Goal: Task Accomplishment & Management: Use online tool/utility

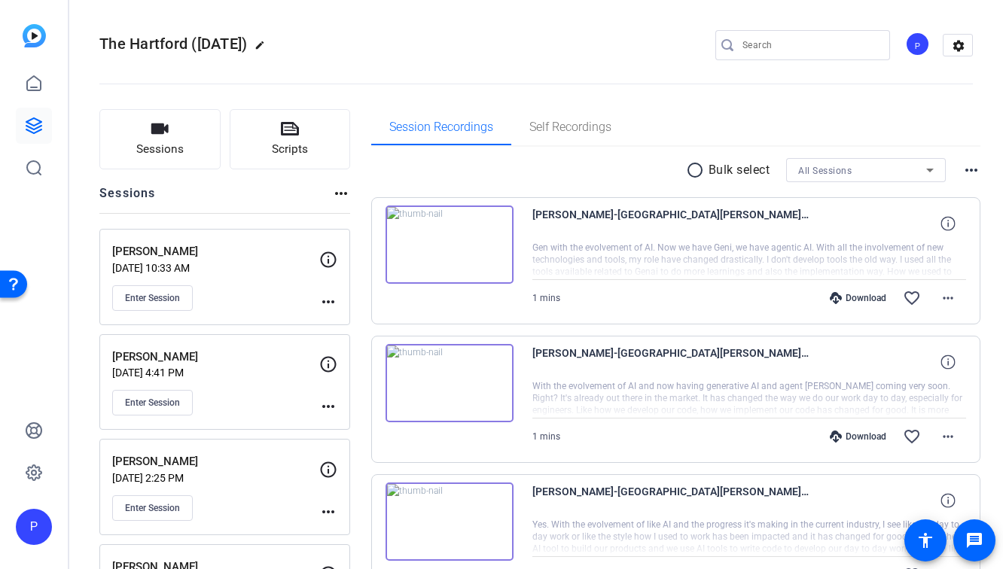
scroll to position [184, 0]
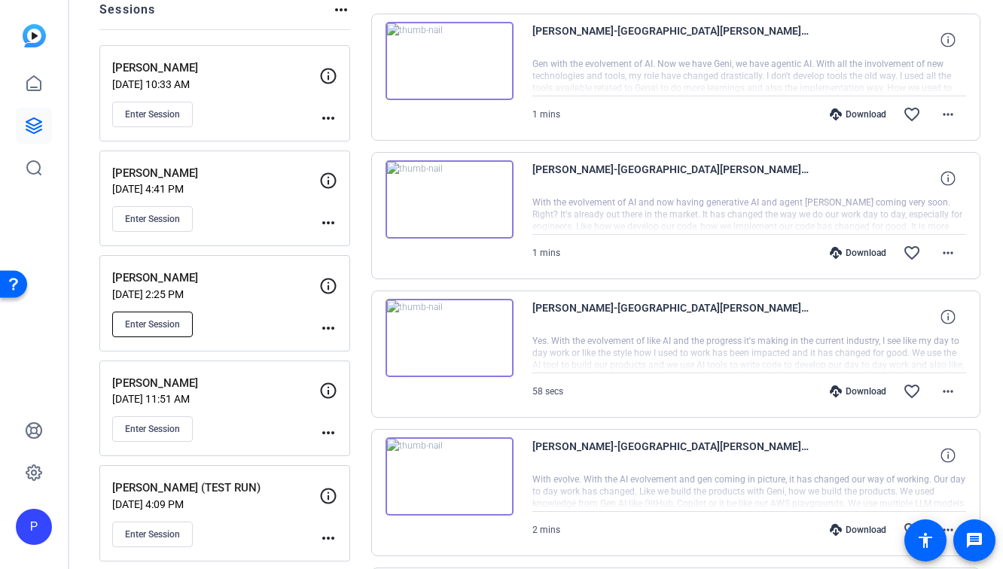
click at [174, 322] on span "Enter Session" at bounding box center [152, 324] width 55 height 12
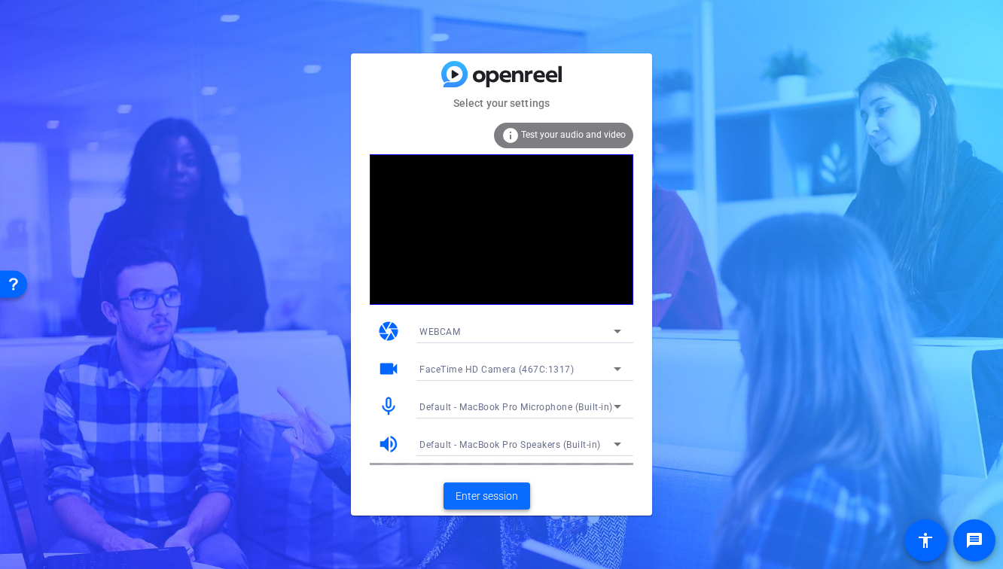
click at [504, 491] on span "Enter session" at bounding box center [486, 497] width 62 height 16
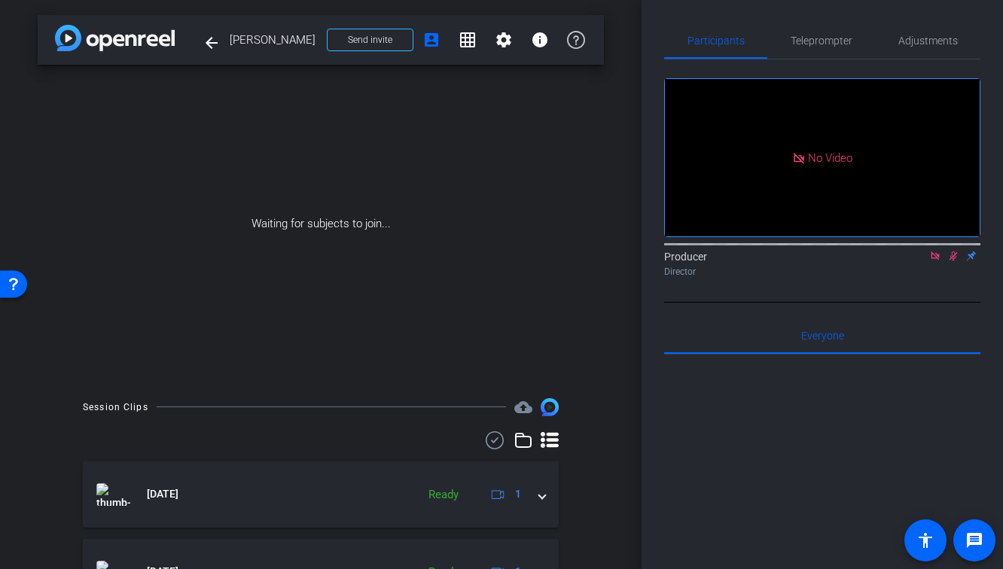
click at [931, 261] on icon at bounding box center [935, 256] width 12 height 11
click at [937, 261] on icon at bounding box center [935, 256] width 12 height 11
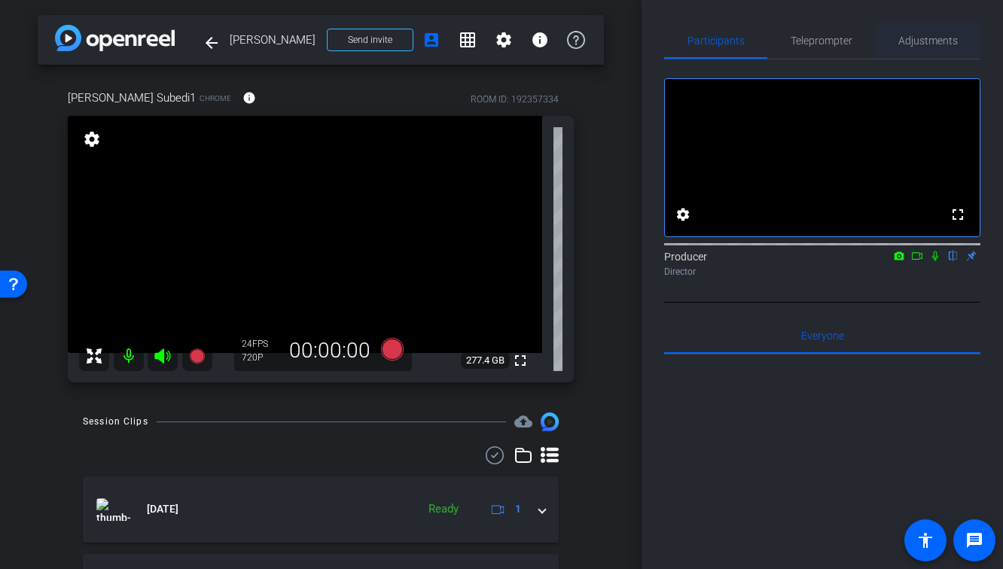
click at [928, 45] on span "Adjustments" at bounding box center [927, 40] width 59 height 11
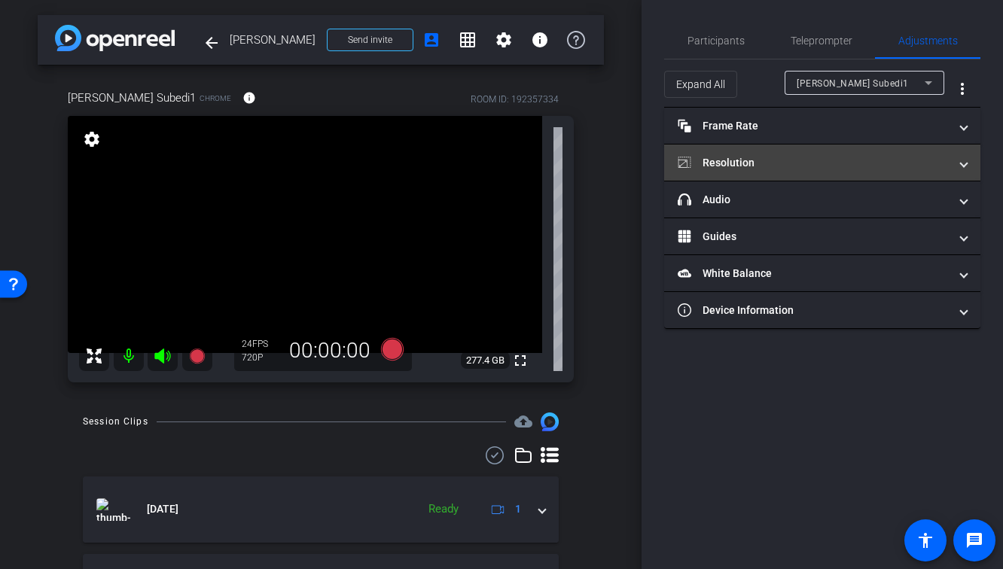
click at [837, 163] on mat-panel-title "Resolution" at bounding box center [813, 163] width 271 height 16
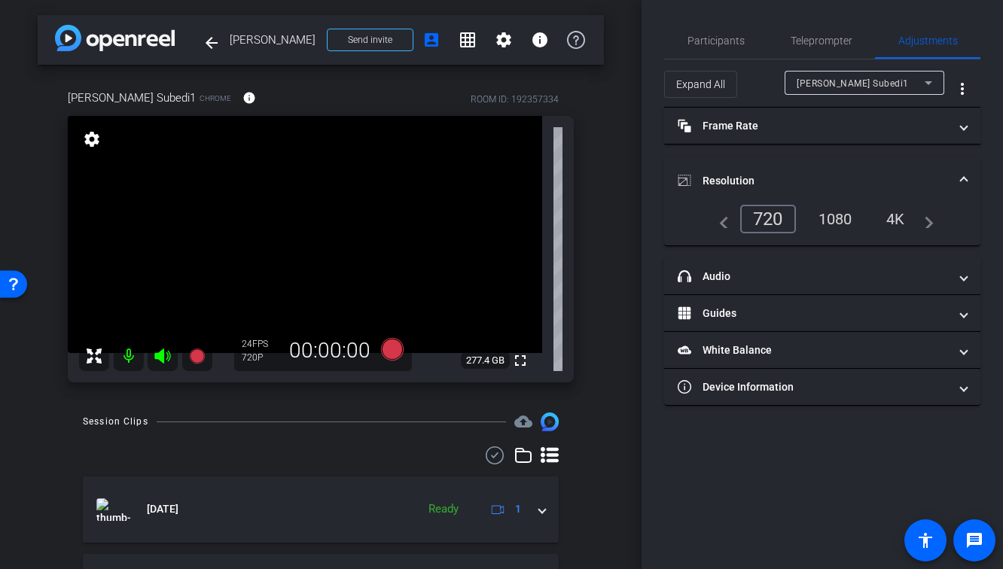
click at [842, 216] on div "1080" at bounding box center [835, 219] width 56 height 26
click at [705, 39] on span "Participants" at bounding box center [715, 40] width 57 height 11
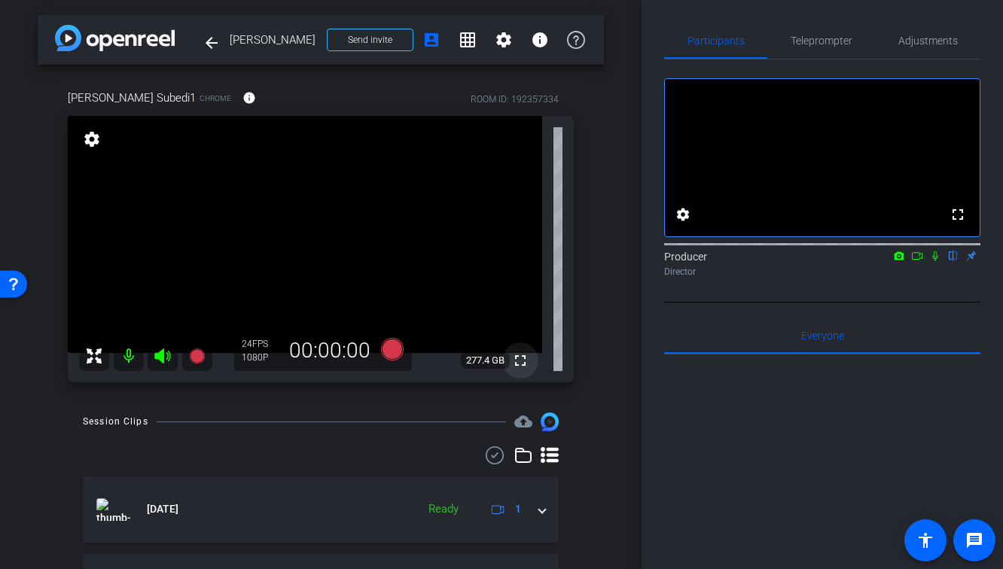
click at [519, 360] on mat-icon "fullscreen" at bounding box center [520, 361] width 18 height 18
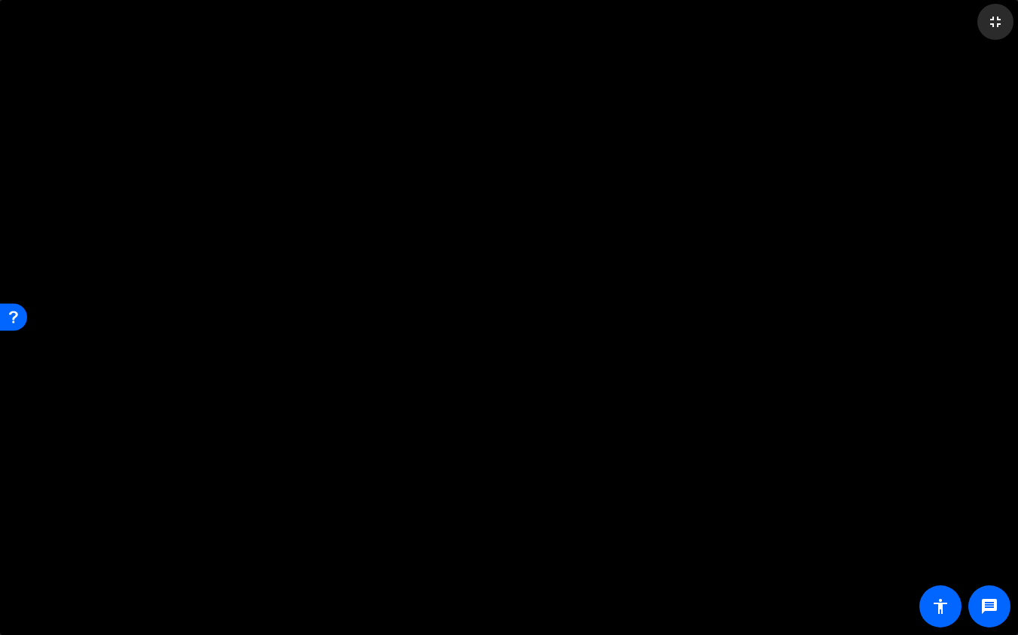
click at [1001, 25] on mat-icon "fullscreen_exit" at bounding box center [995, 22] width 18 height 18
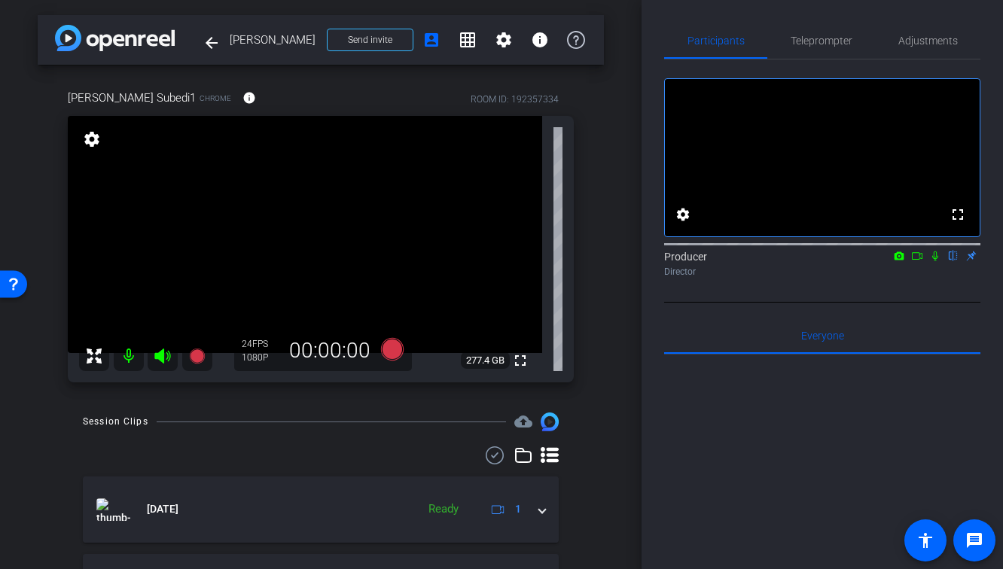
click at [385, 452] on div at bounding box center [321, 455] width 476 height 18
click at [522, 367] on mat-icon "fullscreen" at bounding box center [520, 361] width 18 height 18
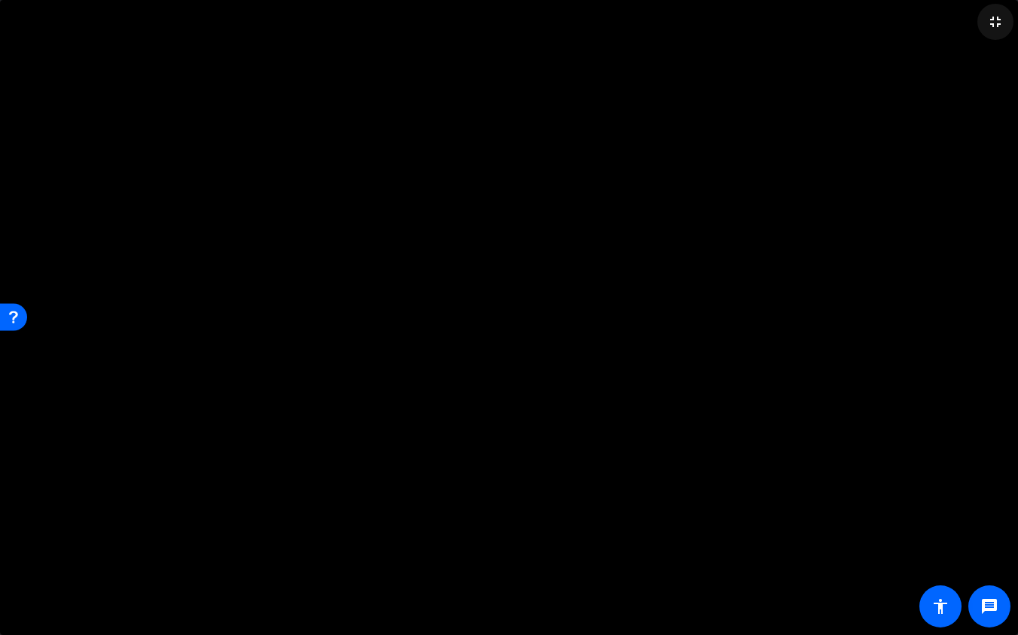
click at [989, 29] on mat-icon "fullscreen_exit" at bounding box center [995, 22] width 18 height 18
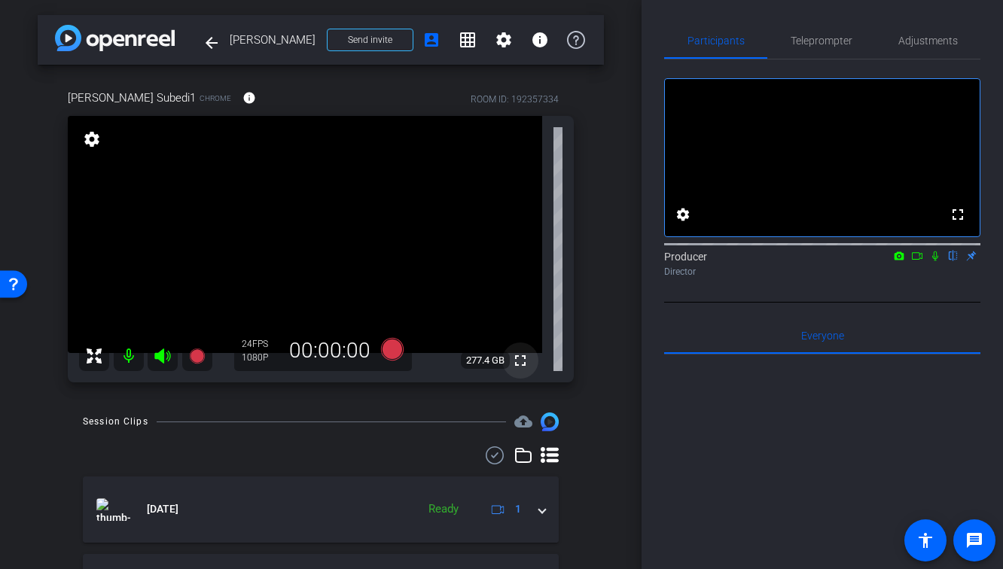
click at [522, 358] on mat-icon "fullscreen" at bounding box center [520, 361] width 18 height 18
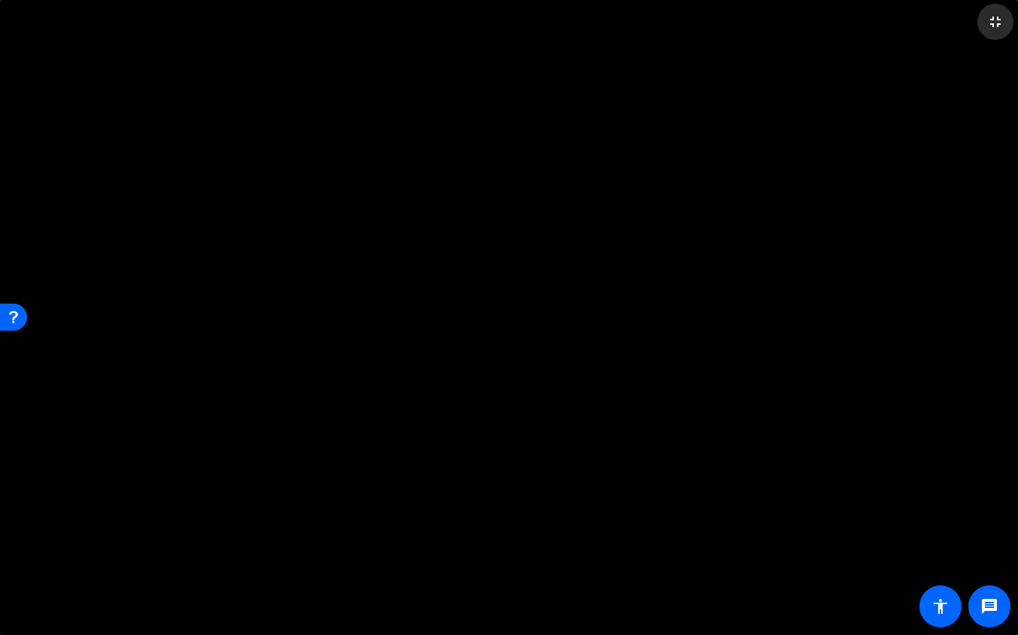
click at [998, 23] on mat-icon "fullscreen_exit" at bounding box center [995, 22] width 18 height 18
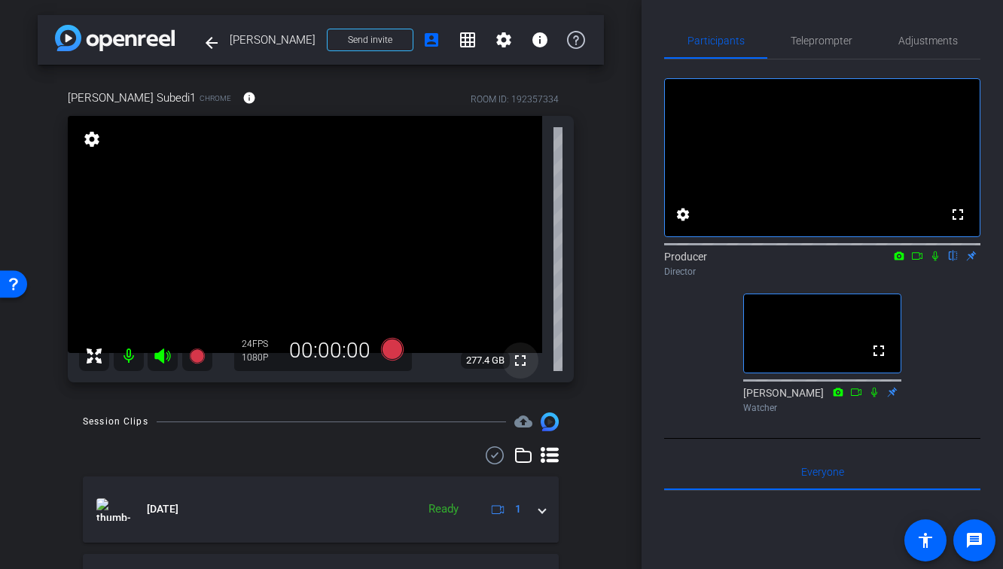
click at [522, 361] on mat-icon "fullscreen" at bounding box center [520, 361] width 18 height 18
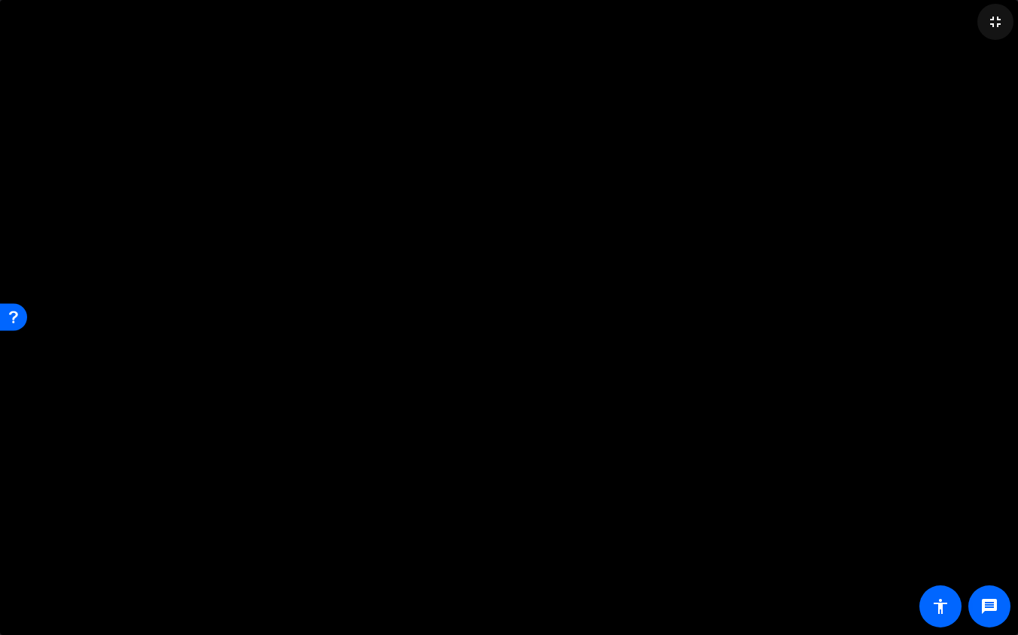
click at [996, 27] on mat-icon "fullscreen_exit" at bounding box center [995, 22] width 18 height 18
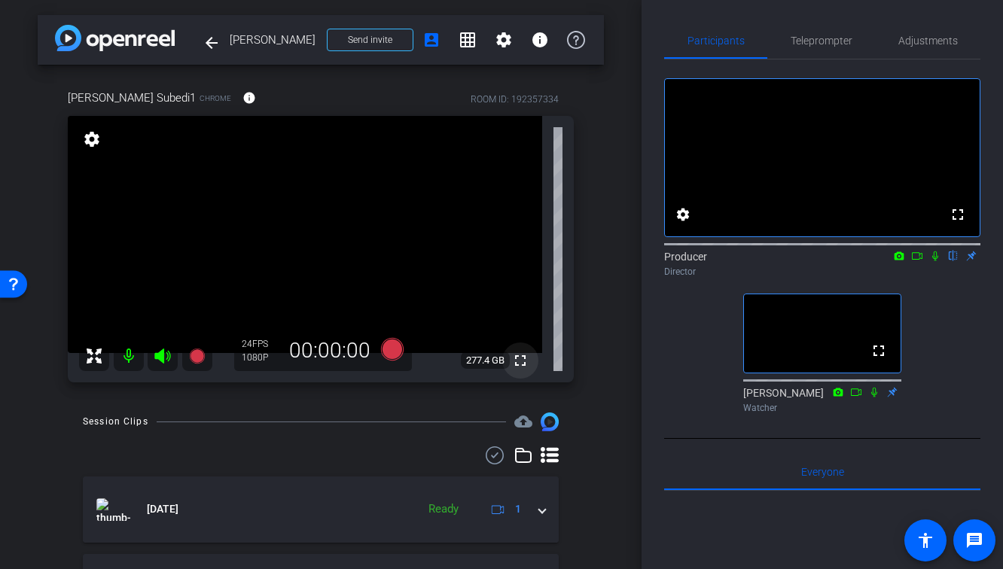
click at [519, 362] on mat-icon "fullscreen" at bounding box center [520, 361] width 18 height 18
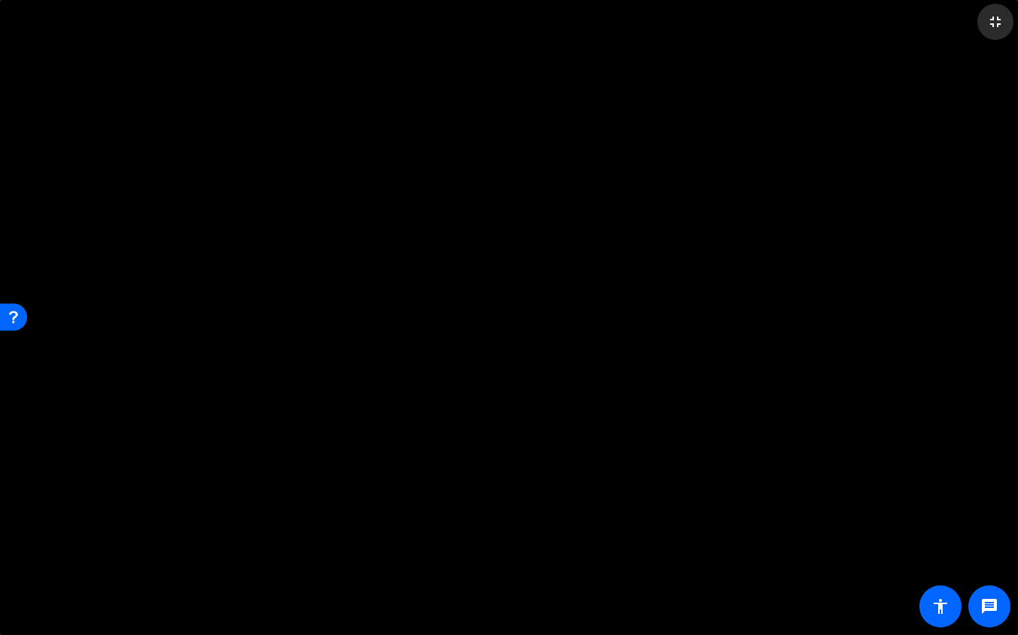
click at [995, 24] on mat-icon "fullscreen_exit" at bounding box center [995, 22] width 18 height 18
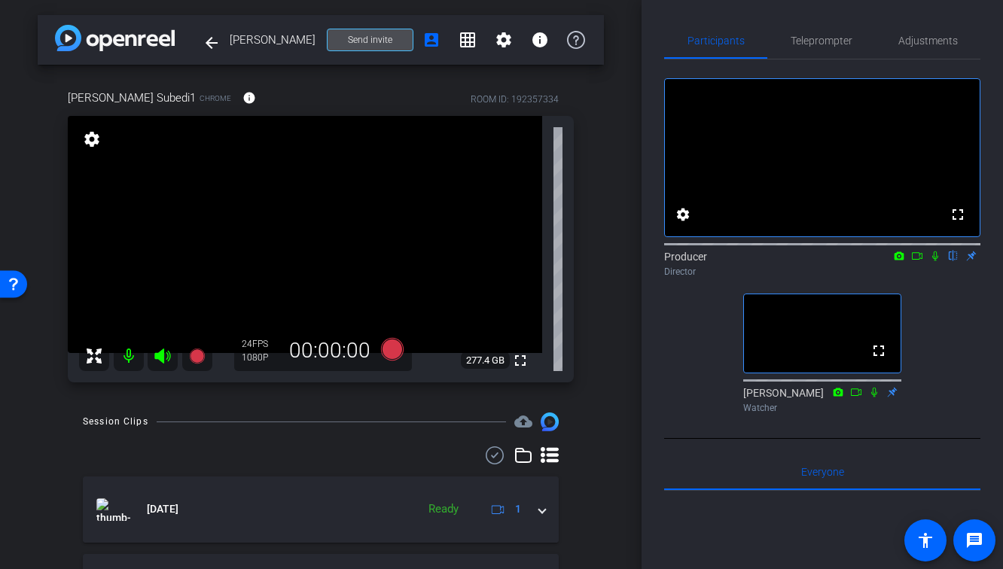
click at [369, 46] on span at bounding box center [369, 40] width 85 height 36
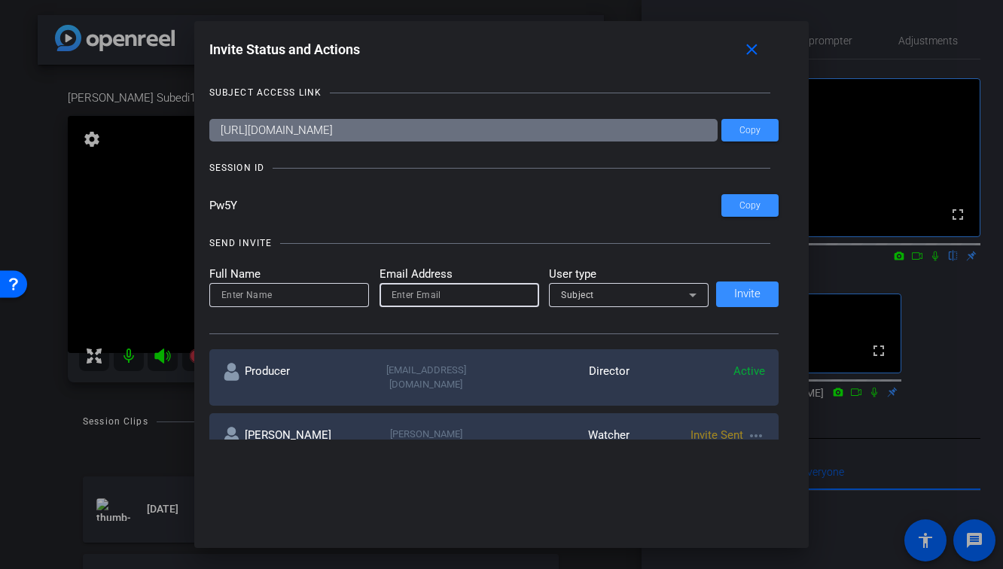
click at [446, 297] on input "email" at bounding box center [459, 295] width 136 height 18
paste input "“Lo ips dol sita cons ad El” SEDDOEIUSMOD TEMPOR INCIDIDUNTUTL Etdo: Magnaa Eni…"
type input "“Lo ips dol sita cons ad El” SEDDOEIUSMOD TEMPOR INCIDIDUNTUTL Etdo: Magnaa Eni…"
click at [447, 294] on input "email" at bounding box center [459, 295] width 136 height 18
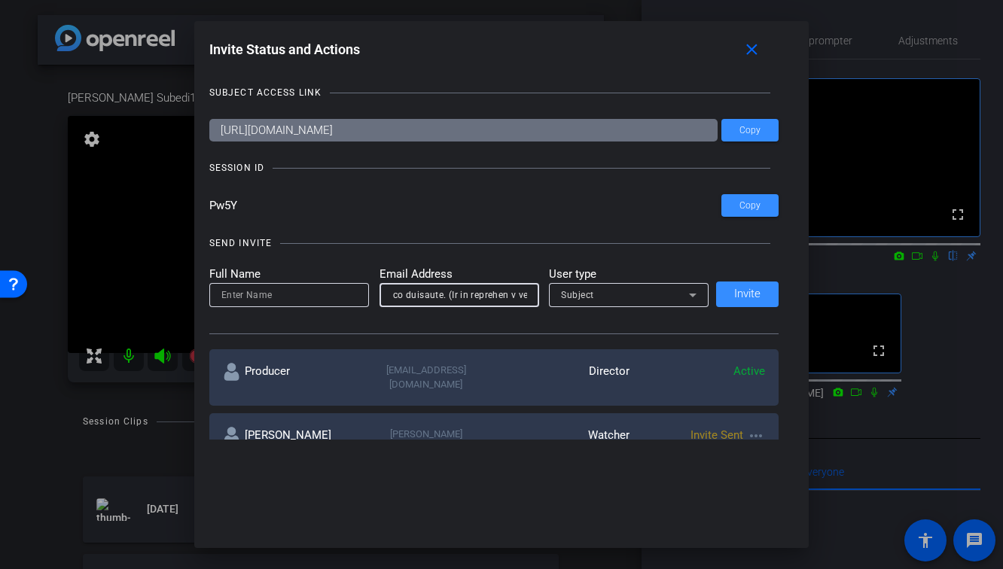
click at [447, 294] on input "email" at bounding box center [459, 295] width 136 height 18
paste input "[EMAIL_ADDRESS][PERSON_NAME][DOMAIN_NAME]"
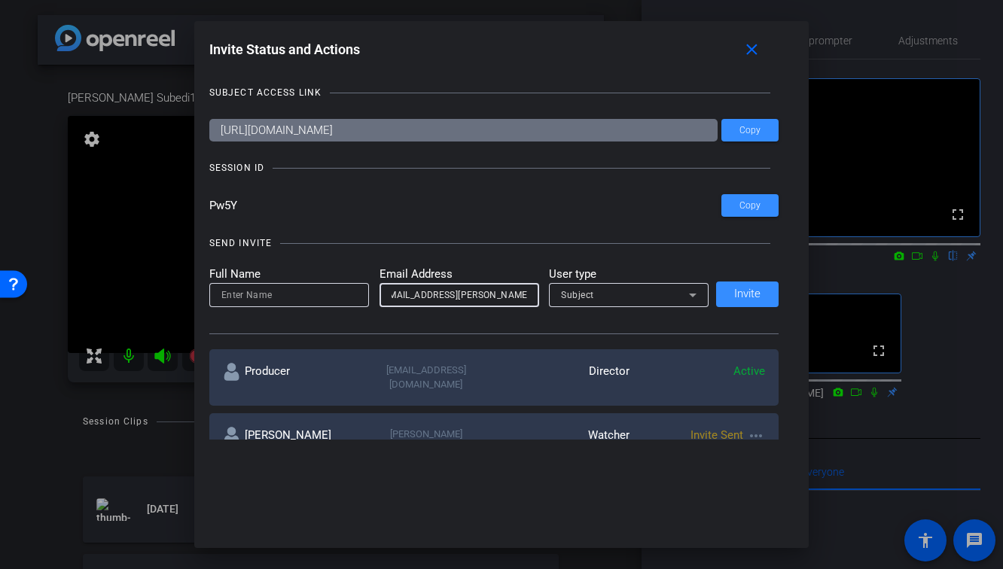
type input "[EMAIL_ADDRESS][PERSON_NAME][DOMAIN_NAME]"
click at [315, 293] on input at bounding box center [289, 295] width 136 height 18
type input "Alyssa"
click at [613, 298] on div "Subject" at bounding box center [625, 294] width 128 height 19
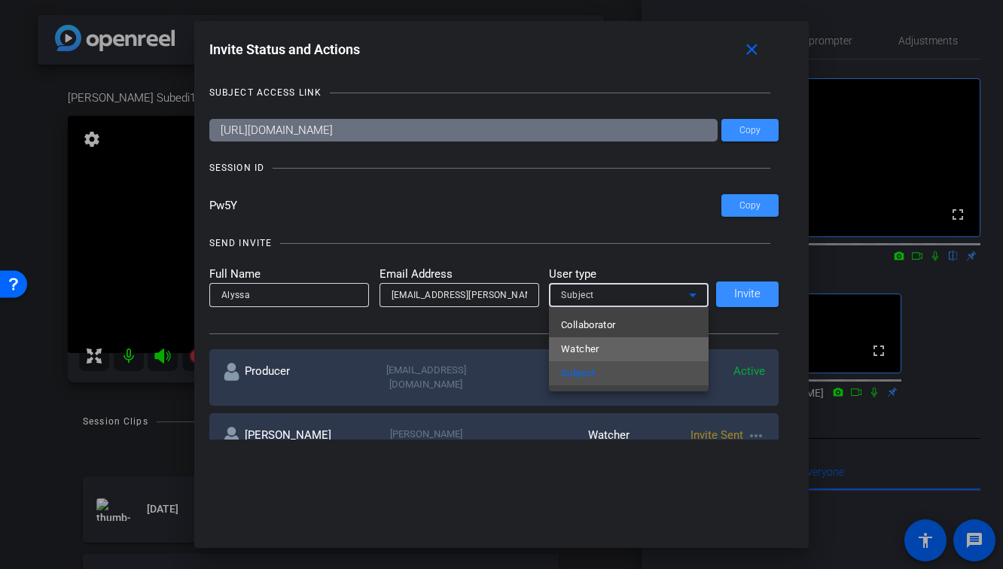
click at [611, 344] on mat-option "Watcher" at bounding box center [629, 349] width 160 height 24
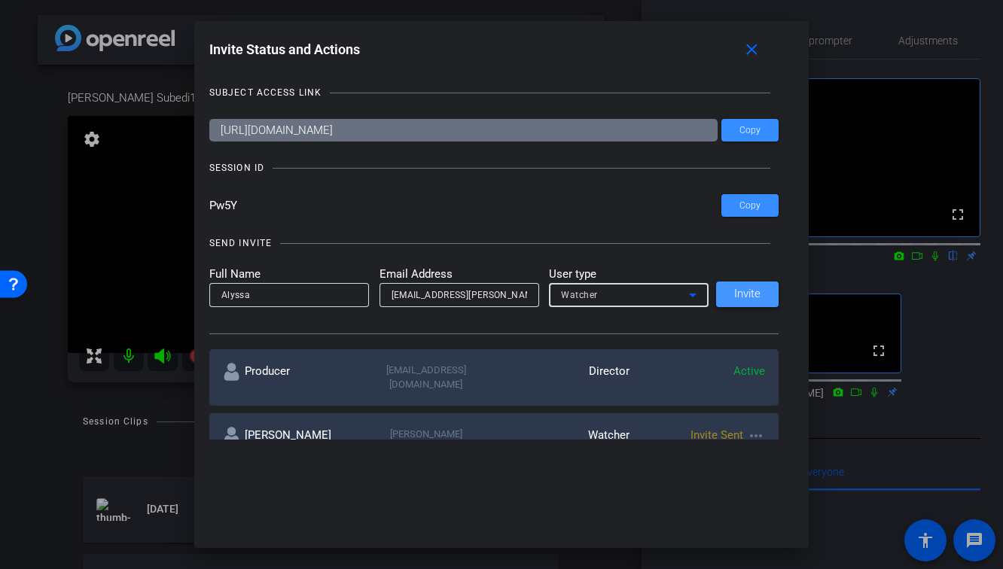
click at [747, 296] on span "Invite" at bounding box center [747, 293] width 26 height 11
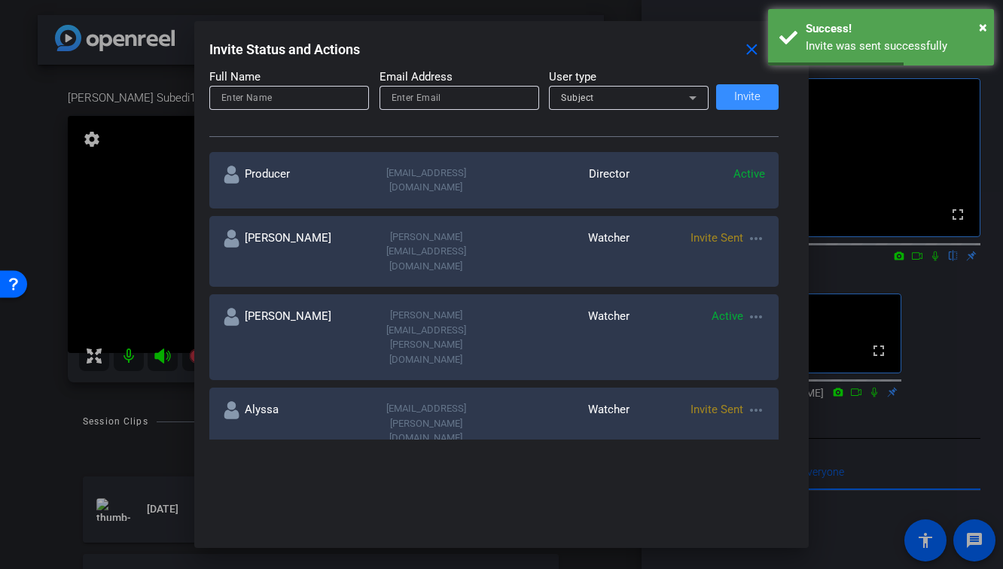
scroll to position [200, 0]
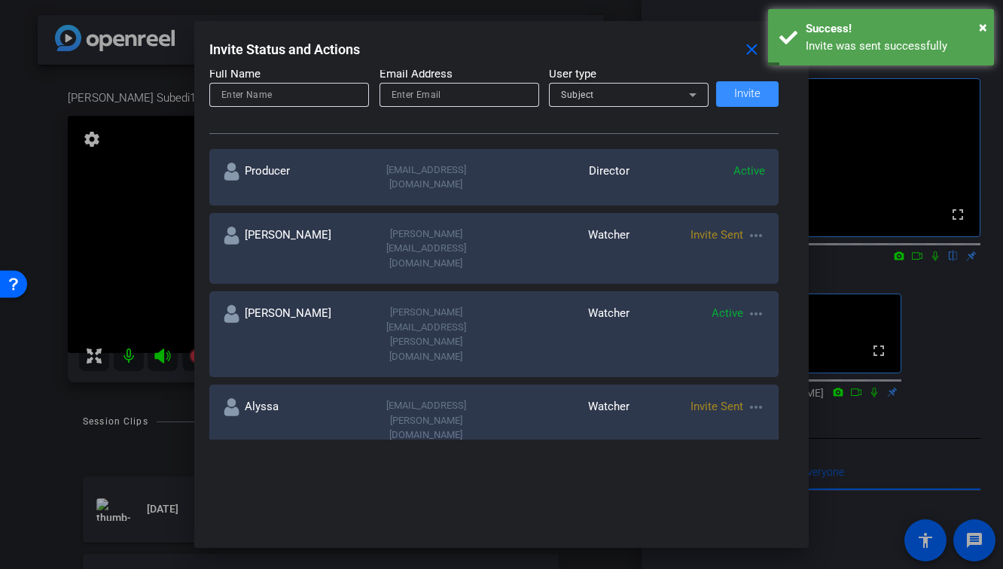
click at [83, 452] on div at bounding box center [501, 284] width 1003 height 569
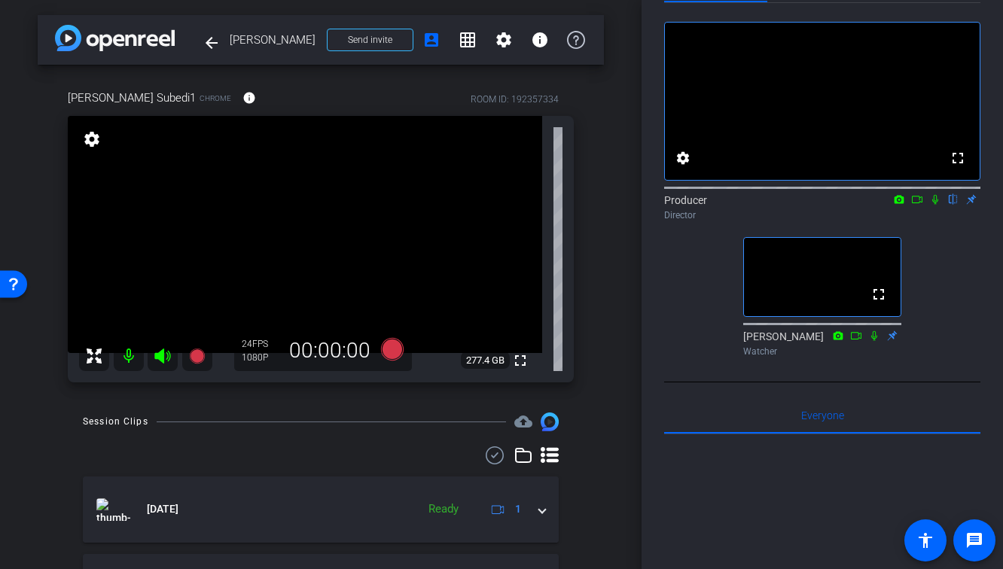
scroll to position [0, 0]
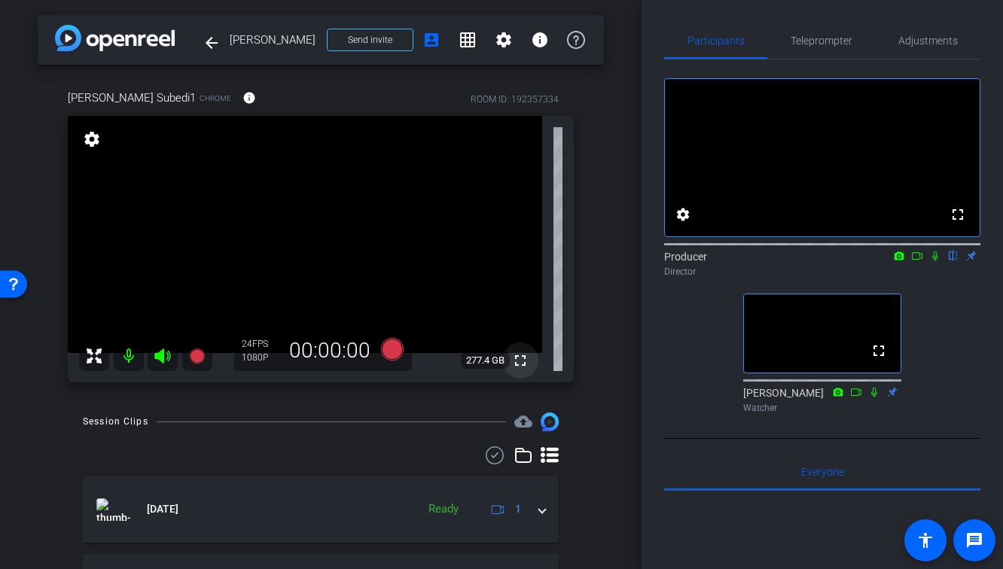
click at [519, 368] on mat-icon "fullscreen" at bounding box center [520, 361] width 18 height 18
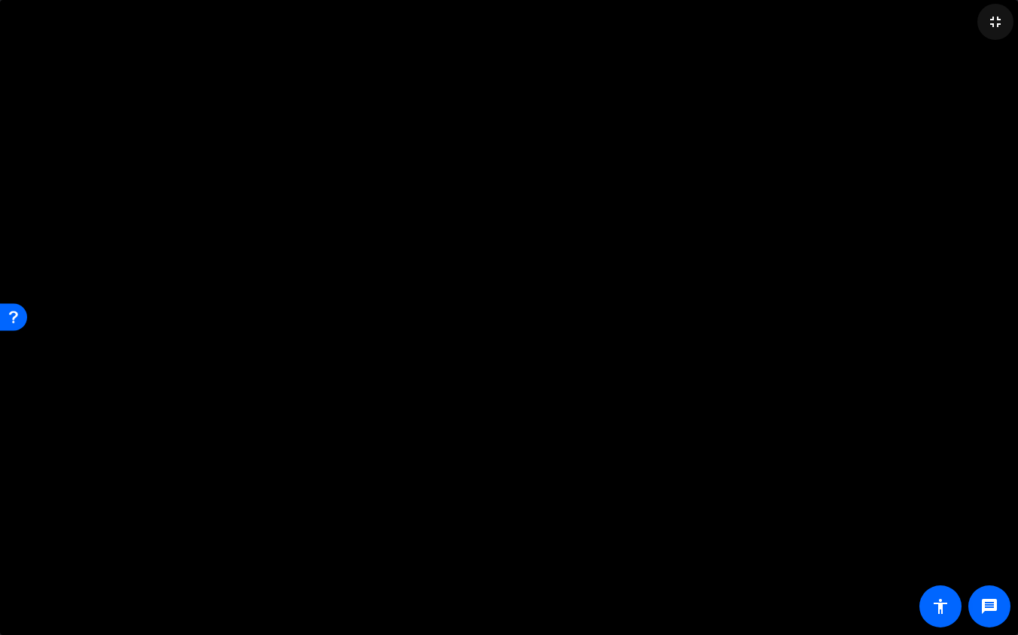
click at [998, 28] on mat-icon "fullscreen_exit" at bounding box center [995, 22] width 18 height 18
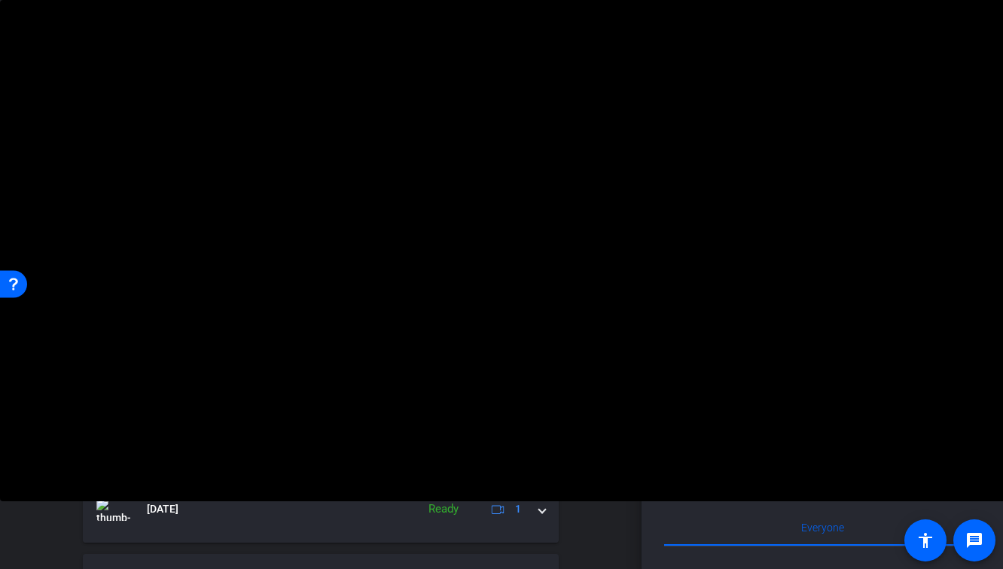
scroll to position [83, 0]
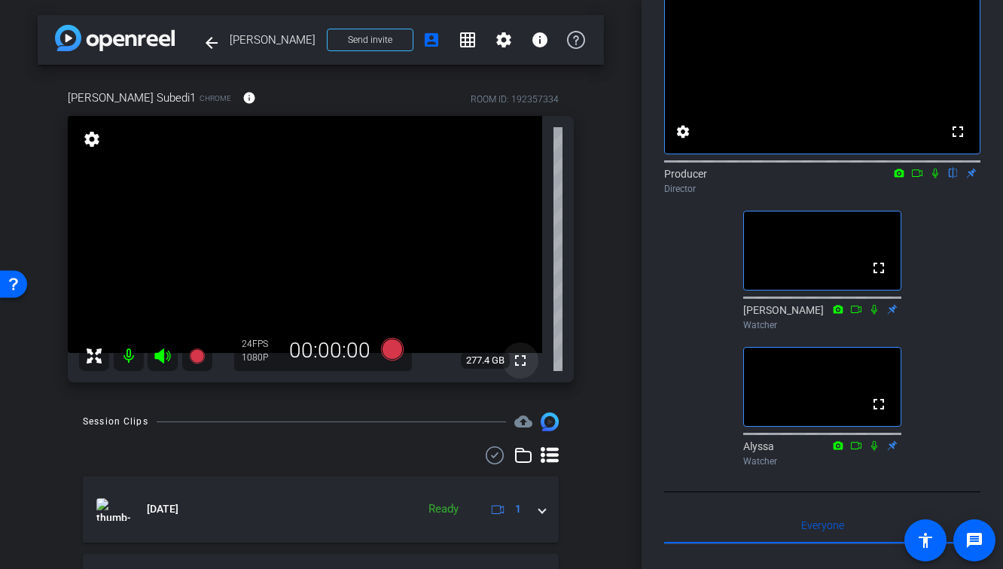
click at [522, 364] on mat-icon "fullscreen" at bounding box center [520, 361] width 18 height 18
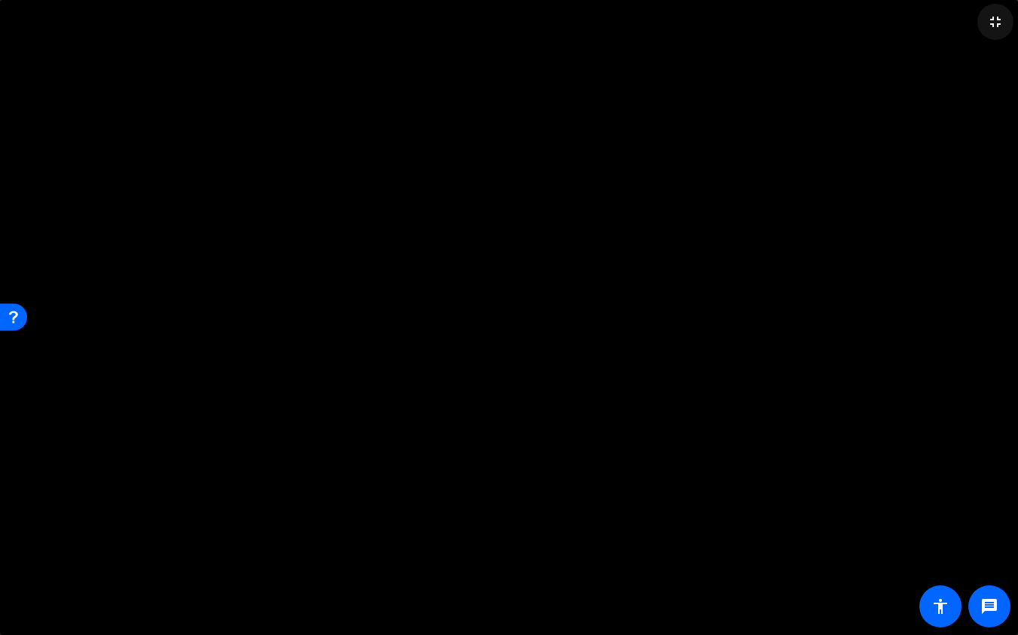
click at [998, 17] on mat-icon "fullscreen_exit" at bounding box center [995, 22] width 18 height 18
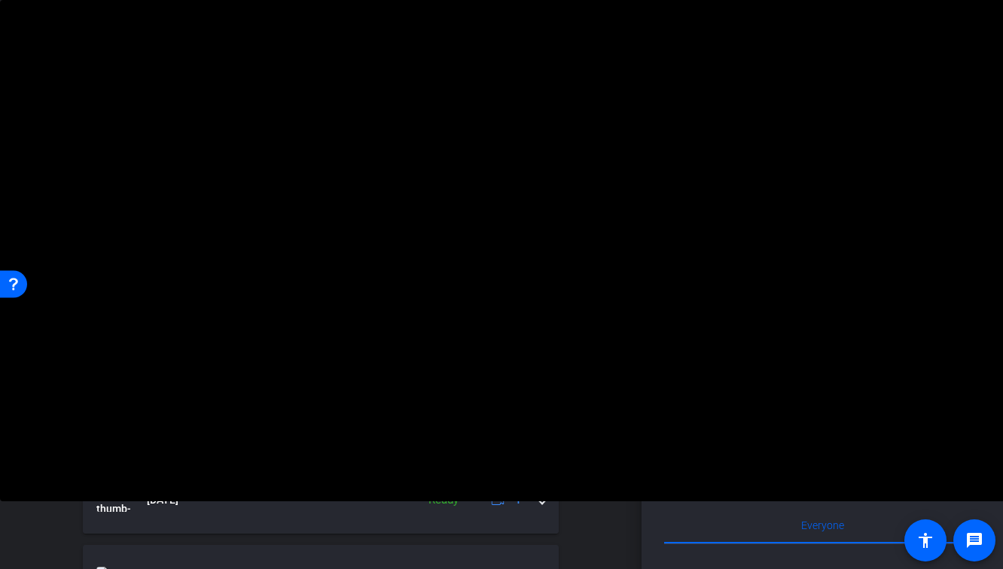
scroll to position [0, 0]
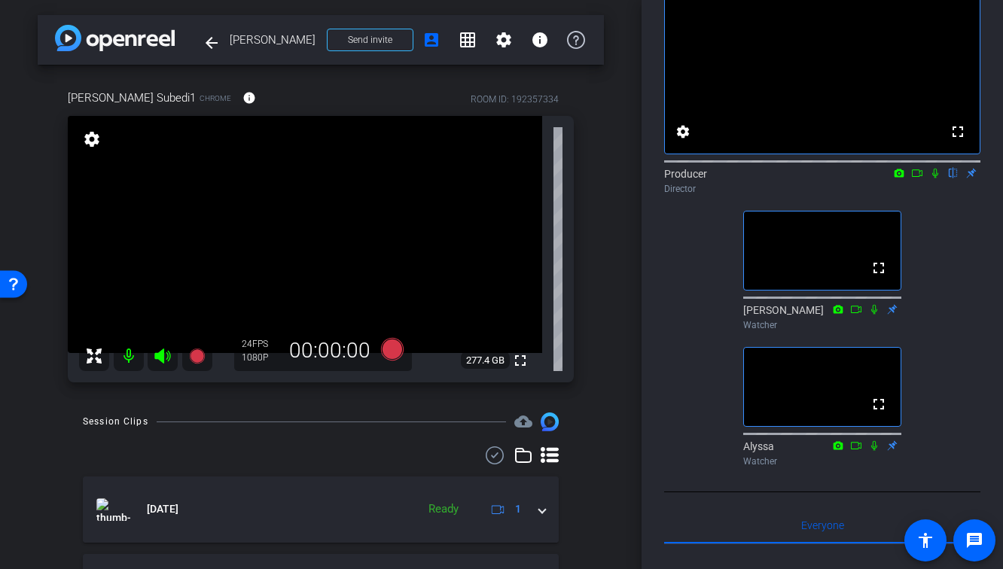
click at [593, 301] on div "[PERSON_NAME] Subedi1 Chrome info ROOM ID: 192357334 fullscreen settings 277.4 …" at bounding box center [321, 231] width 566 height 333
click at [523, 368] on mat-icon "fullscreen" at bounding box center [520, 361] width 18 height 18
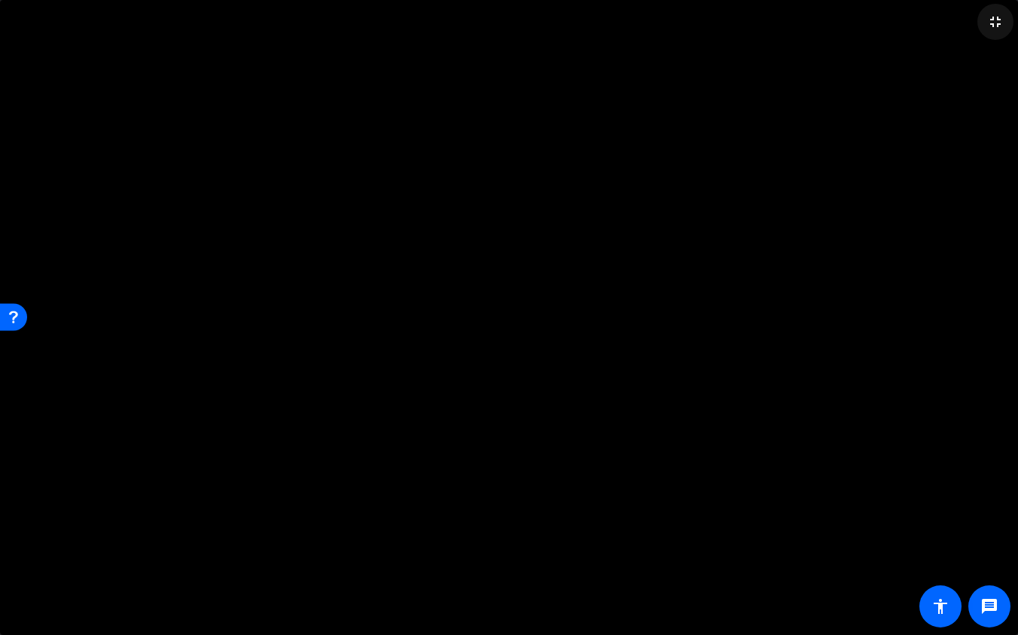
click at [990, 31] on span at bounding box center [995, 22] width 36 height 36
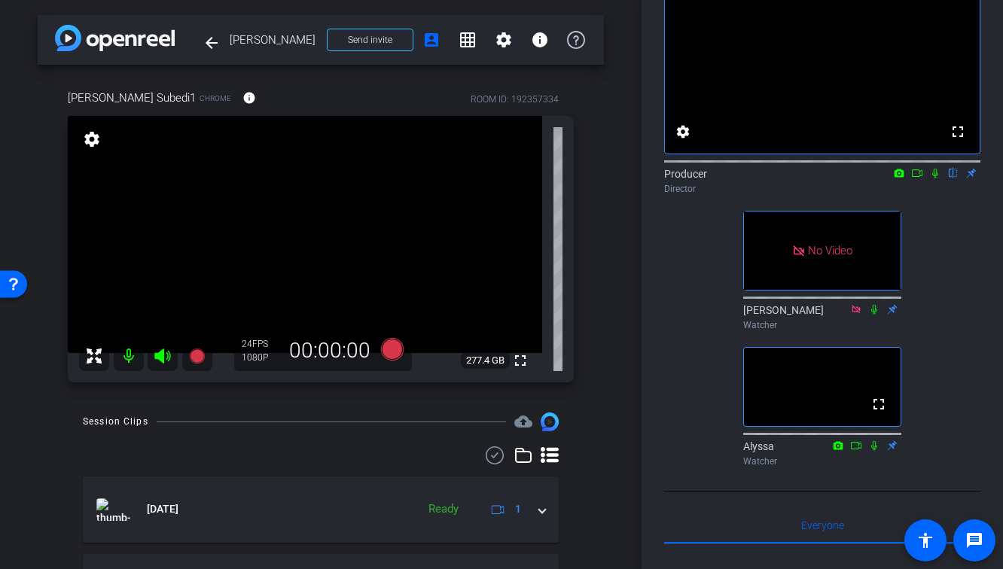
click at [593, 280] on div "[PERSON_NAME] Subedi1 Chrome info ROOM ID: 192357334 fullscreen settings 277.4 …" at bounding box center [321, 231] width 566 height 333
click at [425, 446] on div at bounding box center [321, 455] width 476 height 18
click at [621, 296] on div "arrow_back [PERSON_NAME] Back to project Send invite account_box grid_on settin…" at bounding box center [320, 284] width 641 height 569
click at [633, 327] on div "arrow_back [PERSON_NAME] Back to project Send invite account_box grid_on settin…" at bounding box center [320, 284] width 641 height 569
click at [620, 215] on div "arrow_back [PERSON_NAME] Back to project Send invite account_box grid_on settin…" at bounding box center [320, 284] width 641 height 569
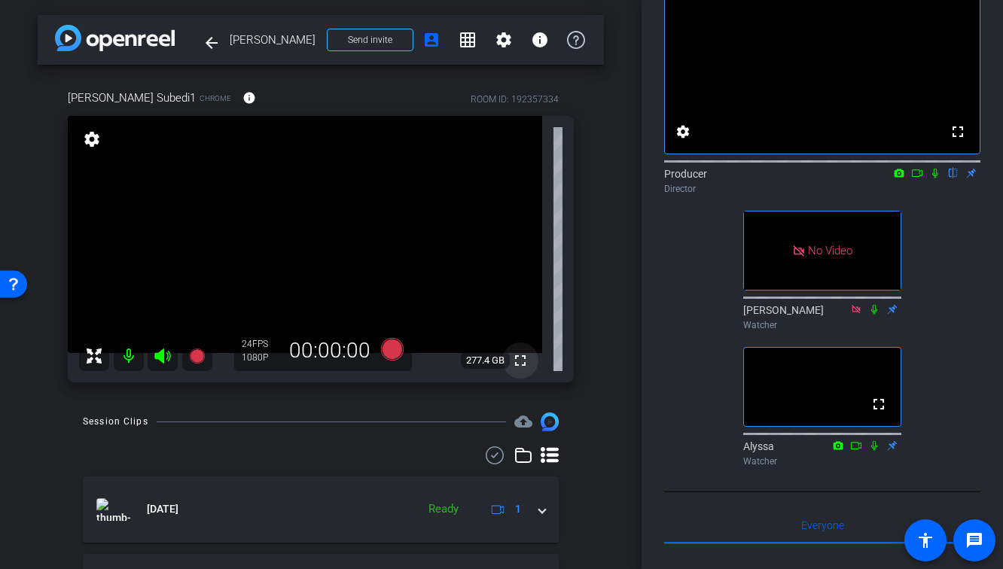
click at [515, 367] on mat-icon "fullscreen" at bounding box center [520, 361] width 18 height 18
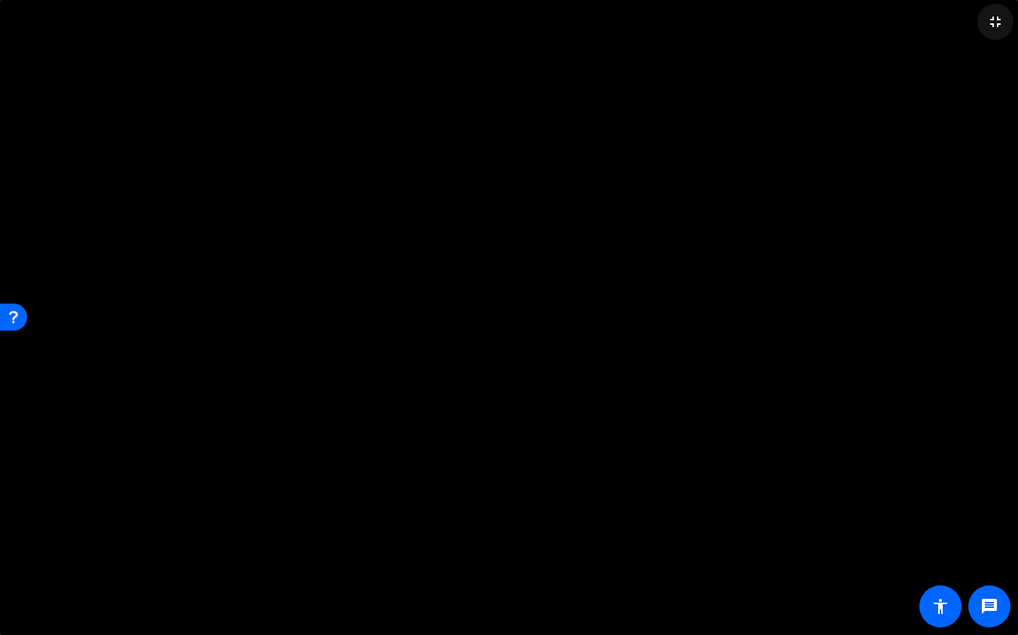
click at [995, 27] on mat-icon "fullscreen_exit" at bounding box center [995, 22] width 18 height 18
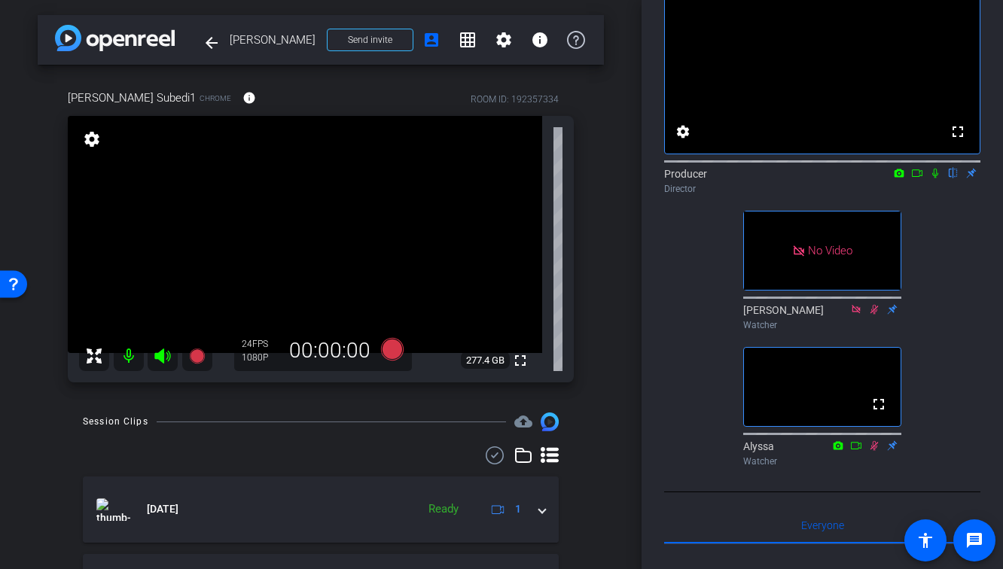
click at [519, 362] on mat-icon "fullscreen" at bounding box center [520, 361] width 18 height 18
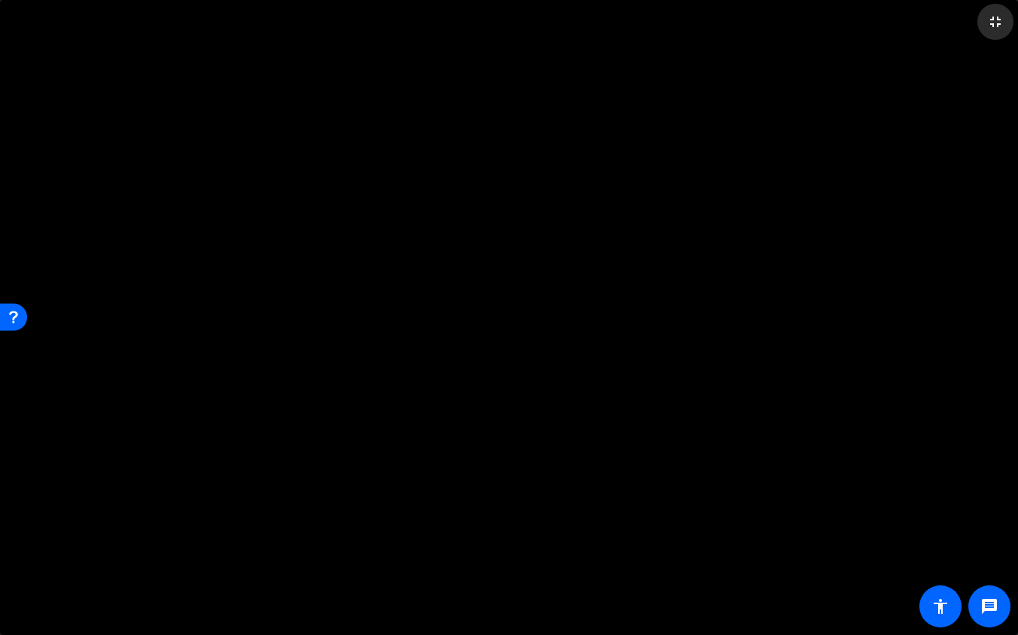
click at [1002, 22] on mat-icon "fullscreen_exit" at bounding box center [995, 22] width 18 height 18
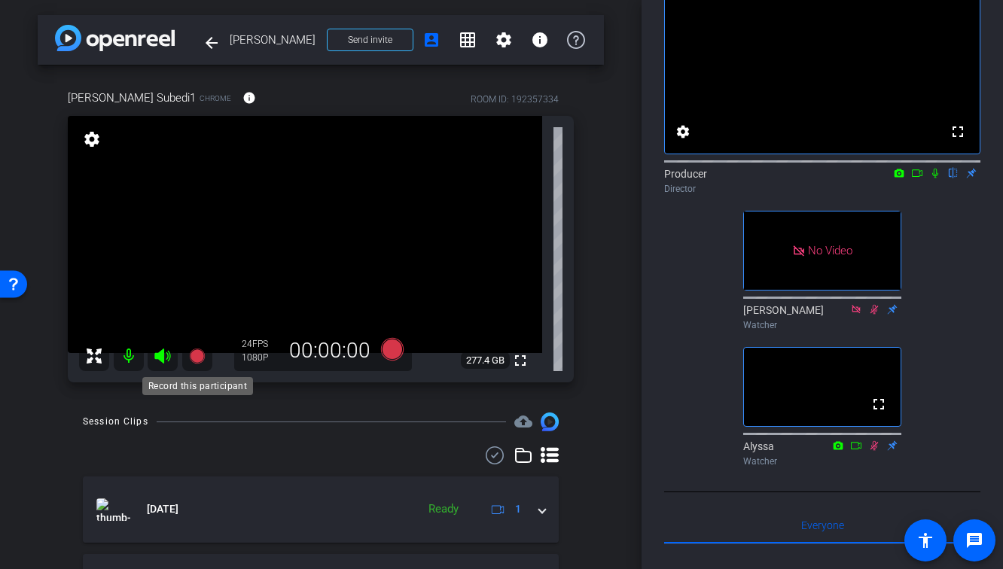
click at [188, 361] on icon at bounding box center [197, 356] width 18 height 18
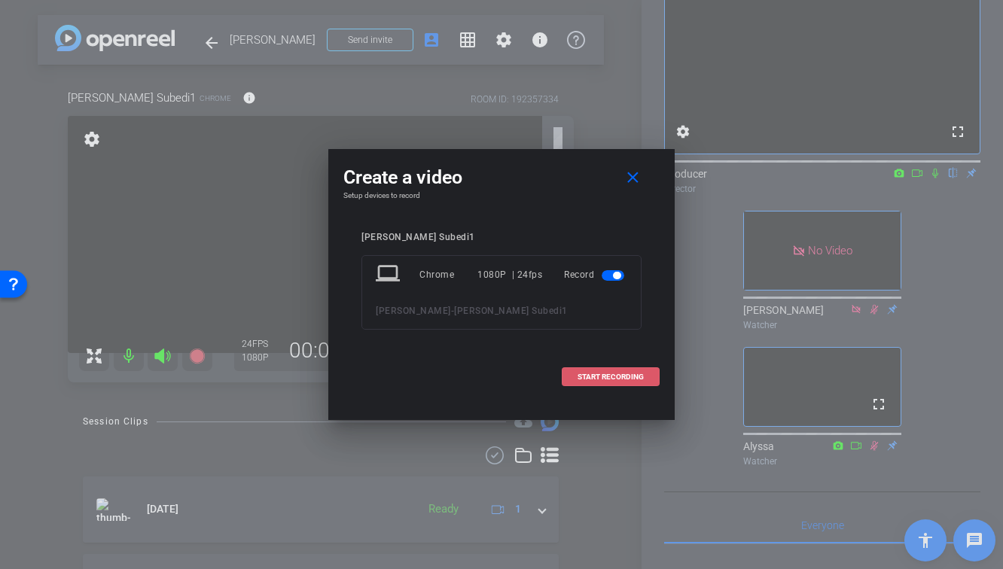
click at [601, 382] on span at bounding box center [610, 377] width 96 height 36
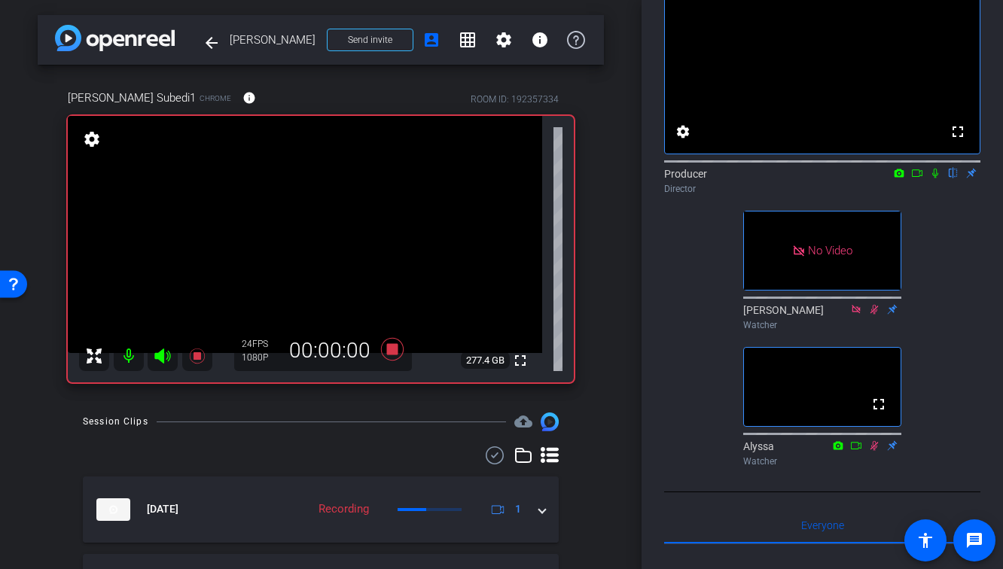
click at [930, 178] on icon at bounding box center [935, 173] width 12 height 11
click at [923, 180] on mat-icon at bounding box center [917, 173] width 18 height 14
click at [516, 358] on mat-icon "fullscreen" at bounding box center [520, 361] width 18 height 18
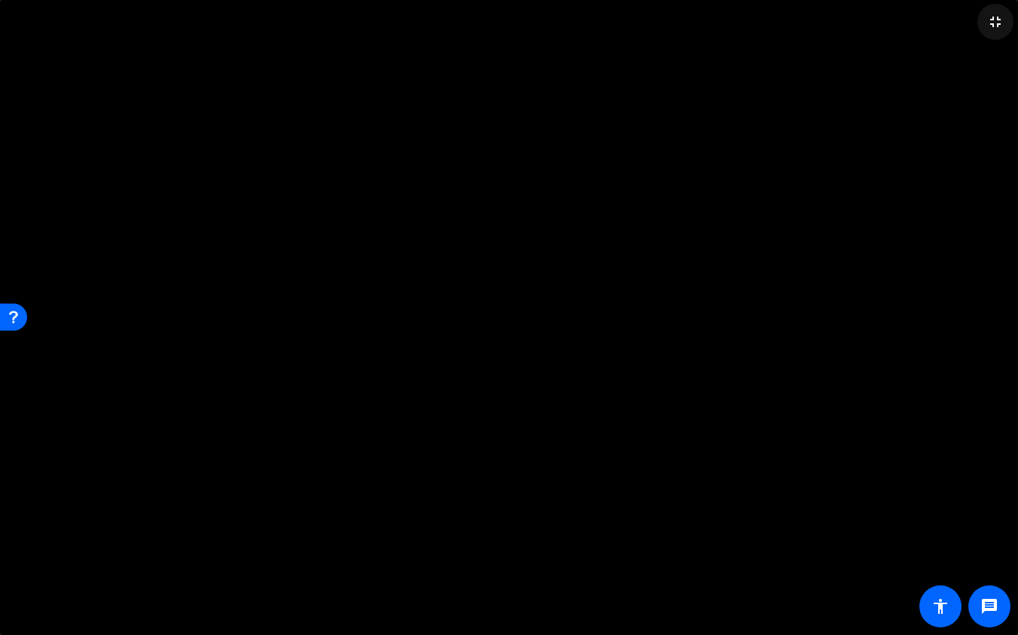
click at [996, 27] on mat-icon "fullscreen_exit" at bounding box center [995, 22] width 18 height 18
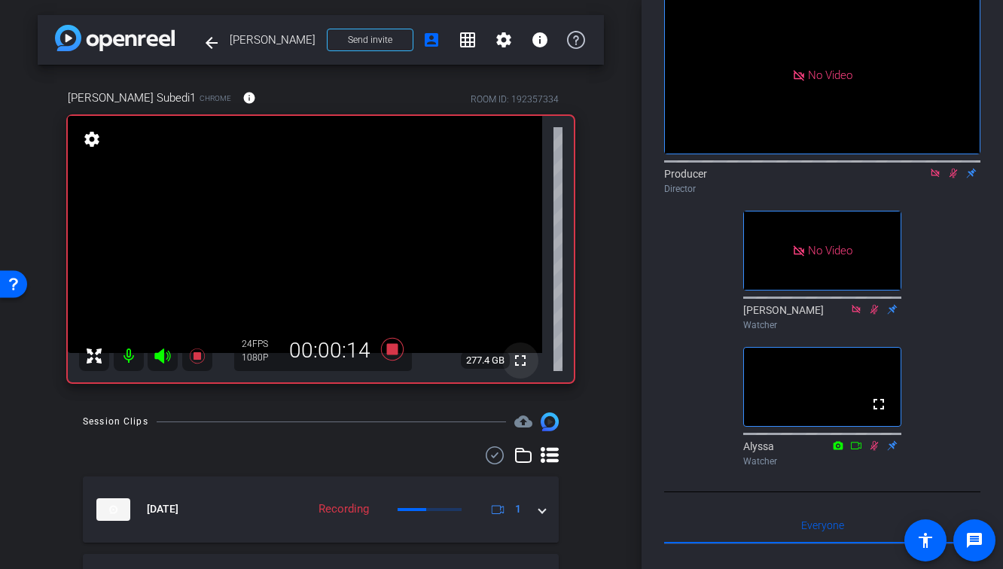
click at [525, 364] on mat-icon "fullscreen" at bounding box center [520, 361] width 18 height 18
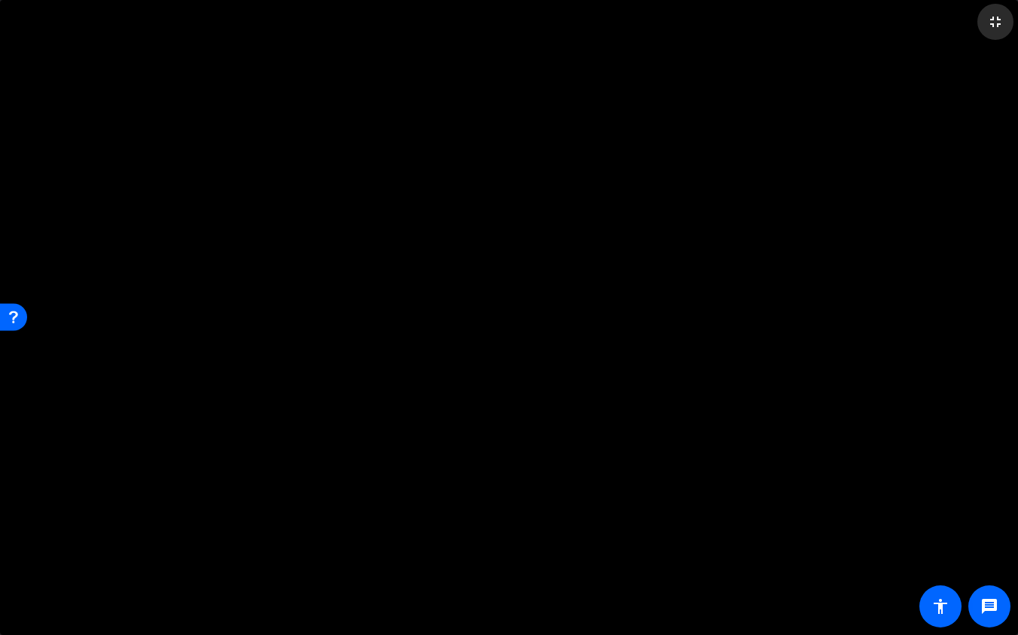
click at [996, 25] on mat-icon "fullscreen_exit" at bounding box center [995, 22] width 18 height 18
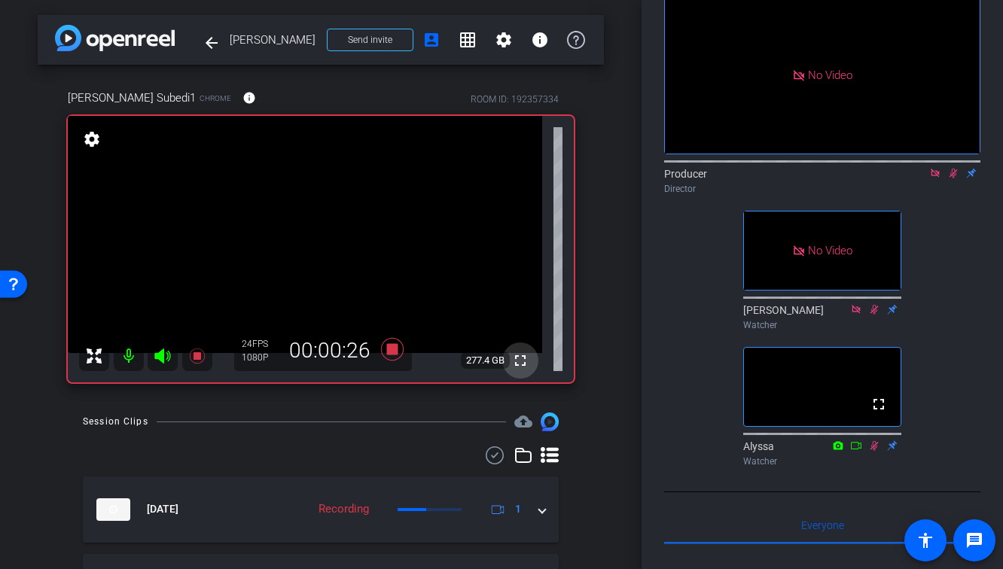
click at [524, 358] on mat-icon "fullscreen" at bounding box center [520, 361] width 18 height 18
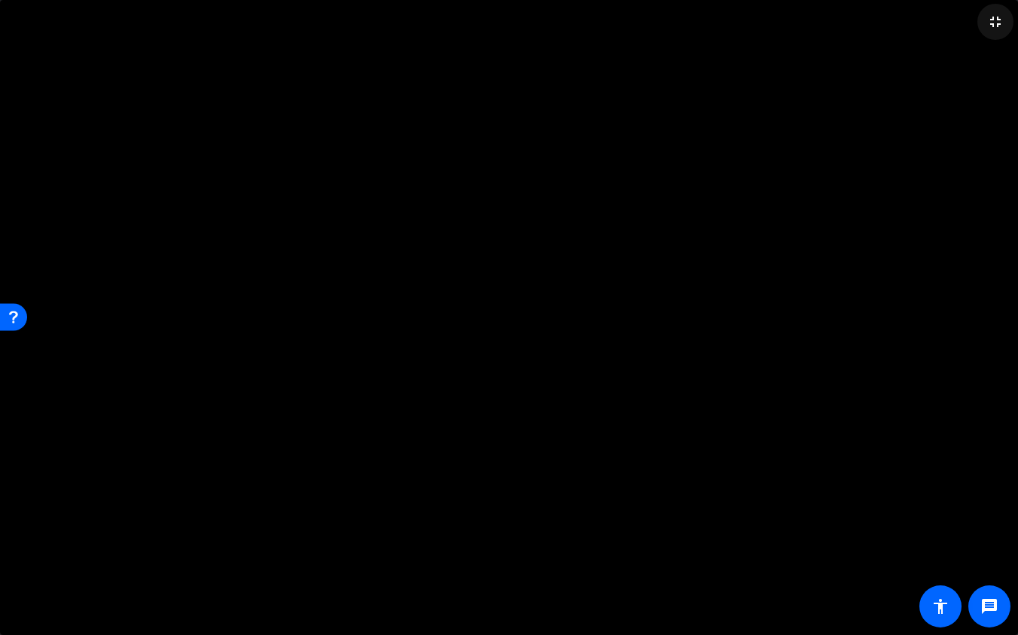
click at [994, 23] on mat-icon "fullscreen_exit" at bounding box center [995, 22] width 18 height 18
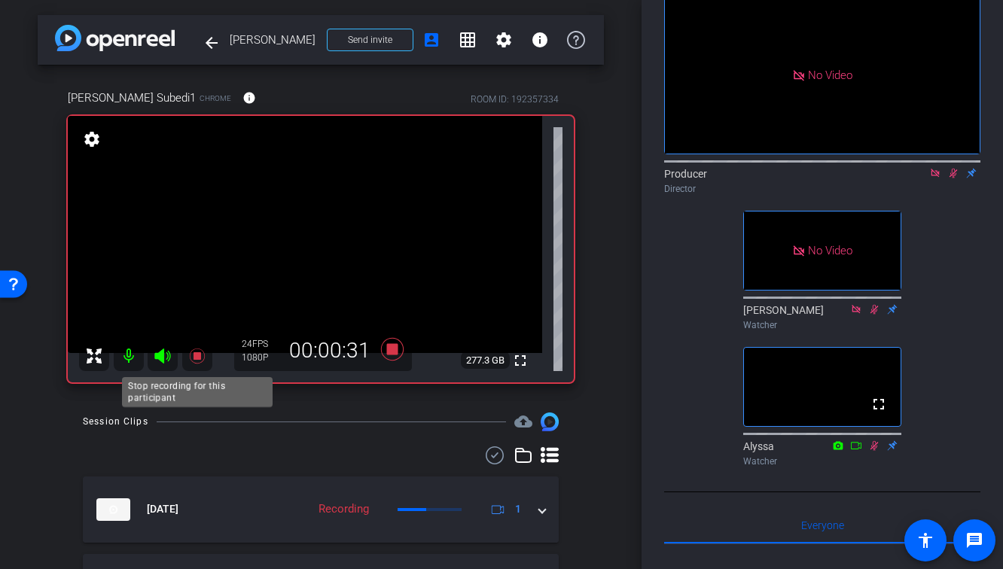
click at [201, 358] on icon at bounding box center [197, 356] width 18 height 18
click at [951, 178] on icon at bounding box center [953, 173] width 12 height 11
click at [936, 177] on icon at bounding box center [935, 173] width 8 height 8
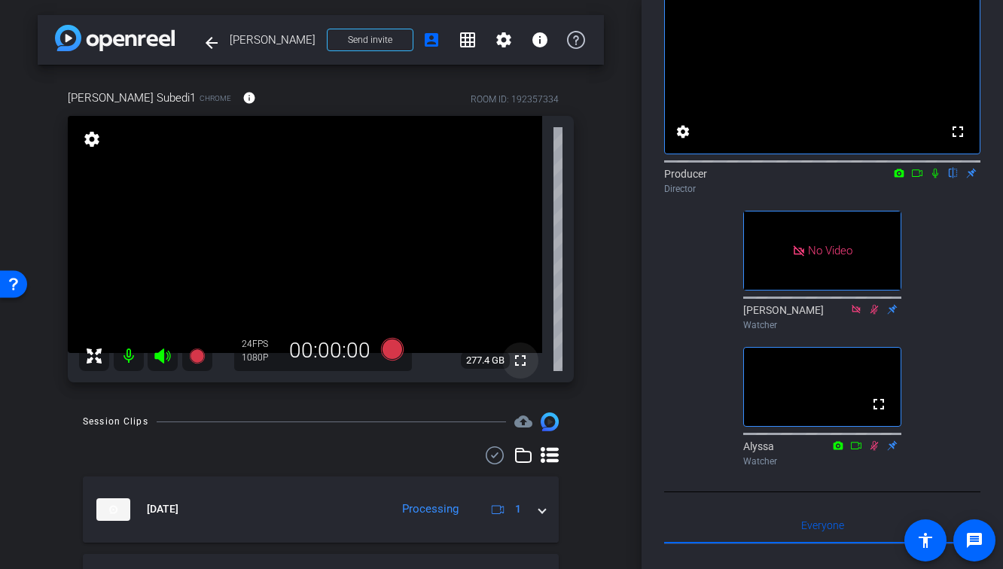
click at [521, 365] on mat-icon "fullscreen" at bounding box center [520, 361] width 18 height 18
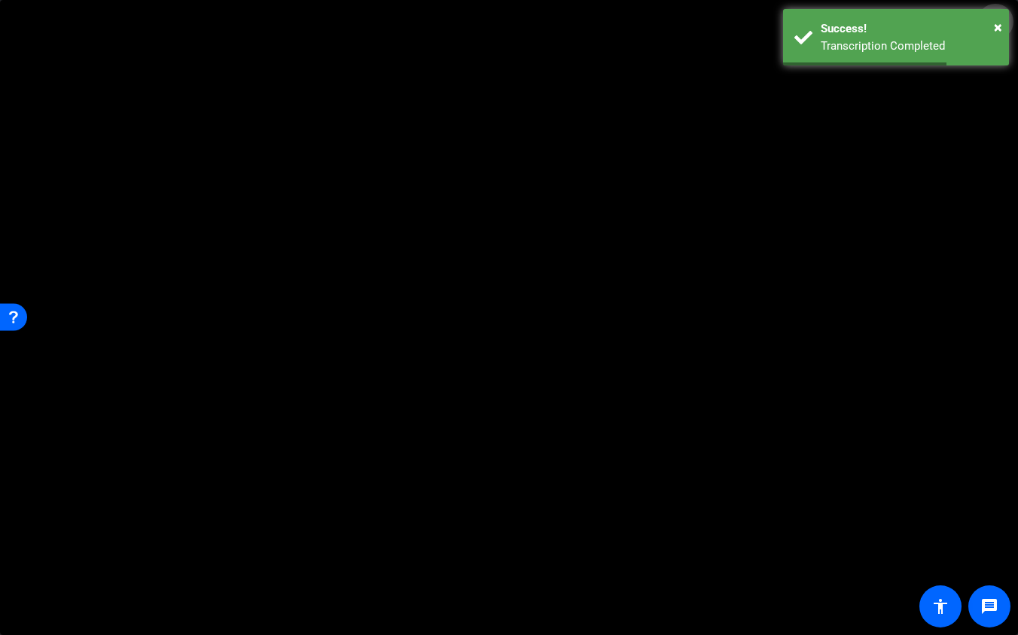
click at [996, 20] on mat-icon "fullscreen_exit" at bounding box center [995, 22] width 18 height 18
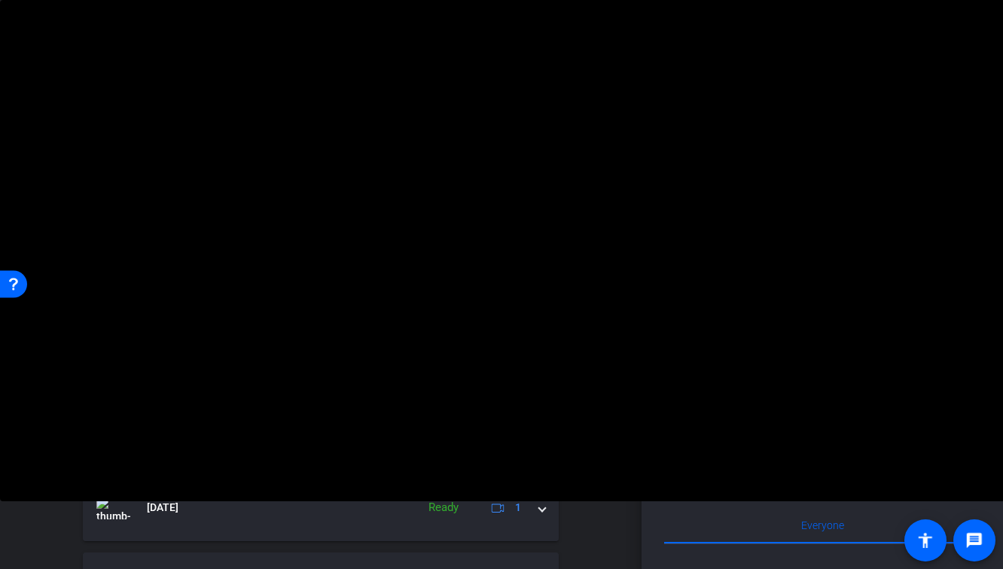
scroll to position [146, 0]
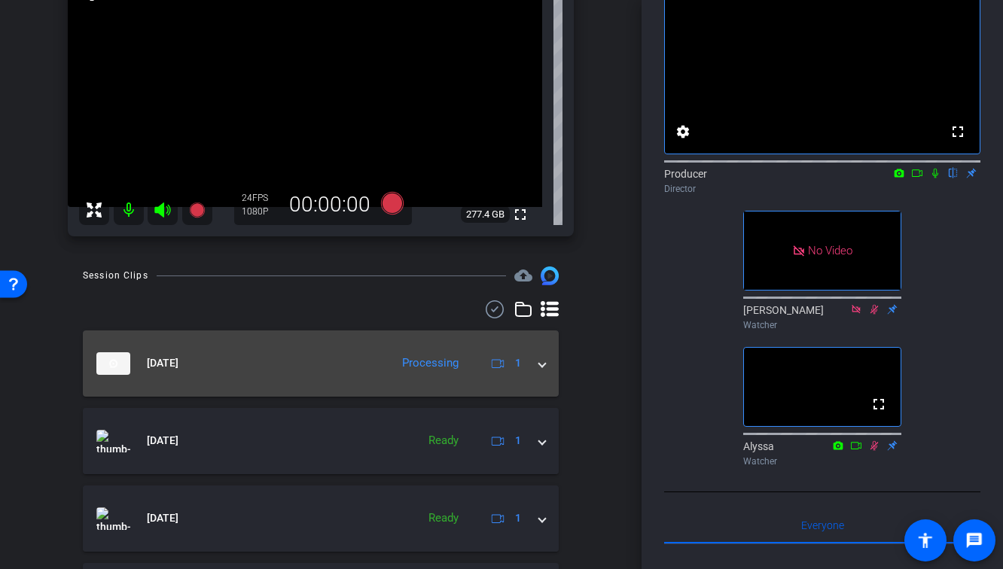
click at [542, 367] on span at bounding box center [542, 363] width 6 height 16
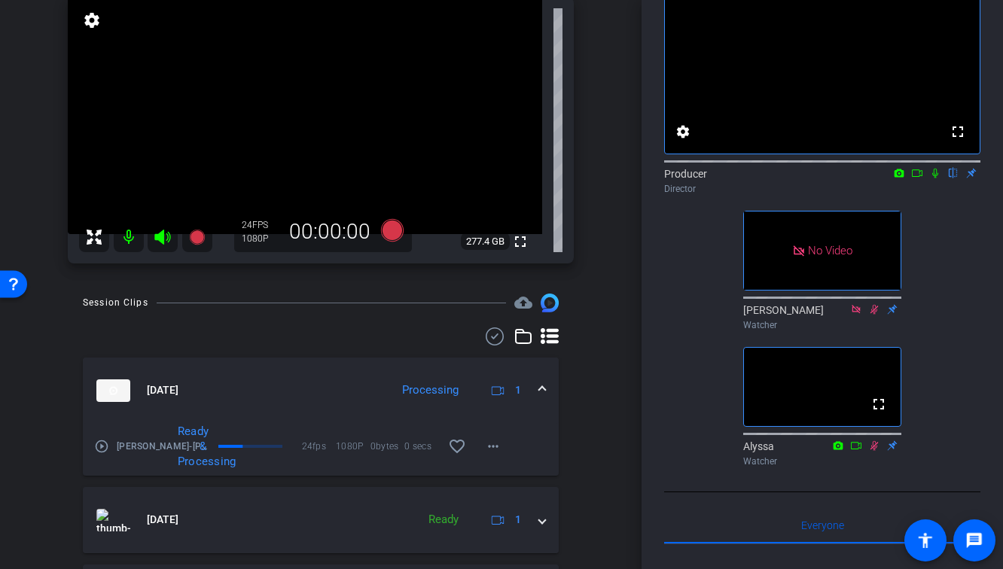
scroll to position [108, 0]
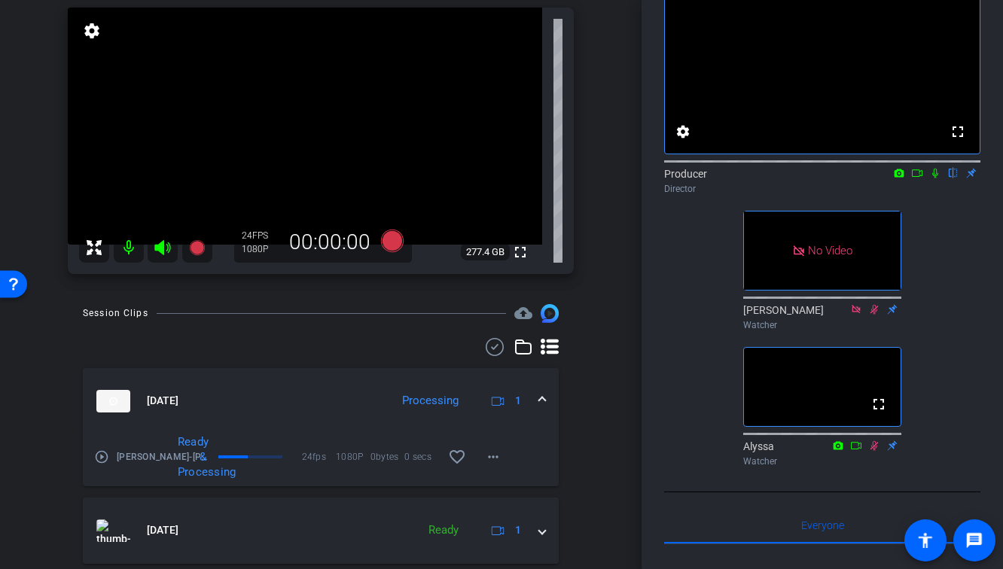
click at [337, 346] on div at bounding box center [321, 347] width 476 height 18
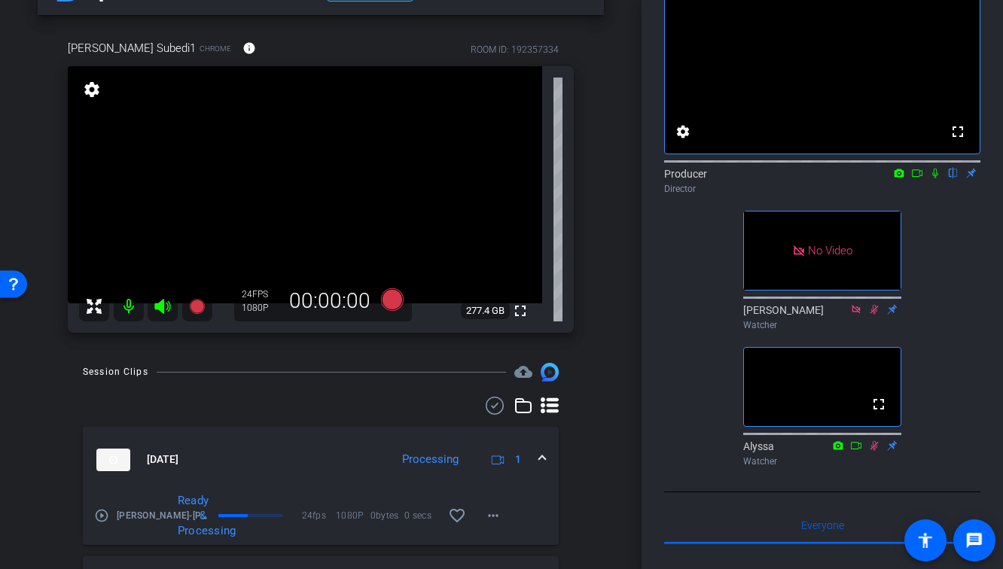
scroll to position [18, 0]
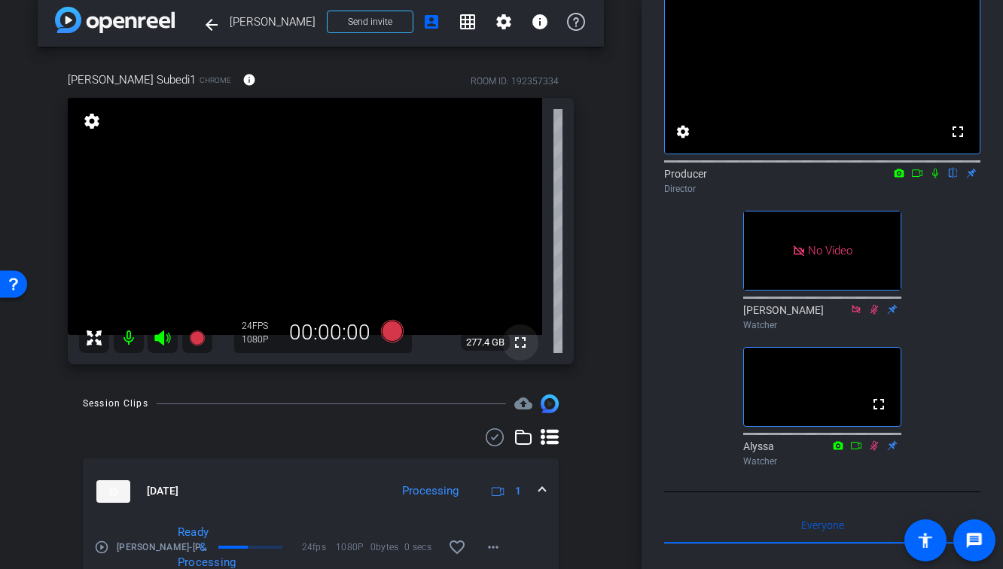
click at [525, 343] on mat-icon "fullscreen" at bounding box center [520, 343] width 18 height 18
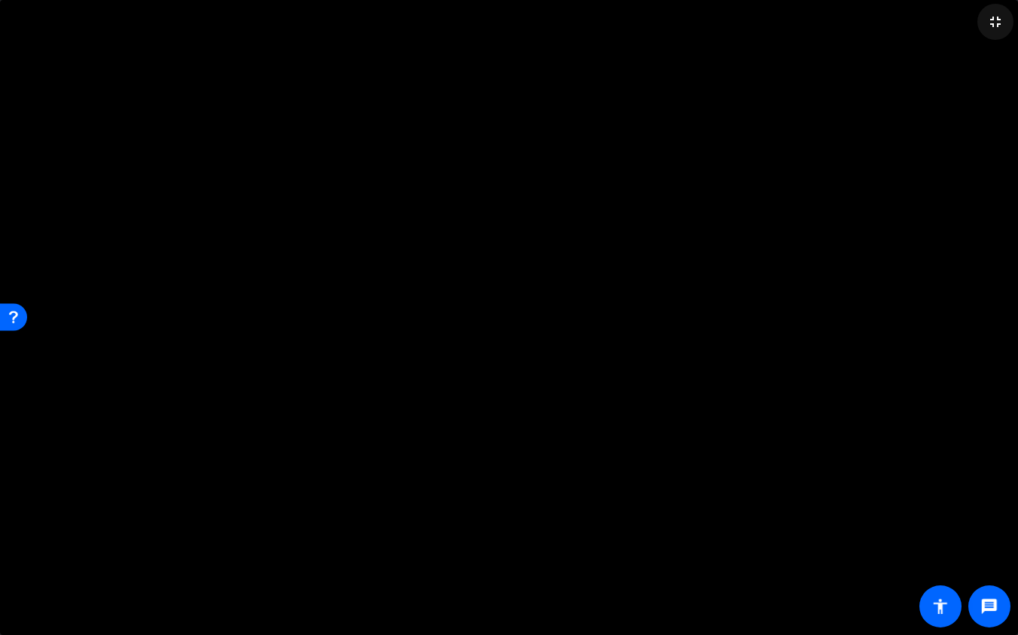
click at [1001, 29] on mat-icon "fullscreen_exit" at bounding box center [995, 22] width 18 height 18
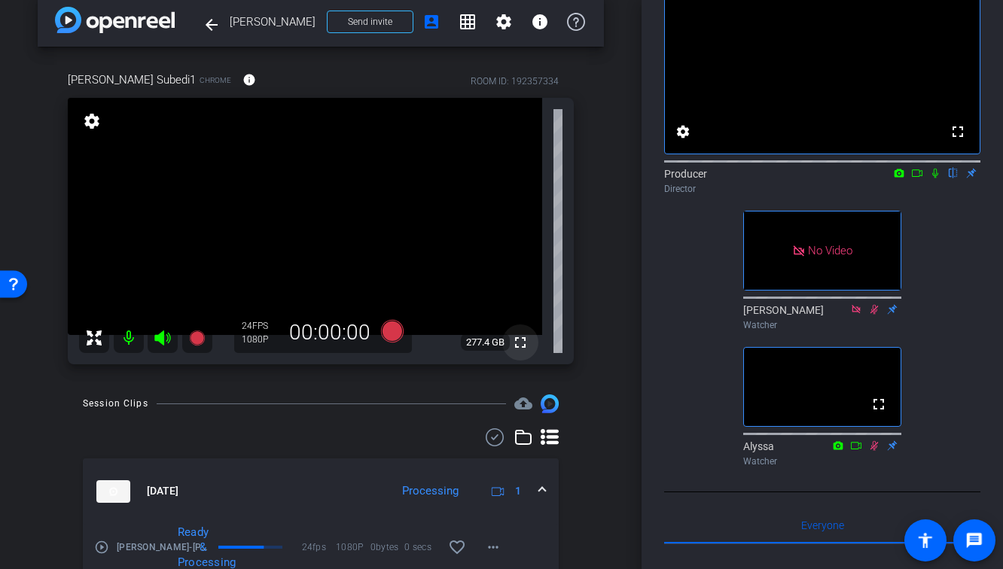
click at [525, 343] on mat-icon "fullscreen" at bounding box center [520, 343] width 18 height 18
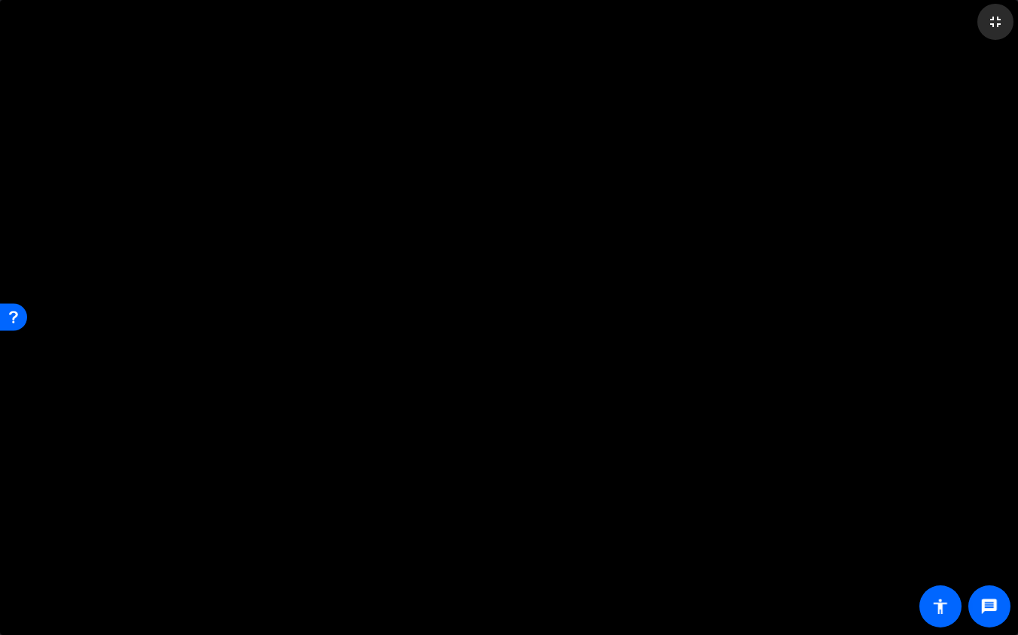
click at [985, 26] on span at bounding box center [995, 22] width 36 height 36
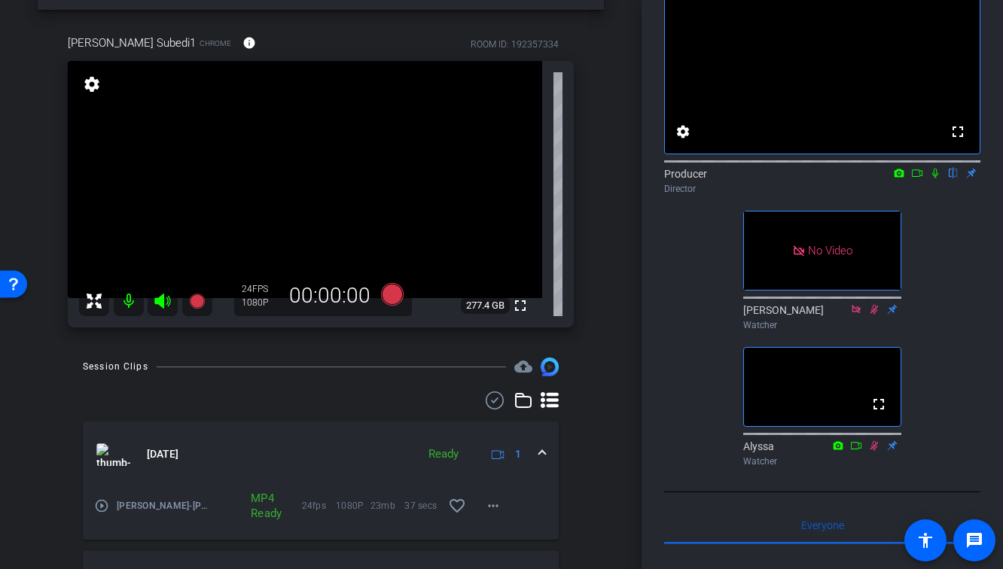
scroll to position [71, 0]
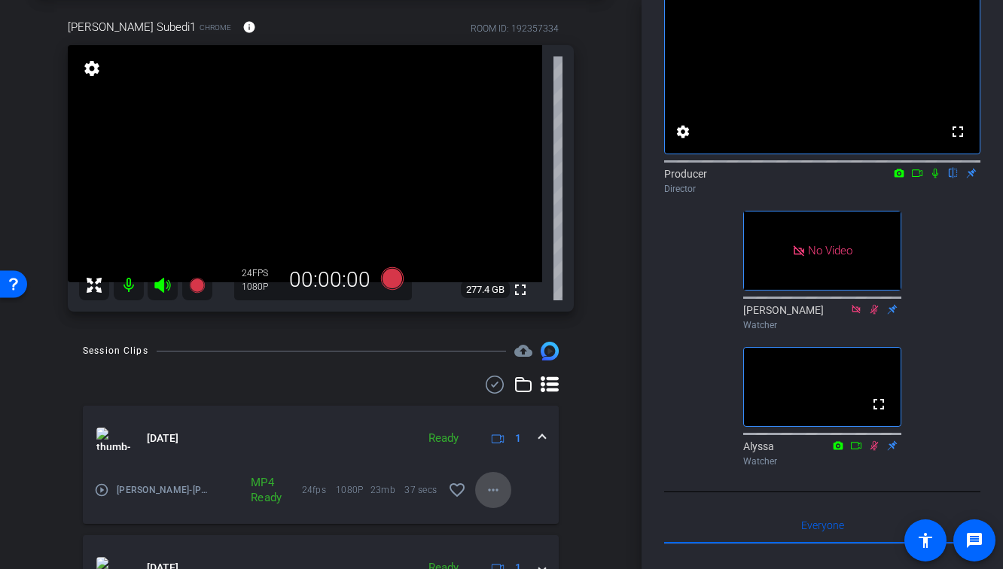
click at [503, 483] on span at bounding box center [493, 490] width 36 height 36
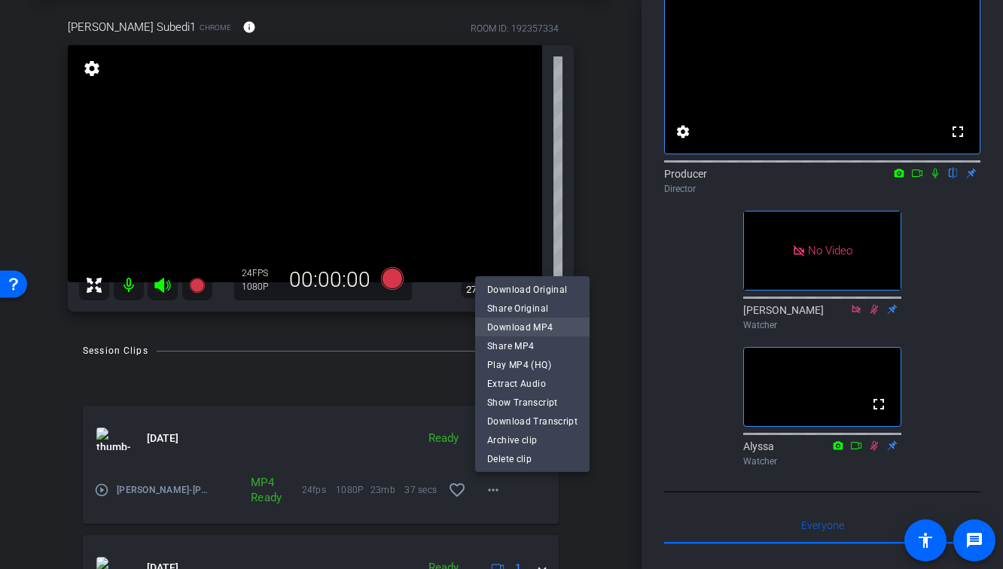
click at [530, 330] on span "Download MP4" at bounding box center [532, 327] width 90 height 18
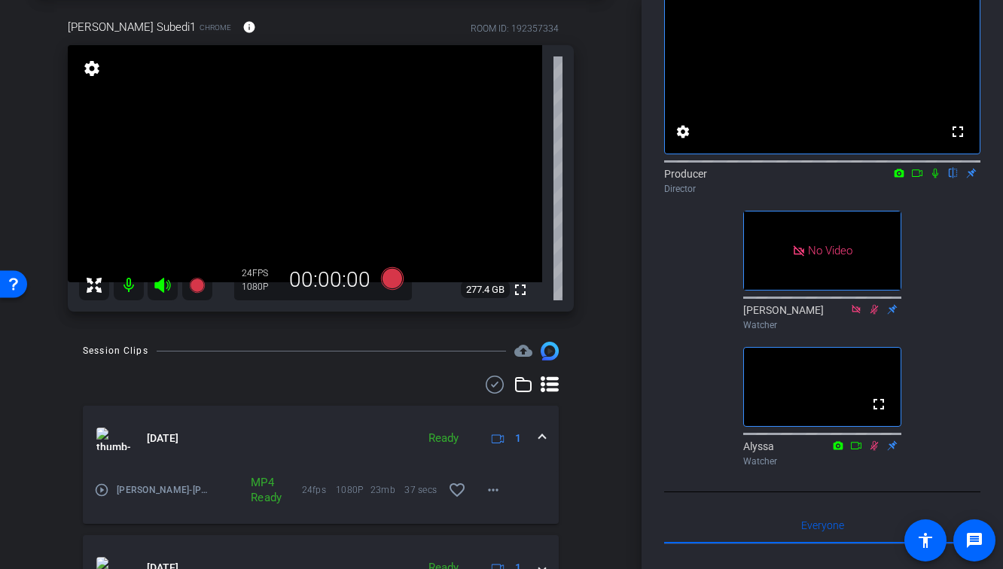
click at [936, 178] on icon at bounding box center [935, 174] width 6 height 10
click at [934, 178] on icon at bounding box center [935, 173] width 12 height 11
click at [588, 285] on div "[PERSON_NAME] Subedi1 Chrome info ROOM ID: 192357334 fullscreen settings 277.4 …" at bounding box center [321, 160] width 566 height 333
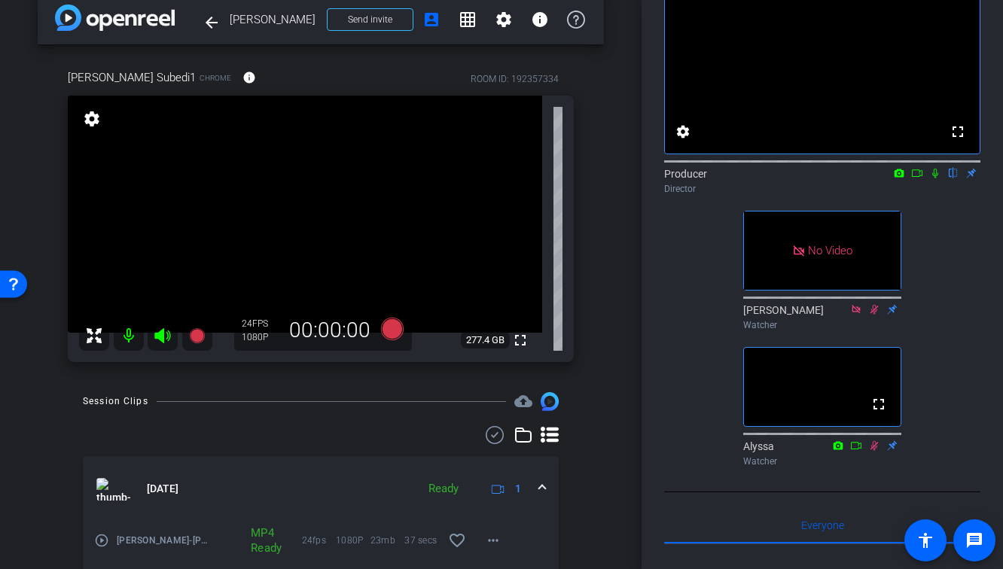
scroll to position [18, 0]
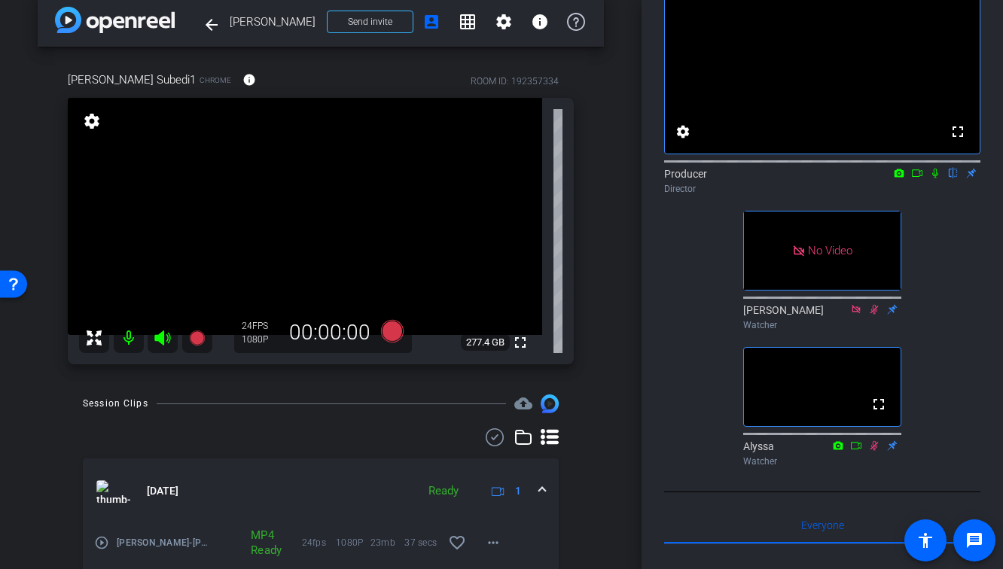
click at [354, 407] on div "Session Clips cloud_upload" at bounding box center [321, 403] width 476 height 18
click at [523, 341] on mat-icon "fullscreen" at bounding box center [520, 343] width 18 height 18
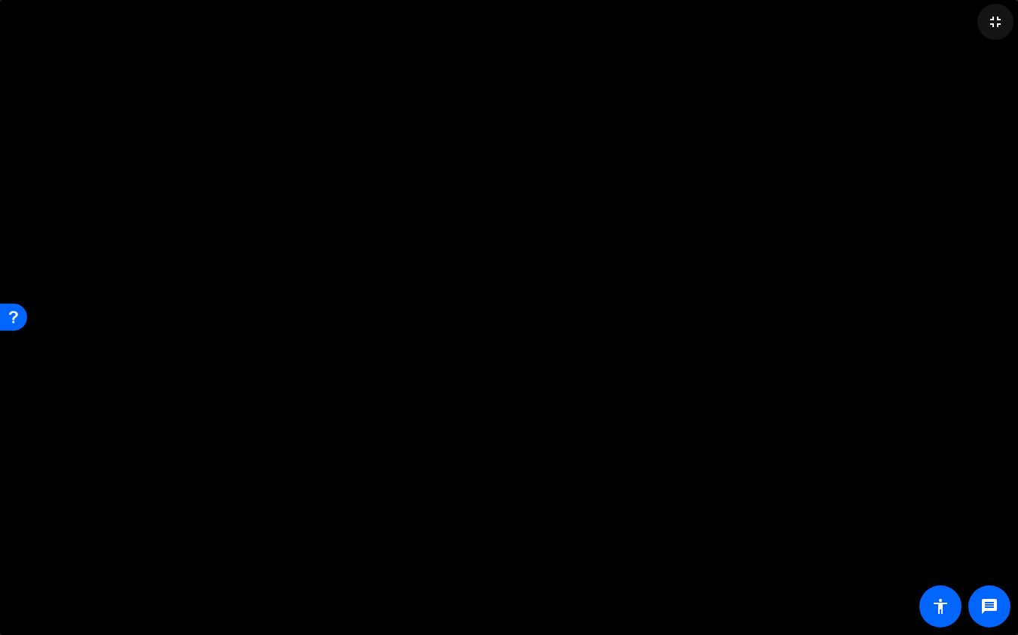
click at [1002, 25] on mat-icon "fullscreen_exit" at bounding box center [995, 22] width 18 height 18
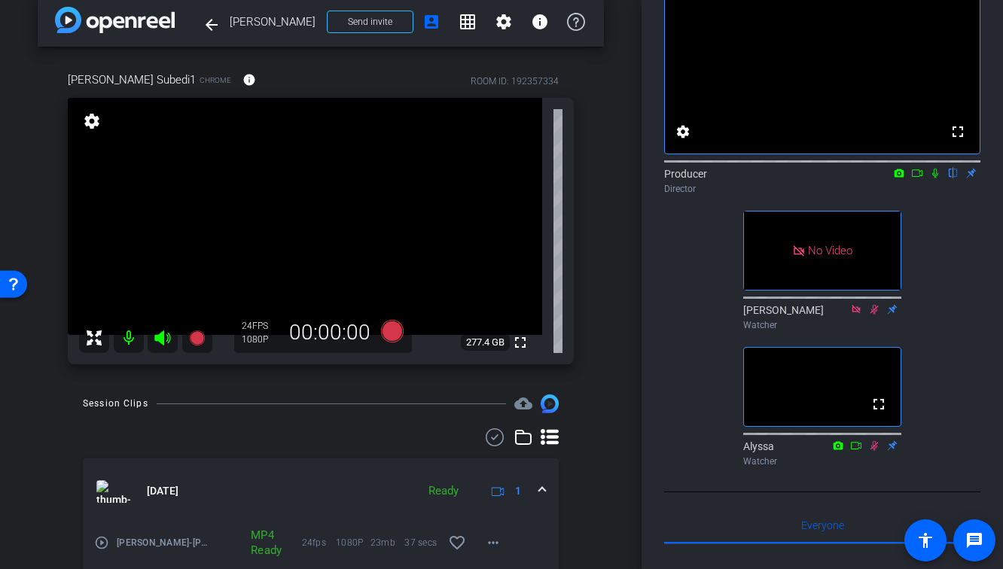
click at [626, 346] on div "arrow_back [PERSON_NAME] Back to project Send invite account_box grid_on settin…" at bounding box center [320, 266] width 641 height 569
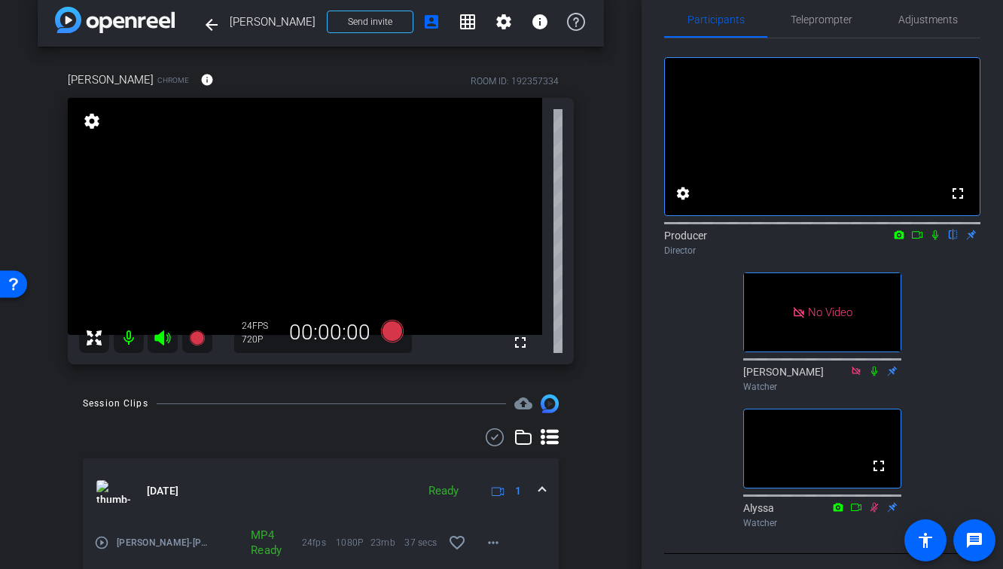
scroll to position [0, 0]
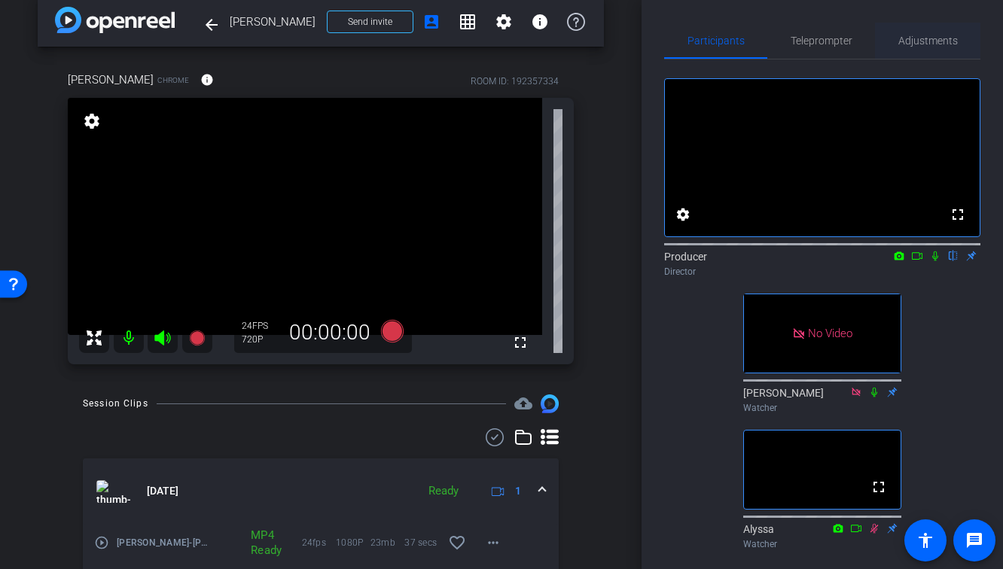
click at [907, 41] on span "Adjustments" at bounding box center [927, 40] width 59 height 11
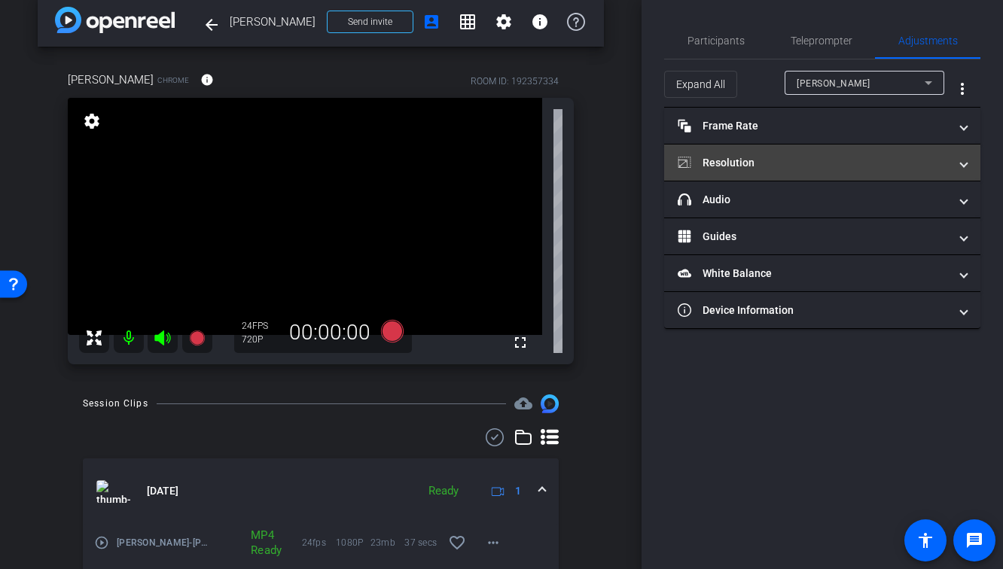
click at [814, 166] on mat-panel-title "Resolution" at bounding box center [813, 163] width 271 height 16
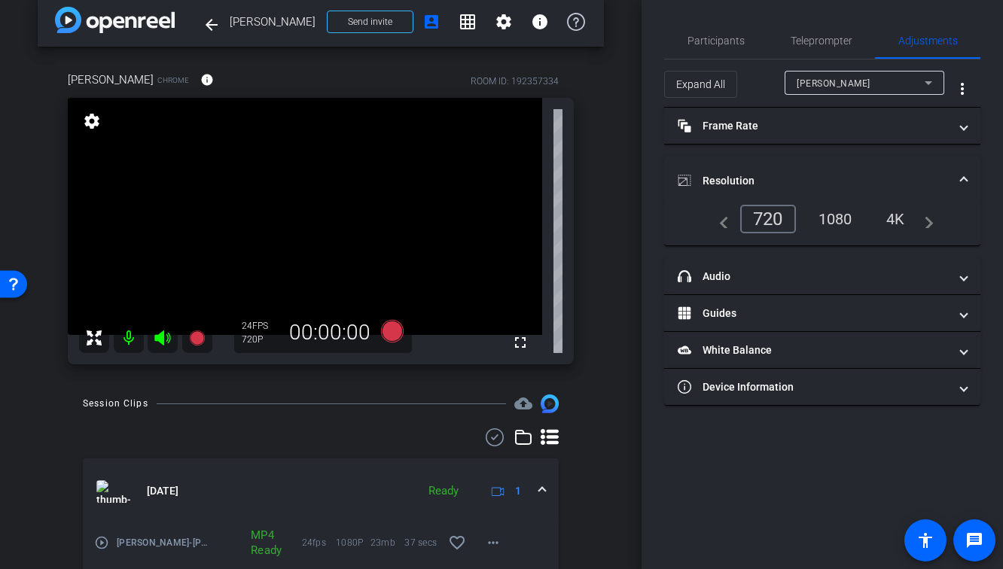
click at [837, 222] on div "1080" at bounding box center [835, 219] width 56 height 26
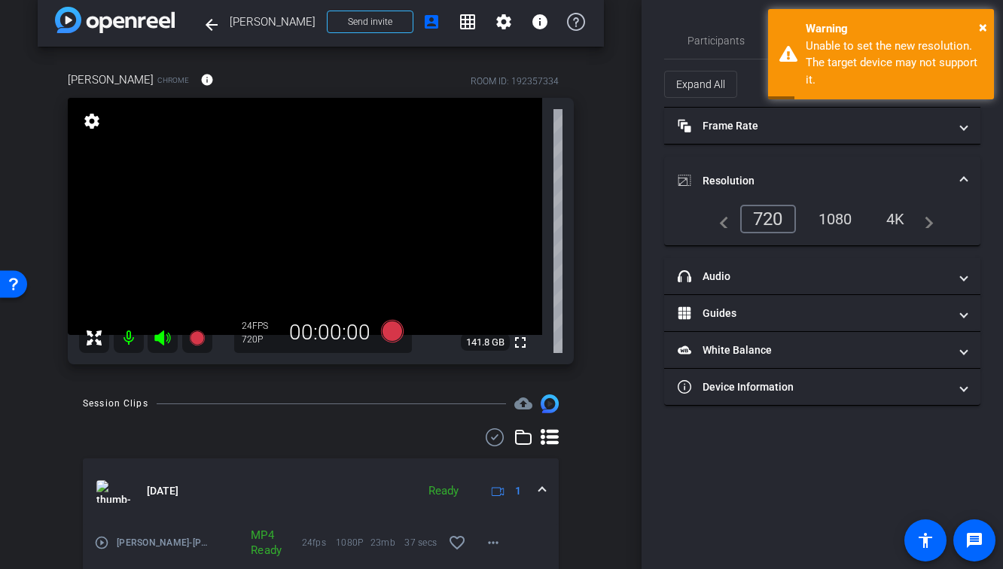
click at [837, 221] on div "1080" at bounding box center [835, 219] width 56 height 26
click at [525, 342] on mat-icon "fullscreen" at bounding box center [520, 343] width 18 height 18
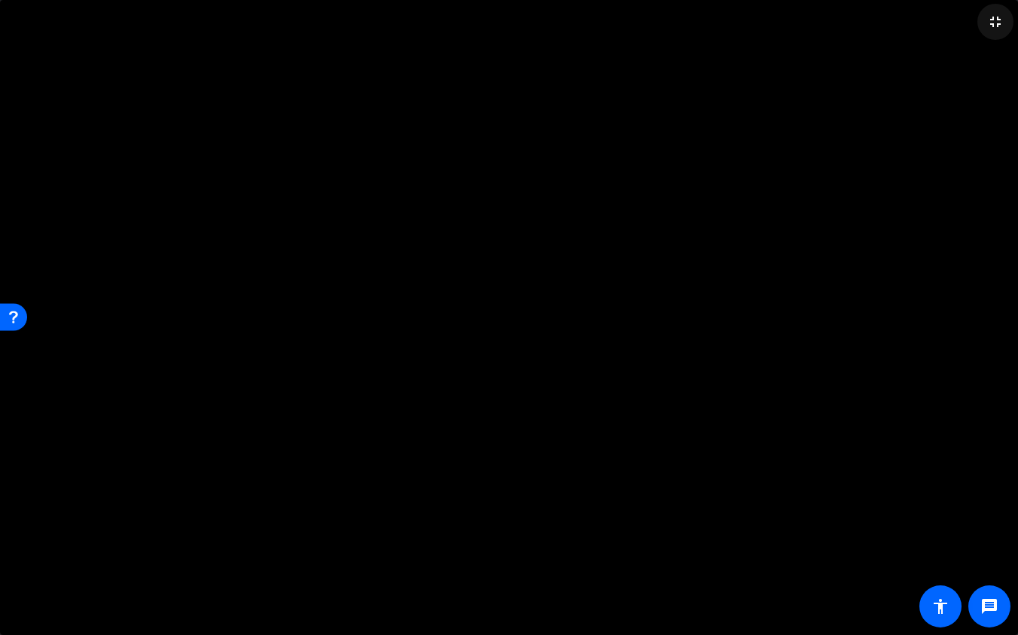
click at [989, 29] on mat-icon "fullscreen_exit" at bounding box center [995, 22] width 18 height 18
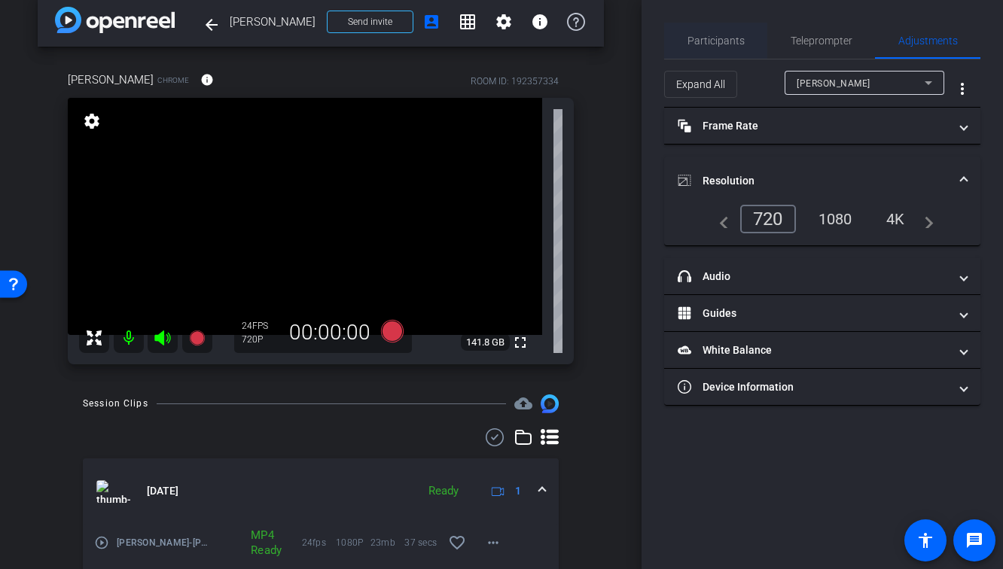
click at [728, 35] on span "Participants" at bounding box center [715, 40] width 57 height 11
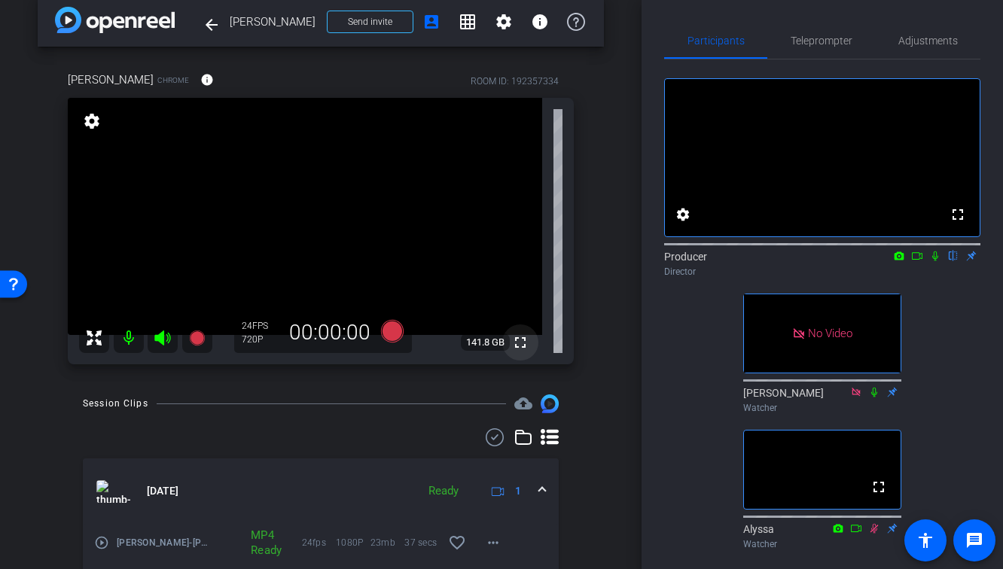
click at [520, 349] on mat-icon "fullscreen" at bounding box center [520, 343] width 18 height 18
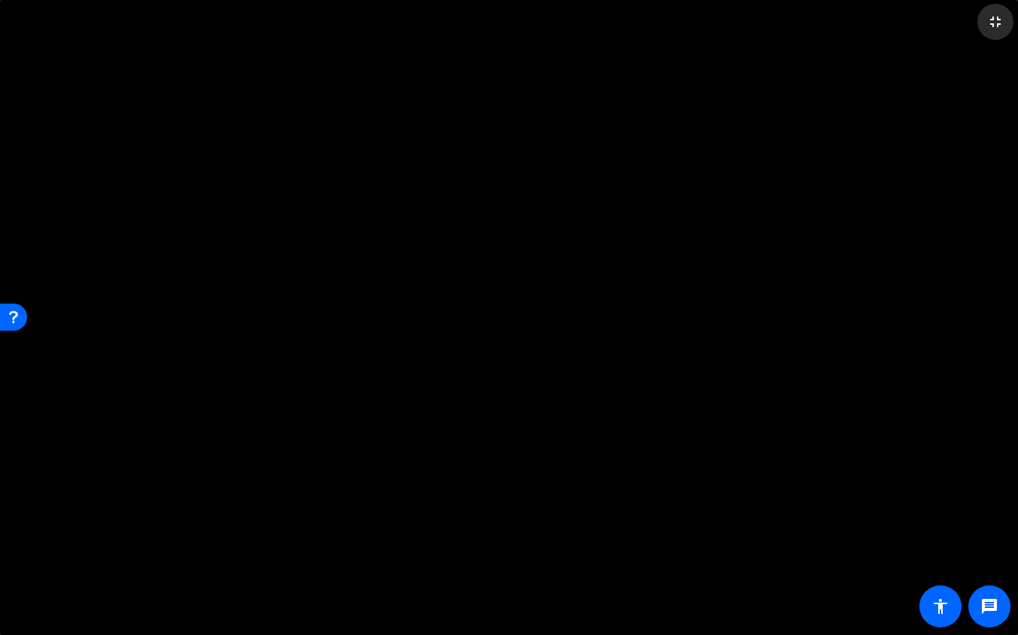
click at [994, 30] on mat-icon "fullscreen_exit" at bounding box center [995, 22] width 18 height 18
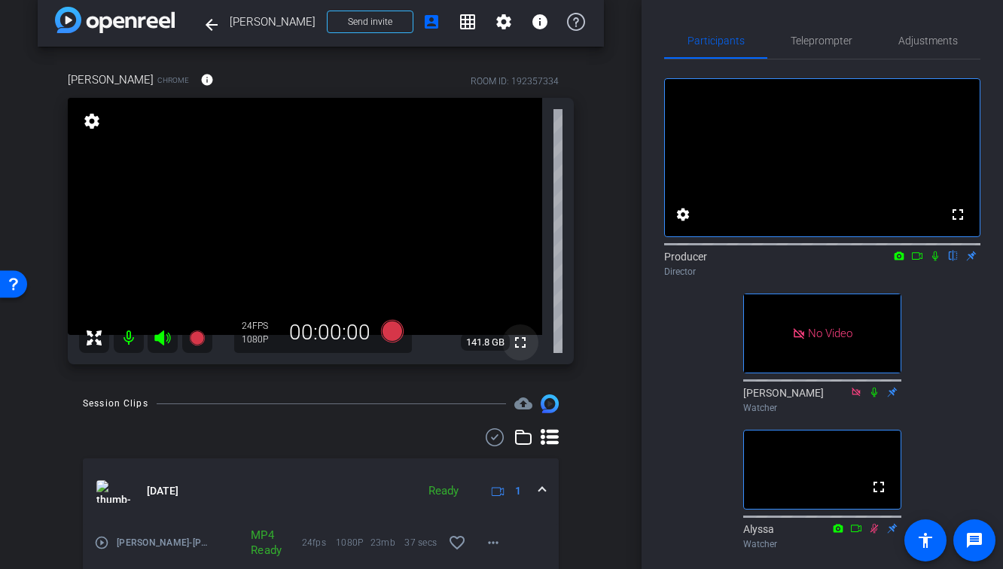
click at [522, 351] on mat-icon "fullscreen" at bounding box center [520, 343] width 18 height 18
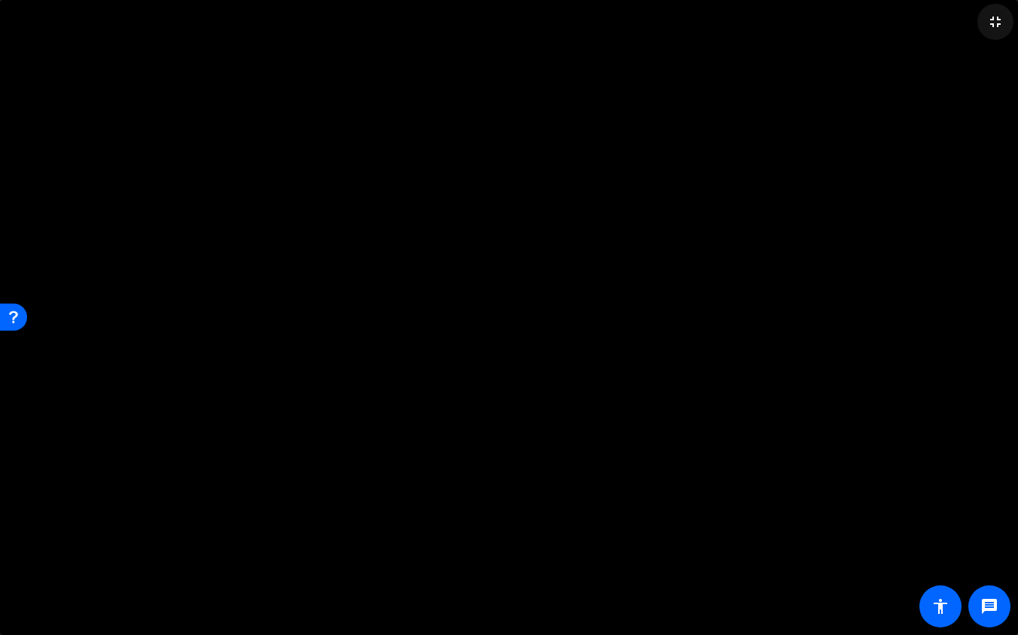
click at [996, 23] on mat-icon "fullscreen_exit" at bounding box center [995, 22] width 18 height 18
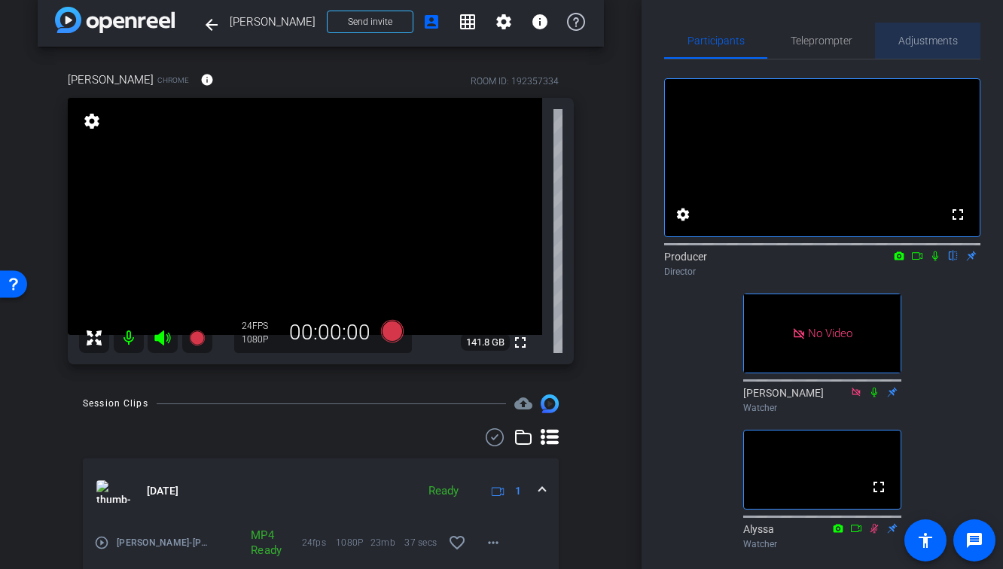
click at [917, 44] on span "Adjustments" at bounding box center [927, 40] width 59 height 11
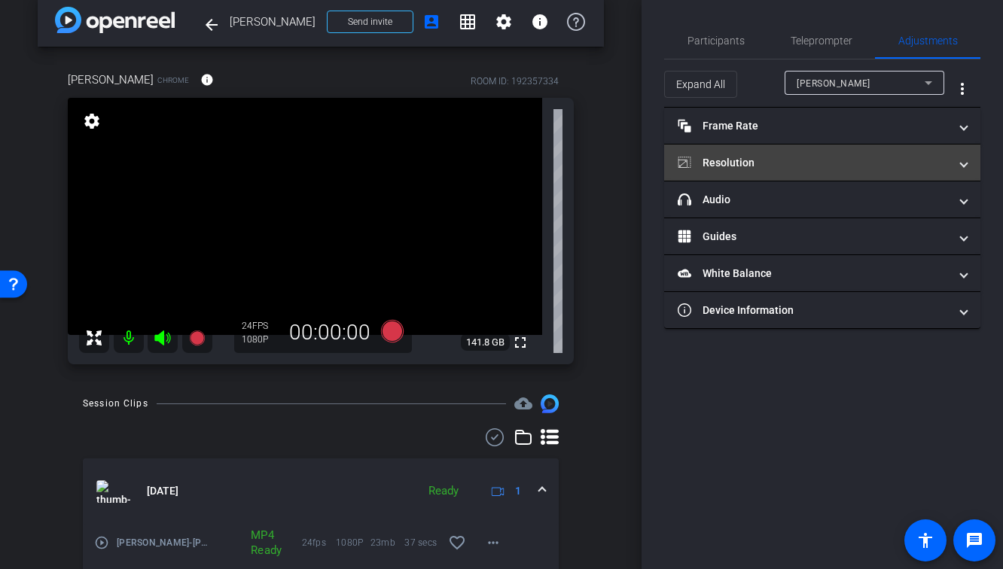
click at [821, 168] on mat-panel-title "Resolution" at bounding box center [813, 163] width 271 height 16
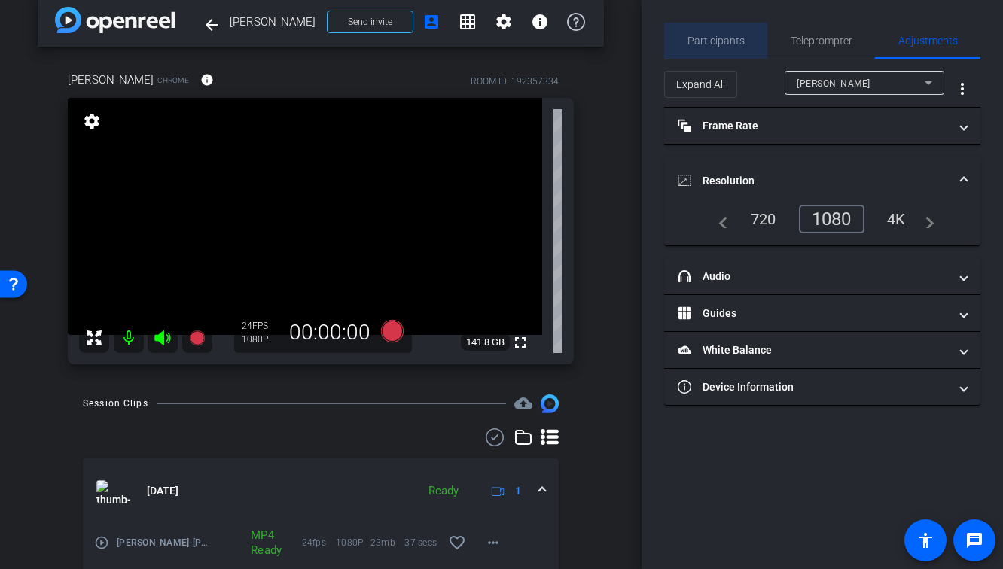
click at [725, 43] on span "Participants" at bounding box center [715, 40] width 57 height 11
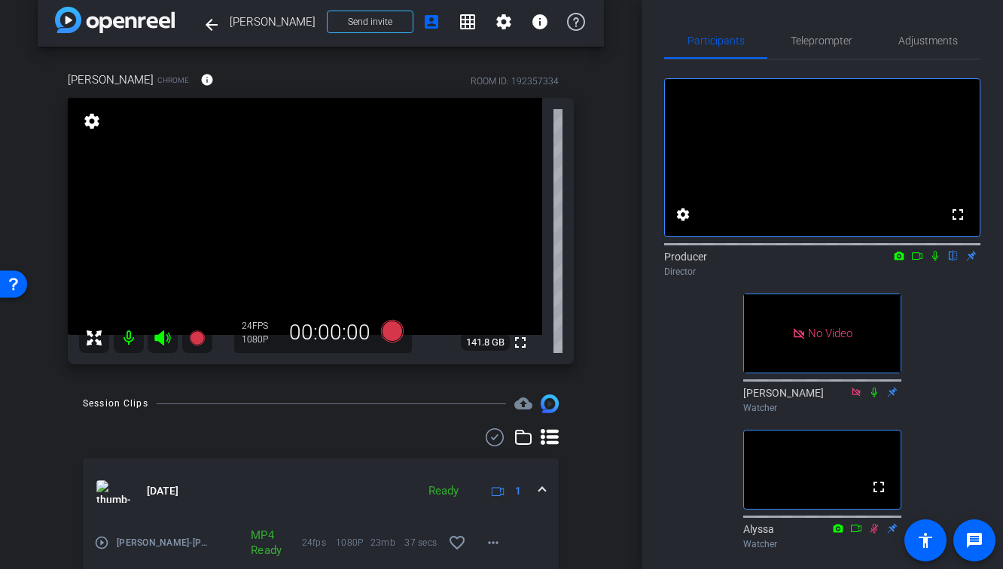
click at [631, 415] on div "arrow_back [PERSON_NAME] Back to project Send invite account_box grid_on settin…" at bounding box center [320, 266] width 641 height 569
click at [521, 342] on mat-icon "fullscreen" at bounding box center [520, 343] width 18 height 18
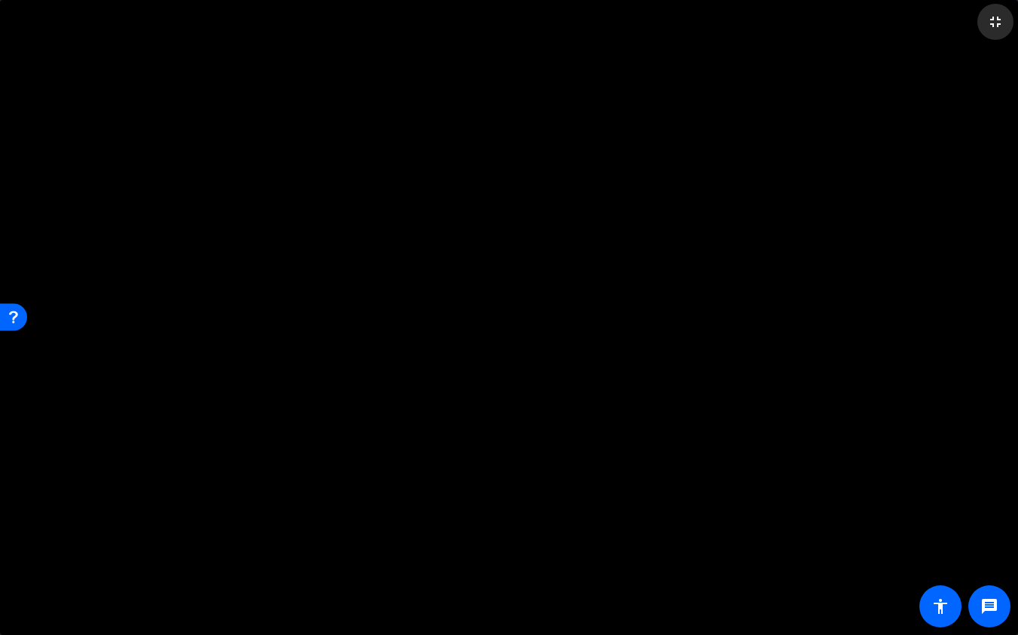
click at [996, 25] on mat-icon "fullscreen_exit" at bounding box center [995, 22] width 18 height 18
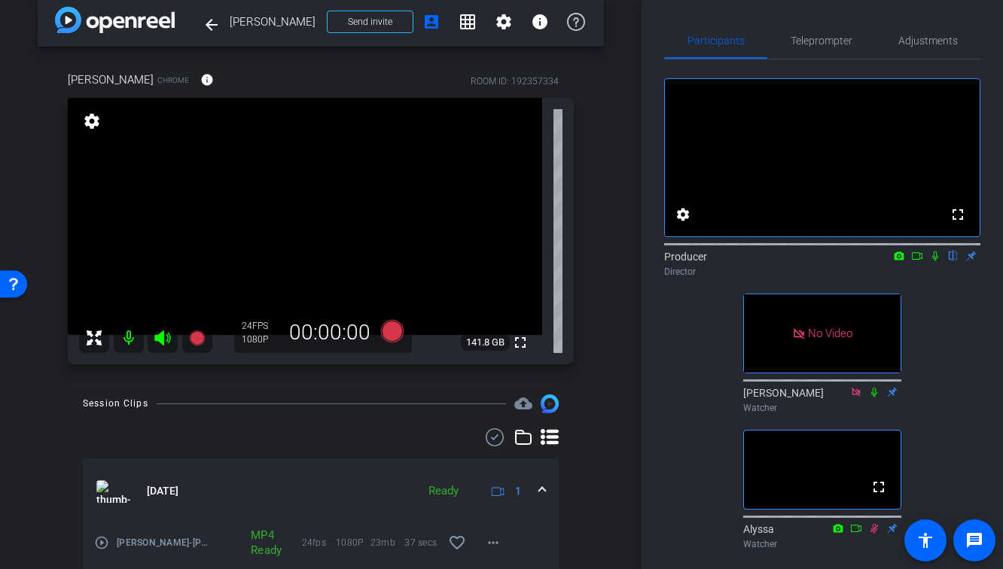
click at [608, 401] on div "arrow_back [PERSON_NAME] Back to project Send invite account_box grid_on settin…" at bounding box center [320, 266] width 641 height 569
click at [522, 342] on mat-icon "fullscreen" at bounding box center [520, 343] width 18 height 18
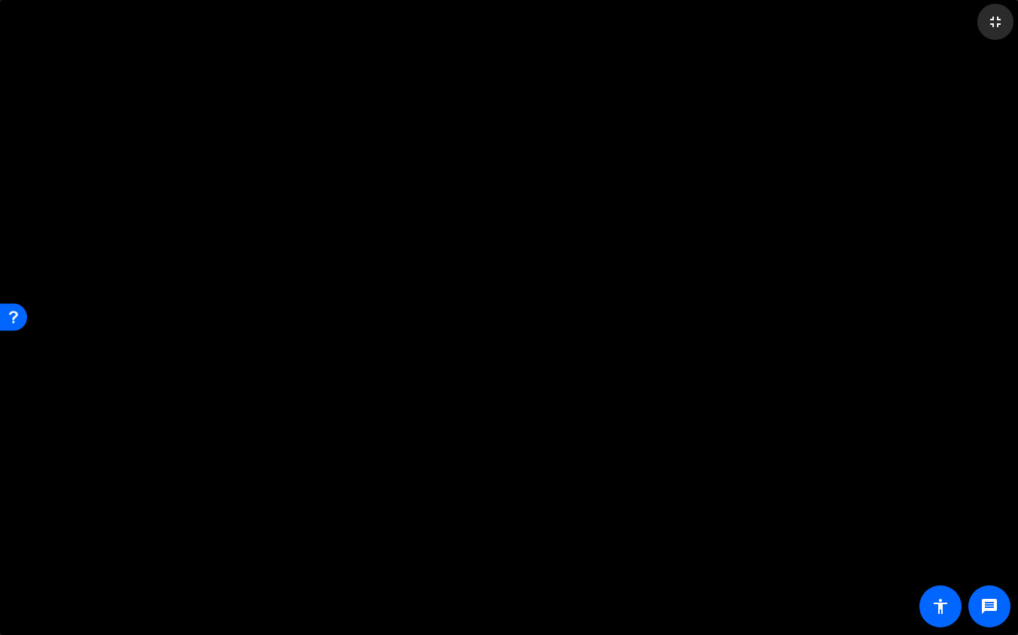
click at [1002, 23] on mat-icon "fullscreen_exit" at bounding box center [995, 22] width 18 height 18
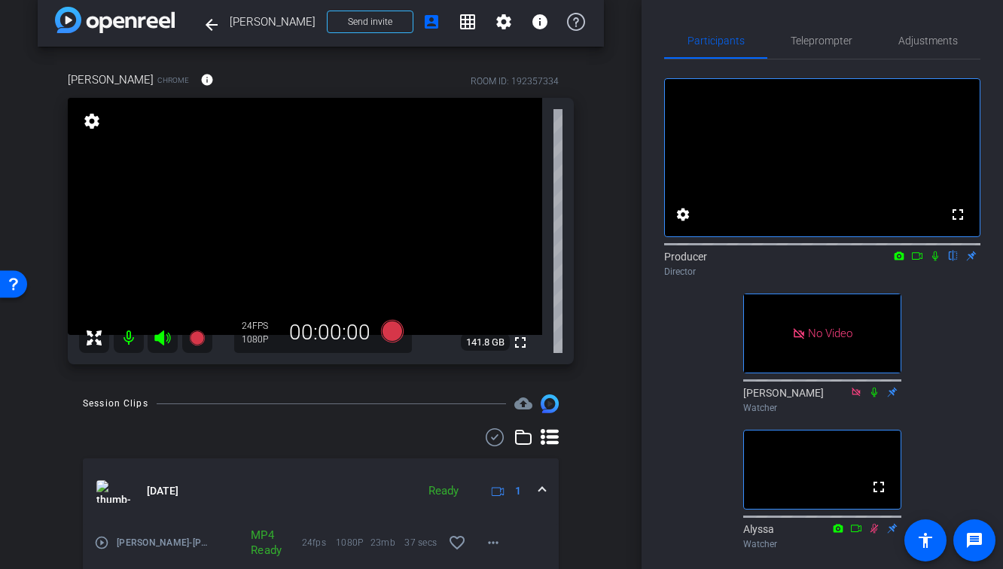
click at [310, 440] on div at bounding box center [321, 437] width 476 height 18
click at [522, 341] on mat-icon "fullscreen" at bounding box center [520, 343] width 18 height 18
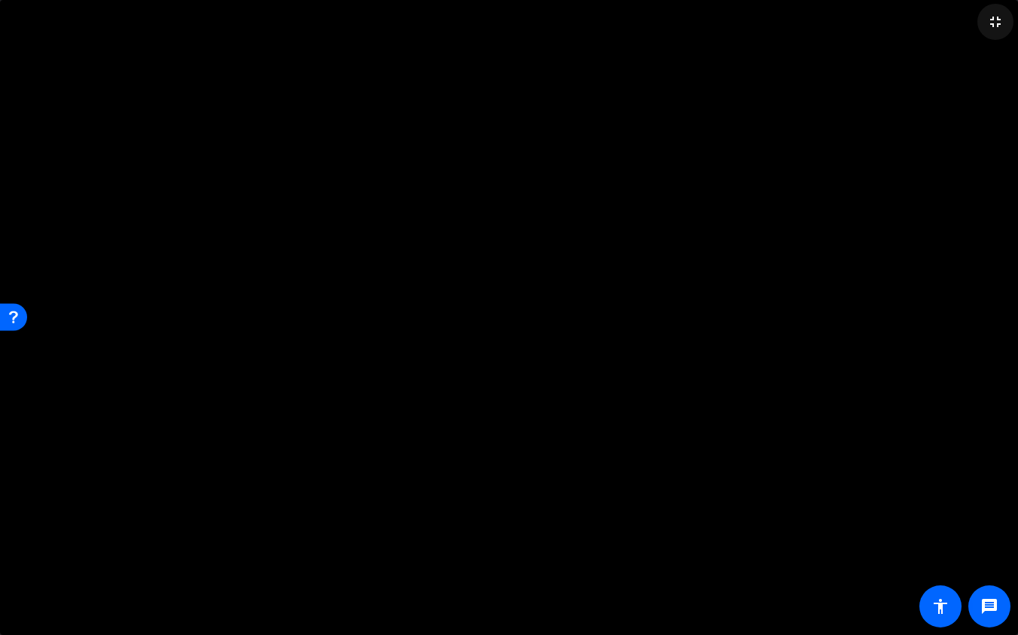
click at [997, 31] on span at bounding box center [995, 22] width 36 height 36
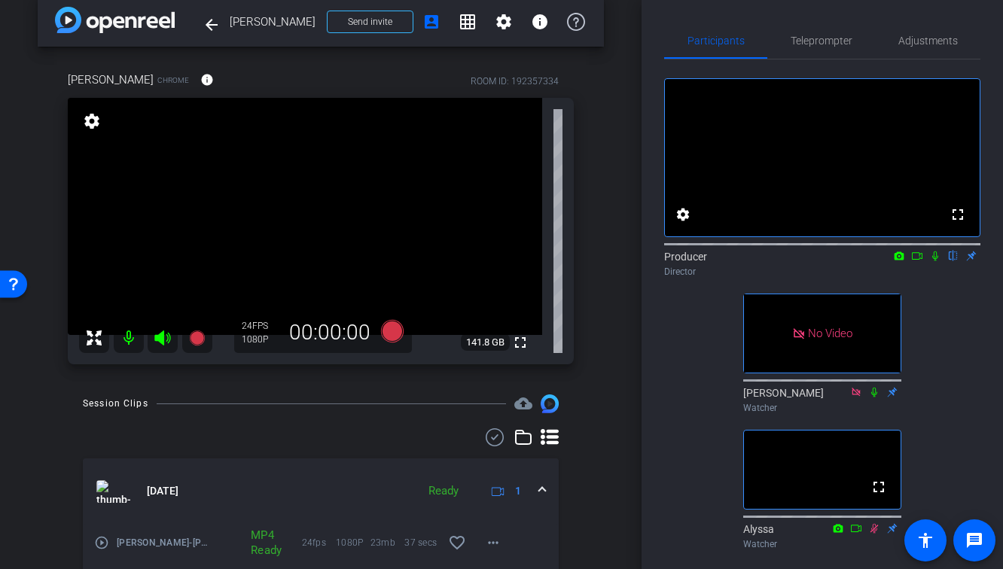
click at [250, 434] on div at bounding box center [321, 437] width 476 height 18
click at [190, 339] on icon at bounding box center [197, 338] width 18 height 18
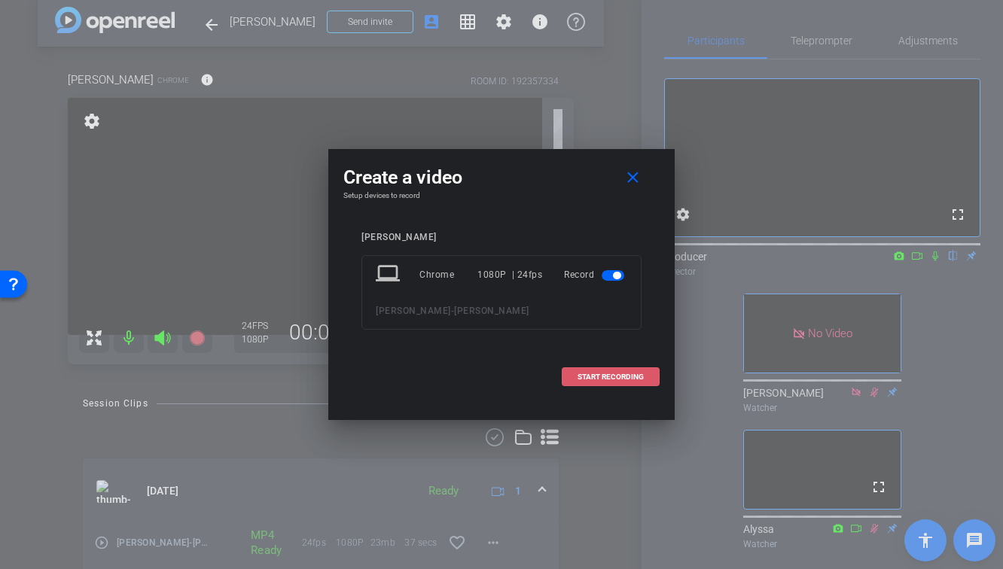
click at [628, 378] on span "START RECORDING" at bounding box center [610, 377] width 66 height 8
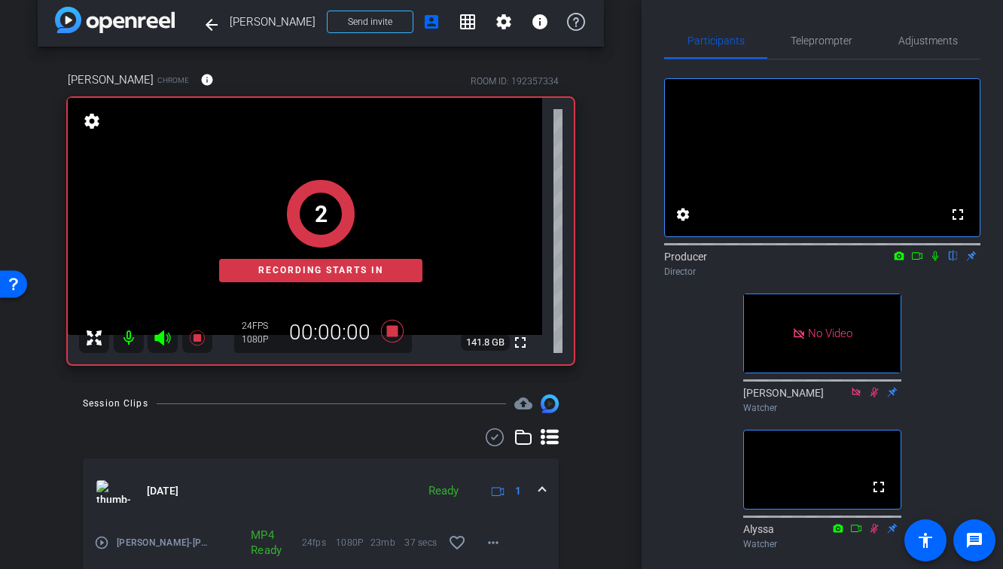
click at [931, 261] on icon at bounding box center [935, 256] width 12 height 11
click at [921, 261] on icon at bounding box center [917, 256] width 12 height 11
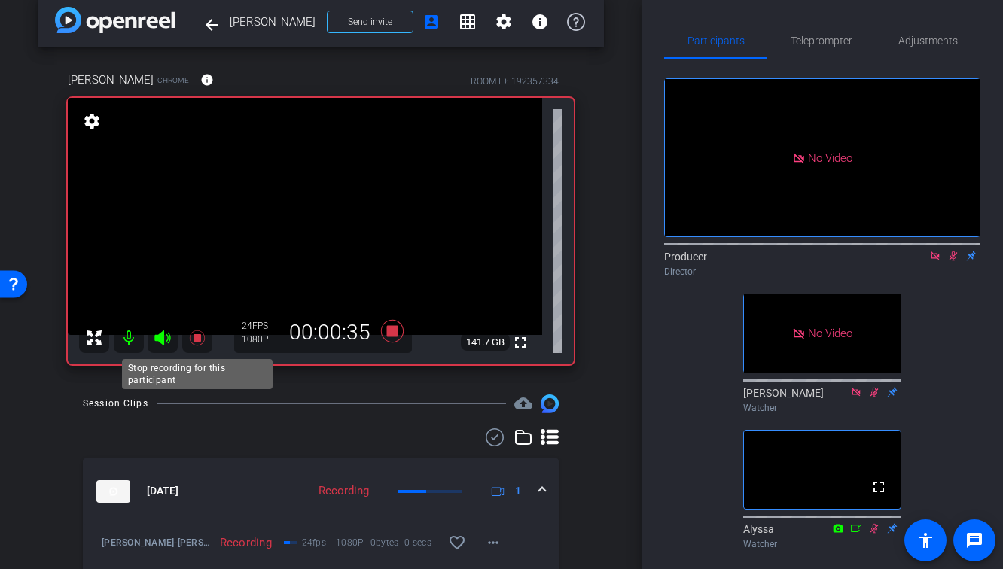
click at [193, 342] on icon at bounding box center [197, 338] width 18 height 18
click at [958, 261] on icon at bounding box center [953, 256] width 12 height 11
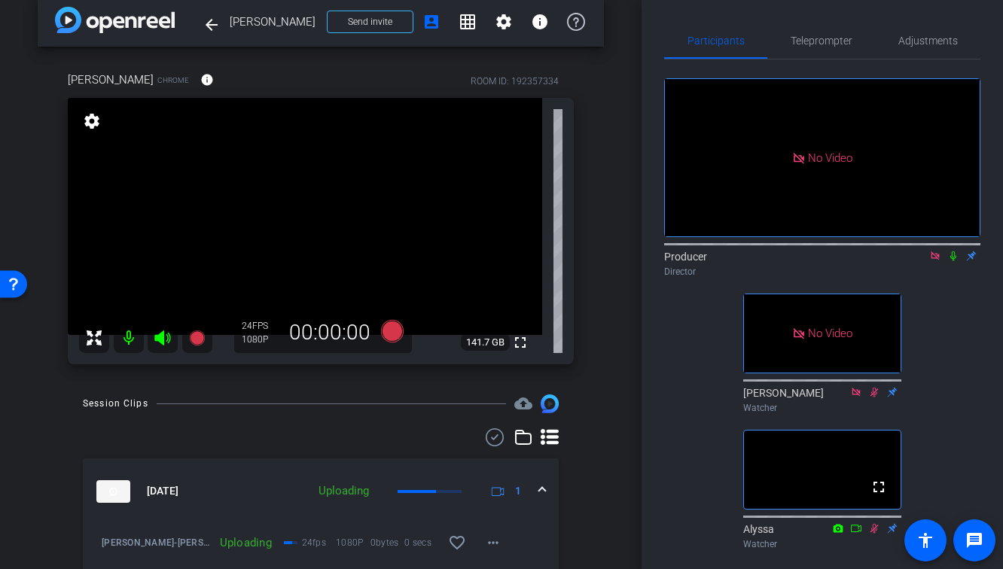
click at [931, 260] on icon at bounding box center [935, 255] width 8 height 8
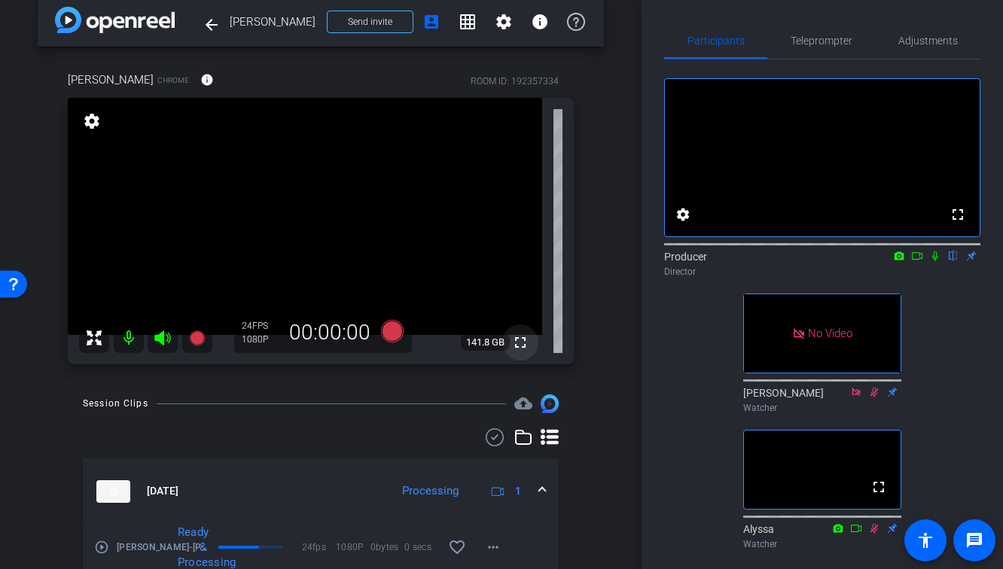
click at [519, 342] on mat-icon "fullscreen" at bounding box center [520, 343] width 18 height 18
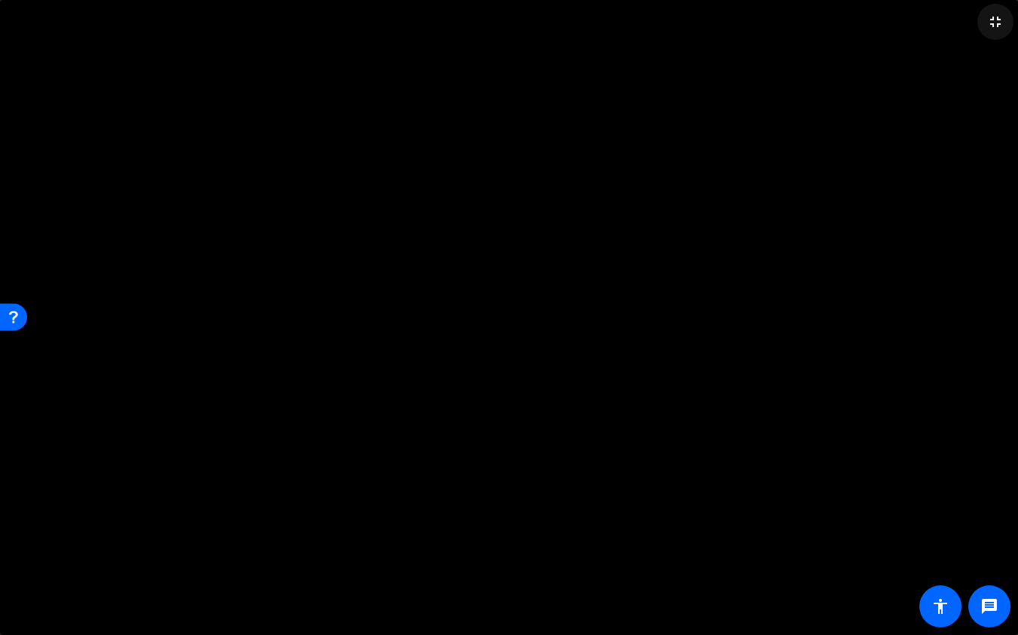
click at [994, 26] on mat-icon "fullscreen_exit" at bounding box center [995, 22] width 18 height 18
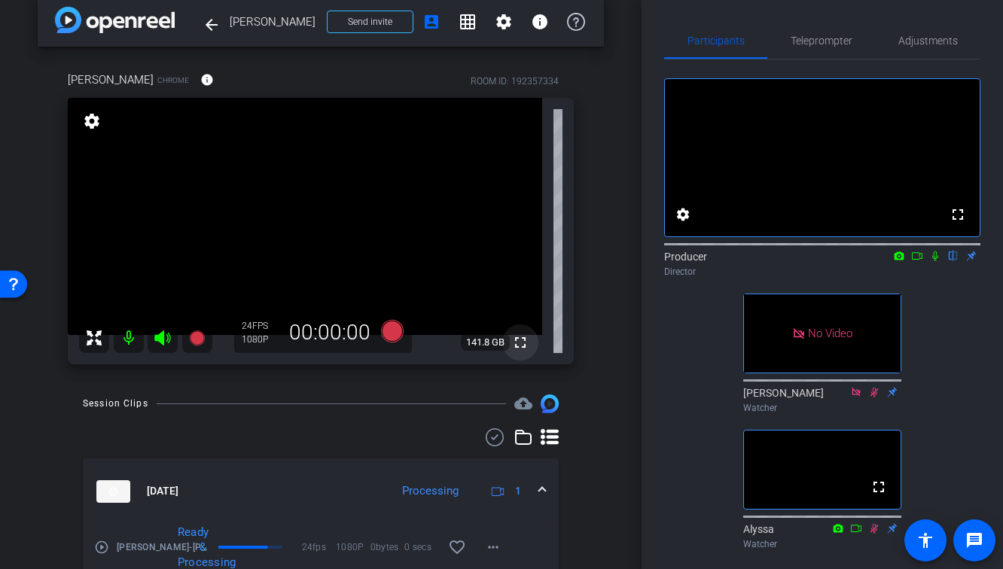
click at [524, 339] on mat-icon "fullscreen" at bounding box center [520, 343] width 18 height 18
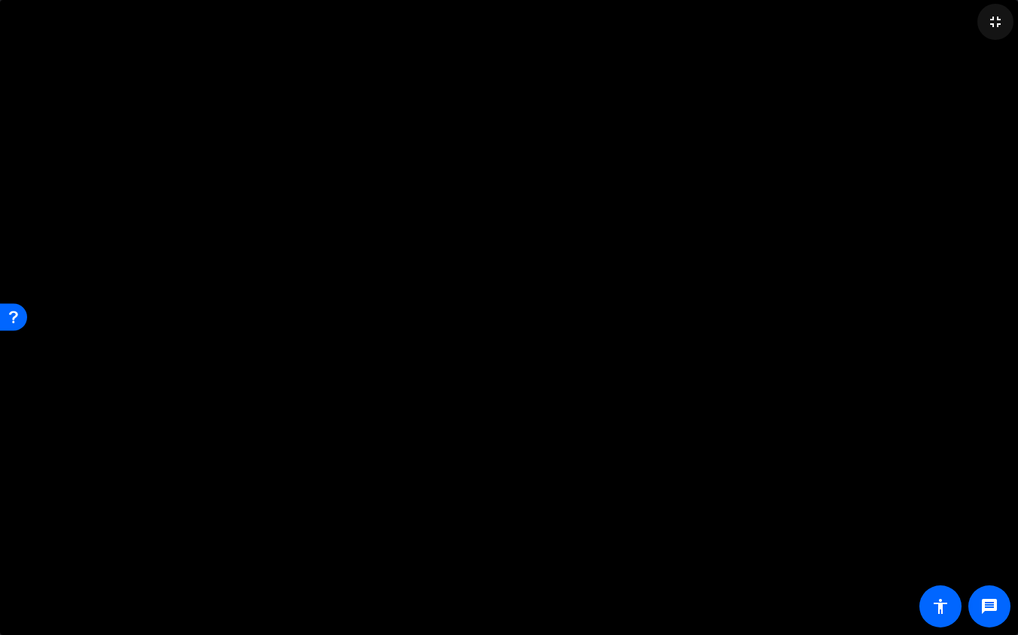
click at [1001, 20] on mat-icon "fullscreen_exit" at bounding box center [995, 22] width 18 height 18
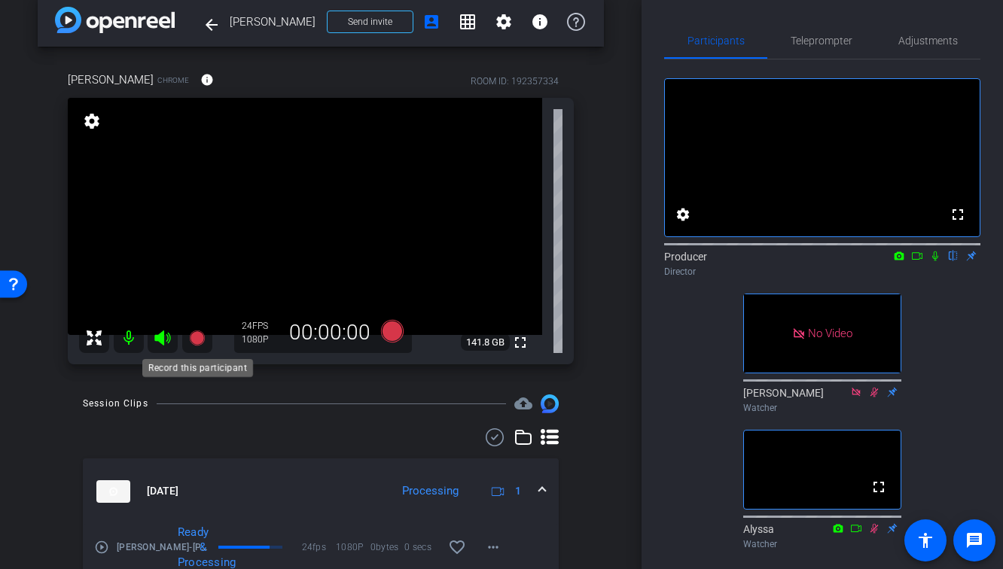
click at [201, 343] on icon at bounding box center [197, 338] width 18 height 18
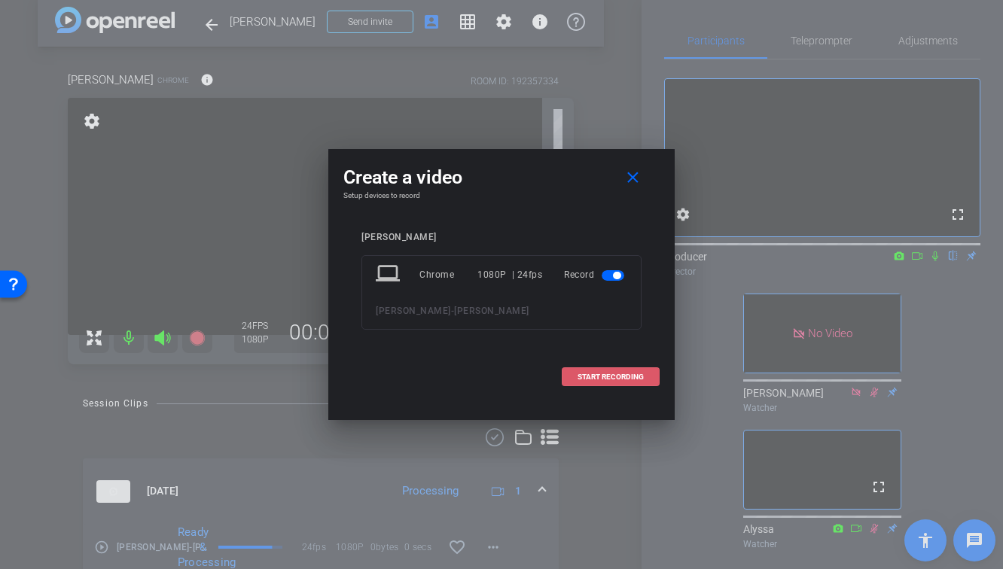
click at [601, 374] on span "START RECORDING" at bounding box center [610, 377] width 66 height 8
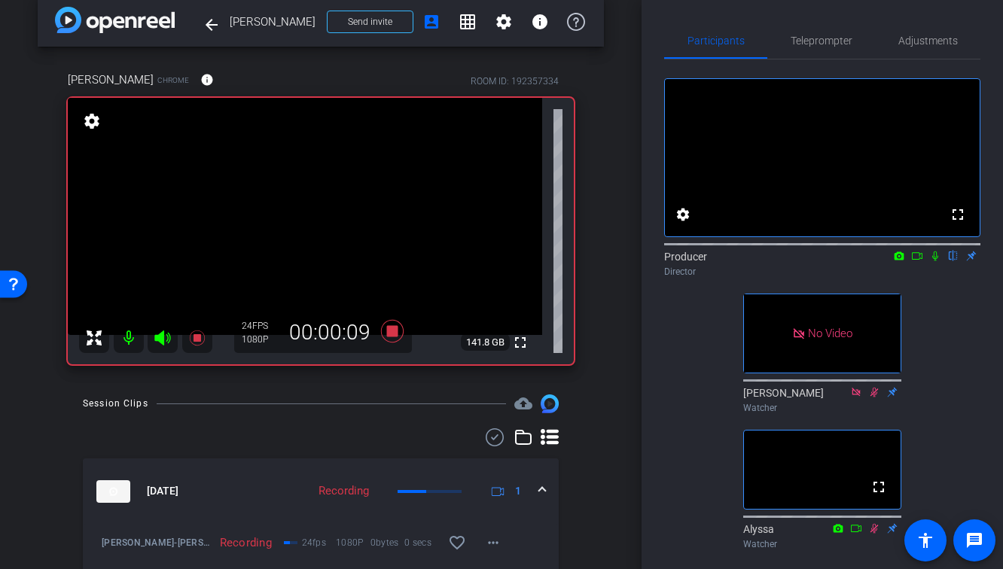
click at [935, 261] on icon at bounding box center [935, 256] width 12 height 11
click at [919, 260] on icon at bounding box center [917, 256] width 11 height 8
click at [522, 340] on mat-icon "fullscreen" at bounding box center [520, 343] width 18 height 18
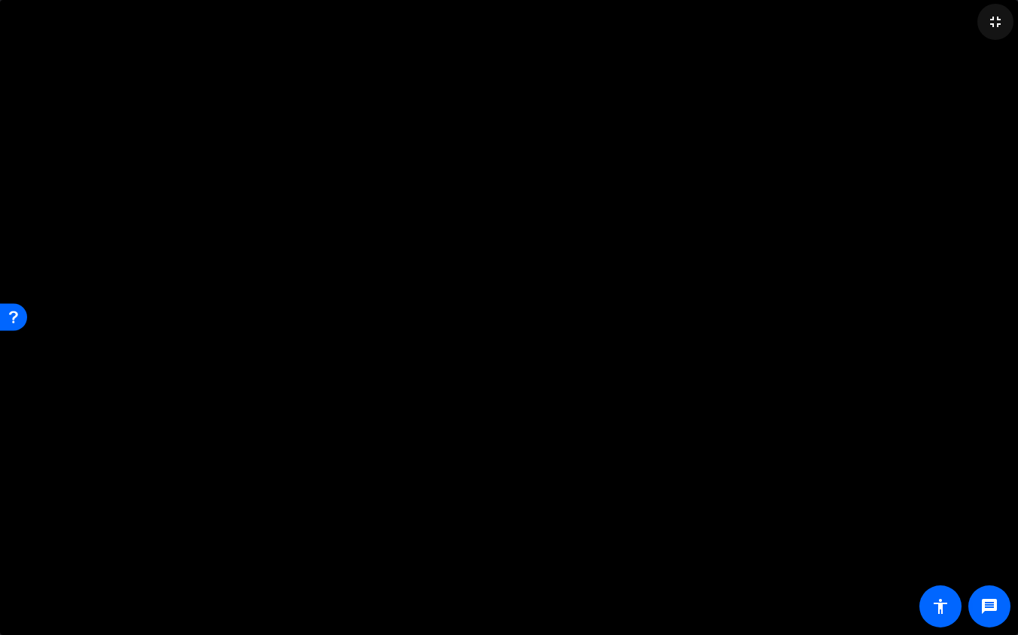
click at [995, 26] on mat-icon "fullscreen_exit" at bounding box center [995, 22] width 18 height 18
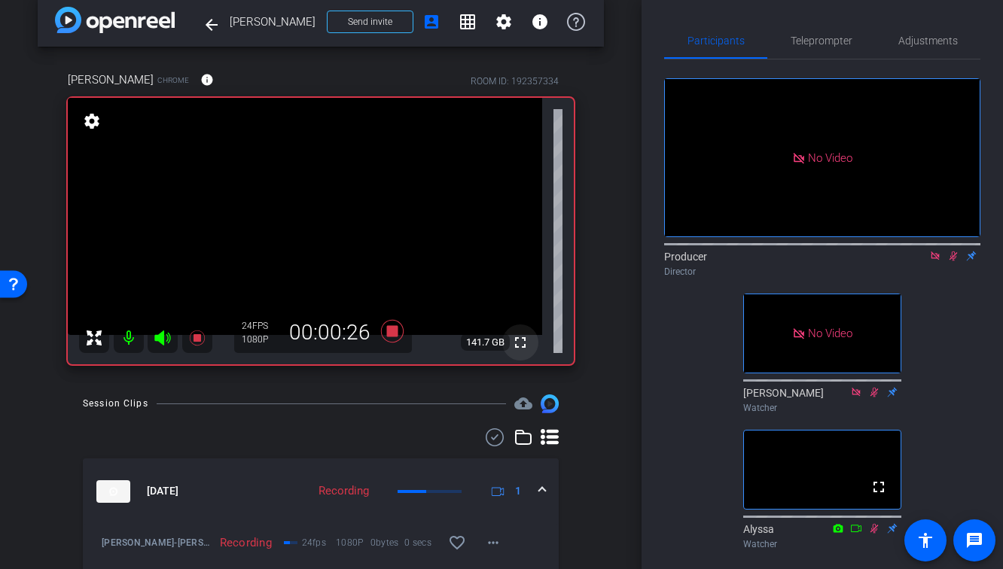
click at [525, 346] on mat-icon "fullscreen" at bounding box center [520, 343] width 18 height 18
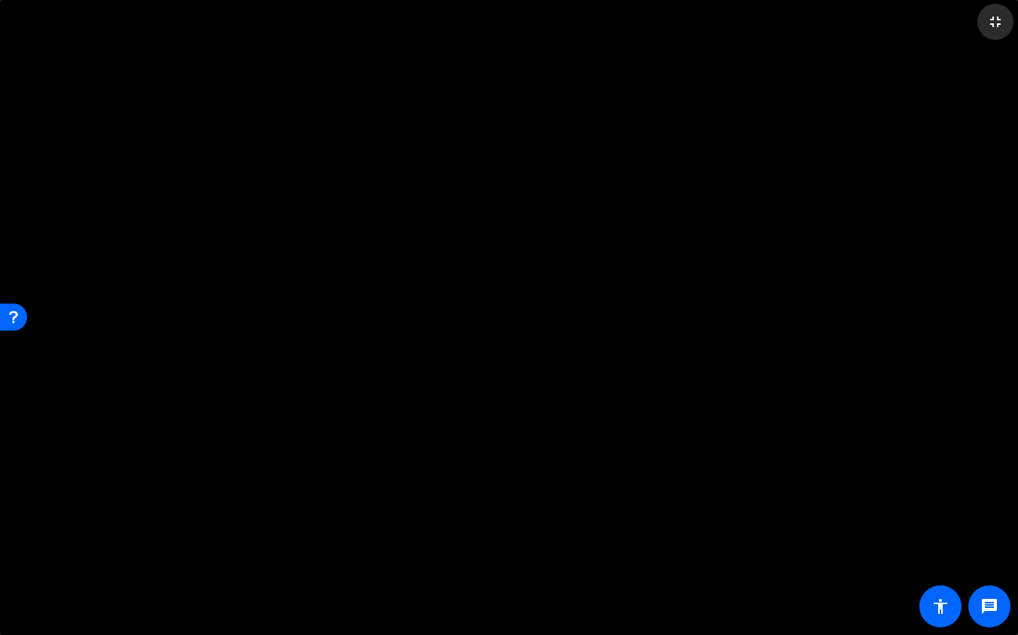
click at [998, 23] on mat-icon "fullscreen_exit" at bounding box center [995, 22] width 18 height 18
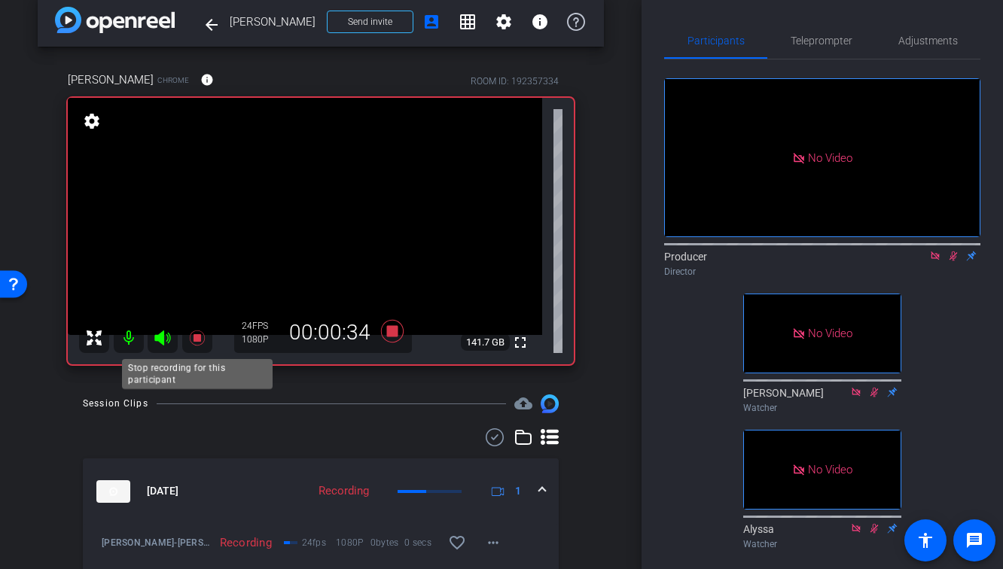
click at [200, 340] on icon at bounding box center [196, 338] width 15 height 15
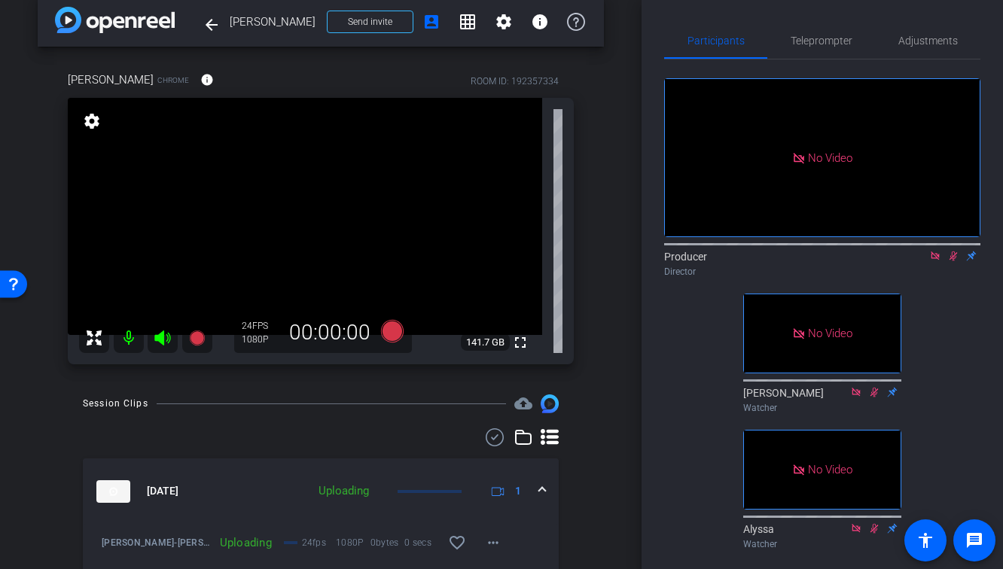
click at [953, 261] on icon at bounding box center [953, 256] width 8 height 10
click at [940, 261] on icon at bounding box center [935, 256] width 12 height 11
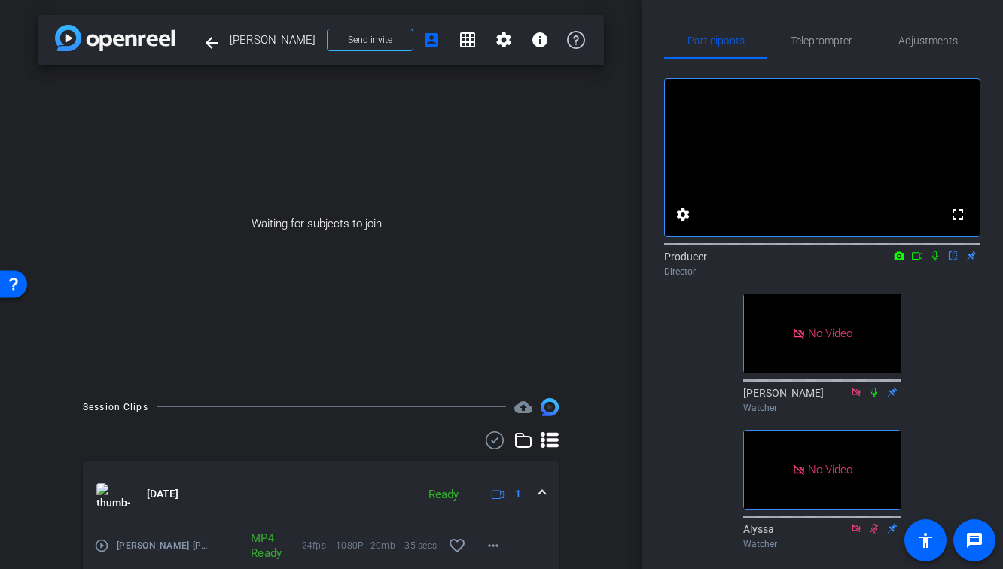
click at [597, 220] on div "Waiting for subjects to join..." at bounding box center [321, 224] width 566 height 318
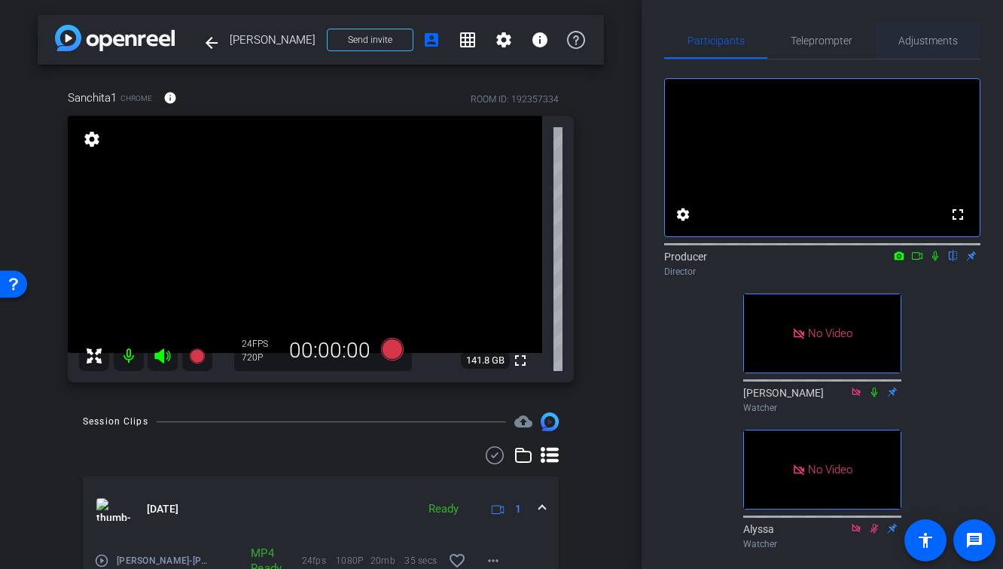
click at [905, 50] on span "Adjustments" at bounding box center [927, 41] width 59 height 36
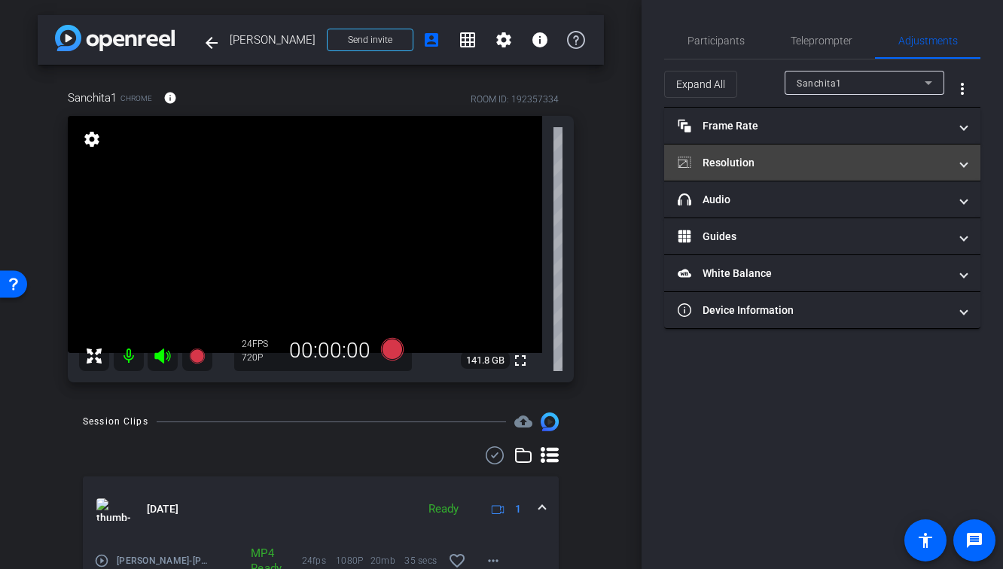
click at [806, 163] on mat-panel-title "Resolution" at bounding box center [813, 163] width 271 height 16
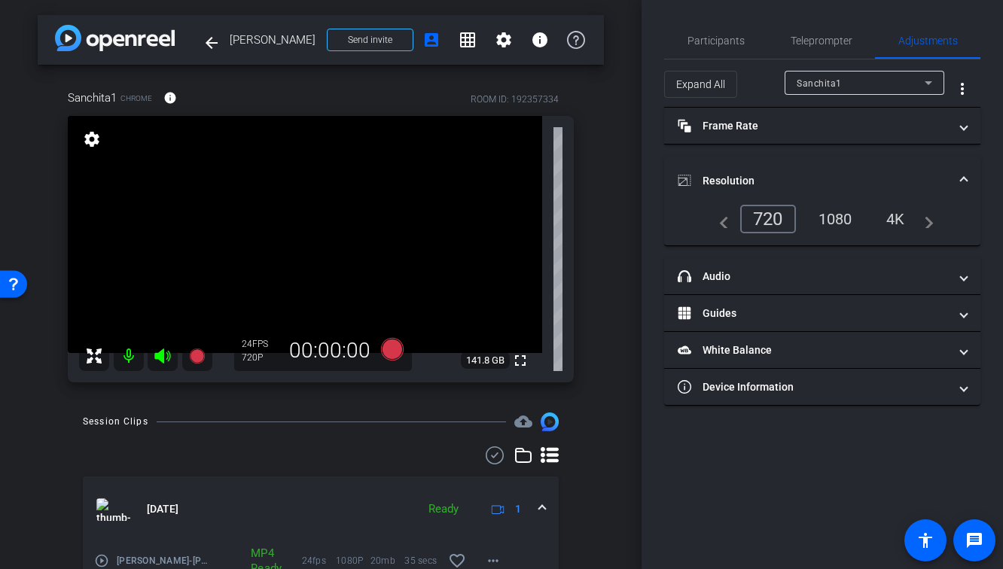
click at [840, 226] on div "1080" at bounding box center [835, 219] width 56 height 26
click at [519, 368] on mat-icon "fullscreen" at bounding box center [520, 361] width 18 height 18
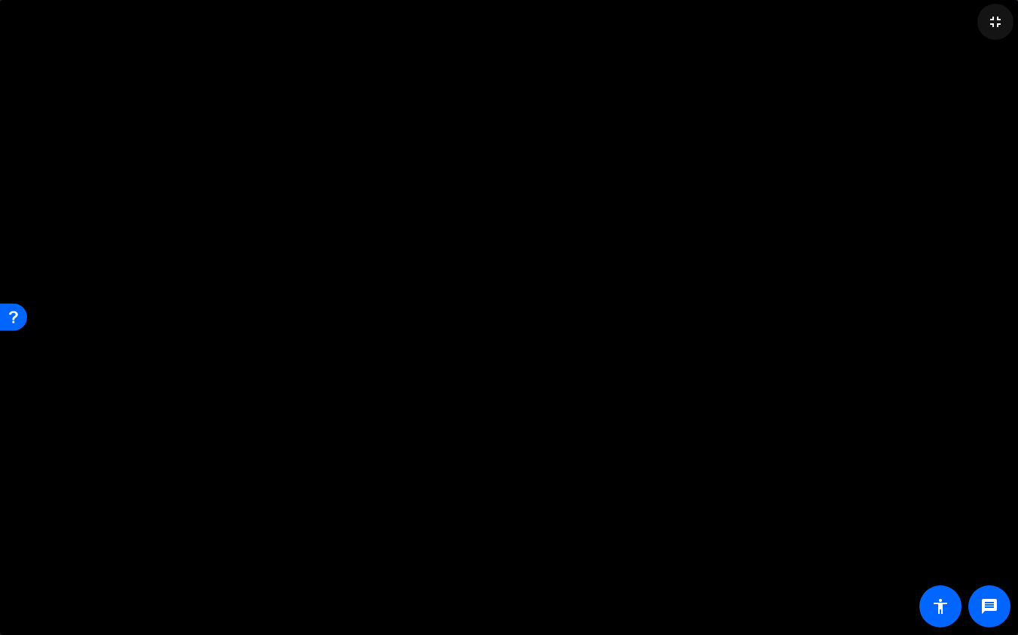
click at [1001, 23] on mat-icon "fullscreen_exit" at bounding box center [995, 22] width 18 height 18
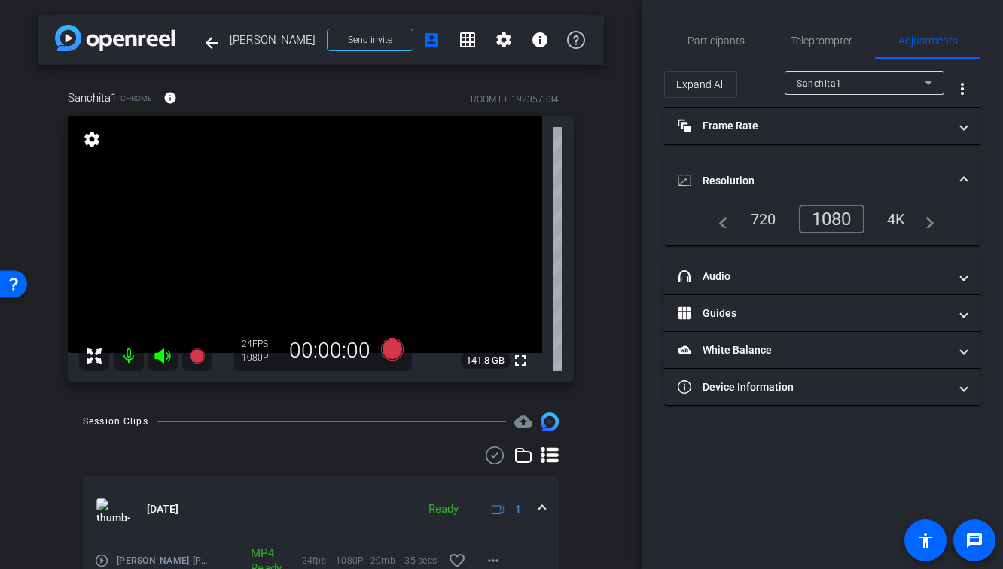
click at [626, 192] on div "arrow_back [PERSON_NAME] Back to project Send invite account_box grid_on settin…" at bounding box center [320, 284] width 641 height 569
click at [733, 43] on span "Participants" at bounding box center [715, 40] width 57 height 11
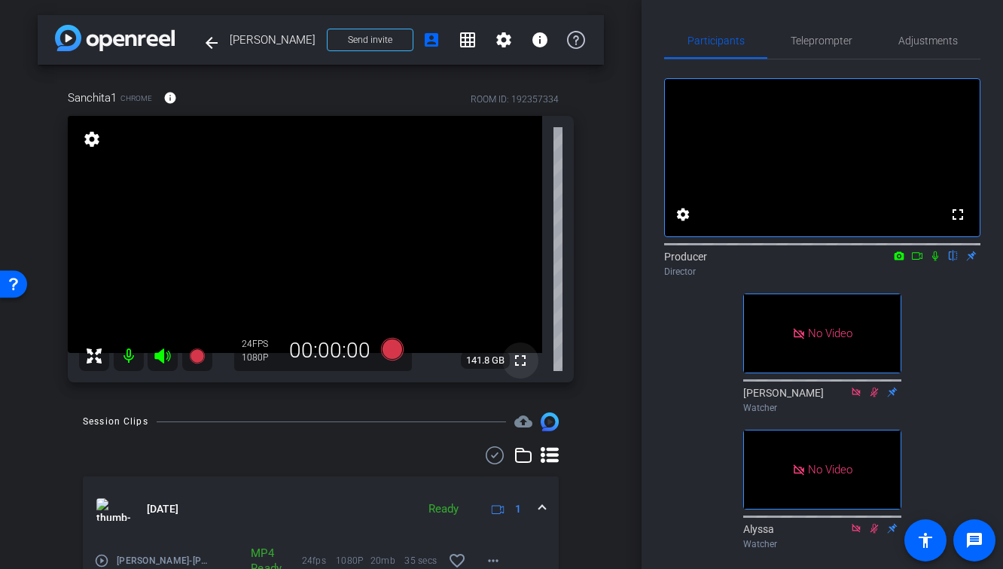
click at [519, 365] on mat-icon "fullscreen" at bounding box center [520, 361] width 18 height 18
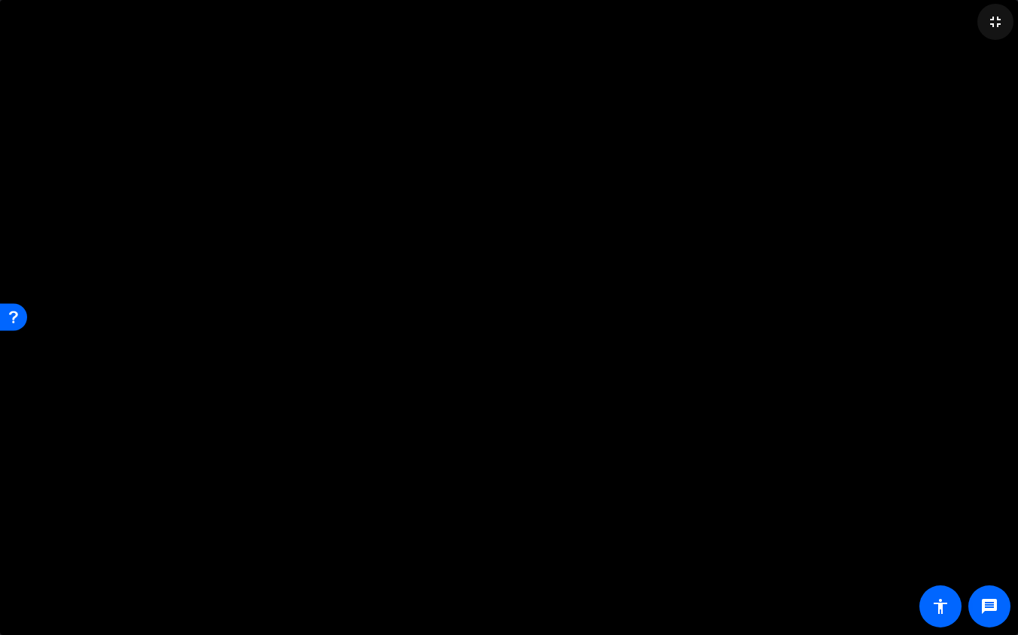
click at [1002, 31] on span at bounding box center [995, 22] width 36 height 36
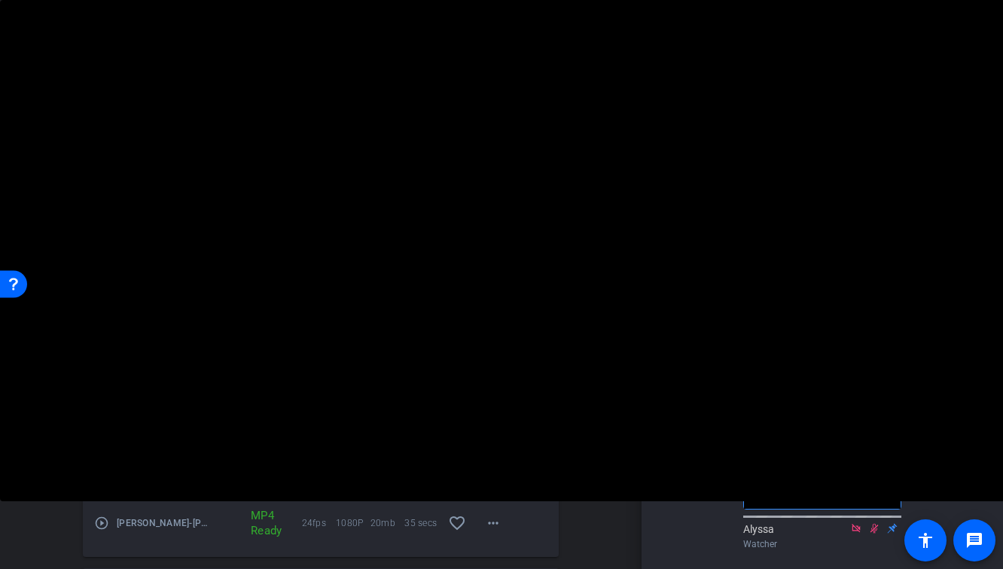
scroll to position [40, 0]
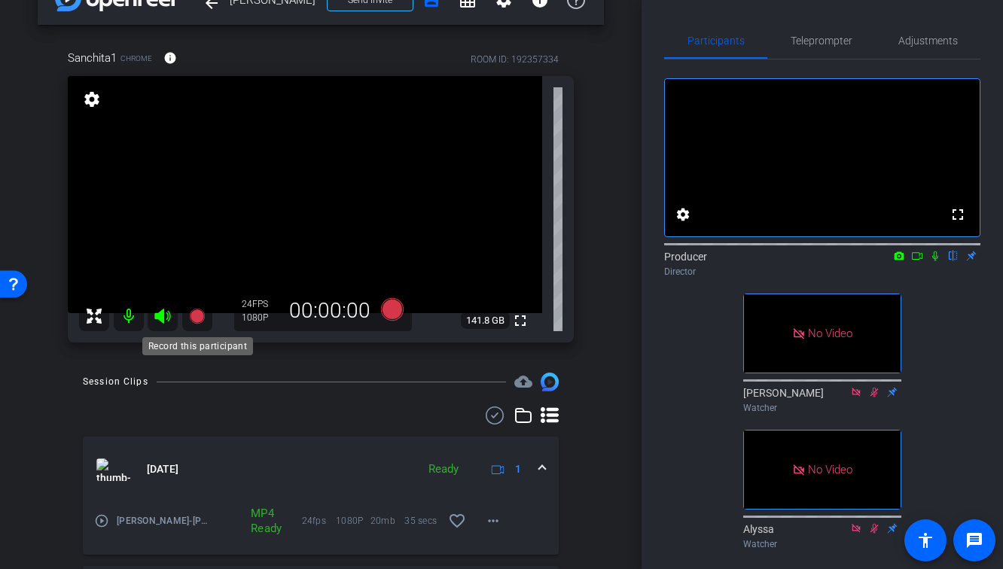
click at [194, 321] on icon at bounding box center [196, 316] width 15 height 15
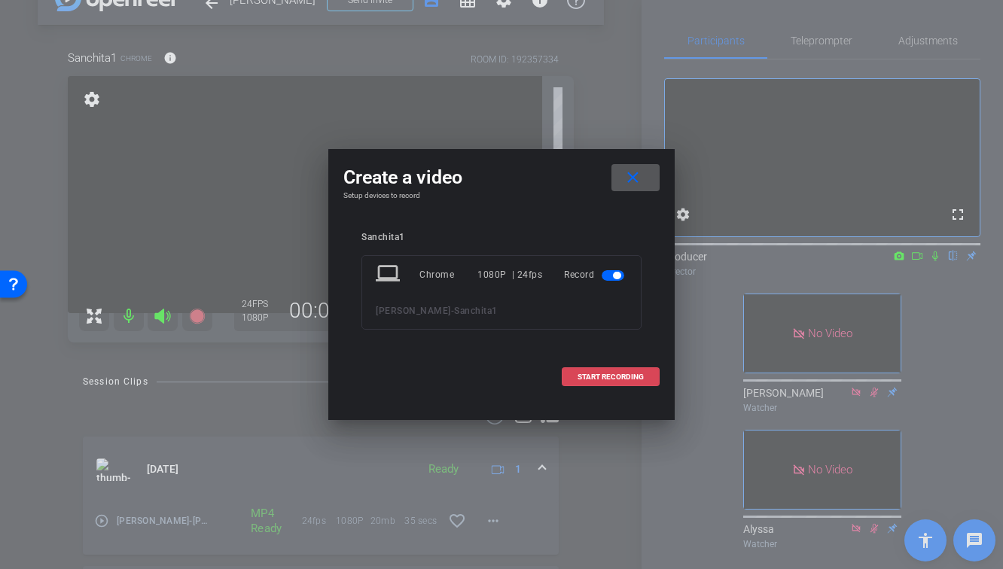
click at [614, 373] on span "START RECORDING" at bounding box center [610, 377] width 66 height 8
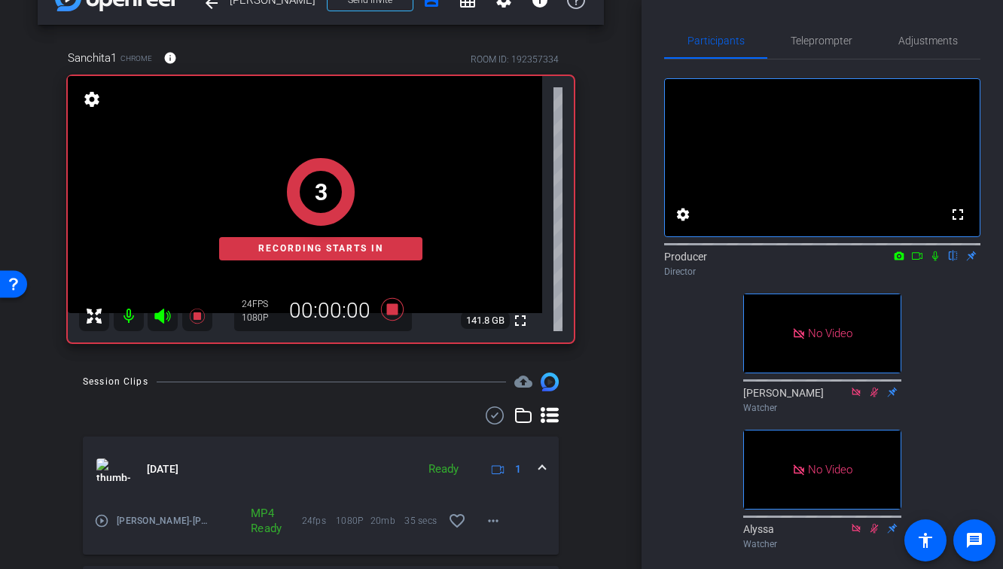
click at [935, 261] on icon at bounding box center [935, 256] width 12 height 11
click at [922, 261] on icon at bounding box center [917, 256] width 12 height 11
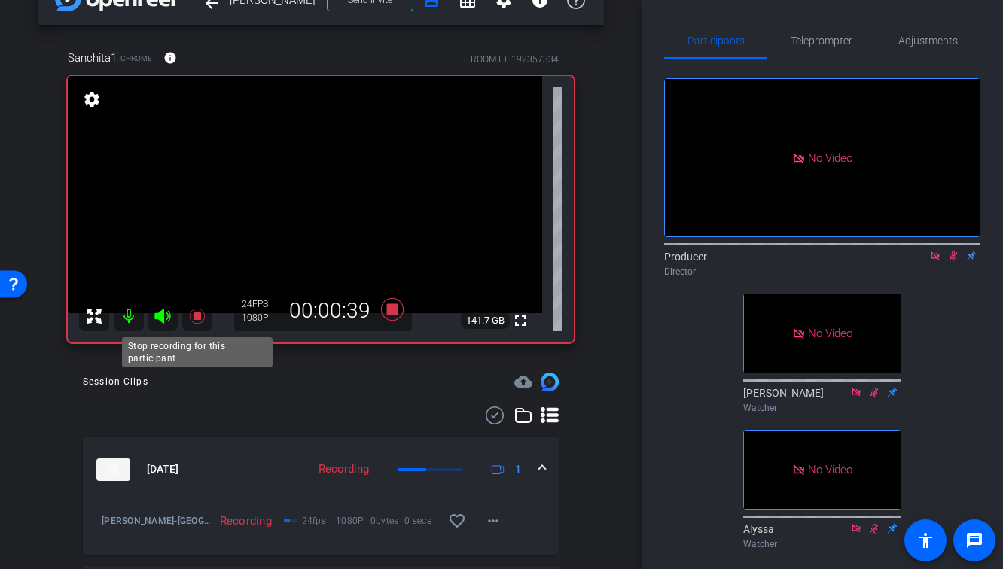
click at [197, 317] on icon at bounding box center [196, 316] width 15 height 15
click at [953, 261] on icon at bounding box center [953, 256] width 8 height 10
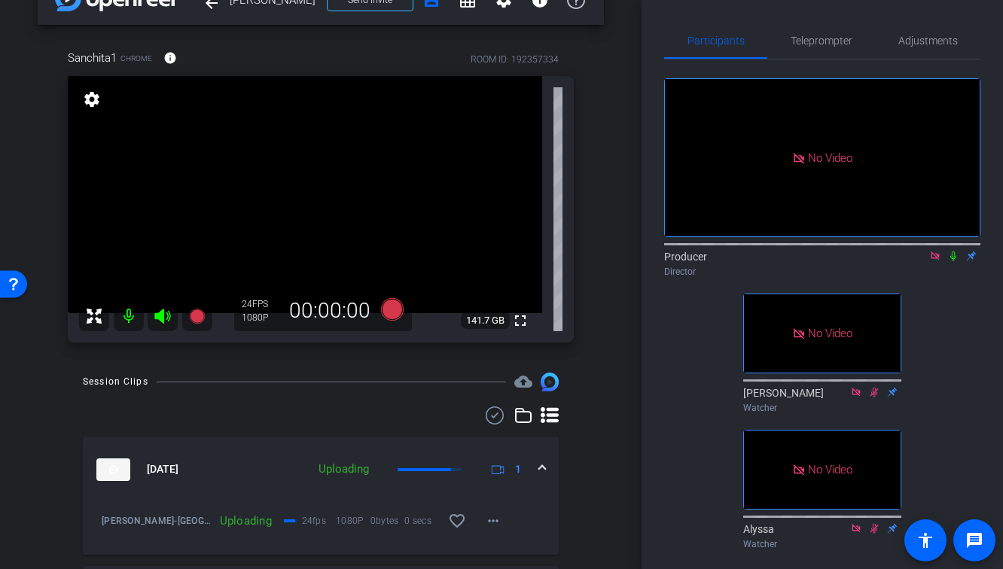
click at [937, 261] on icon at bounding box center [935, 256] width 12 height 11
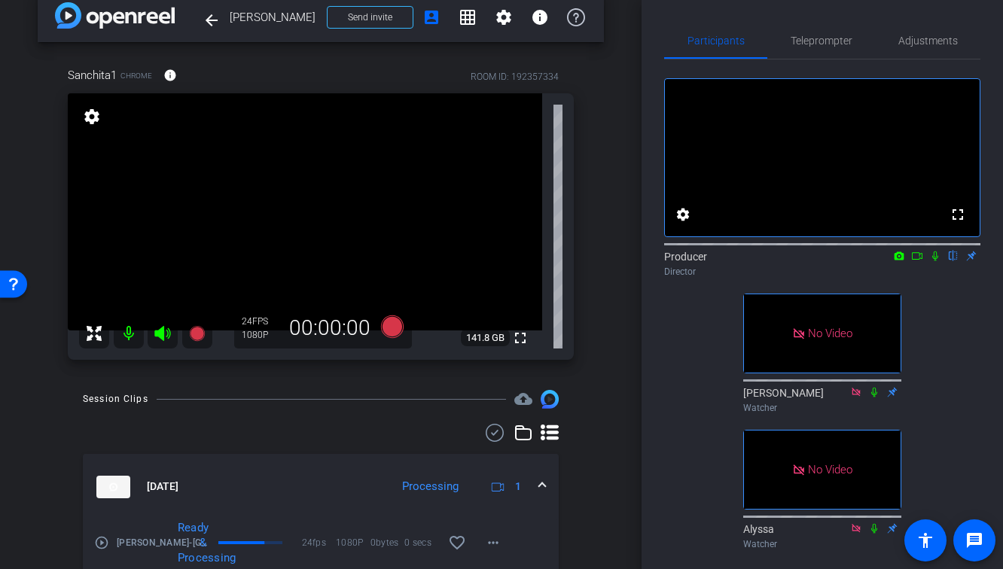
scroll to position [22, 0]
click at [203, 337] on icon at bounding box center [197, 334] width 18 height 18
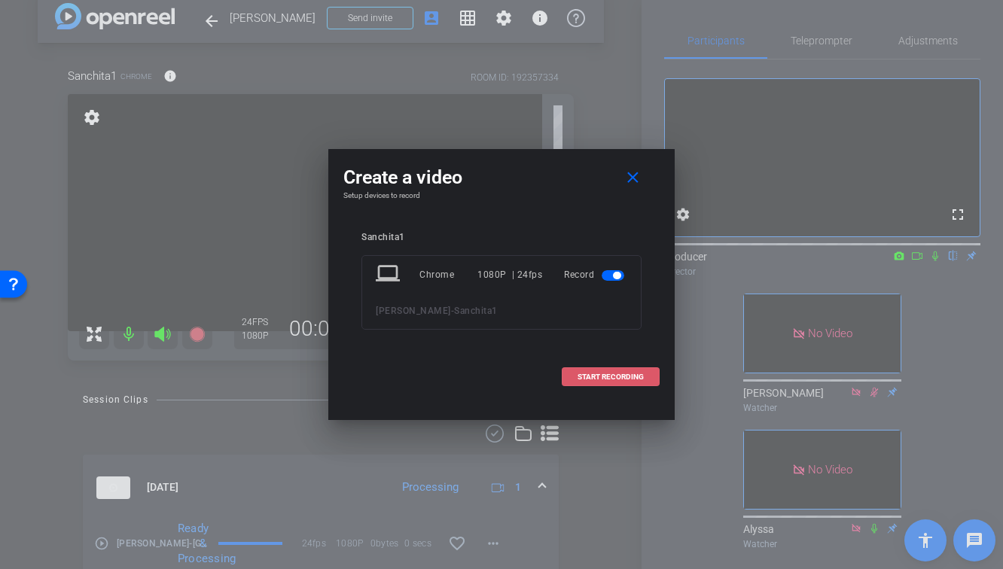
click at [579, 373] on span "START RECORDING" at bounding box center [610, 377] width 66 height 8
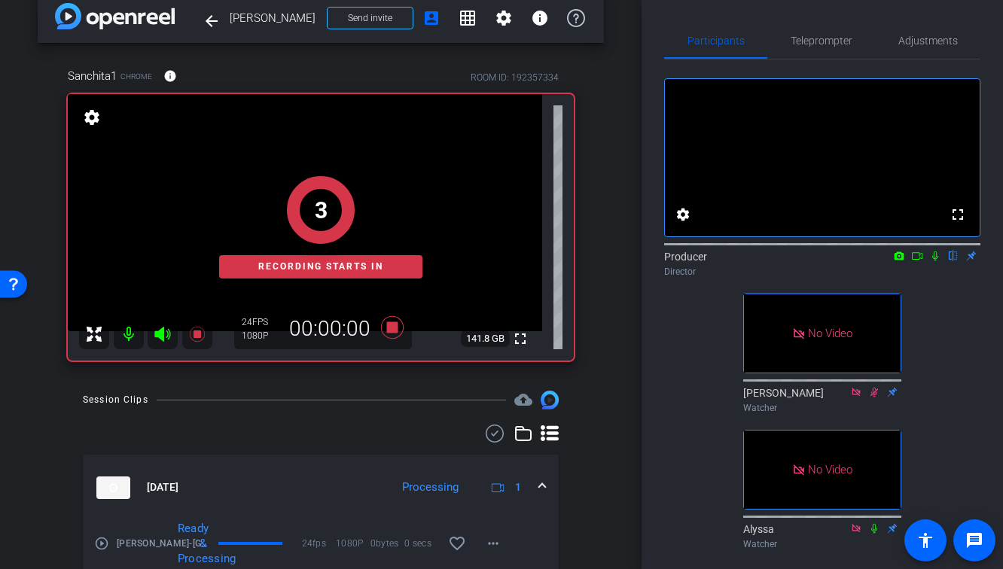
click at [941, 263] on mat-icon at bounding box center [935, 256] width 18 height 14
click at [917, 261] on icon at bounding box center [917, 256] width 12 height 11
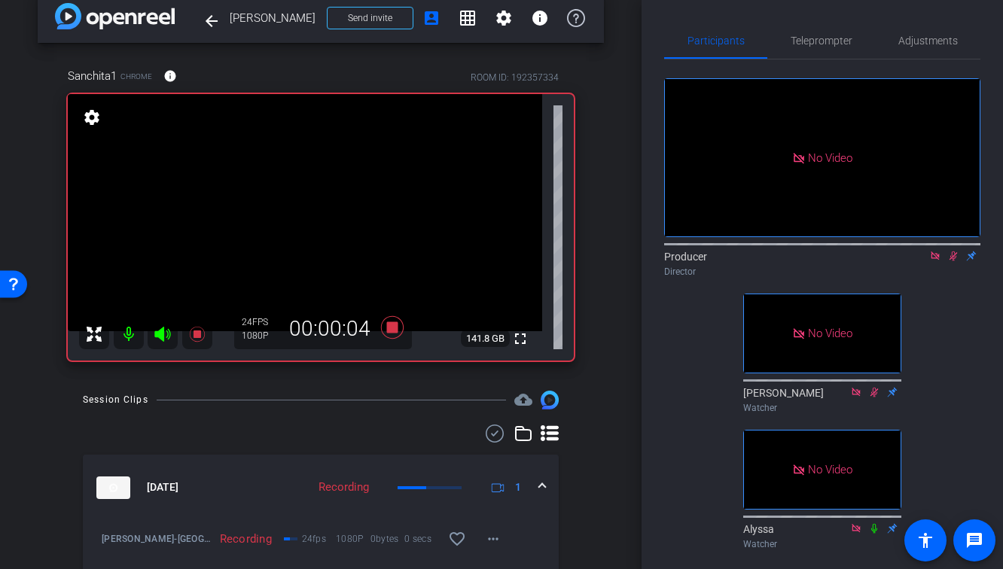
click at [873, 533] on icon at bounding box center [874, 528] width 6 height 10
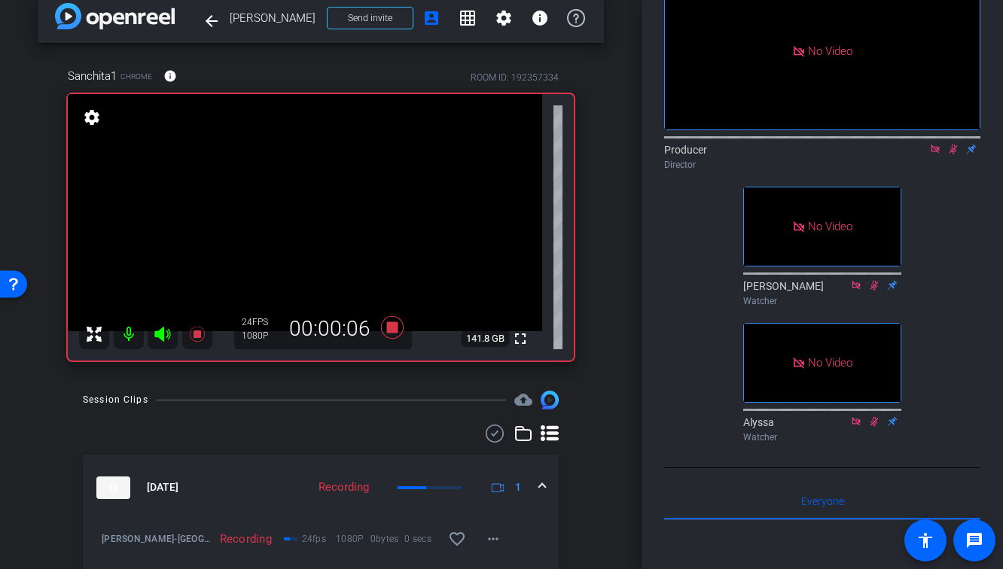
scroll to position [109, 0]
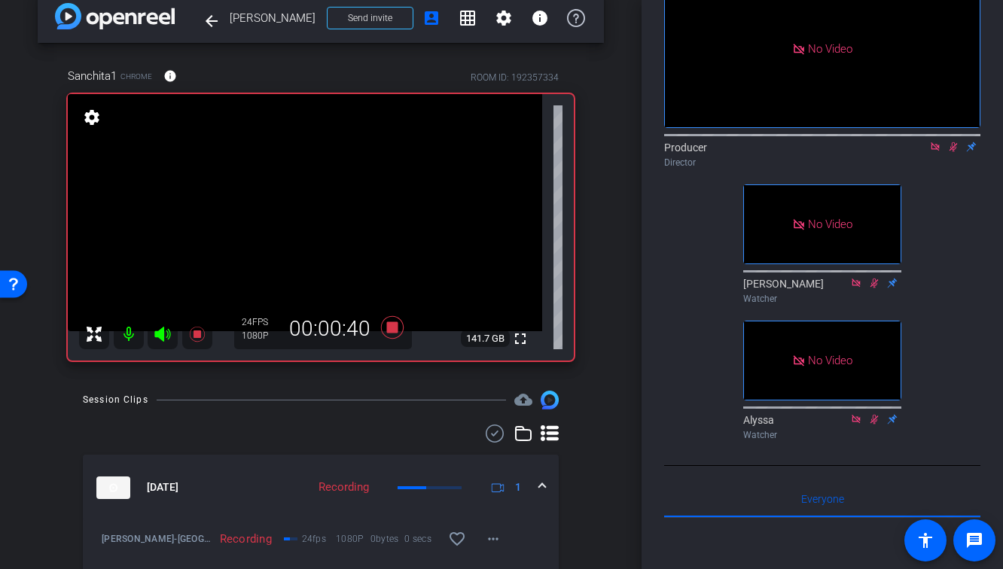
click at [197, 335] on icon at bounding box center [196, 334] width 15 height 15
click at [952, 152] on icon at bounding box center [953, 147] width 12 height 11
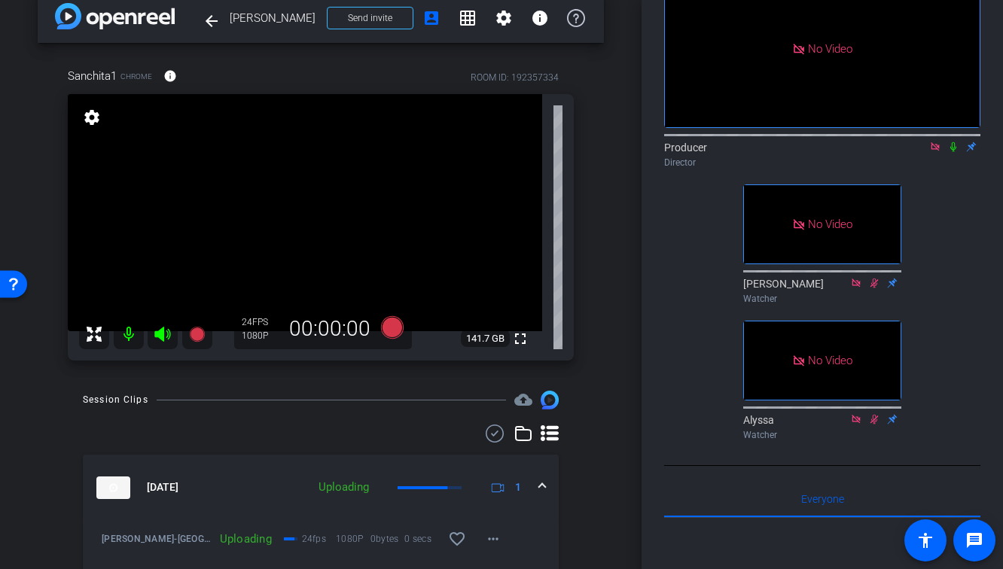
click at [938, 151] on icon at bounding box center [935, 146] width 8 height 8
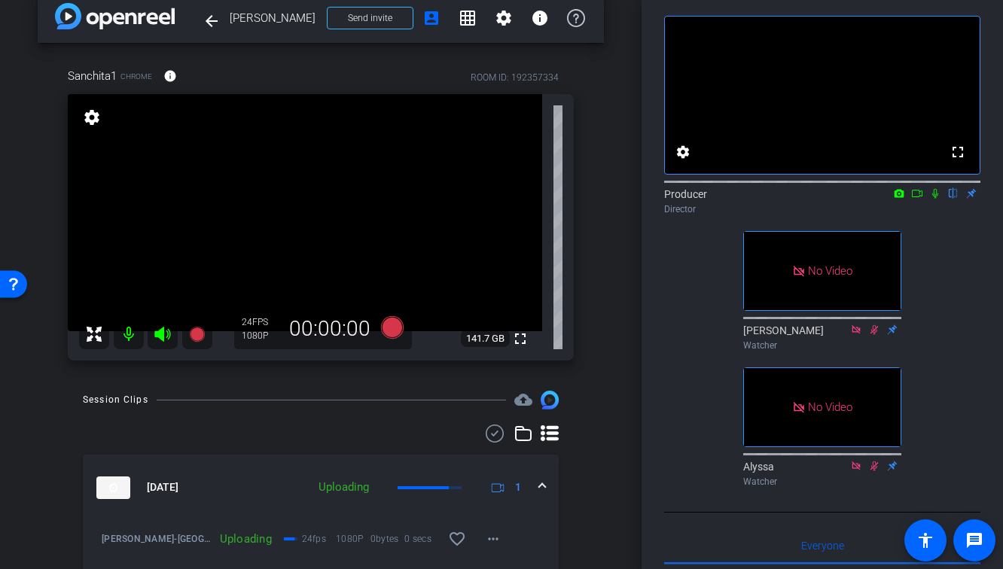
scroll to position [59, 0]
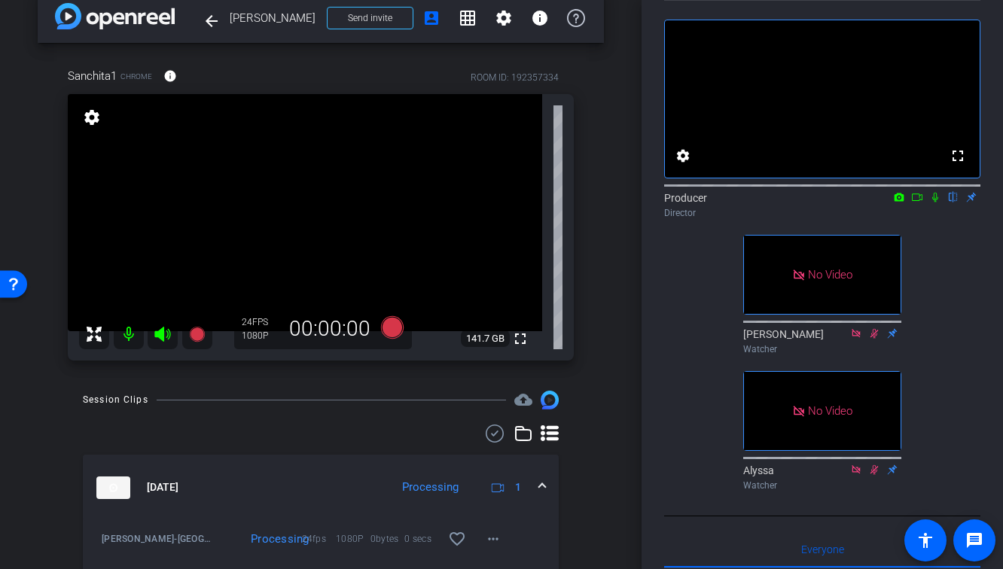
click at [937, 203] on icon at bounding box center [935, 197] width 12 height 11
click at [936, 203] on icon at bounding box center [935, 198] width 8 height 10
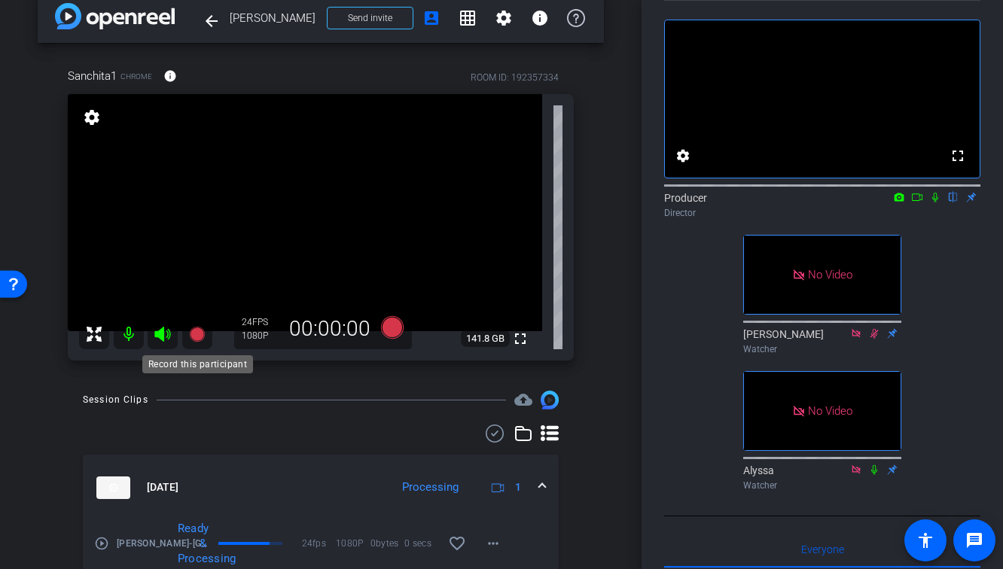
click at [197, 340] on icon at bounding box center [196, 334] width 15 height 15
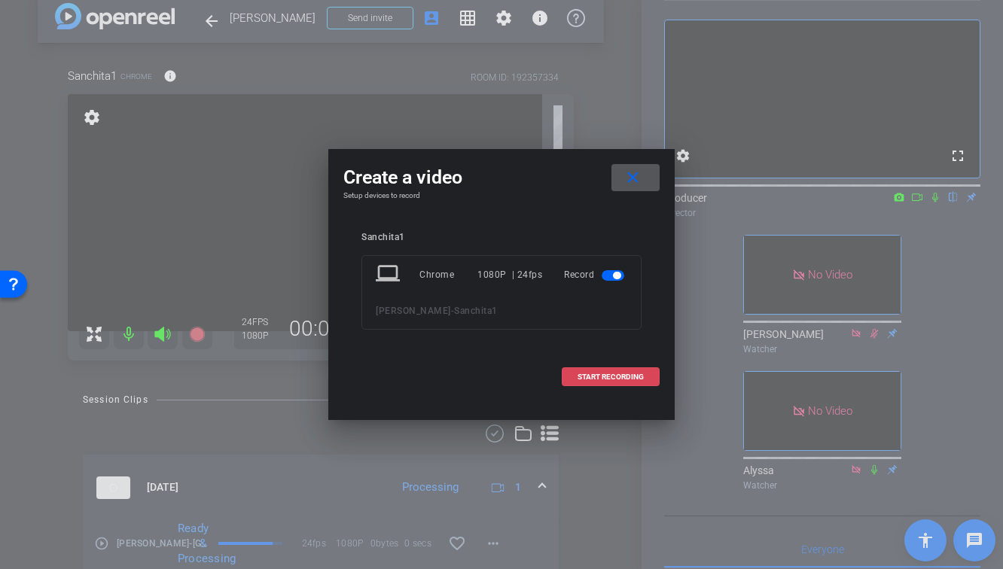
click at [596, 376] on span "START RECORDING" at bounding box center [610, 377] width 66 height 8
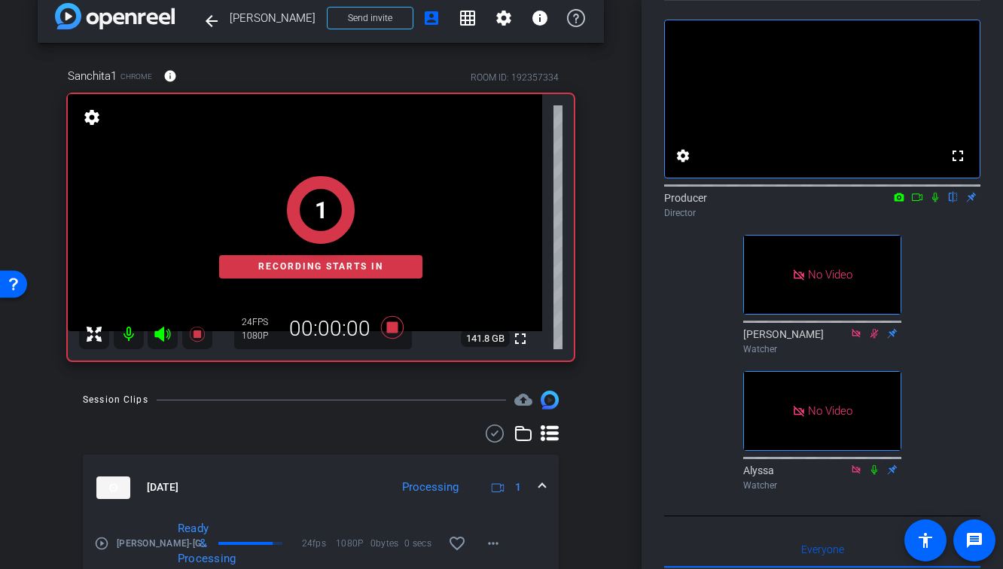
click at [935, 203] on icon at bounding box center [935, 198] width 6 height 10
click at [911, 203] on icon at bounding box center [917, 197] width 12 height 11
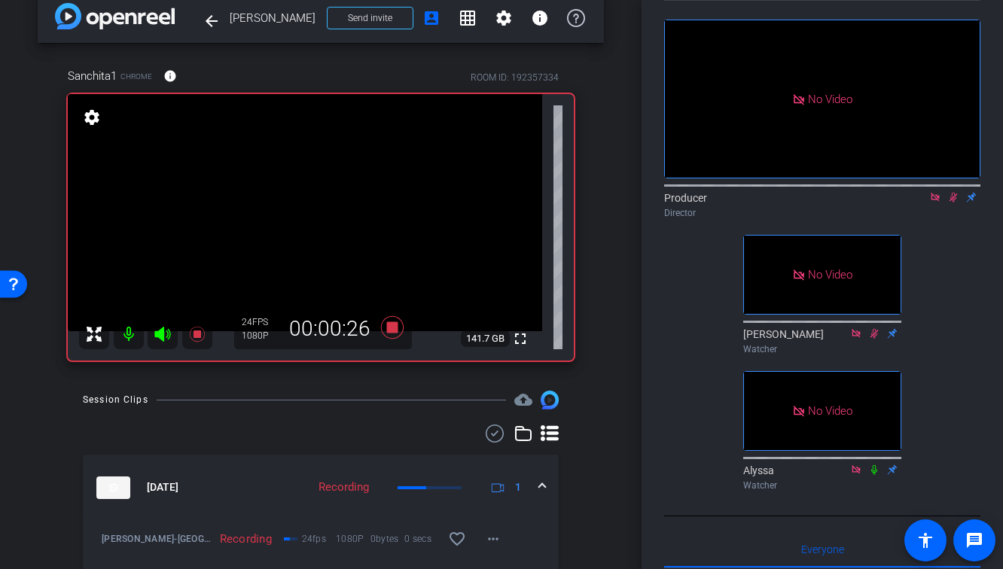
click at [411, 406] on div "Session Clips cloud_upload" at bounding box center [321, 400] width 476 height 18
click at [199, 334] on icon at bounding box center [196, 334] width 15 height 15
click at [955, 203] on icon at bounding box center [953, 197] width 12 height 11
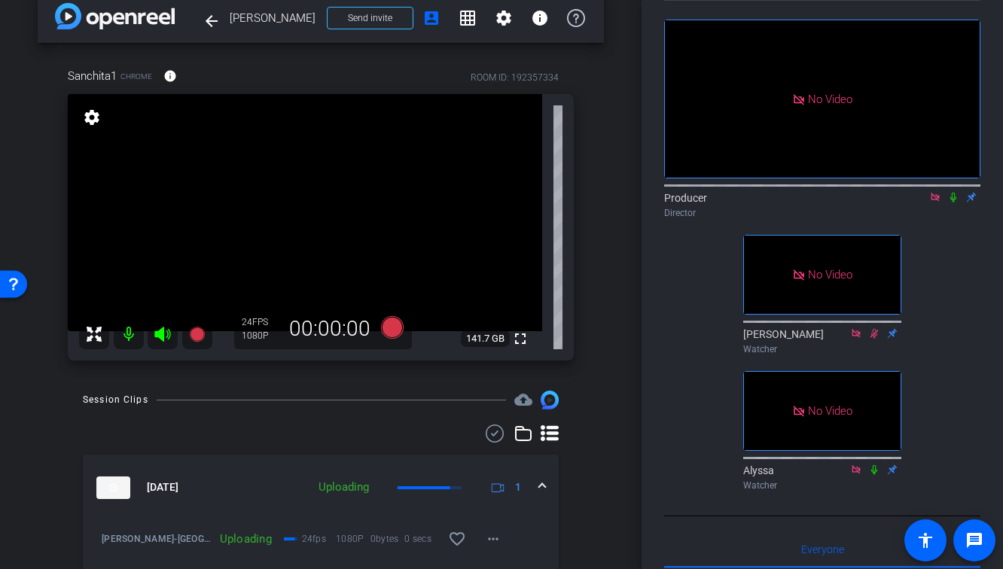
click at [937, 203] on icon at bounding box center [935, 197] width 12 height 11
click at [260, 440] on div at bounding box center [321, 434] width 476 height 18
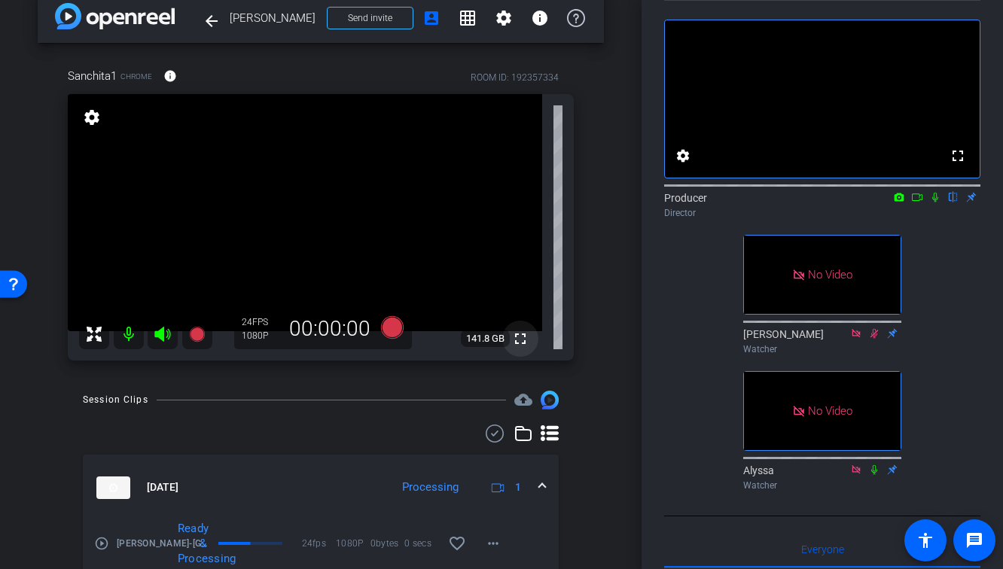
click at [521, 343] on mat-icon "fullscreen" at bounding box center [520, 339] width 18 height 18
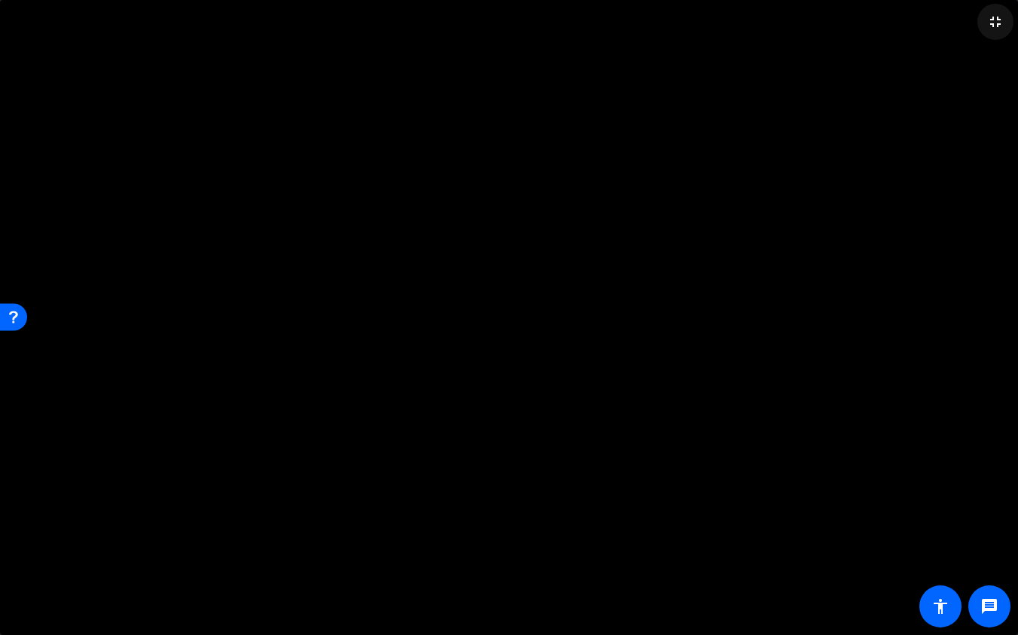
click at [996, 24] on mat-icon "fullscreen_exit" at bounding box center [995, 22] width 18 height 18
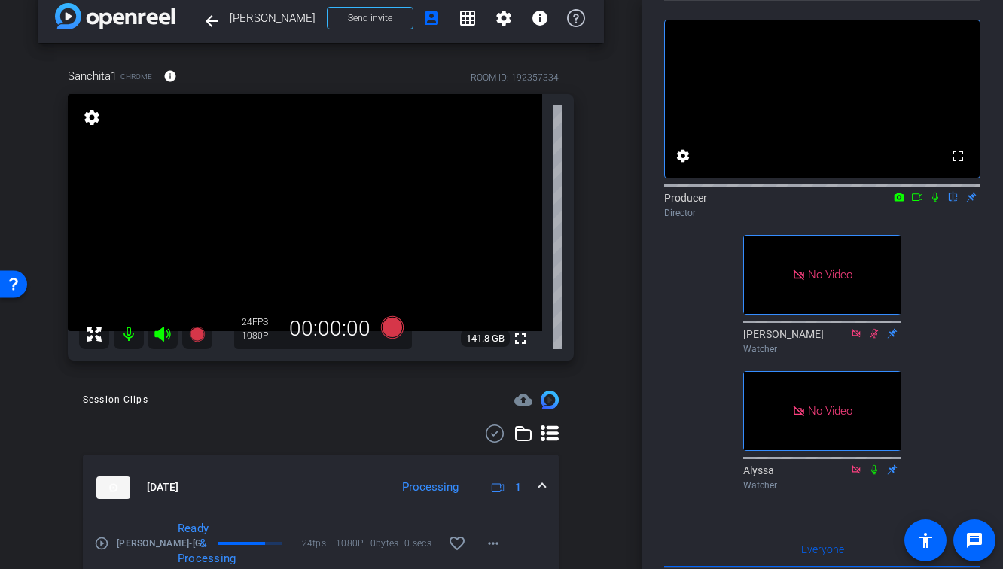
click at [416, 426] on div at bounding box center [321, 434] width 476 height 18
click at [522, 340] on mat-icon "fullscreen" at bounding box center [520, 339] width 18 height 18
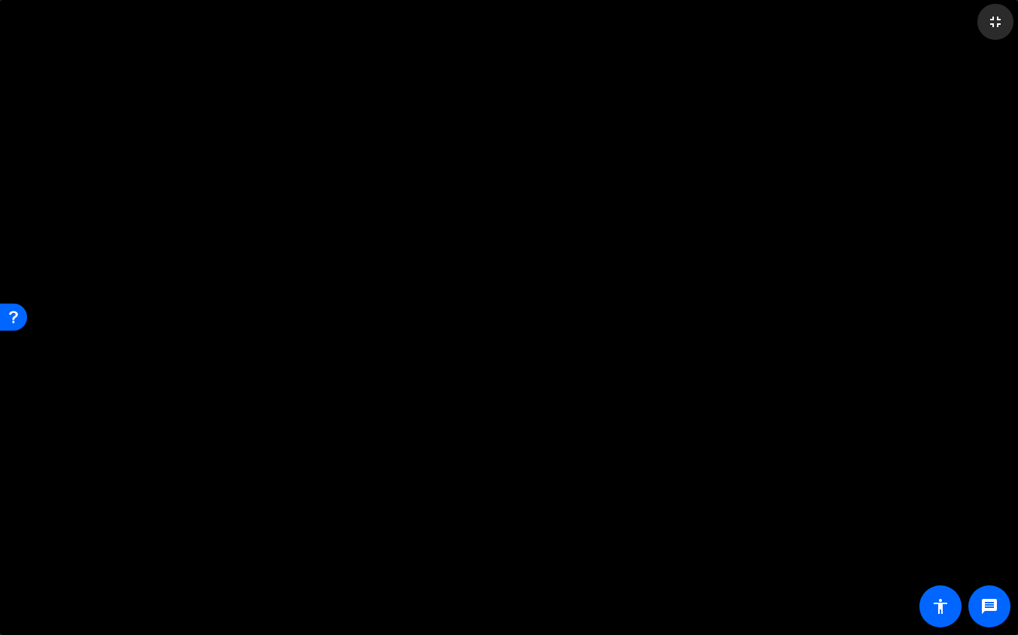
click at [1002, 29] on mat-icon "fullscreen_exit" at bounding box center [995, 22] width 18 height 18
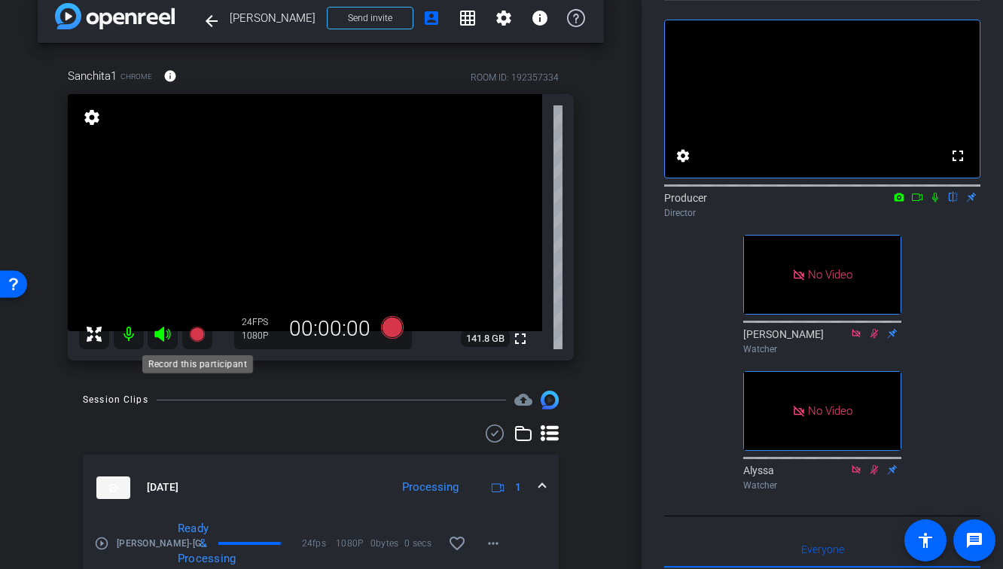
click at [195, 334] on icon at bounding box center [196, 334] width 15 height 15
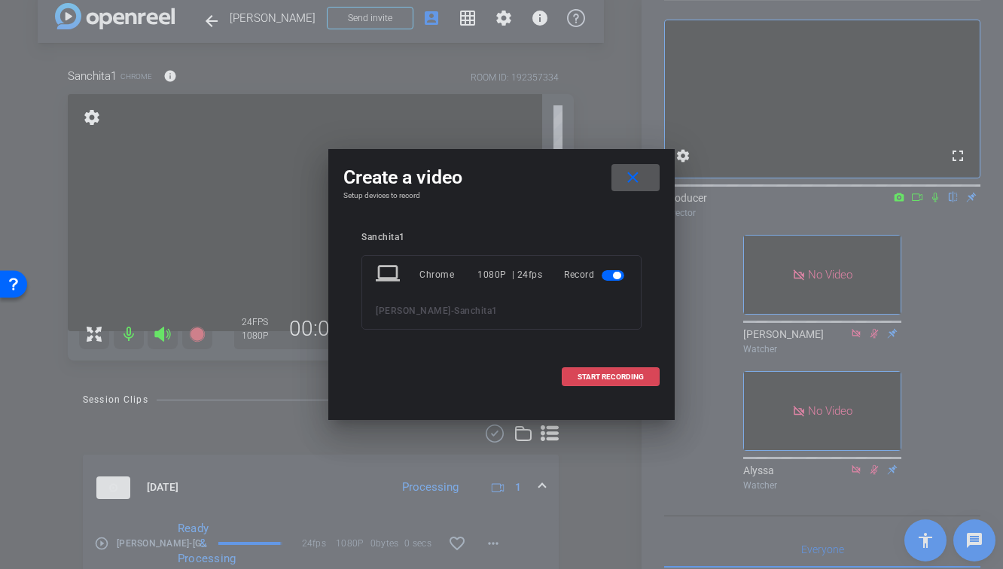
click at [623, 377] on span "START RECORDING" at bounding box center [610, 377] width 66 height 8
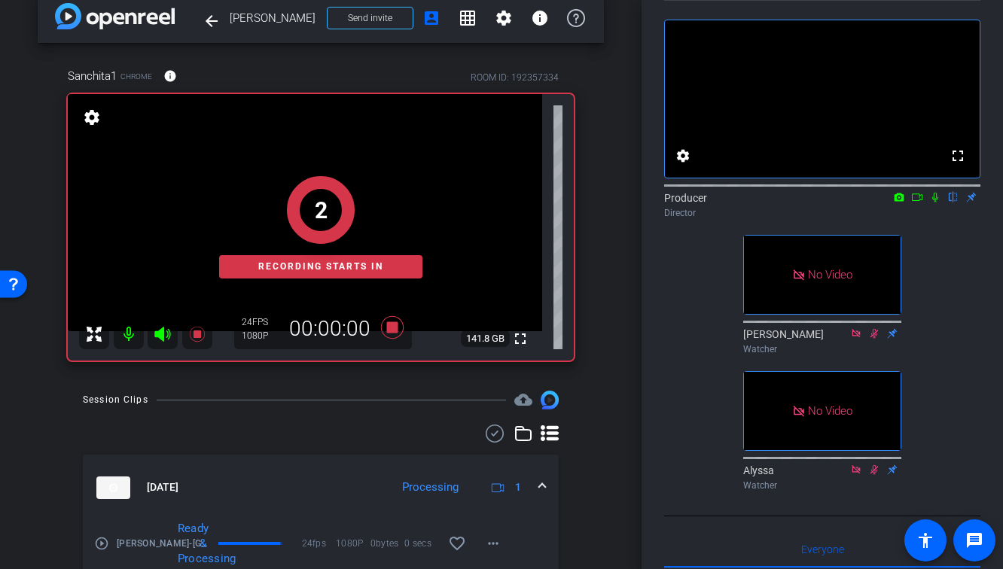
click at [933, 203] on icon at bounding box center [935, 197] width 12 height 11
click at [921, 203] on icon at bounding box center [917, 197] width 12 height 11
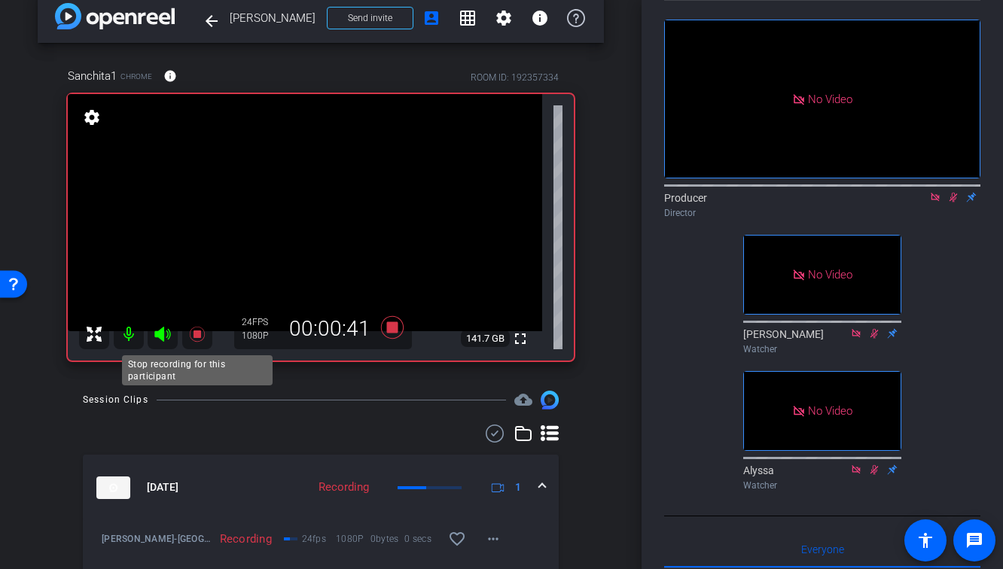
click at [199, 337] on icon at bounding box center [196, 334] width 15 height 15
click at [951, 203] on icon at bounding box center [953, 198] width 8 height 10
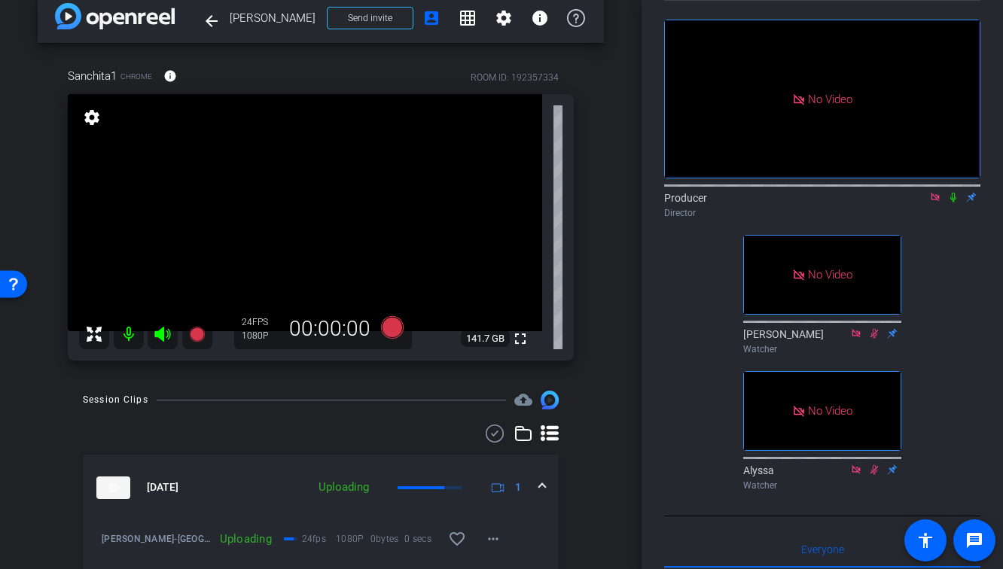
click at [937, 201] on icon at bounding box center [935, 197] width 8 height 8
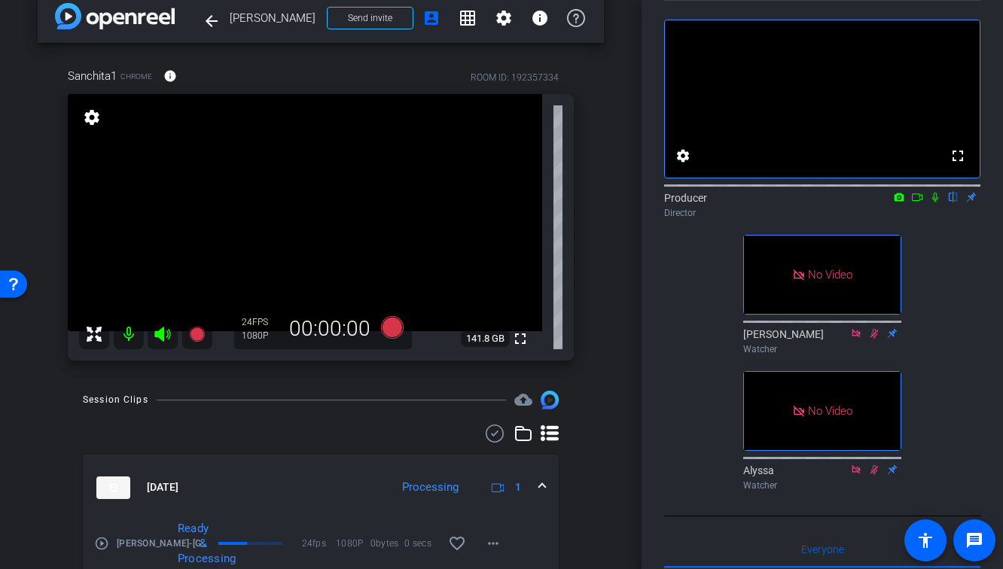
click at [597, 298] on div "Sanchita1 Chrome info ROOM ID: 192357334 fullscreen settings 141.8 GB 24 FPS 10…" at bounding box center [321, 209] width 566 height 333
click at [195, 338] on icon at bounding box center [196, 334] width 15 height 15
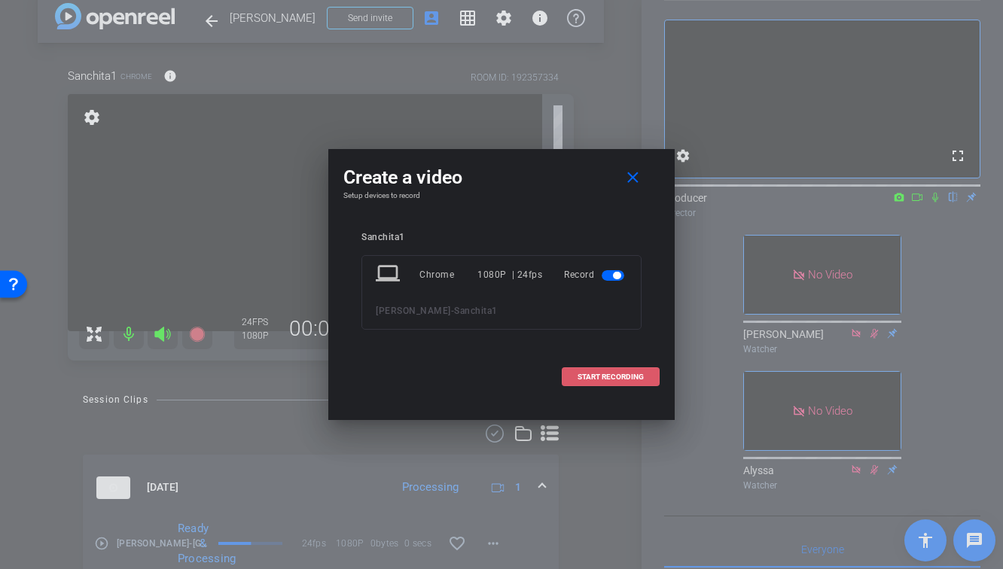
click at [632, 373] on span "START RECORDING" at bounding box center [610, 377] width 66 height 8
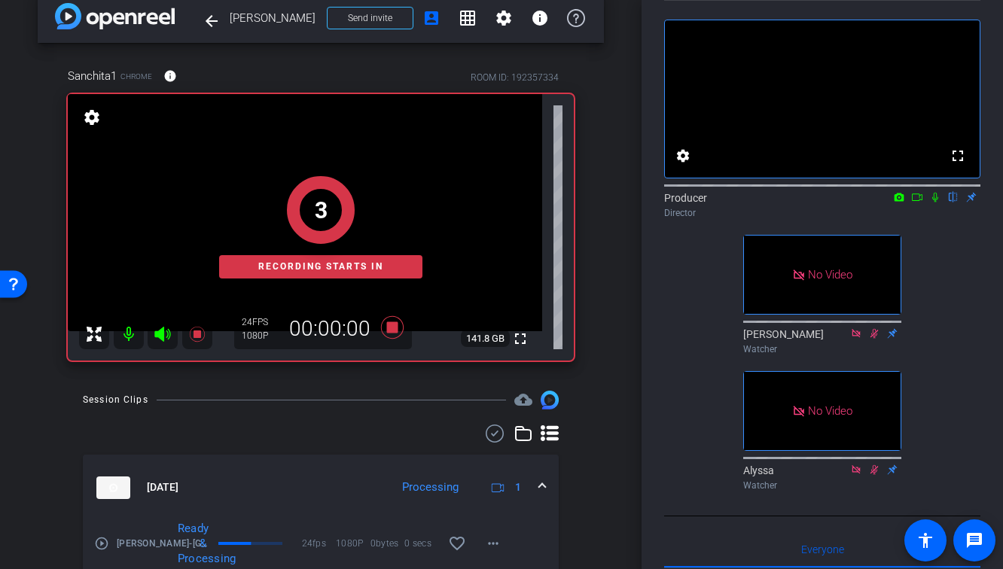
click at [937, 203] on icon at bounding box center [935, 197] width 12 height 11
click at [916, 203] on icon at bounding box center [917, 197] width 12 height 11
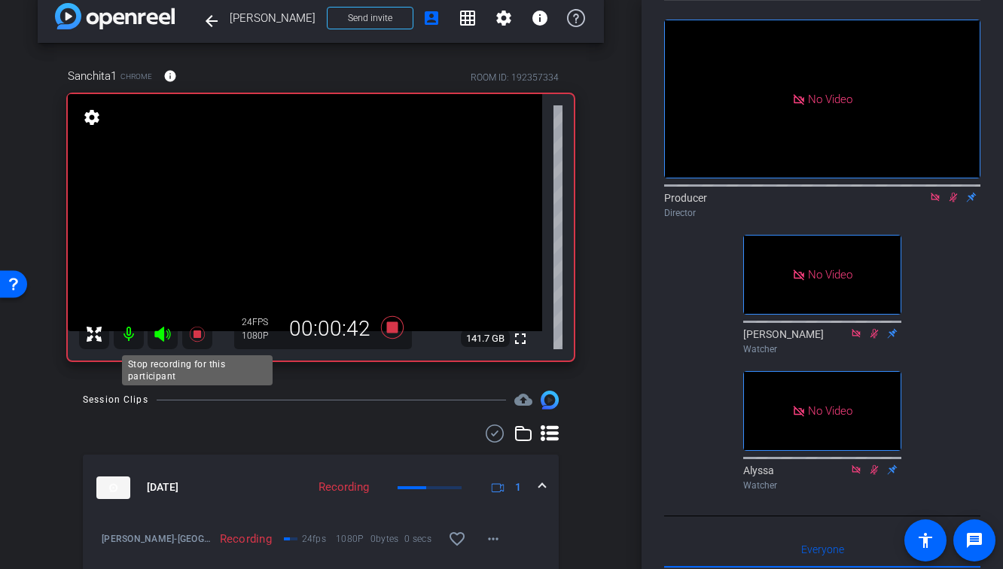
click at [196, 334] on icon at bounding box center [196, 334] width 15 height 15
click at [956, 203] on icon at bounding box center [953, 197] width 12 height 11
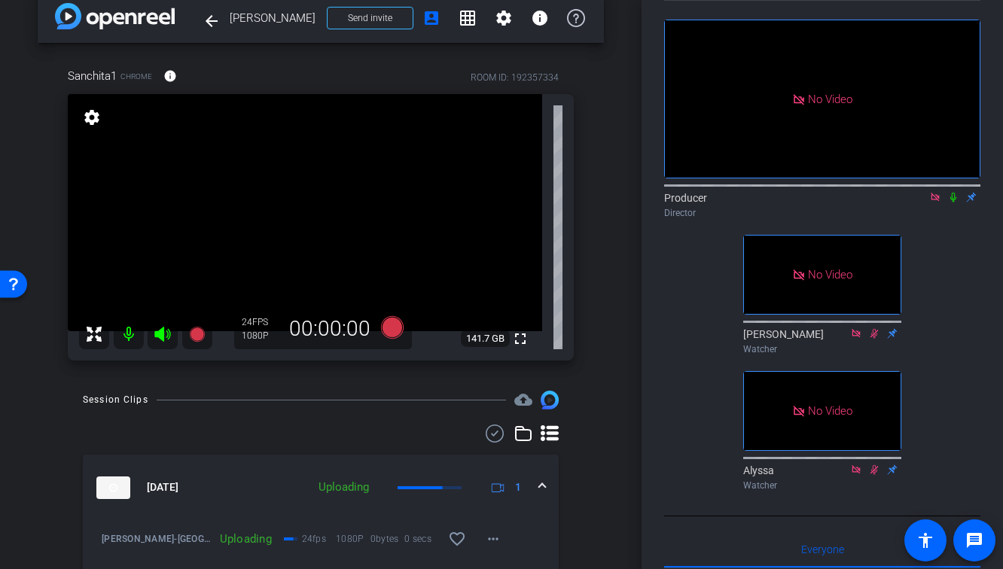
click at [939, 201] on icon at bounding box center [935, 197] width 8 height 8
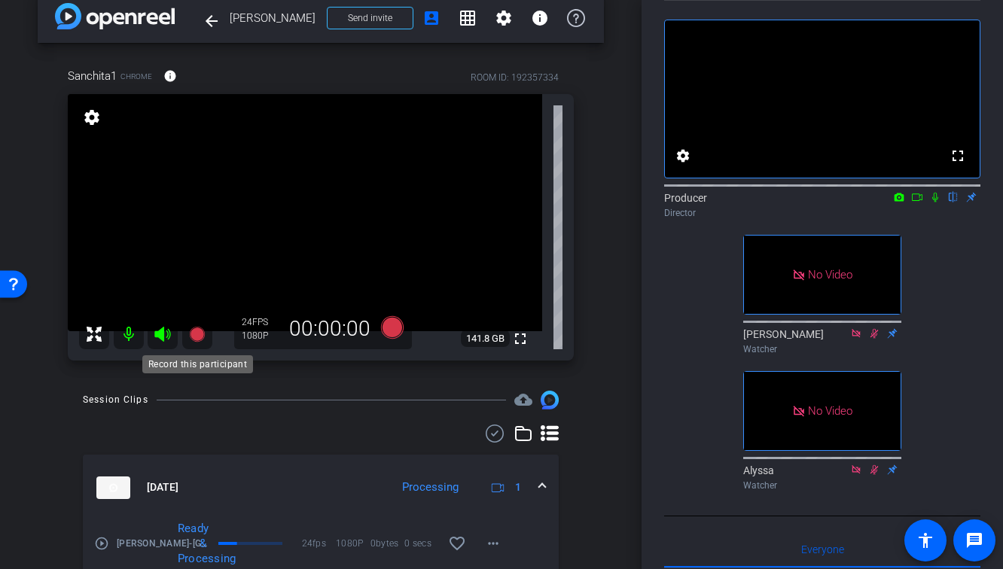
click at [201, 333] on icon at bounding box center [196, 334] width 15 height 15
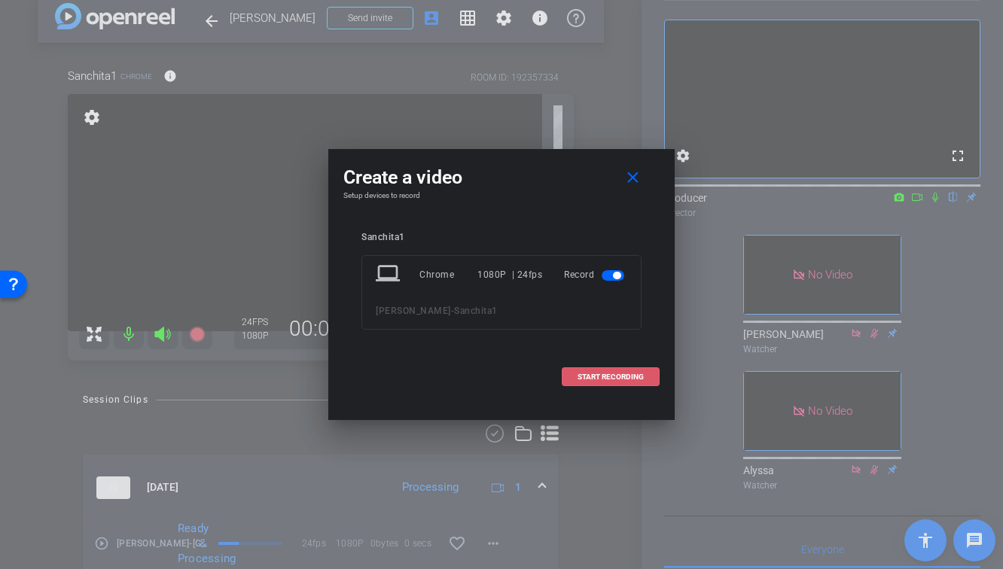
click at [583, 369] on span at bounding box center [610, 377] width 96 height 36
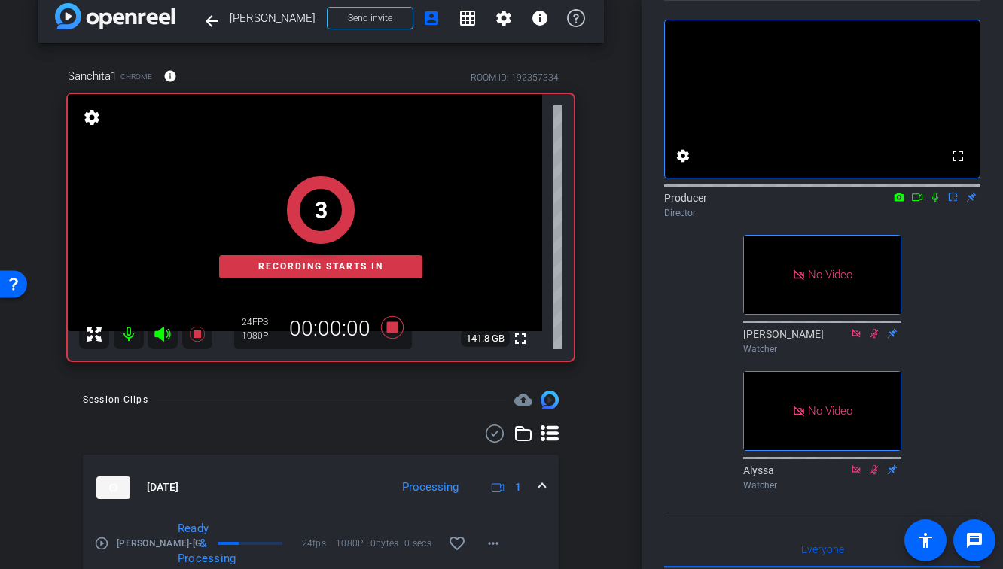
click at [941, 204] on mat-icon at bounding box center [935, 197] width 18 height 14
click at [913, 203] on icon at bounding box center [917, 197] width 12 height 11
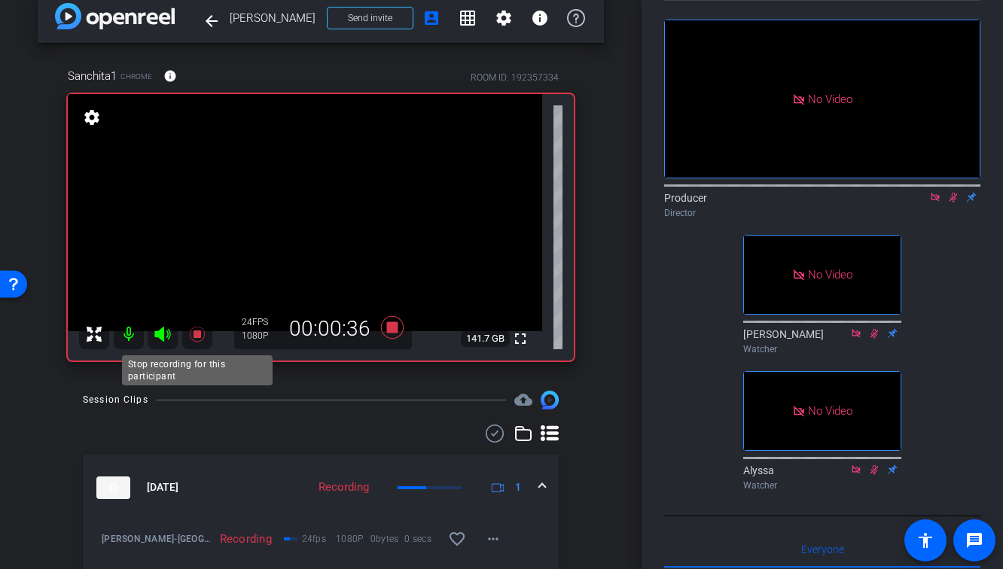
click at [201, 338] on icon at bounding box center [197, 334] width 18 height 18
click at [953, 203] on icon at bounding box center [953, 197] width 12 height 11
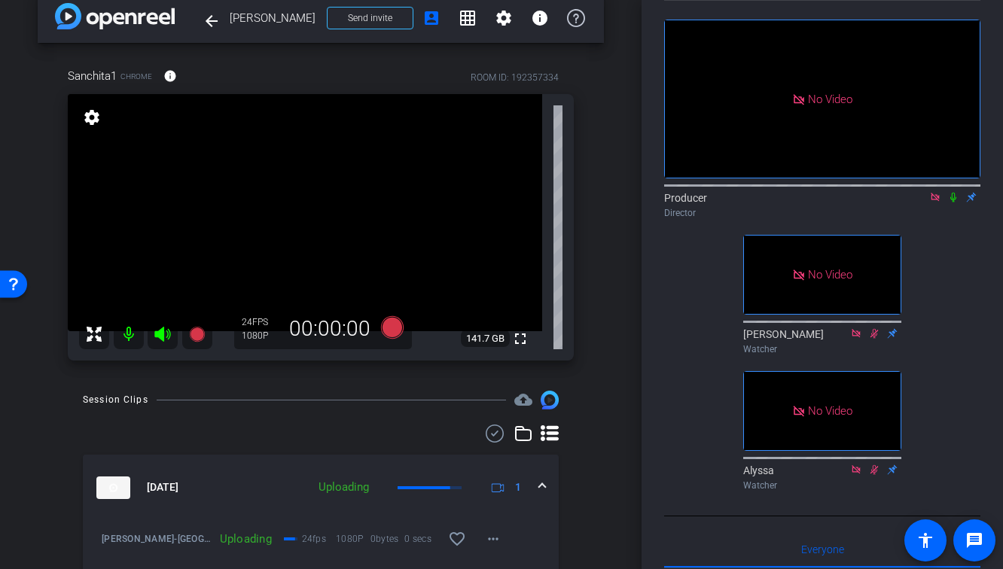
click at [940, 203] on icon at bounding box center [935, 197] width 12 height 11
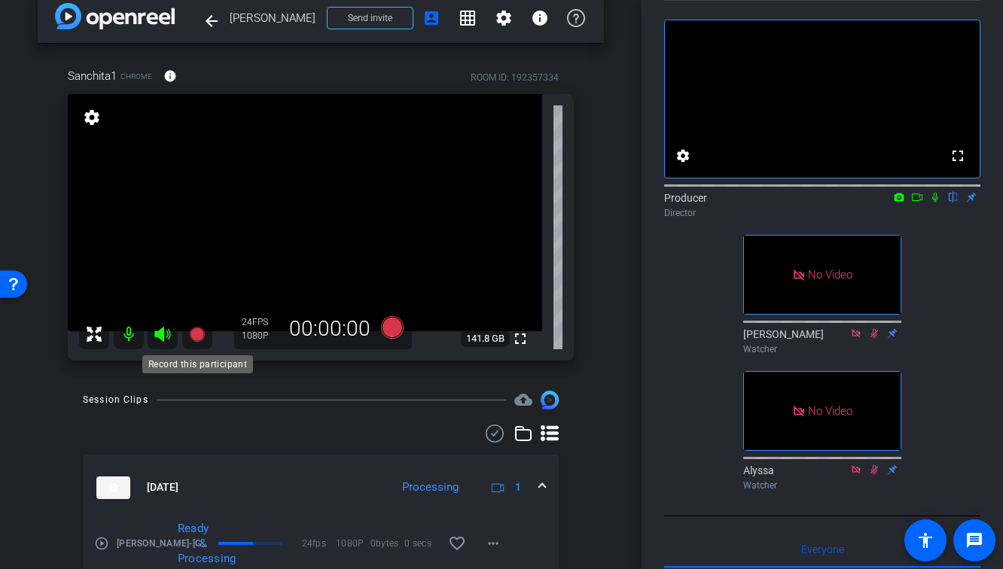
click at [199, 332] on icon at bounding box center [196, 334] width 15 height 15
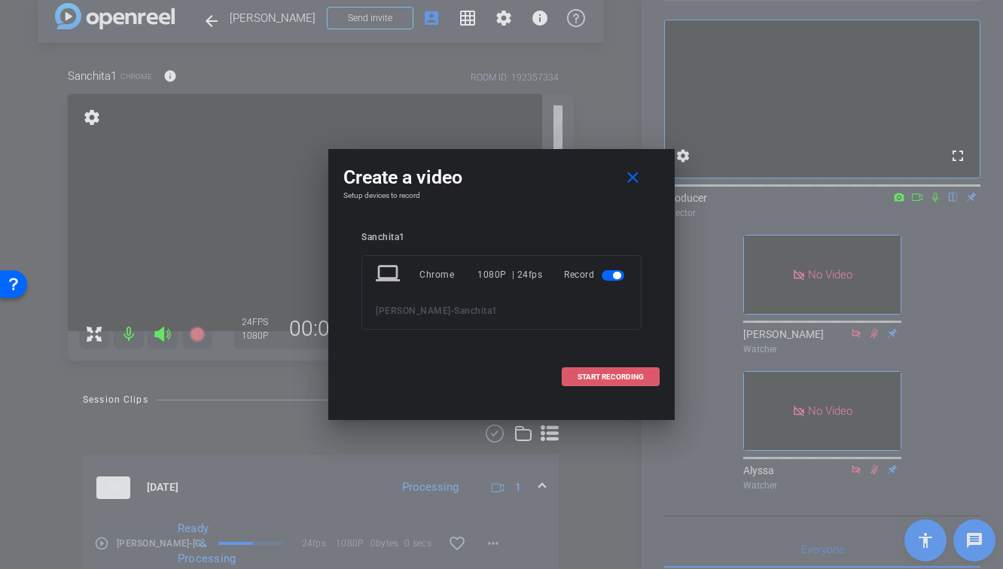
click at [634, 381] on span "START RECORDING" at bounding box center [610, 377] width 66 height 8
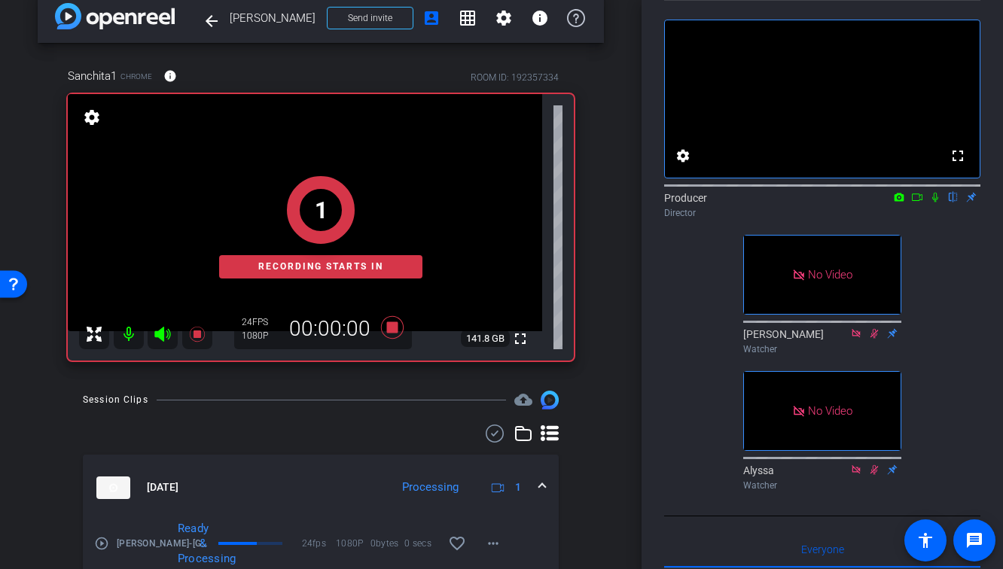
click at [938, 203] on icon at bounding box center [935, 197] width 12 height 11
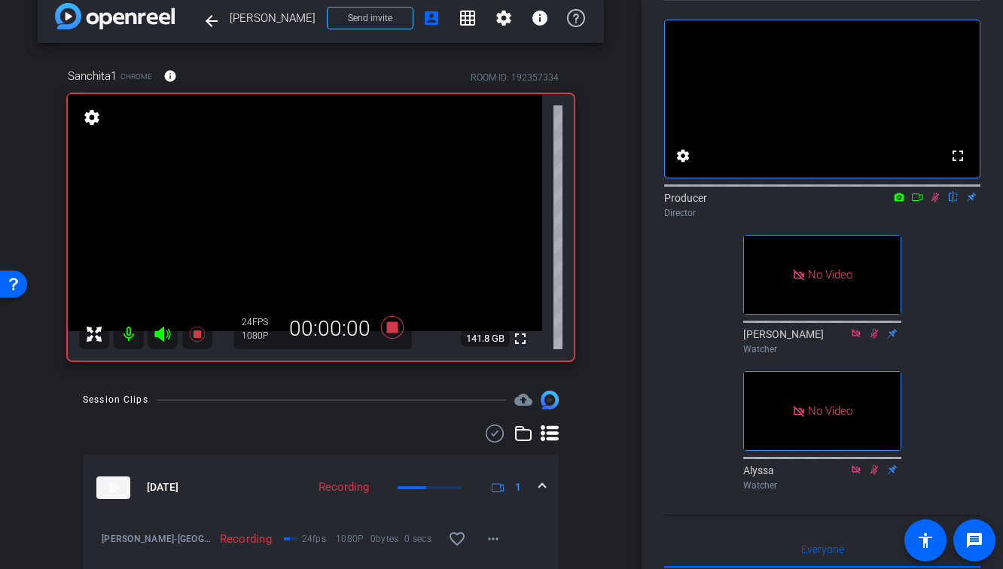
click at [921, 201] on icon at bounding box center [917, 197] width 11 height 8
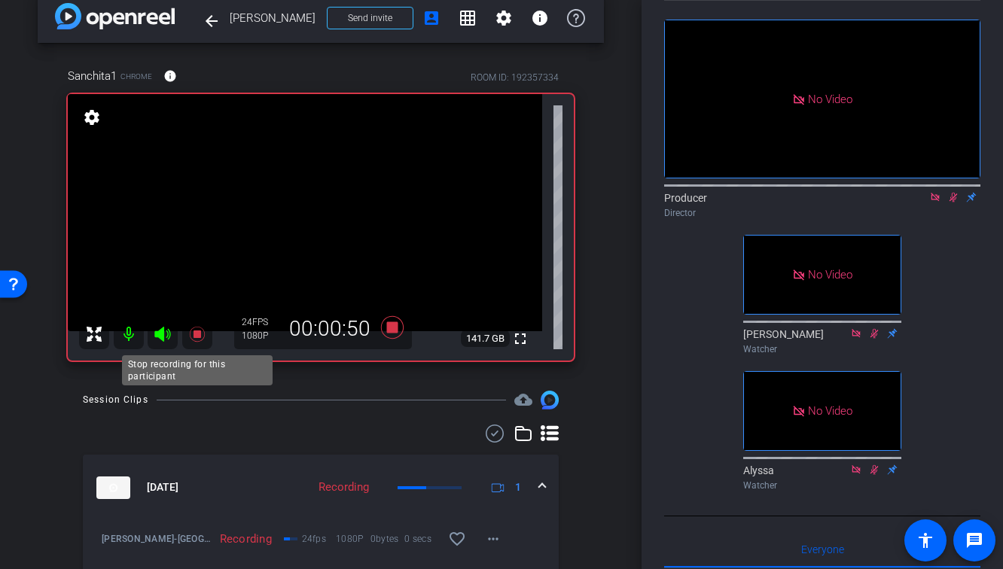
click at [195, 335] on icon at bounding box center [196, 334] width 15 height 15
click at [952, 203] on icon at bounding box center [953, 198] width 8 height 10
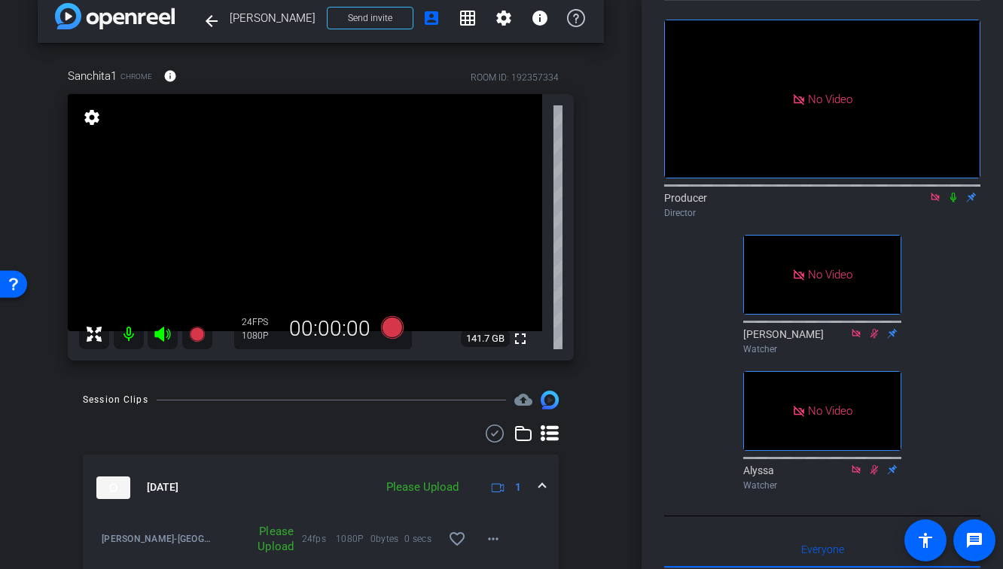
click at [938, 203] on icon at bounding box center [935, 197] width 12 height 11
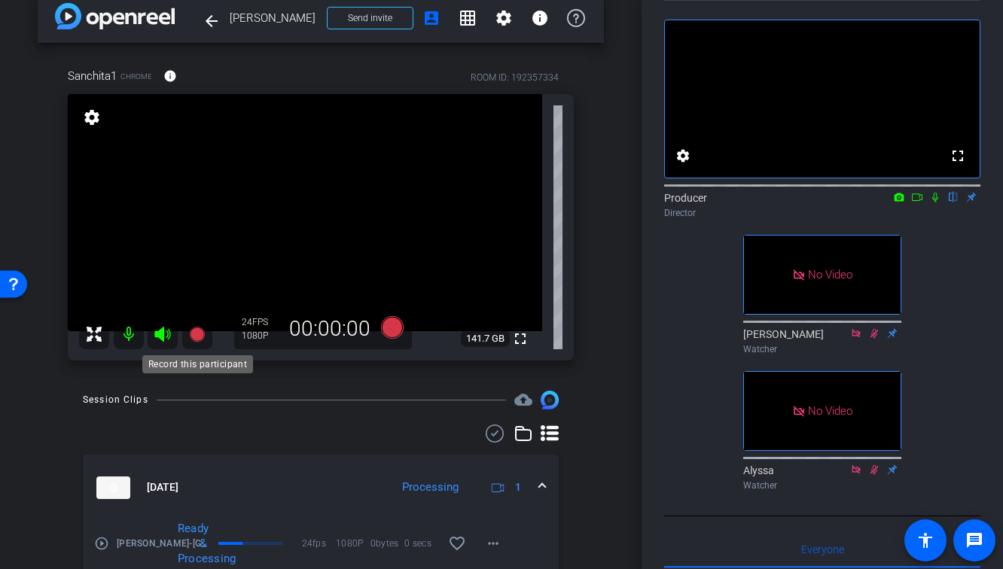
click at [193, 331] on icon at bounding box center [196, 334] width 15 height 15
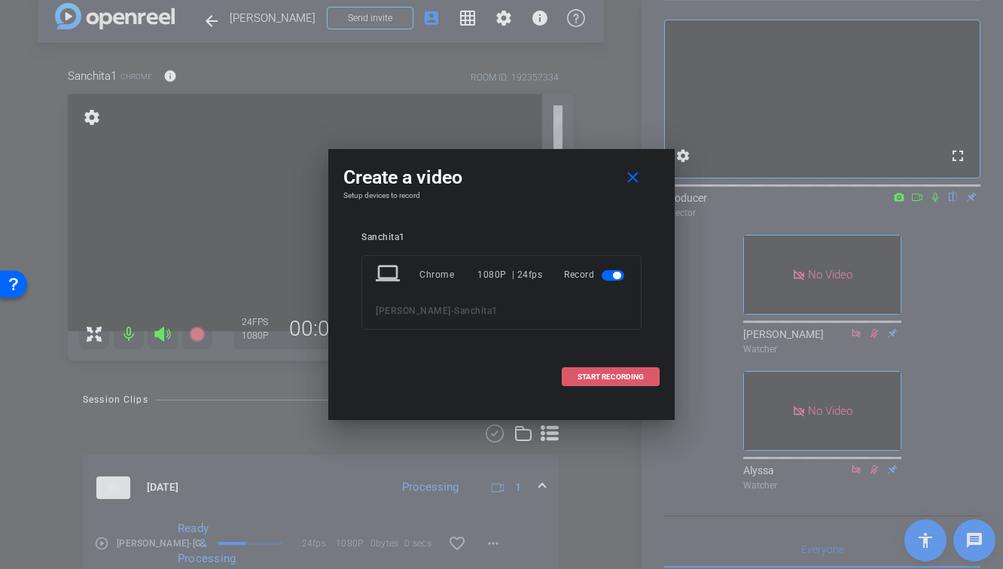
click at [637, 379] on span "START RECORDING" at bounding box center [610, 377] width 66 height 8
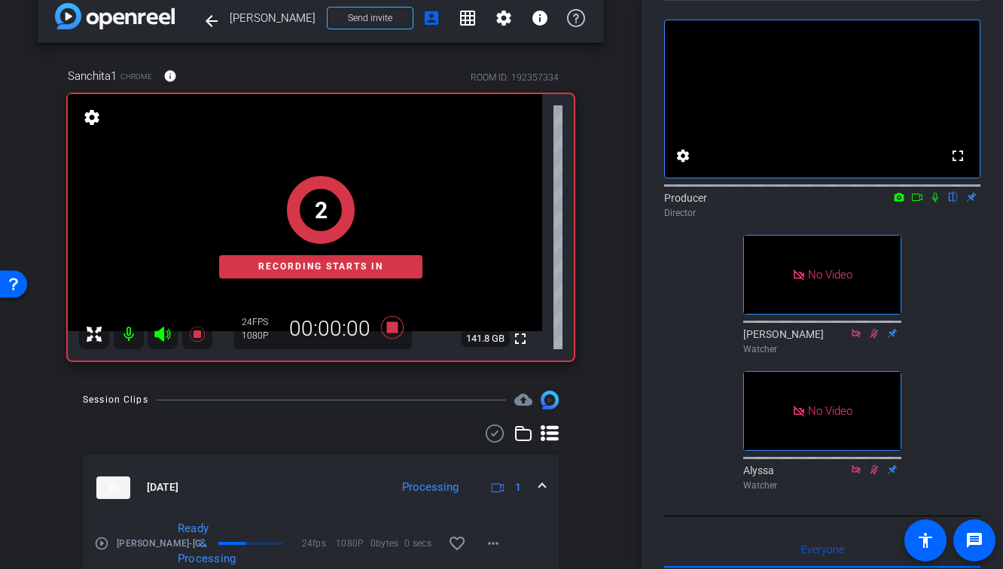
click at [936, 203] on icon at bounding box center [935, 198] width 6 height 10
click at [918, 201] on icon at bounding box center [917, 197] width 11 height 8
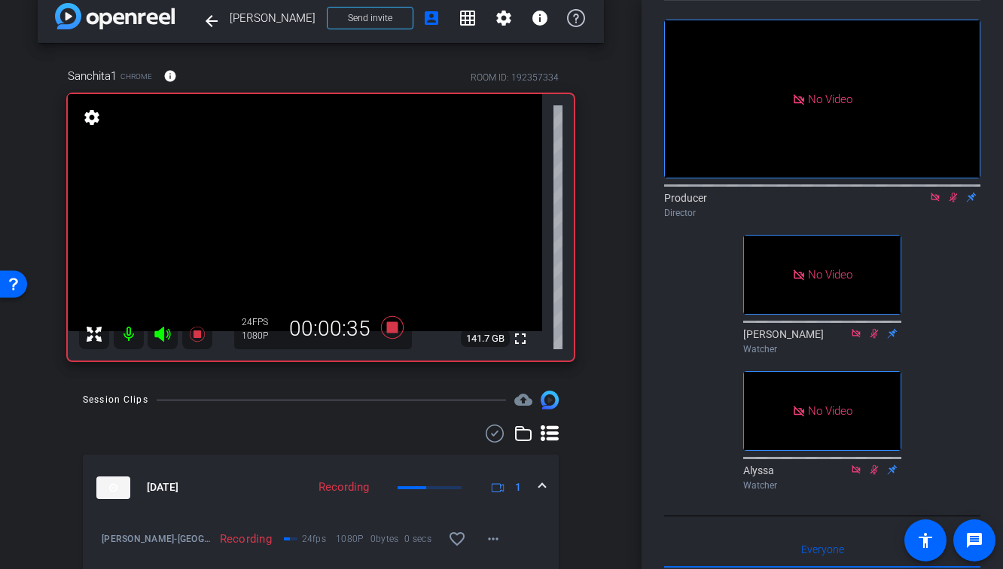
click at [340, 428] on div at bounding box center [321, 434] width 476 height 18
click at [196, 338] on icon at bounding box center [196, 334] width 15 height 15
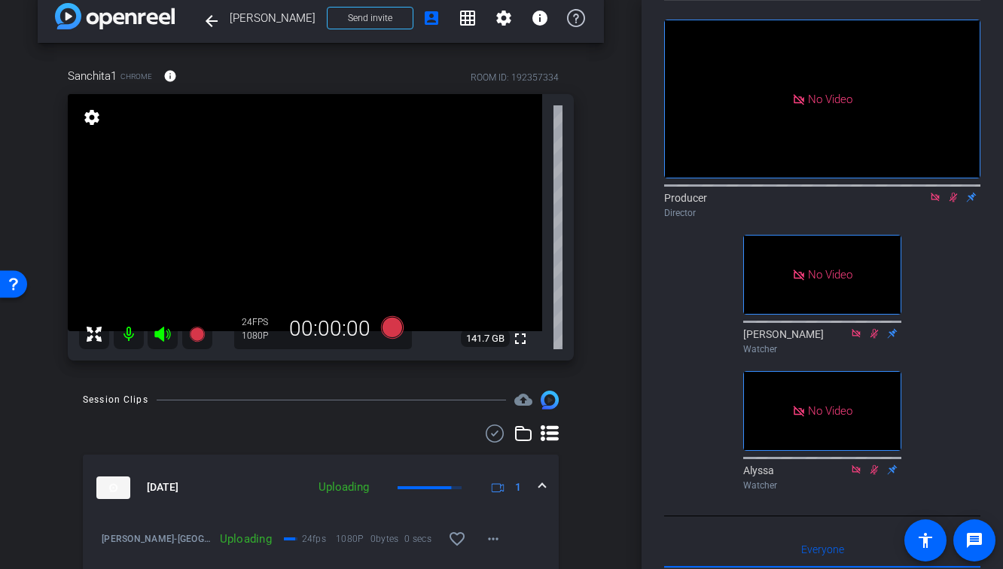
click at [952, 203] on icon at bounding box center [953, 198] width 8 height 10
click at [936, 203] on icon at bounding box center [935, 197] width 12 height 11
click at [621, 328] on div "arrow_back [PERSON_NAME] Back to project Send invite account_box grid_on settin…" at bounding box center [320, 262] width 641 height 569
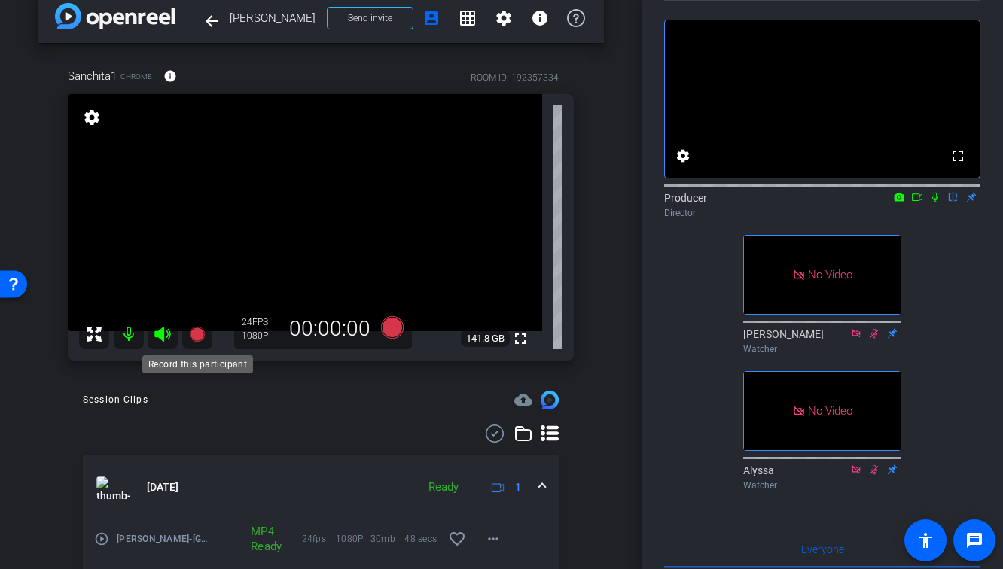
click at [196, 327] on icon at bounding box center [196, 334] width 15 height 15
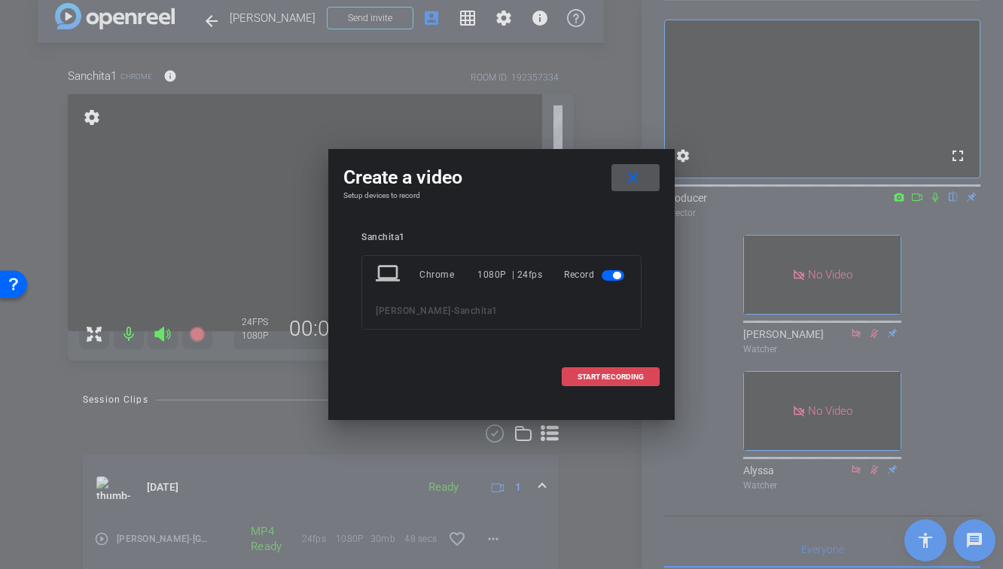
click at [648, 373] on span at bounding box center [610, 377] width 96 height 36
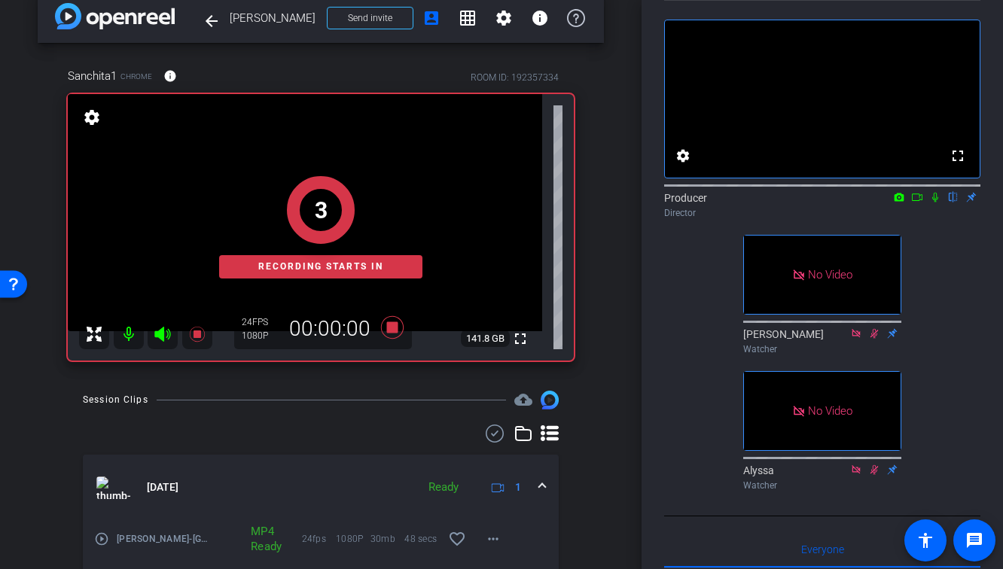
click at [937, 203] on icon at bounding box center [935, 197] width 12 height 11
click at [922, 201] on icon at bounding box center [917, 197] width 11 height 8
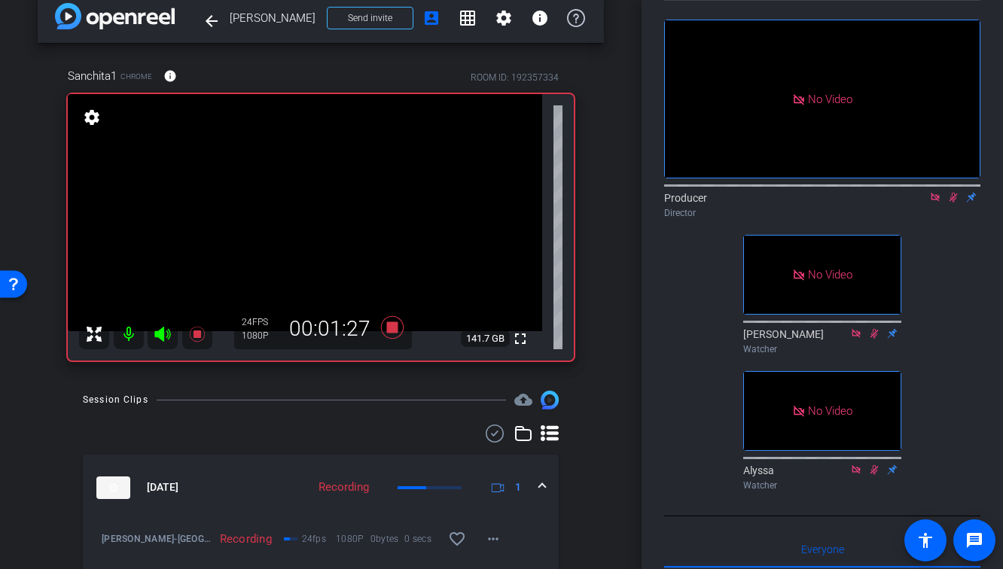
click at [329, 431] on div at bounding box center [321, 434] width 476 height 18
click at [196, 336] on icon at bounding box center [196, 334] width 15 height 15
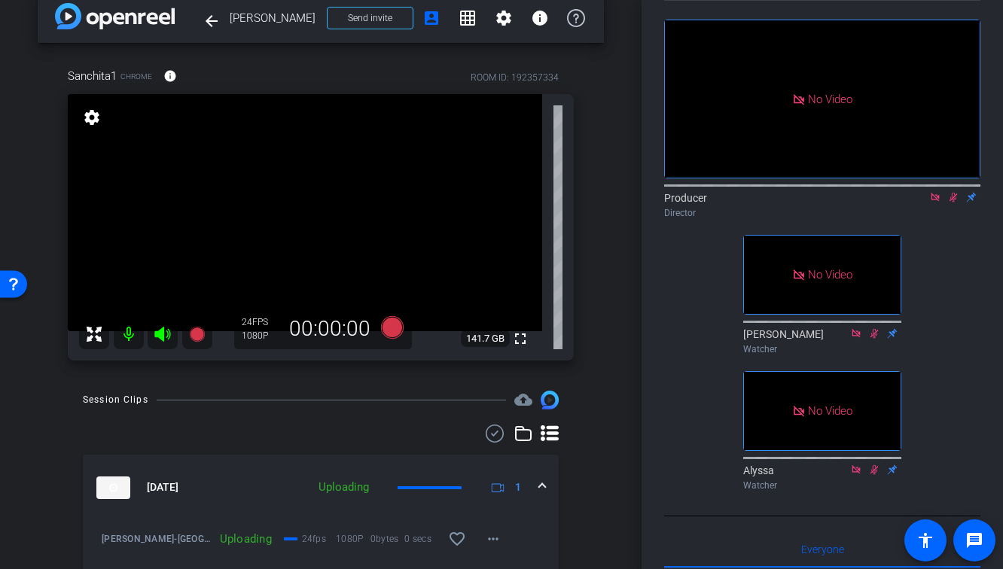
click at [952, 203] on icon at bounding box center [953, 198] width 8 height 10
click at [937, 203] on icon at bounding box center [935, 197] width 12 height 11
click at [612, 367] on div "arrow_back [PERSON_NAME] Back to project Send invite account_box grid_on settin…" at bounding box center [320, 262] width 641 height 569
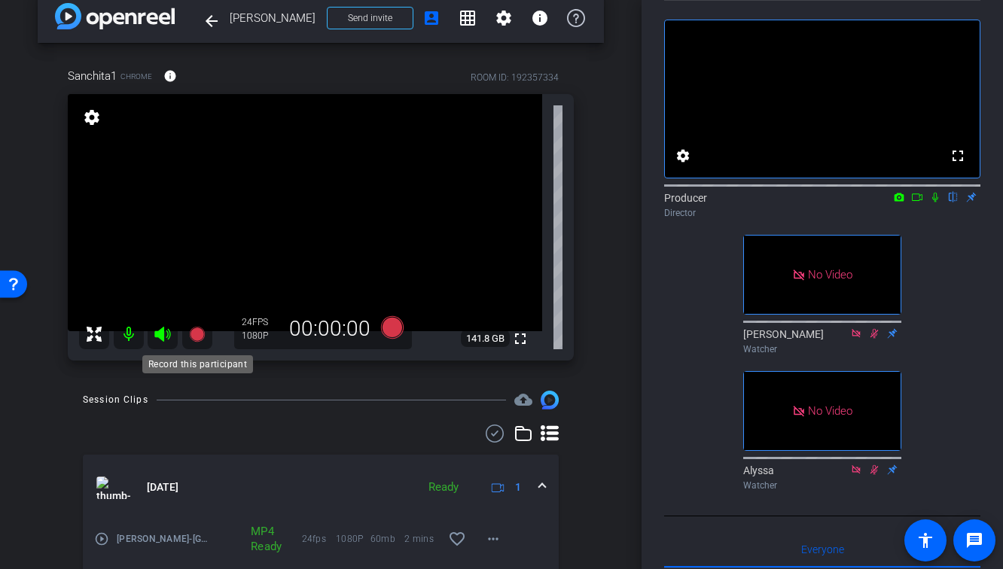
click at [193, 337] on icon at bounding box center [196, 334] width 15 height 15
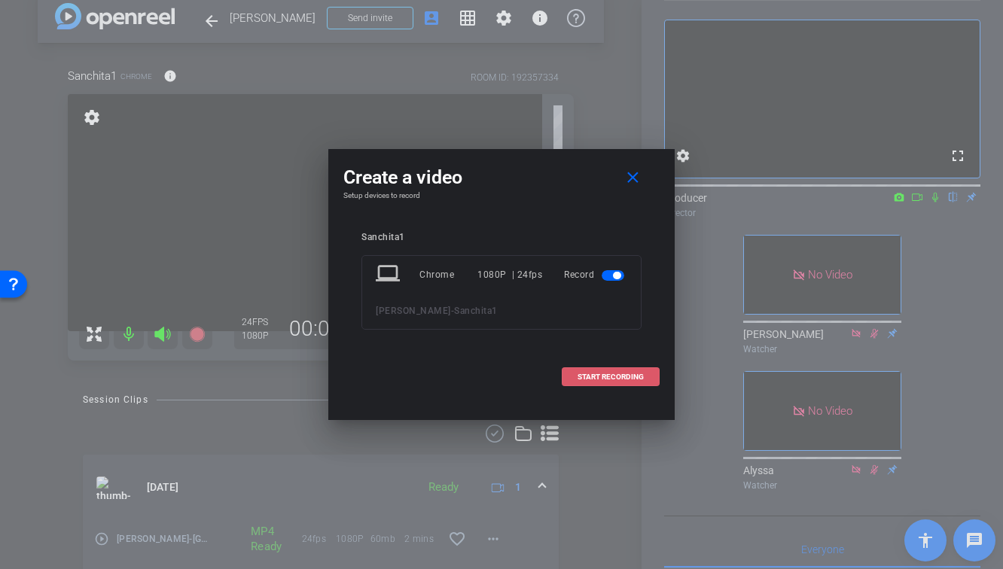
click at [597, 377] on span "START RECORDING" at bounding box center [610, 377] width 66 height 8
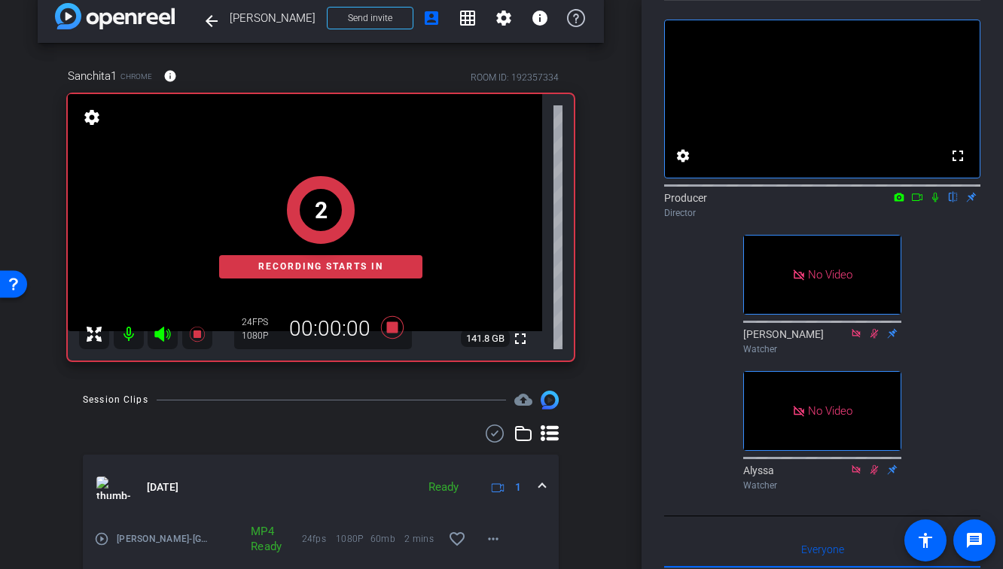
click at [923, 204] on mat-icon at bounding box center [917, 197] width 18 height 14
click at [951, 203] on icon at bounding box center [953, 197] width 12 height 11
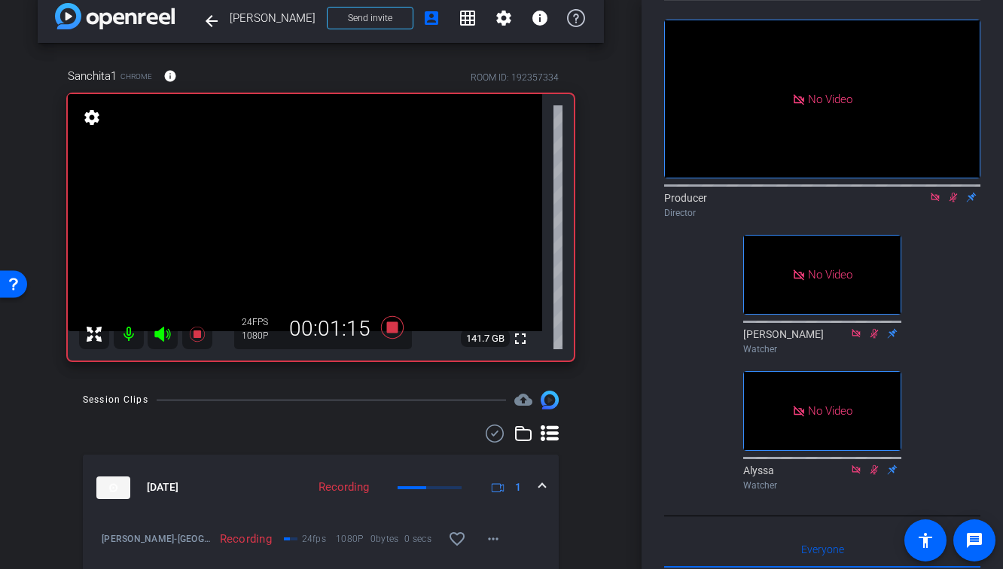
click at [194, 337] on icon at bounding box center [196, 334] width 15 height 15
click at [955, 203] on icon at bounding box center [953, 197] width 12 height 11
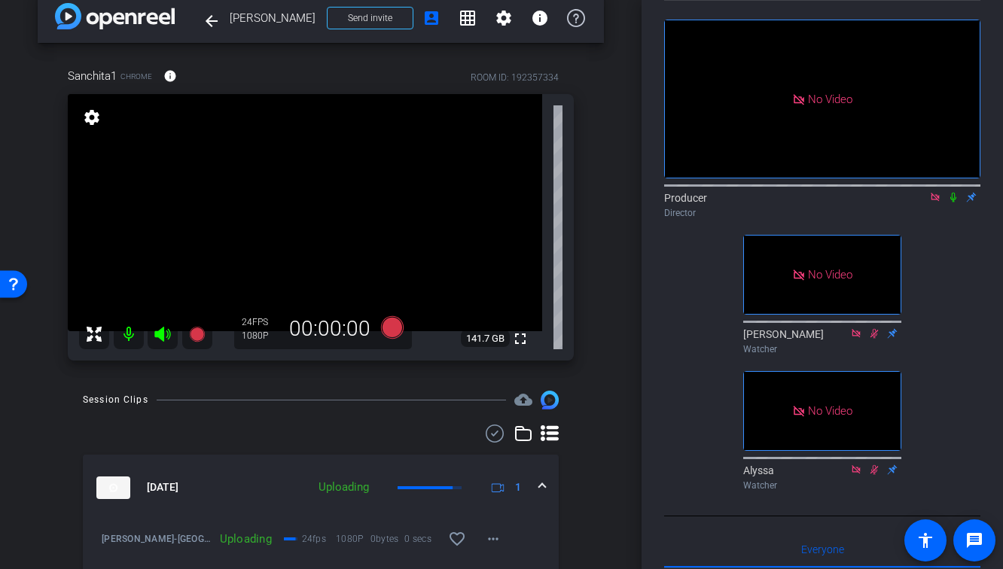
click at [932, 203] on icon at bounding box center [935, 197] width 12 height 11
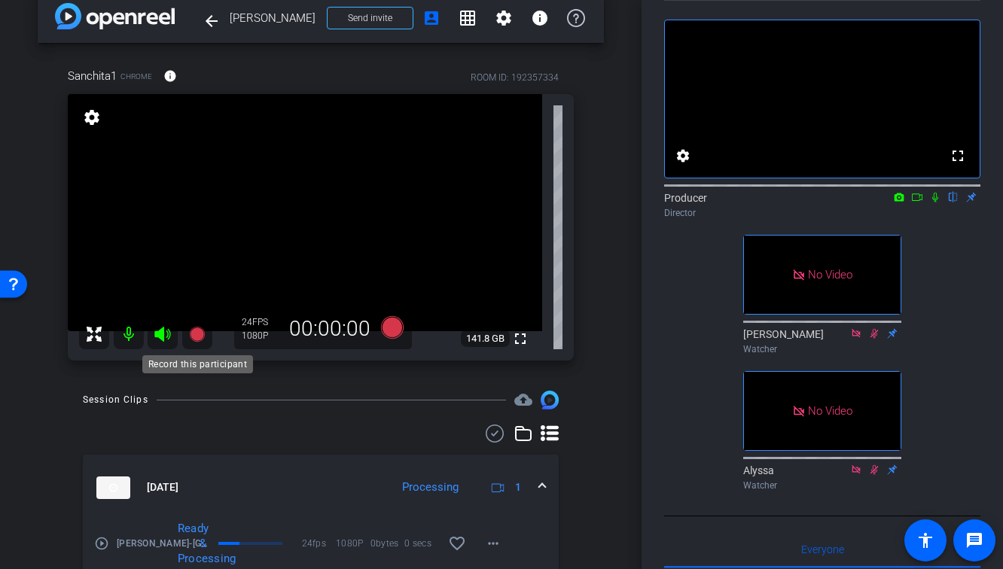
click at [193, 334] on icon at bounding box center [196, 334] width 15 height 15
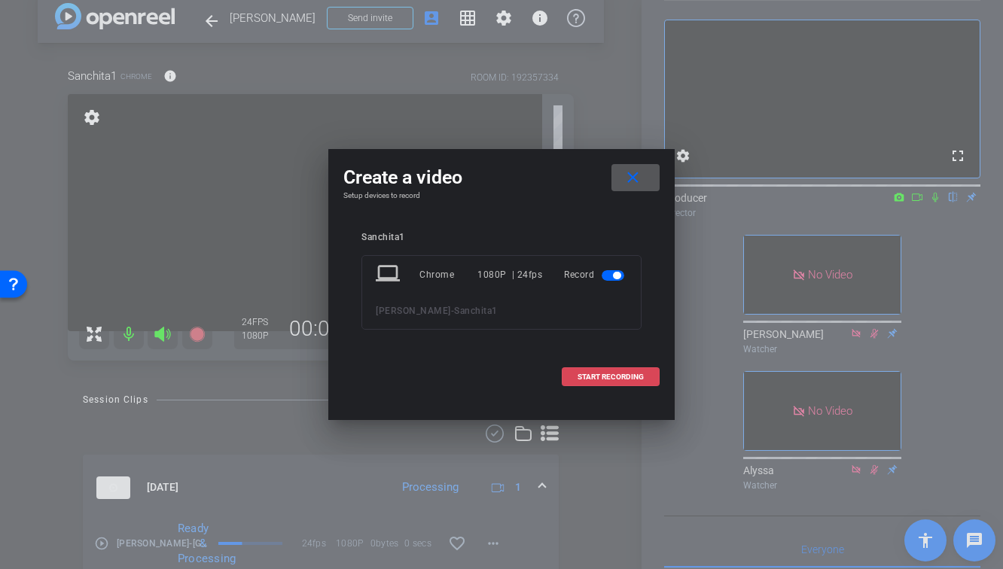
click at [591, 379] on span "START RECORDING" at bounding box center [610, 377] width 66 height 8
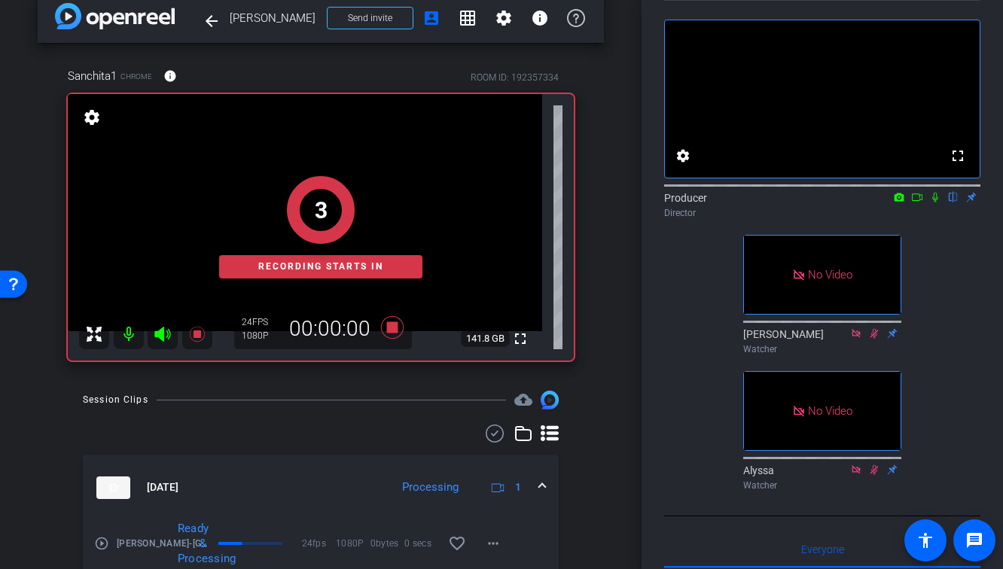
click at [935, 203] on icon at bounding box center [935, 197] width 12 height 11
click at [917, 203] on icon at bounding box center [917, 197] width 12 height 11
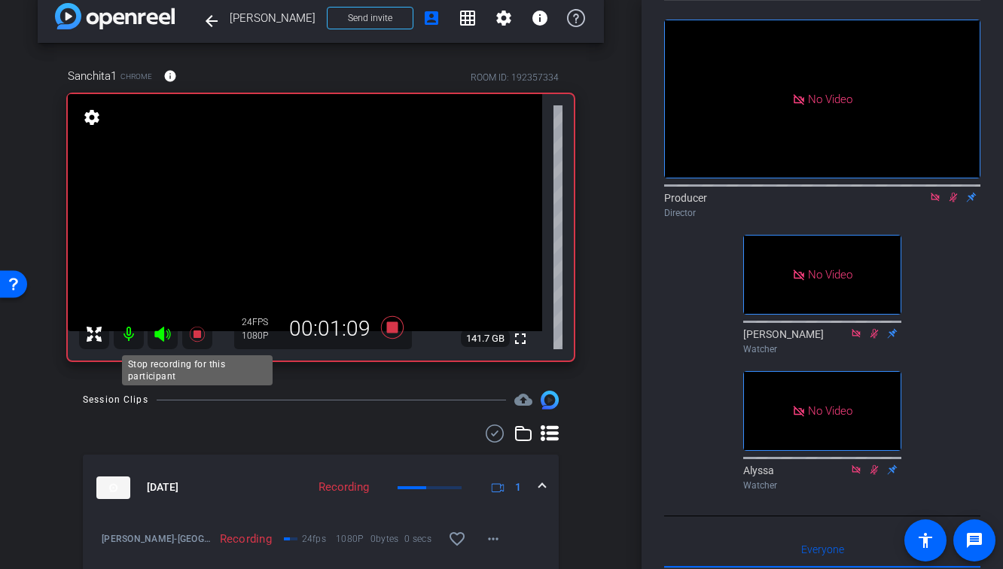
click at [195, 334] on icon at bounding box center [196, 334] width 15 height 15
click at [954, 203] on icon at bounding box center [953, 198] width 8 height 10
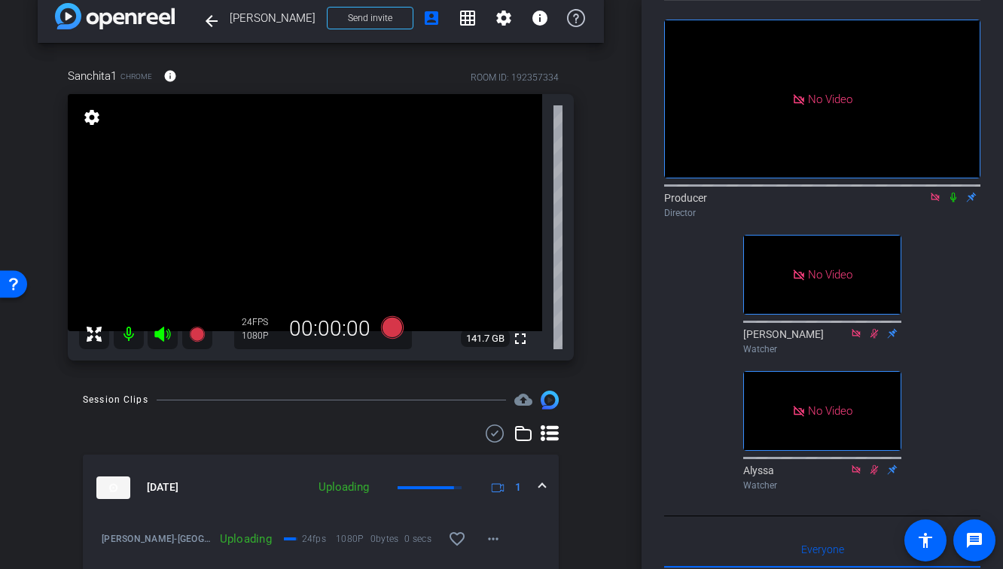
click at [937, 203] on icon at bounding box center [935, 197] width 12 height 11
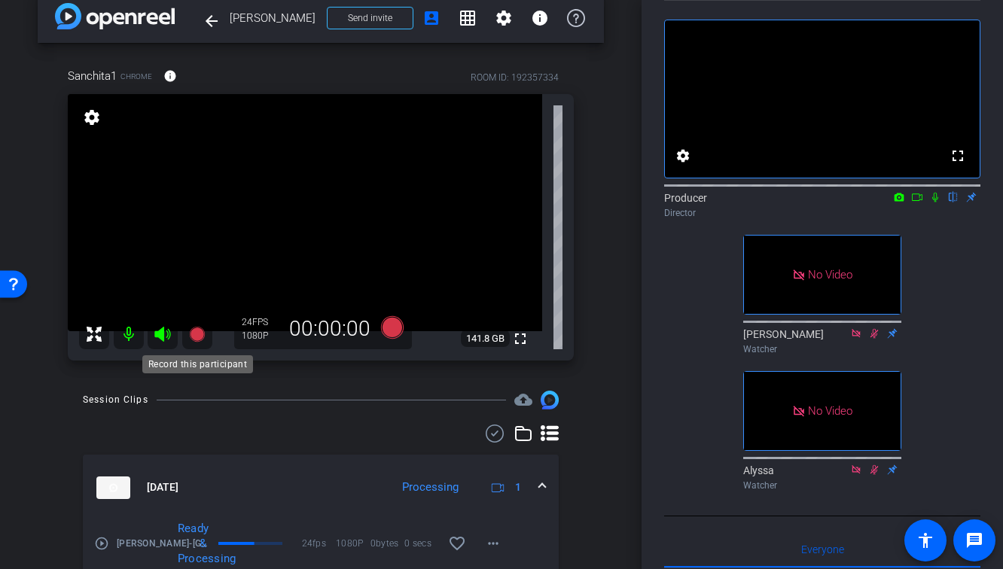
click at [193, 340] on icon at bounding box center [197, 334] width 18 height 18
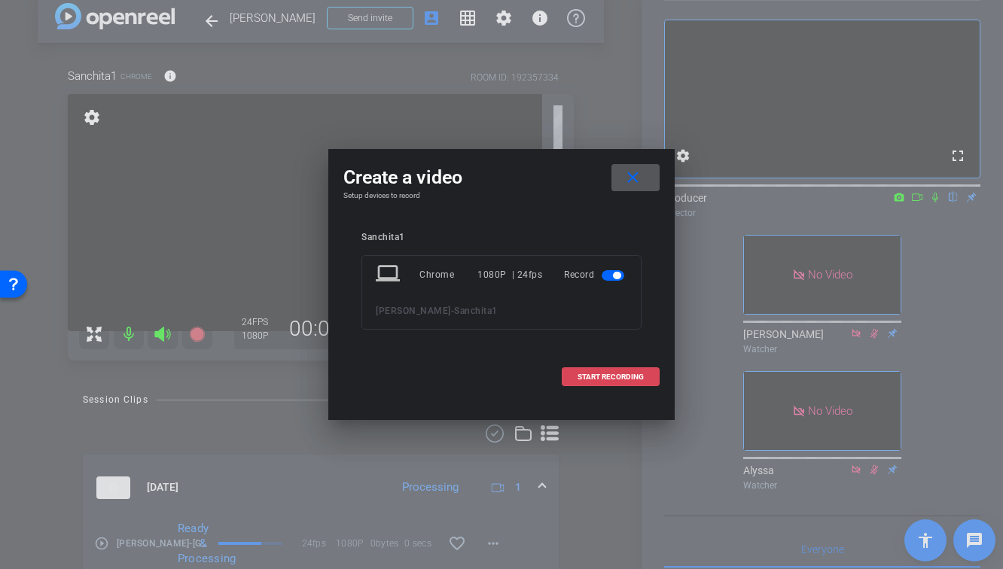
click at [620, 382] on span at bounding box center [610, 377] width 96 height 36
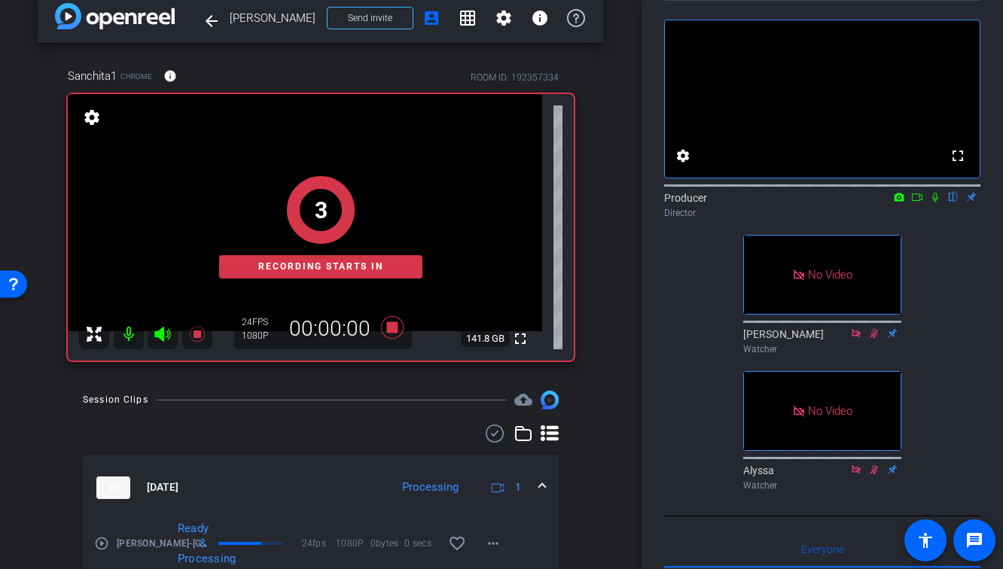
click at [934, 203] on icon at bounding box center [935, 197] width 12 height 11
click at [916, 203] on icon at bounding box center [917, 197] width 12 height 11
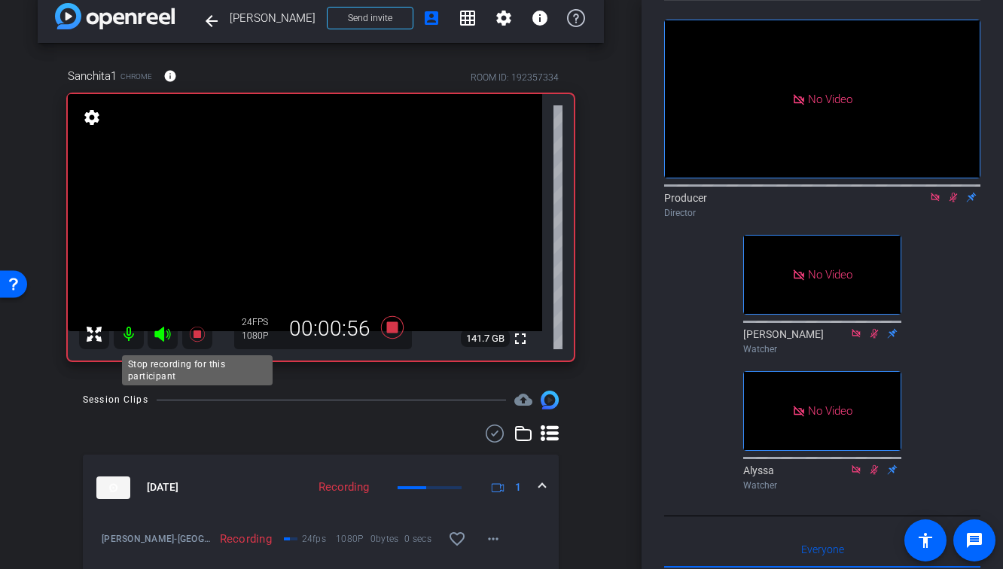
click at [196, 338] on icon at bounding box center [196, 334] width 15 height 15
click at [953, 203] on icon at bounding box center [953, 198] width 8 height 10
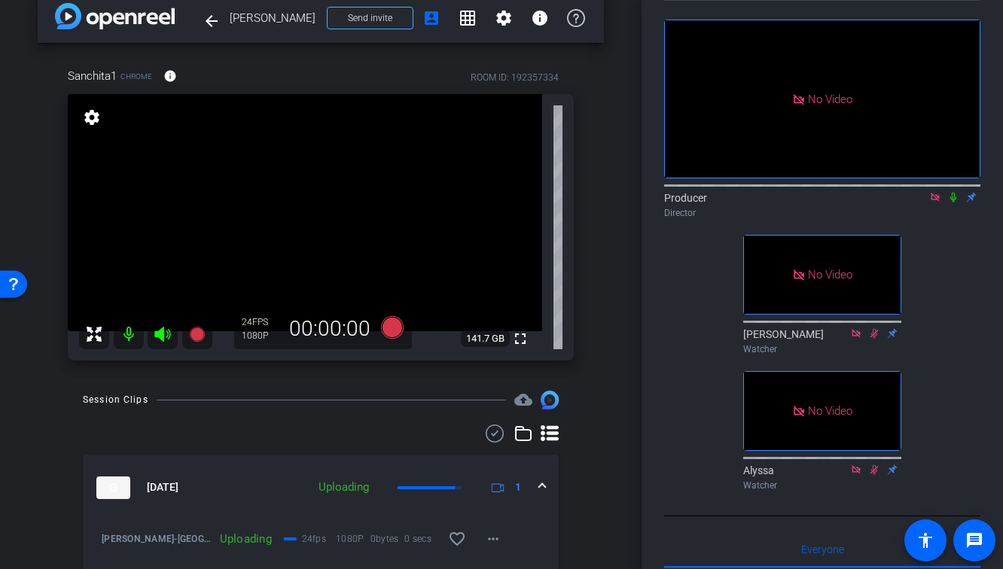
click at [932, 203] on icon at bounding box center [935, 197] width 12 height 11
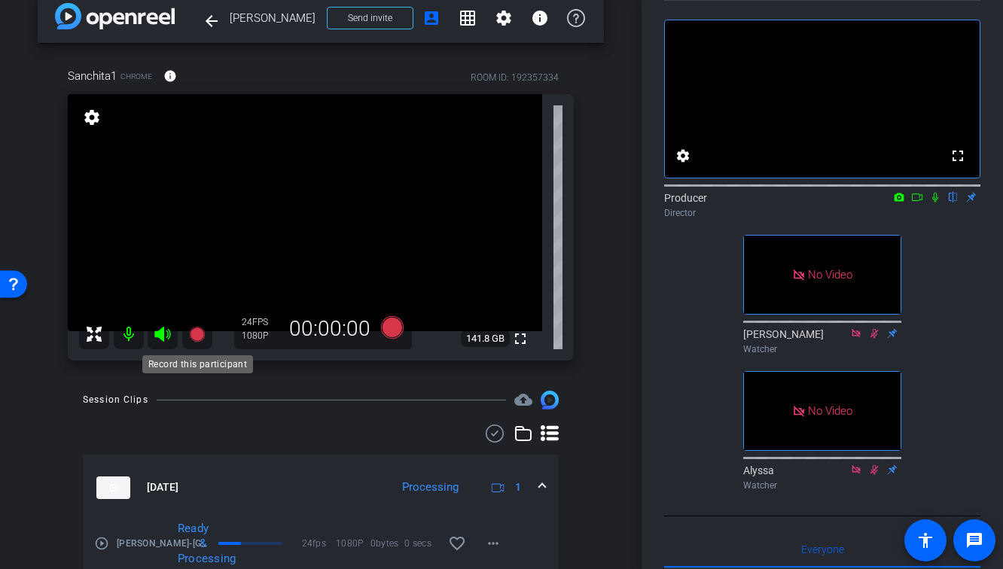
click at [202, 337] on icon at bounding box center [196, 334] width 15 height 15
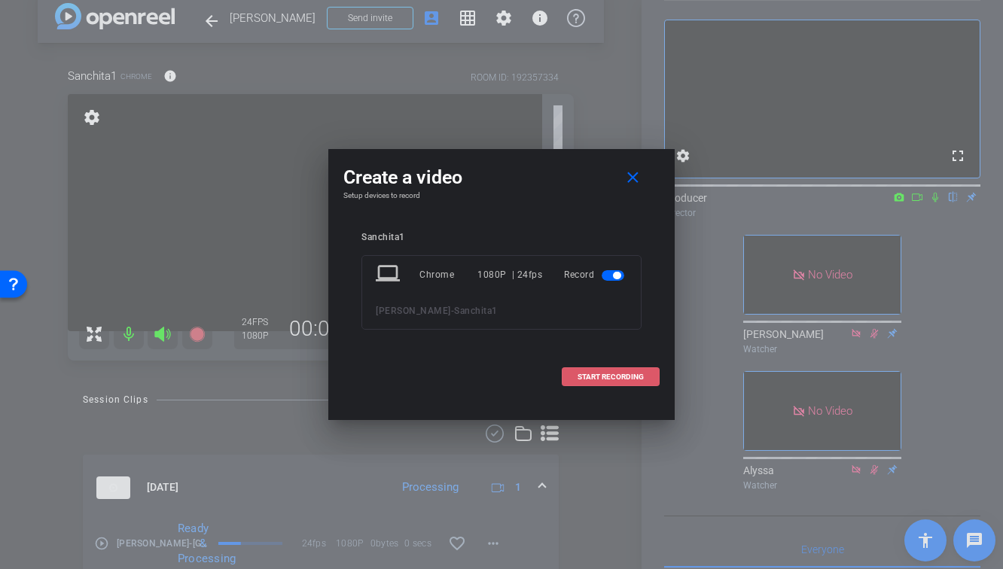
click at [632, 377] on span "START RECORDING" at bounding box center [610, 377] width 66 height 8
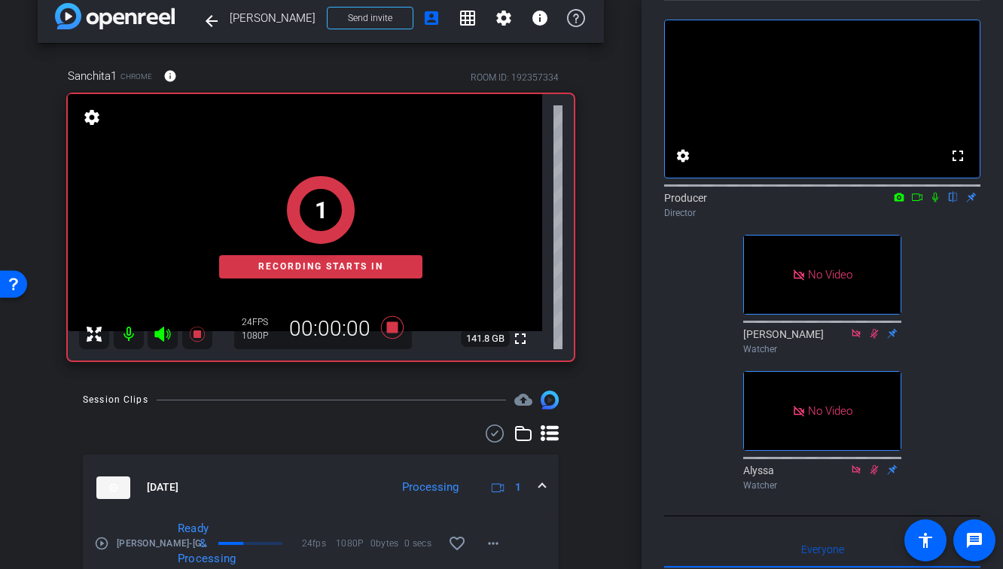
click at [933, 203] on icon at bounding box center [935, 198] width 6 height 10
click at [915, 203] on icon at bounding box center [917, 197] width 12 height 11
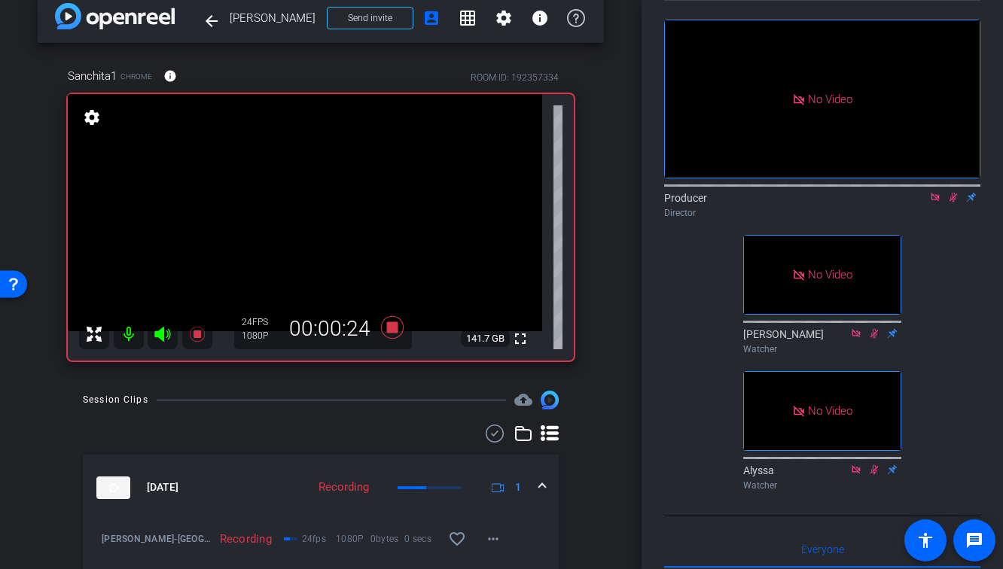
click at [356, 438] on div at bounding box center [321, 434] width 476 height 18
click at [197, 335] on icon at bounding box center [196, 334] width 15 height 15
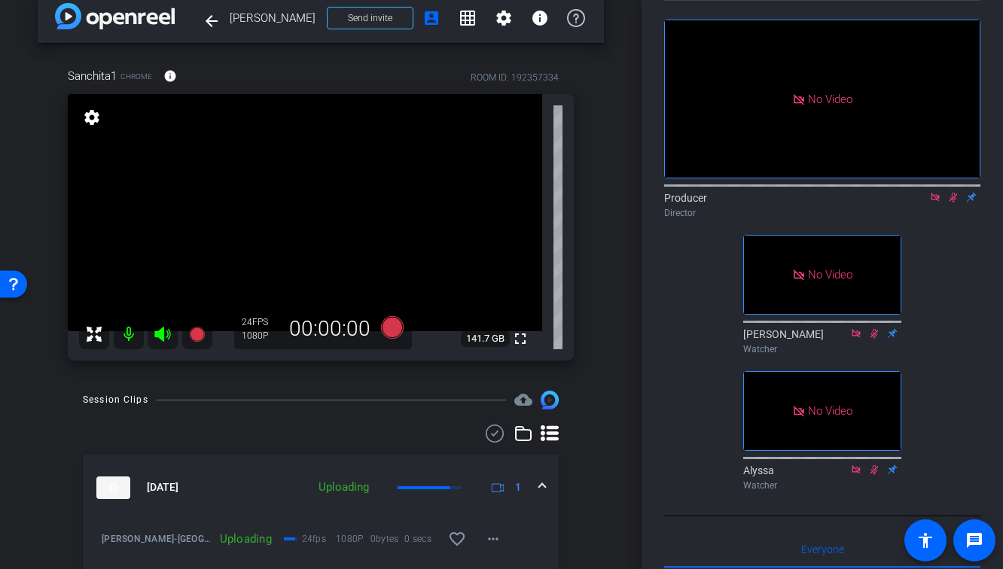
click at [952, 203] on icon at bounding box center [953, 197] width 12 height 11
click at [935, 203] on icon at bounding box center [935, 197] width 12 height 11
click at [666, 337] on div "fullscreen settings Producer flip Director No Video [PERSON_NAME] Watcher No Vi…" at bounding box center [822, 249] width 316 height 496
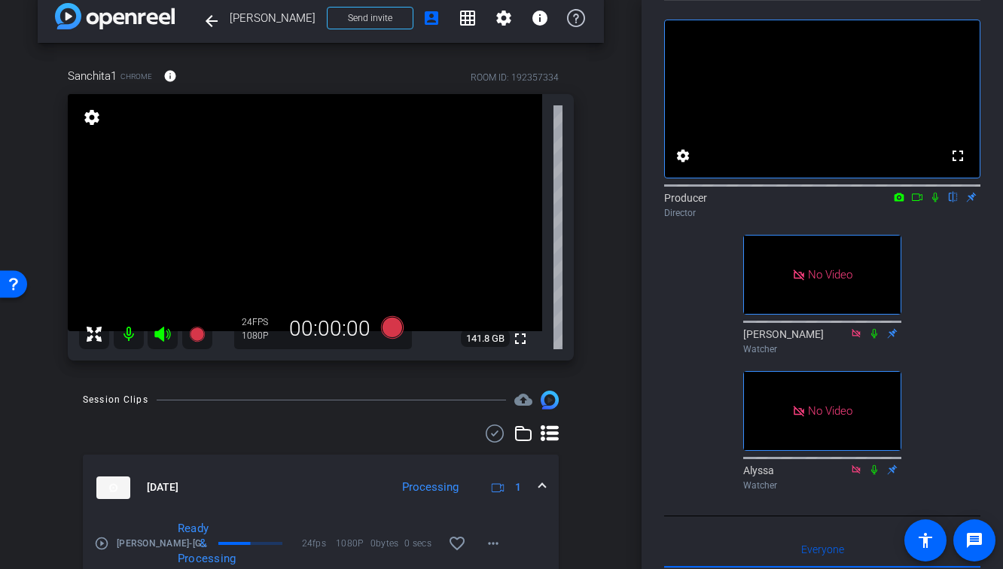
click at [611, 321] on div "arrow_back [PERSON_NAME] Back to project Send invite account_box grid_on settin…" at bounding box center [320, 262] width 641 height 569
click at [626, 354] on div "arrow_back [PERSON_NAME] Back to project Send invite account_box grid_on settin…" at bounding box center [320, 262] width 641 height 569
click at [201, 338] on icon at bounding box center [196, 334] width 15 height 15
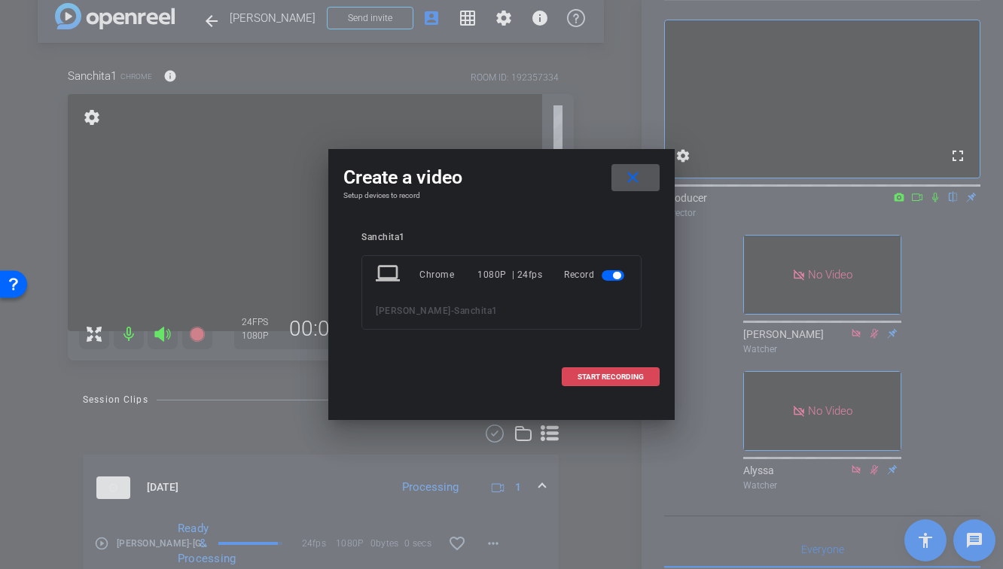
click at [612, 367] on span at bounding box center [610, 377] width 96 height 36
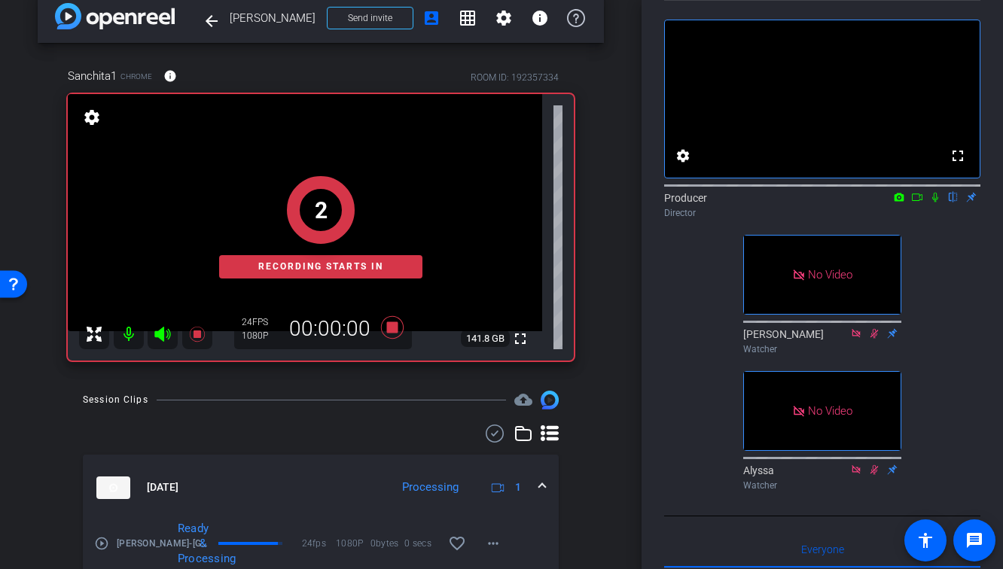
click at [934, 203] on icon at bounding box center [935, 198] width 6 height 10
click at [917, 203] on icon at bounding box center [917, 197] width 12 height 11
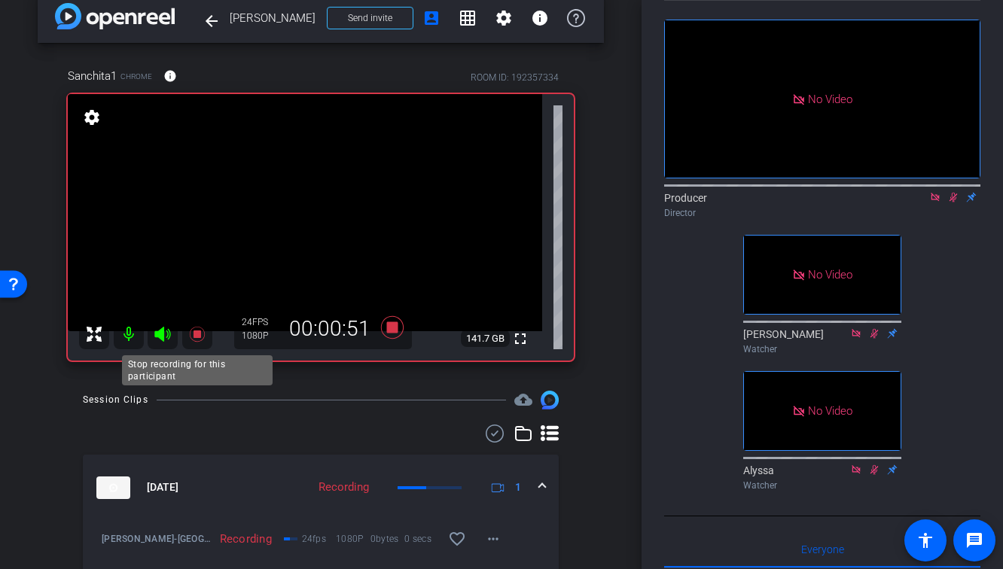
click at [194, 336] on icon at bounding box center [196, 334] width 15 height 15
click at [954, 203] on icon at bounding box center [953, 197] width 12 height 11
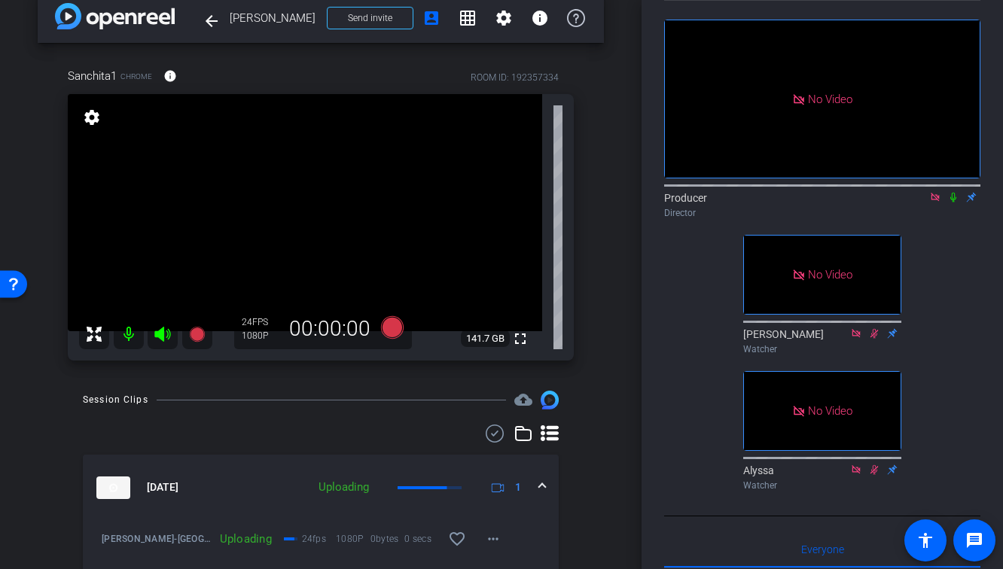
click at [937, 201] on icon at bounding box center [935, 197] width 8 height 8
click at [937, 203] on icon at bounding box center [935, 197] width 12 height 11
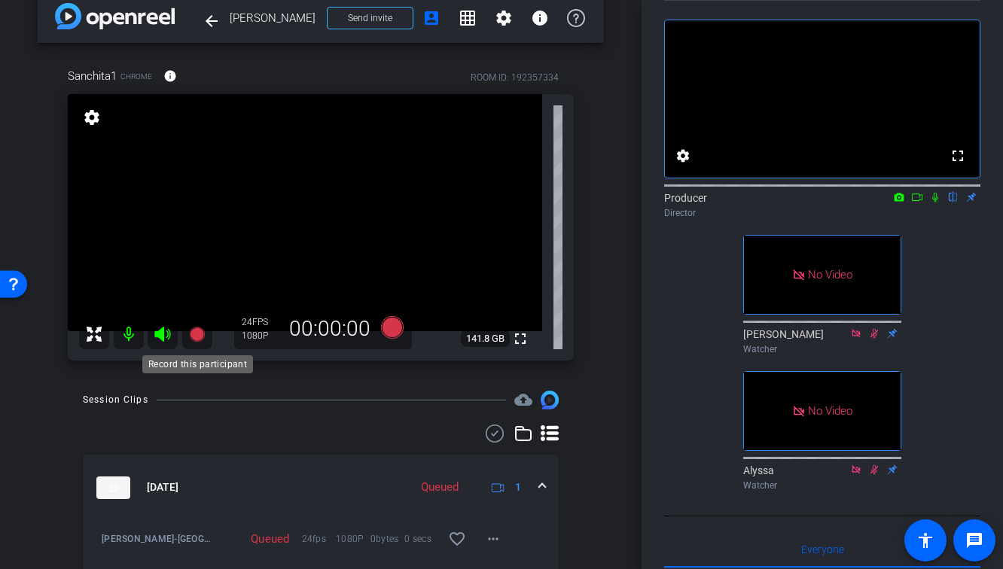
click at [196, 329] on icon at bounding box center [196, 334] width 15 height 15
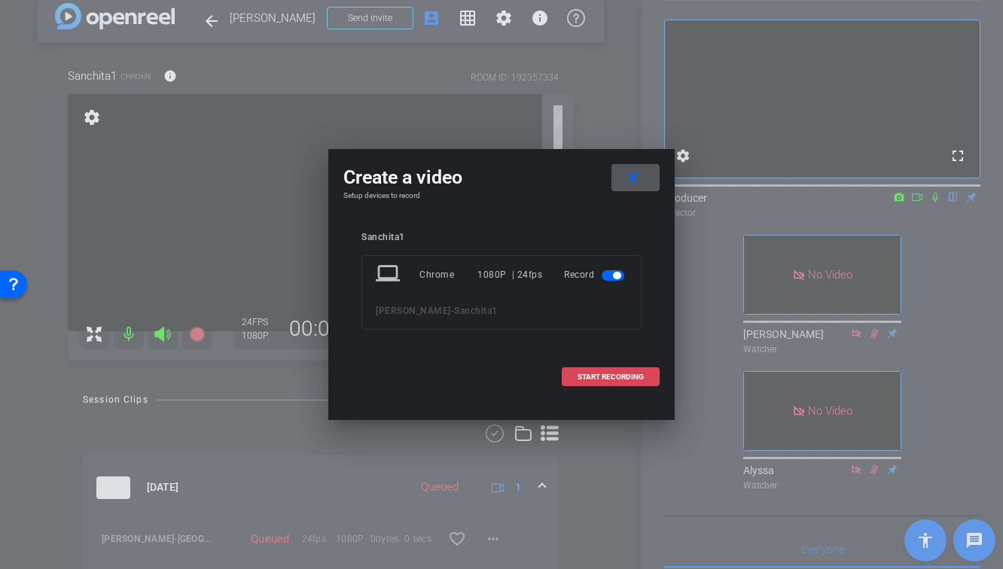
click at [588, 388] on span at bounding box center [610, 377] width 96 height 36
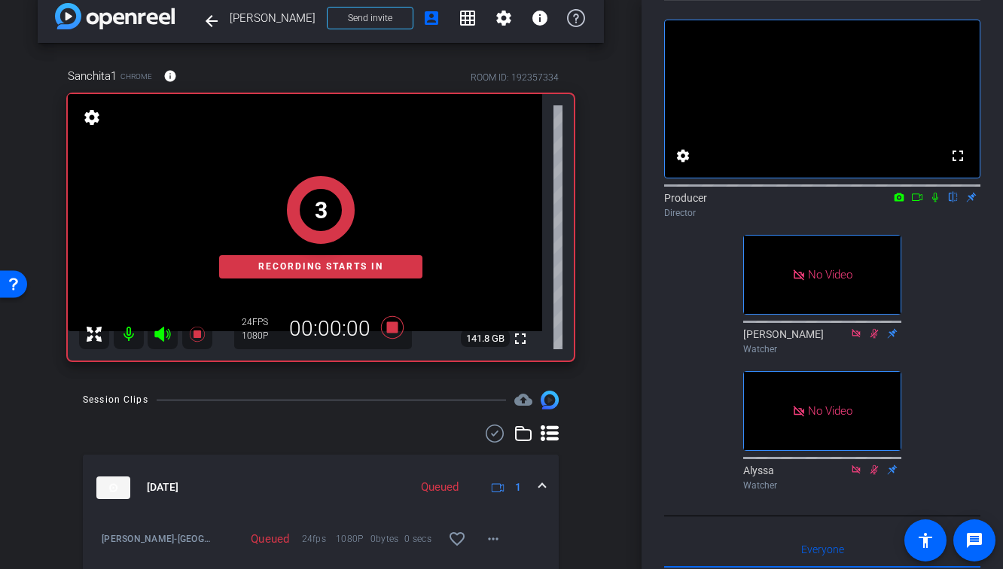
click at [934, 203] on icon at bounding box center [935, 197] width 12 height 11
click at [917, 203] on icon at bounding box center [917, 197] width 12 height 11
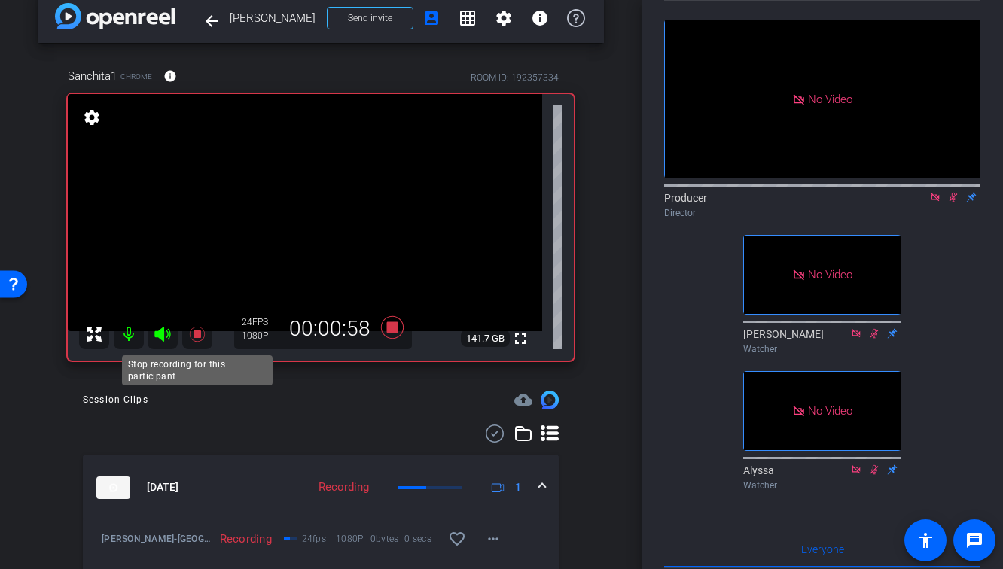
click at [190, 339] on icon at bounding box center [196, 334] width 15 height 15
click at [954, 203] on icon at bounding box center [953, 198] width 8 height 10
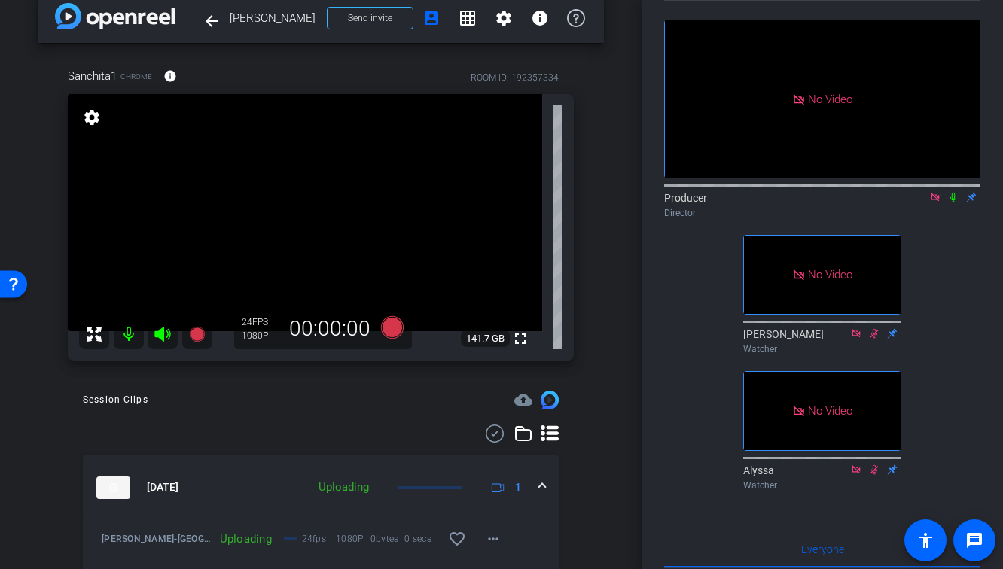
click at [935, 201] on icon at bounding box center [935, 197] width 8 height 8
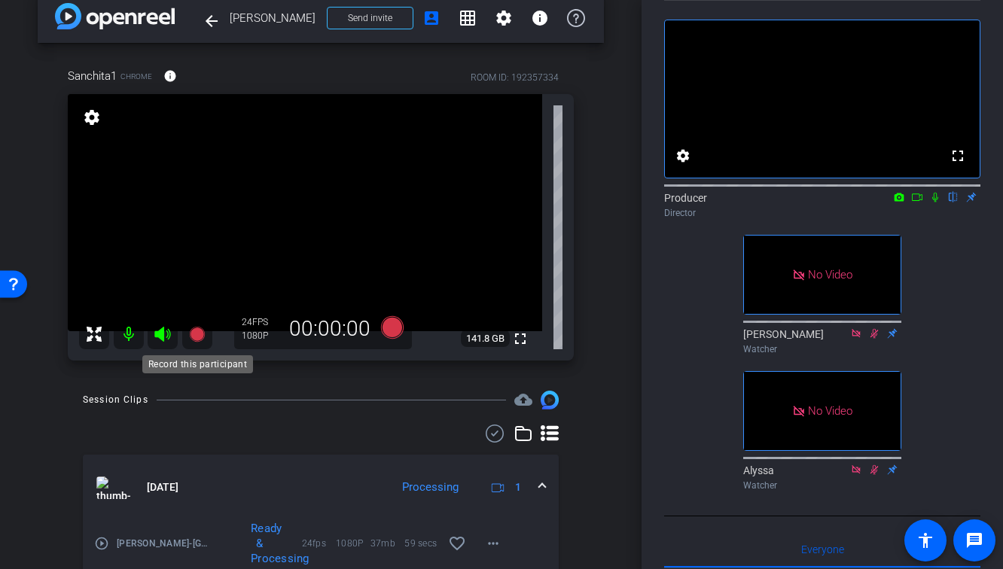
click at [190, 340] on icon at bounding box center [197, 334] width 18 height 18
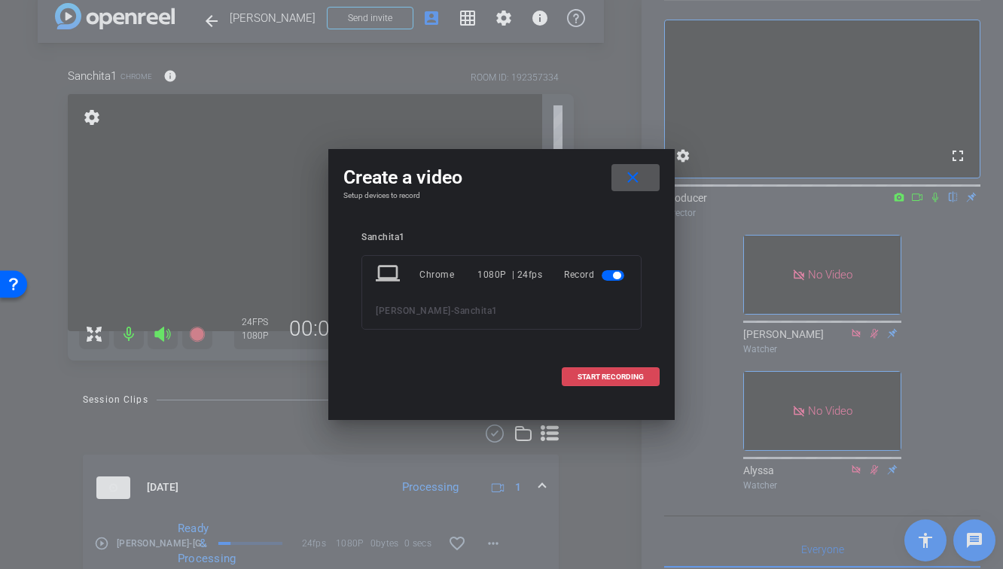
click at [620, 379] on span "START RECORDING" at bounding box center [610, 377] width 66 height 8
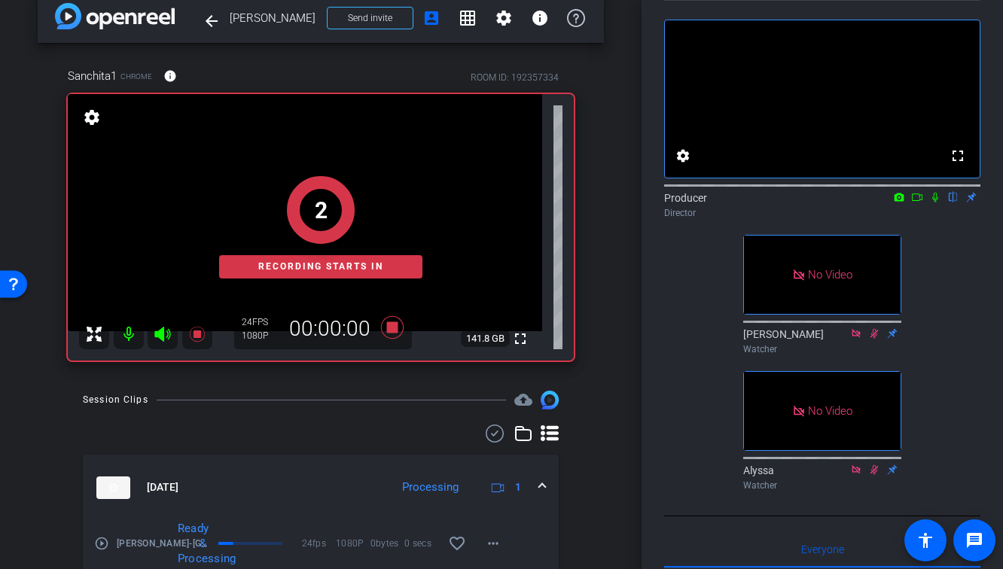
click at [920, 203] on icon at bounding box center [917, 197] width 12 height 11
click at [951, 203] on icon at bounding box center [953, 197] width 12 height 11
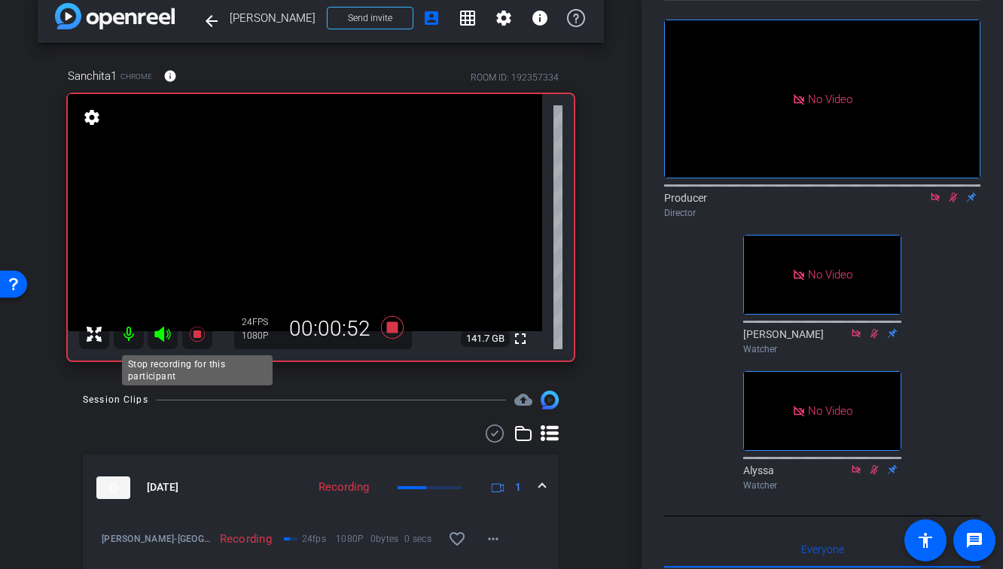
click at [196, 337] on icon at bounding box center [196, 334] width 15 height 15
click at [953, 203] on icon at bounding box center [953, 197] width 12 height 11
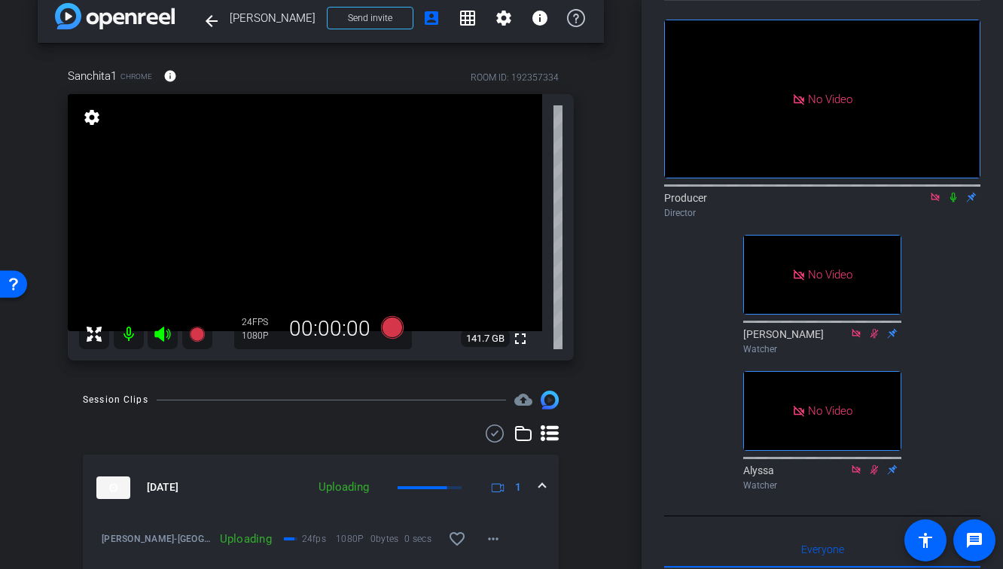
click at [935, 203] on icon at bounding box center [935, 197] width 12 height 11
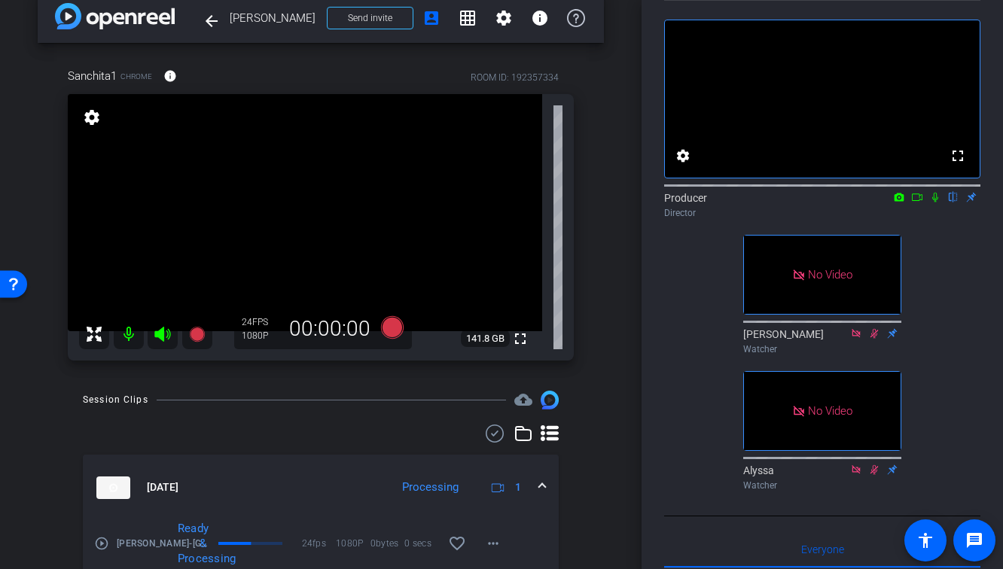
click at [319, 428] on div at bounding box center [321, 434] width 476 height 18
click at [200, 333] on icon at bounding box center [196, 334] width 15 height 15
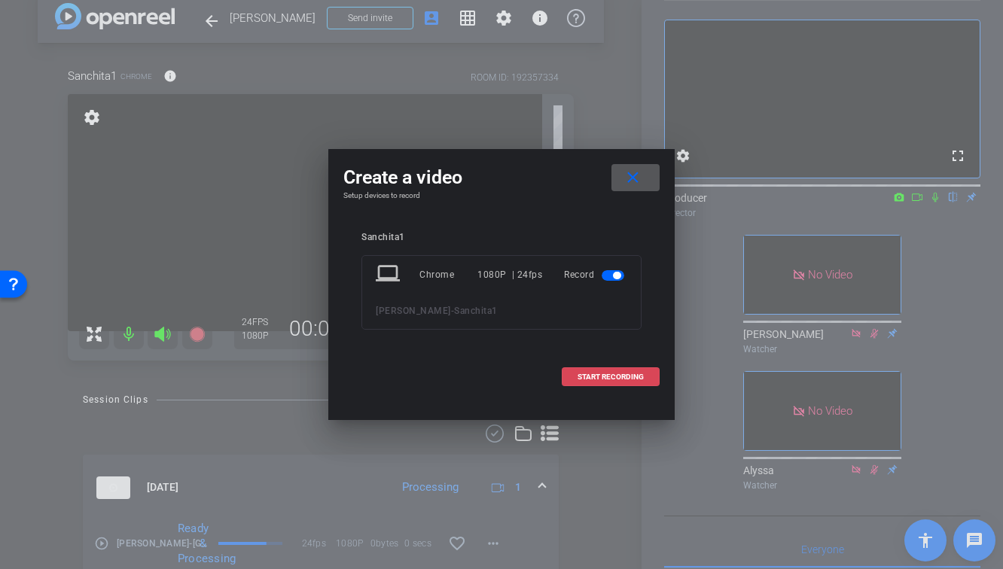
click at [641, 379] on span "START RECORDING" at bounding box center [610, 377] width 66 height 8
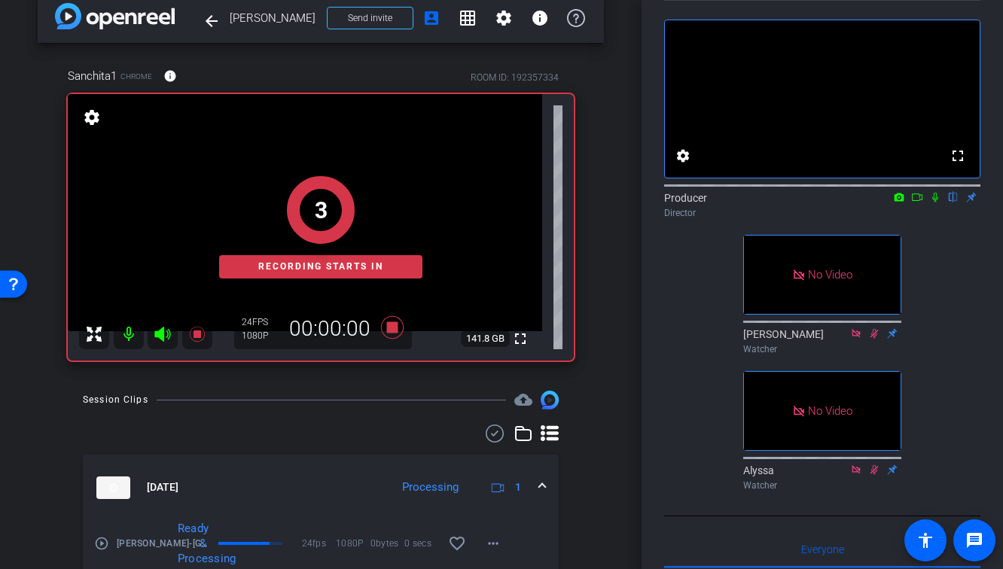
click at [934, 203] on icon at bounding box center [935, 197] width 12 height 11
click at [913, 203] on icon at bounding box center [917, 197] width 12 height 11
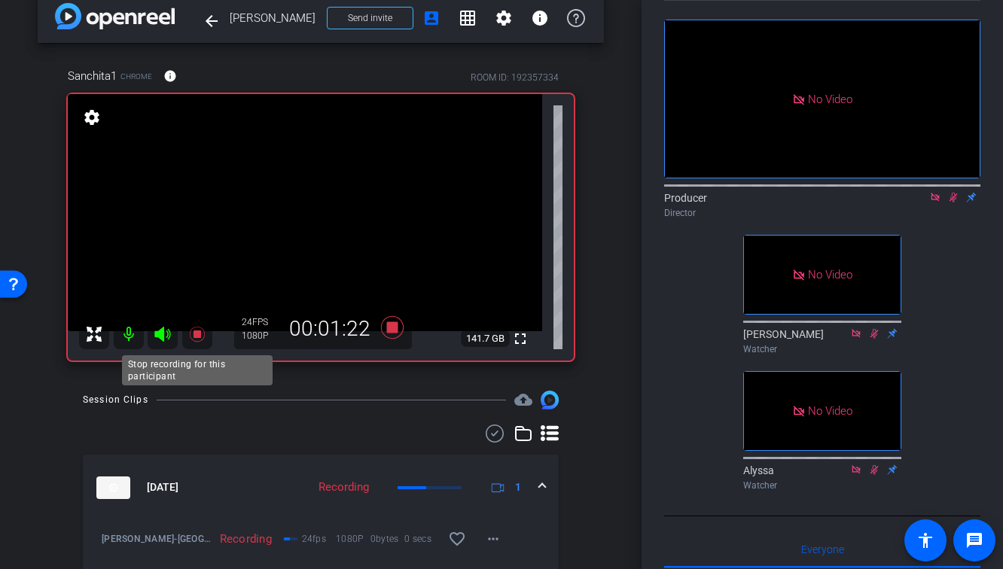
click at [193, 338] on icon at bounding box center [197, 334] width 18 height 18
click at [955, 203] on icon at bounding box center [953, 197] width 12 height 11
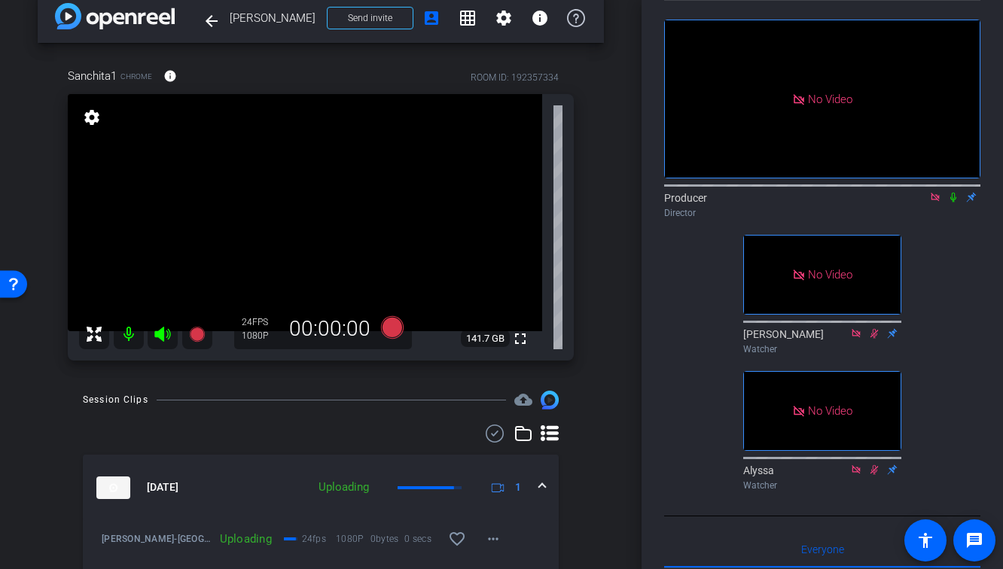
click at [938, 201] on icon at bounding box center [935, 197] width 8 height 8
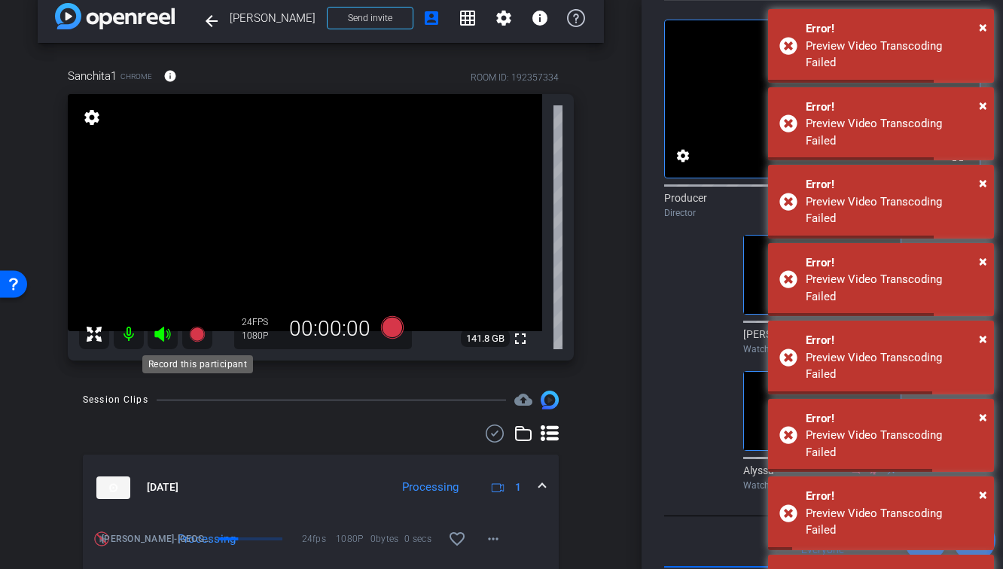
click at [198, 340] on icon at bounding box center [196, 334] width 15 height 15
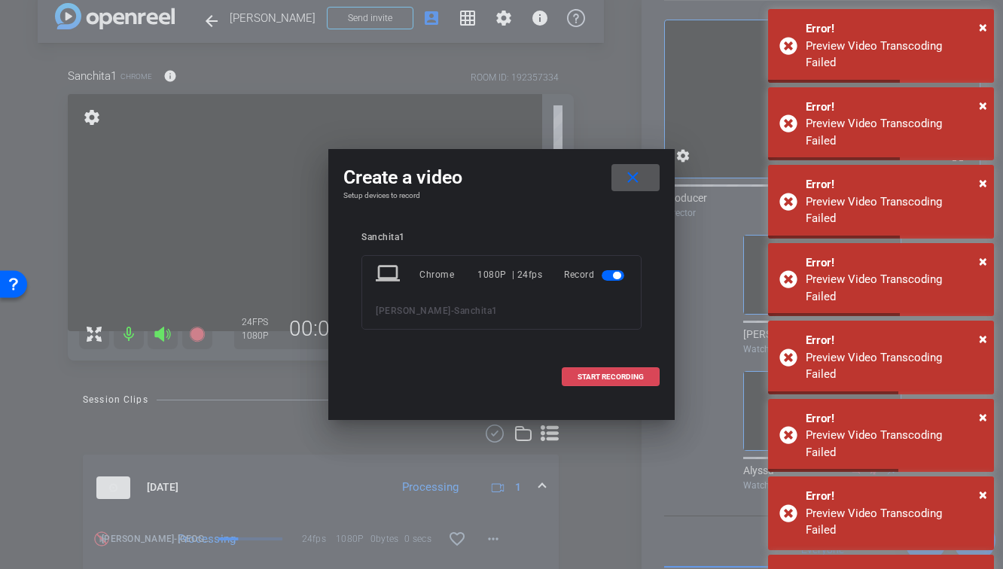
click at [632, 384] on span at bounding box center [610, 377] width 96 height 36
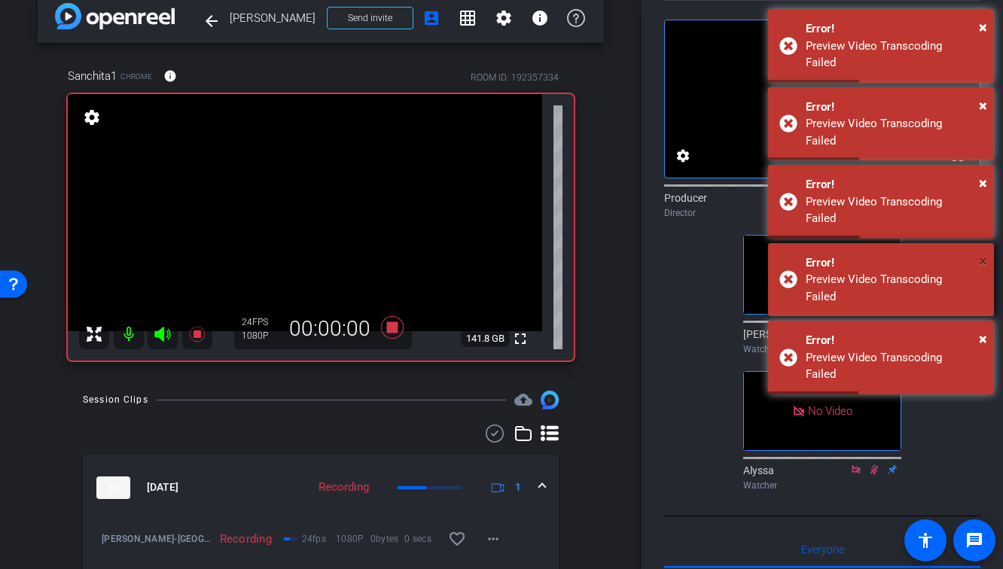
click at [985, 252] on span "×" at bounding box center [983, 261] width 8 height 18
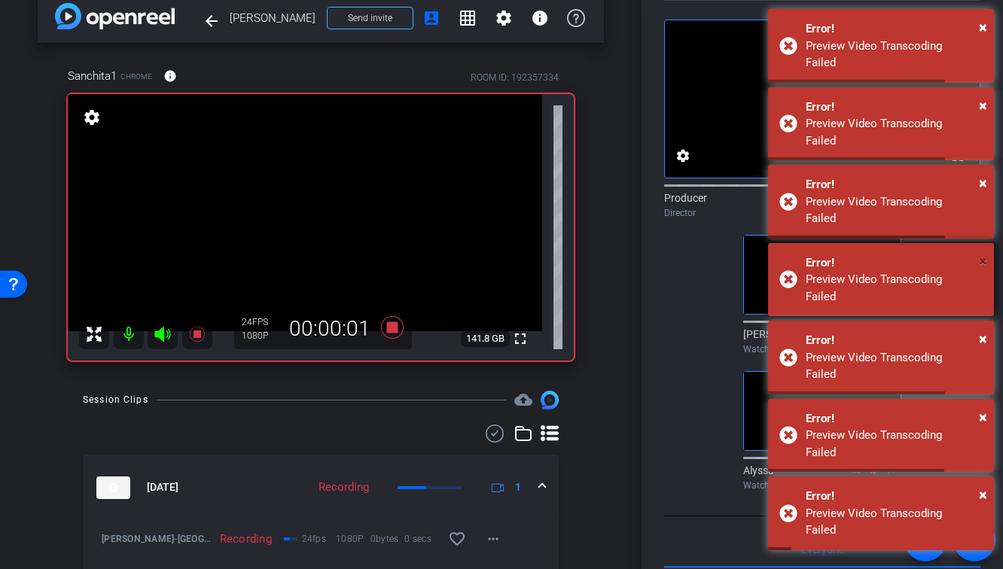
click at [981, 252] on span "×" at bounding box center [983, 261] width 8 height 18
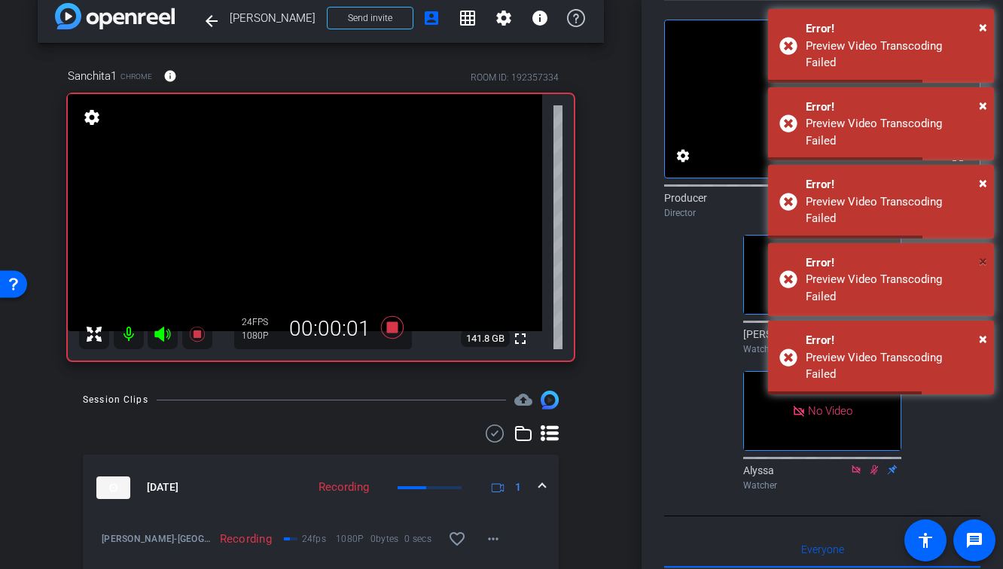
click at [981, 252] on span "×" at bounding box center [983, 261] width 8 height 18
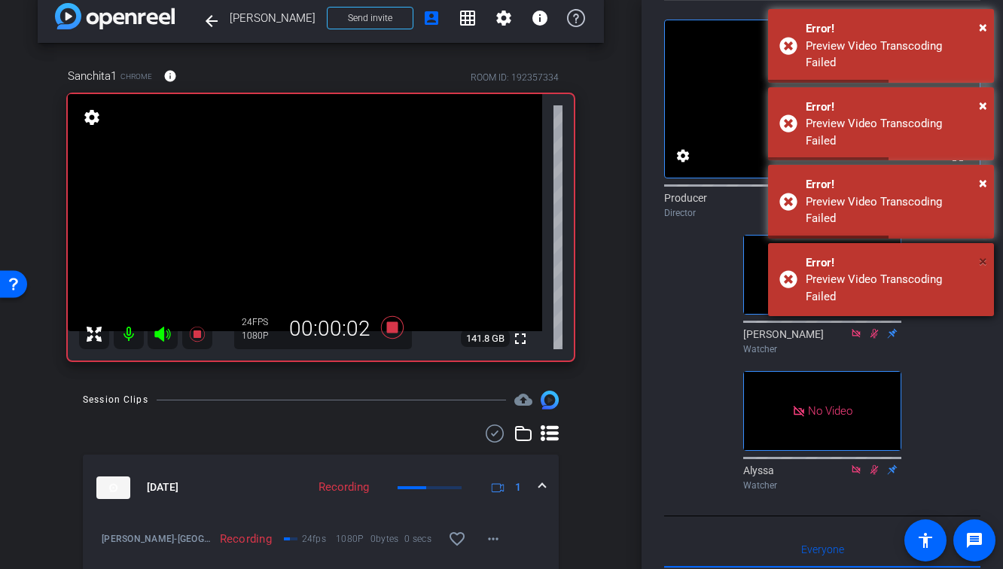
click at [985, 252] on span "×" at bounding box center [983, 261] width 8 height 18
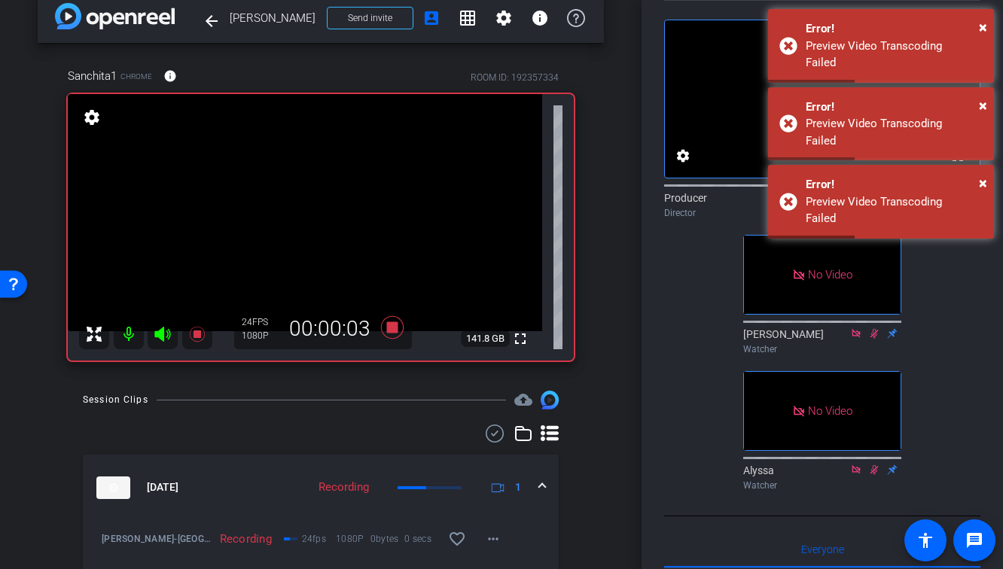
click at [936, 203] on icon at bounding box center [935, 197] width 12 height 11
click at [922, 203] on icon at bounding box center [917, 197] width 12 height 11
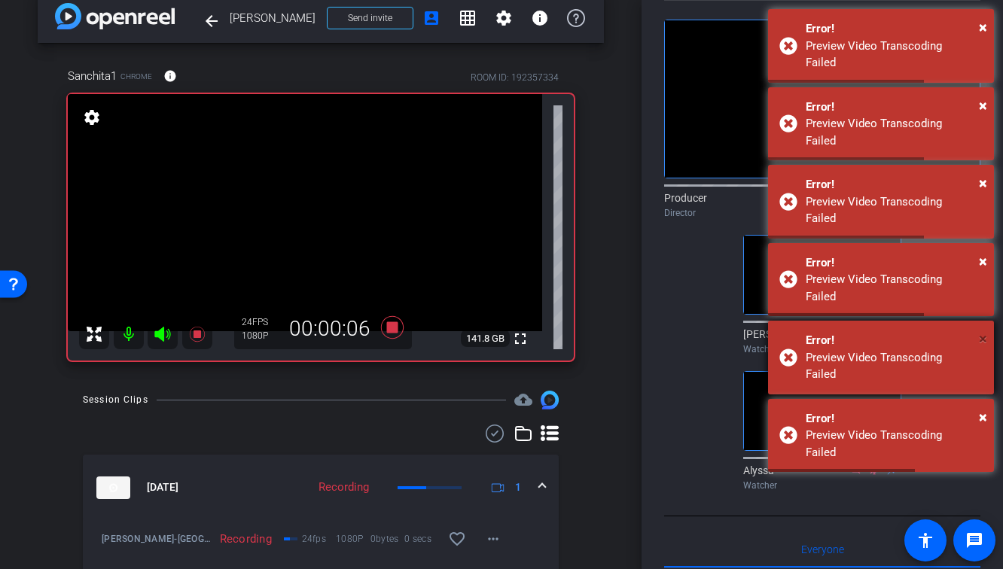
click at [982, 330] on span "×" at bounding box center [983, 339] width 8 height 18
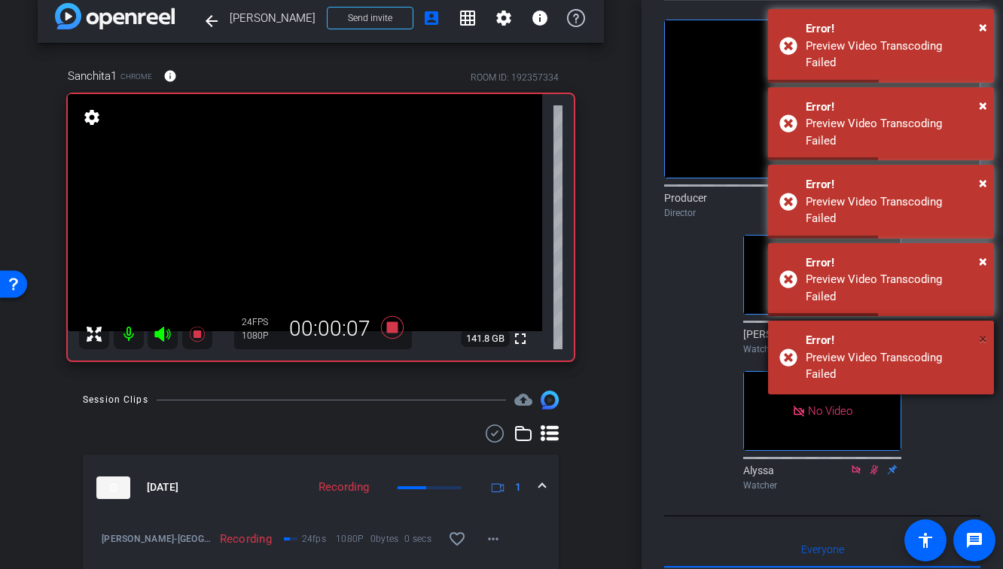
click at [980, 330] on span "×" at bounding box center [983, 339] width 8 height 18
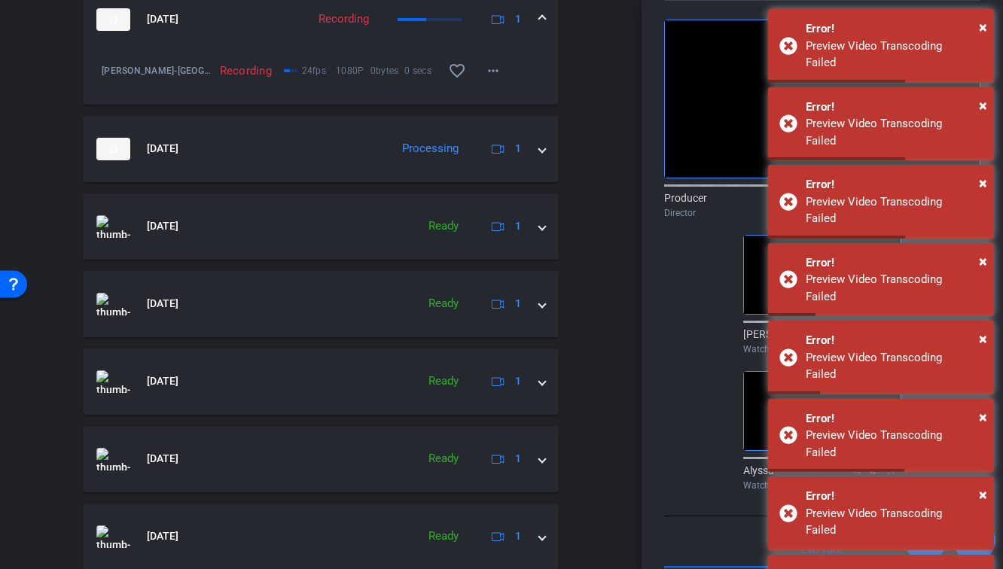
scroll to position [507, 0]
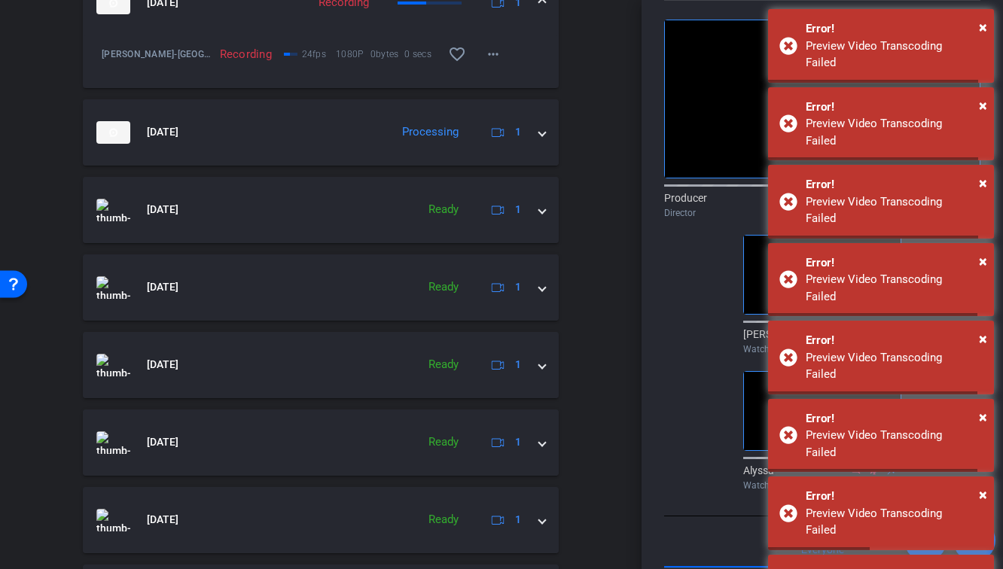
click at [601, 361] on div "Session Clips cloud_upload [DATE] Recording 1 [PERSON_NAME]-[GEOGRAPHIC_DATA]-2…" at bounding box center [321, 372] width 566 height 933
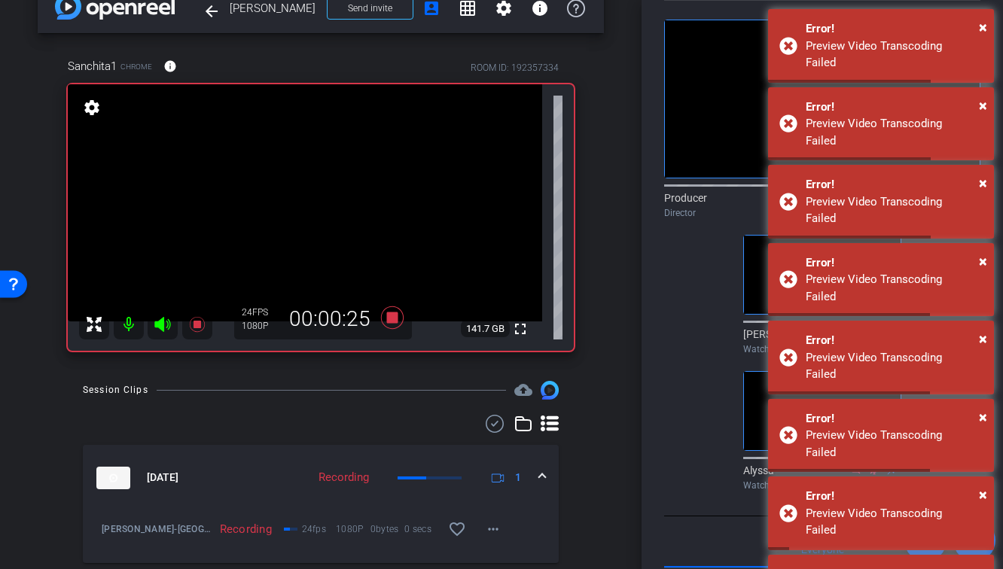
scroll to position [0, 0]
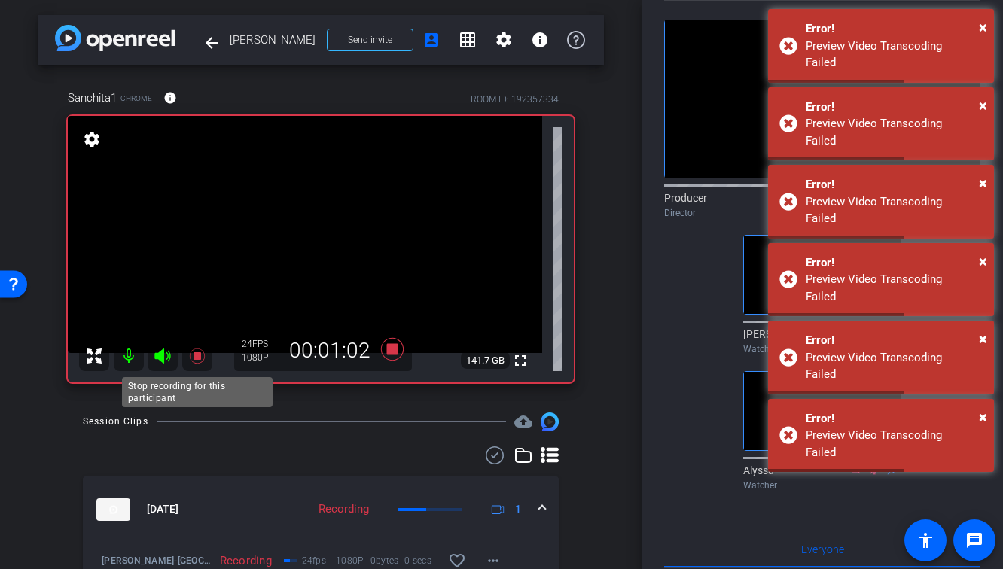
click at [196, 355] on icon at bounding box center [196, 356] width 15 height 15
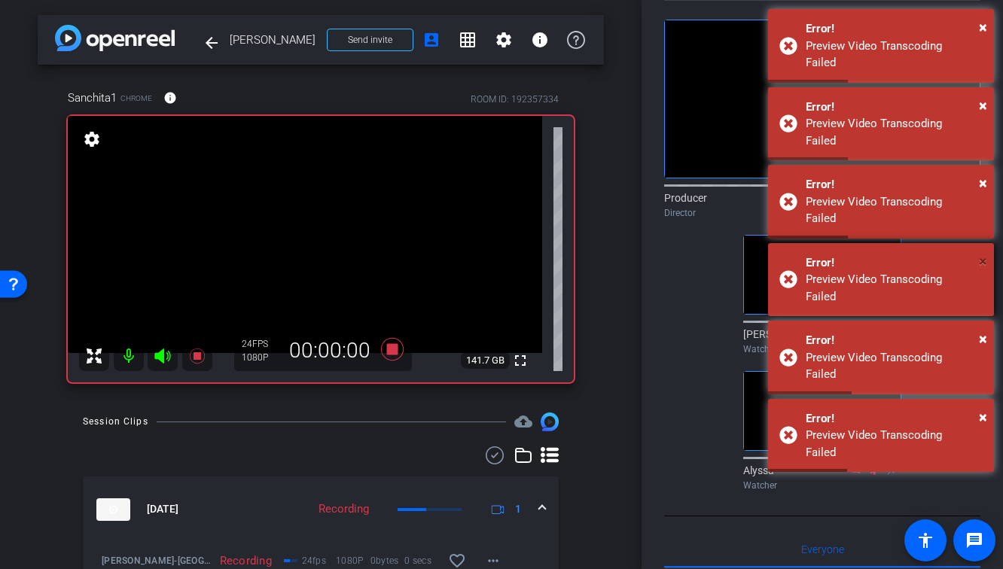
click at [982, 252] on span "×" at bounding box center [983, 261] width 8 height 18
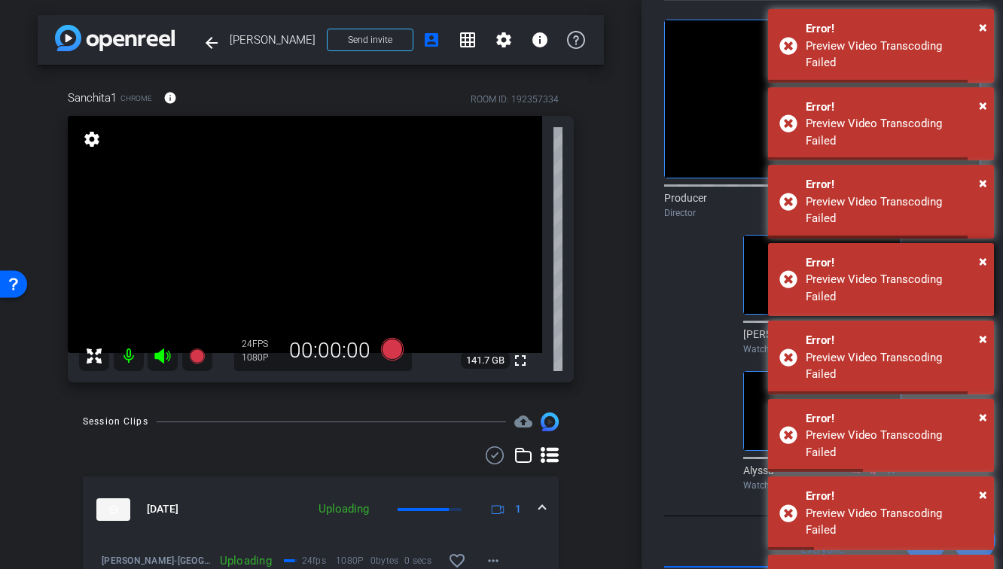
click at [953, 271] on div "Preview Video Transcoding Failed" at bounding box center [894, 288] width 177 height 34
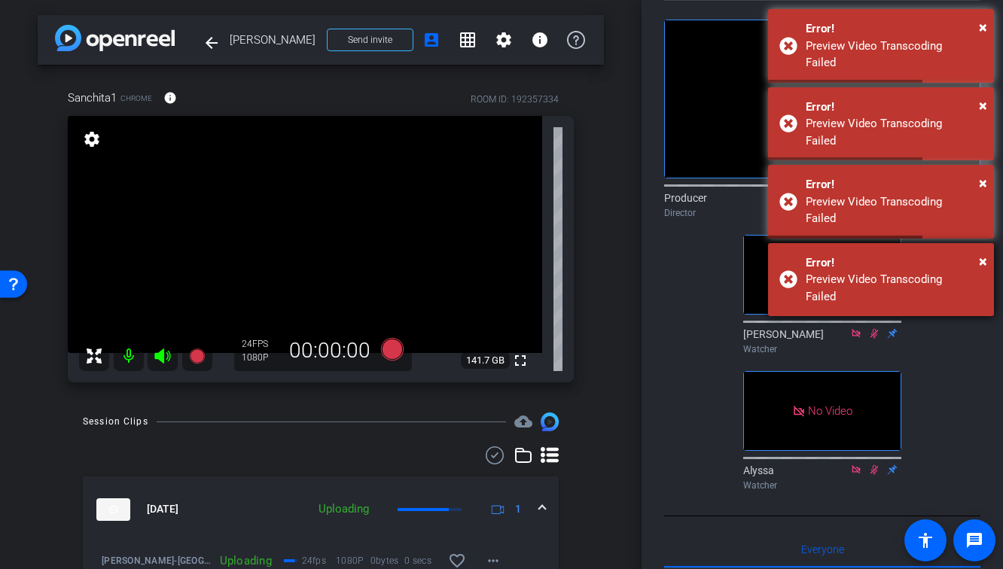
click at [952, 254] on div "Error!" at bounding box center [894, 262] width 177 height 17
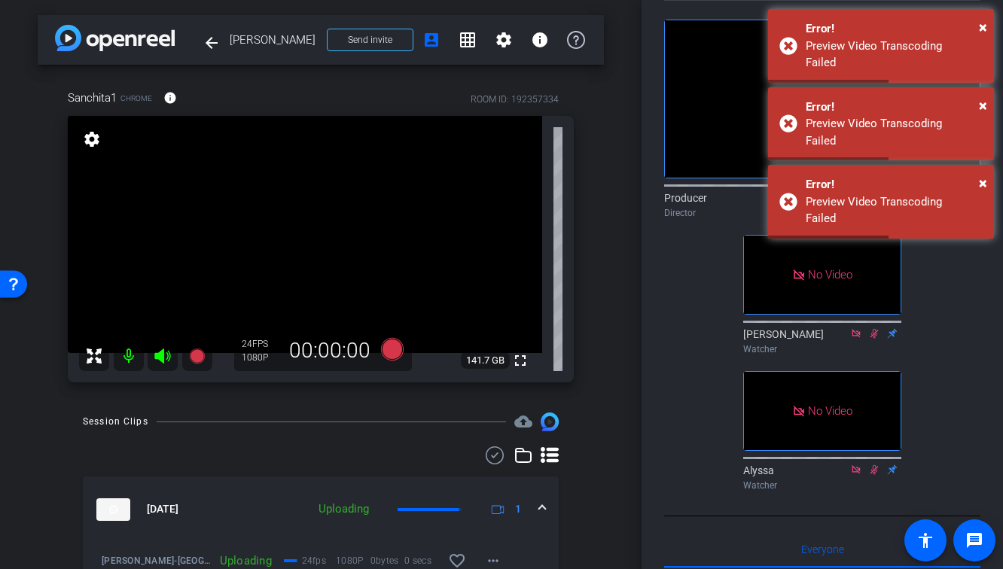
click at [951, 203] on icon at bounding box center [953, 197] width 12 height 11
click at [934, 203] on icon at bounding box center [935, 197] width 12 height 11
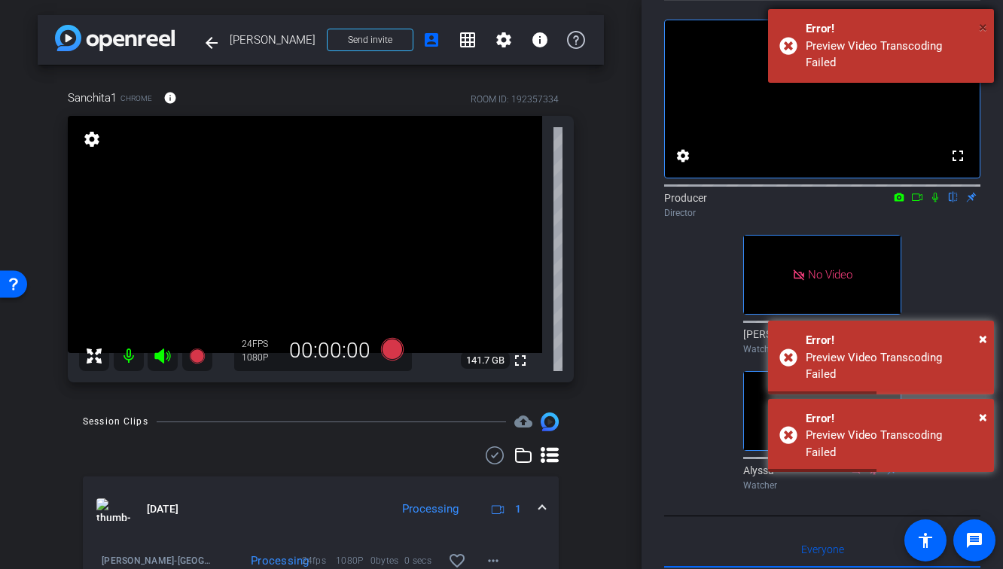
click at [984, 24] on span "×" at bounding box center [983, 27] width 8 height 18
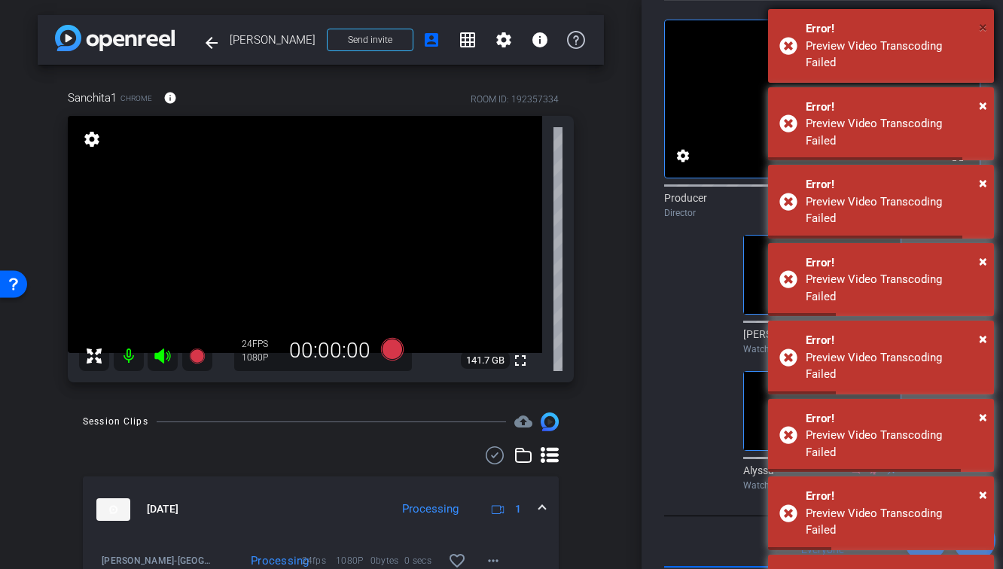
click at [982, 30] on span "×" at bounding box center [983, 27] width 8 height 18
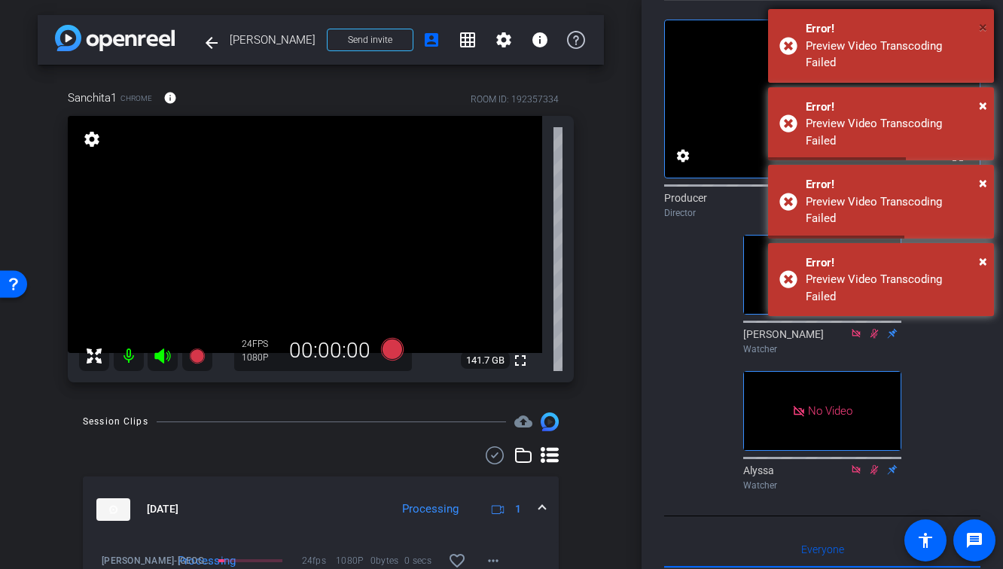
click at [981, 29] on span "×" at bounding box center [983, 27] width 8 height 18
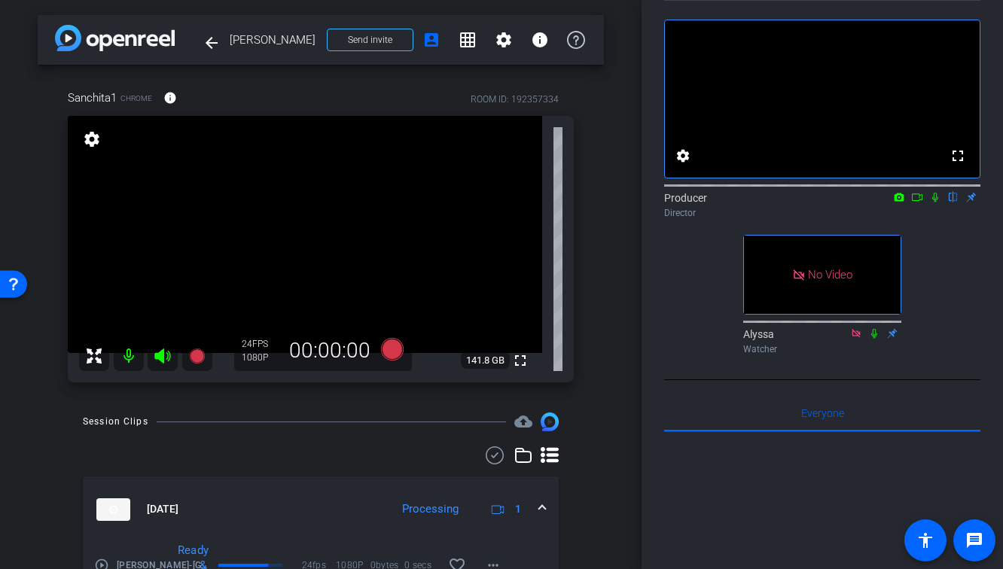
click at [934, 203] on icon at bounding box center [935, 198] width 6 height 10
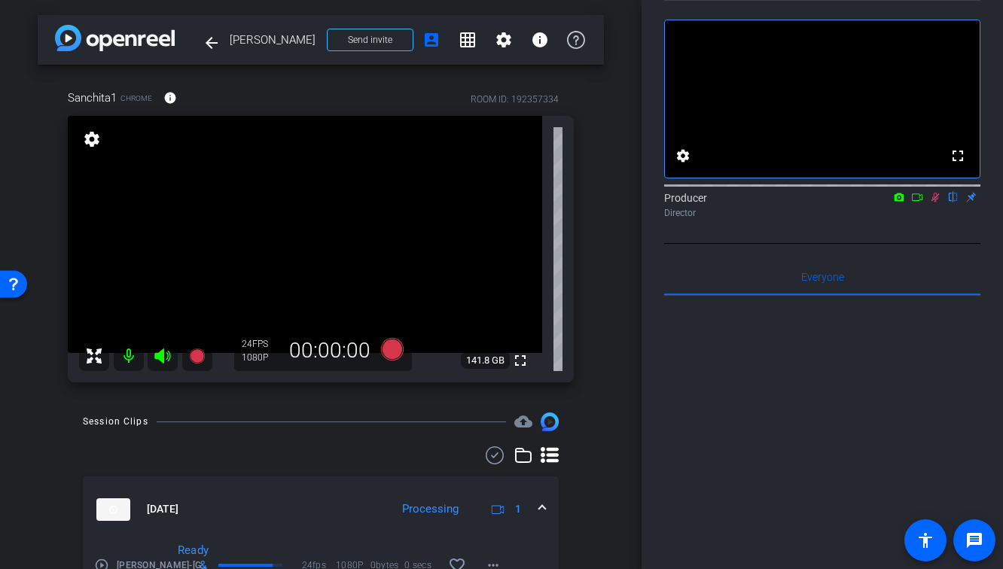
click at [932, 203] on icon at bounding box center [935, 197] width 12 height 11
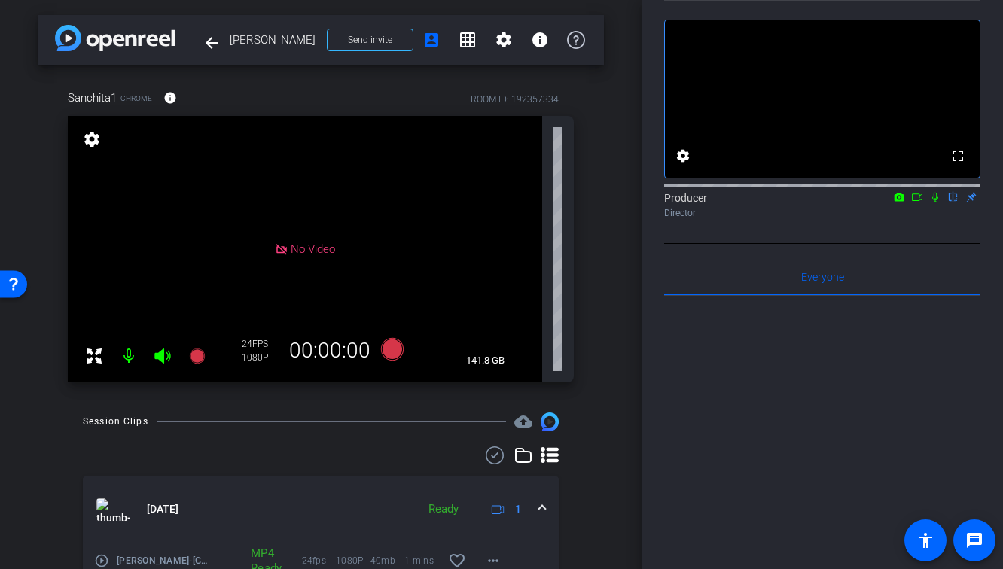
scroll to position [13, 0]
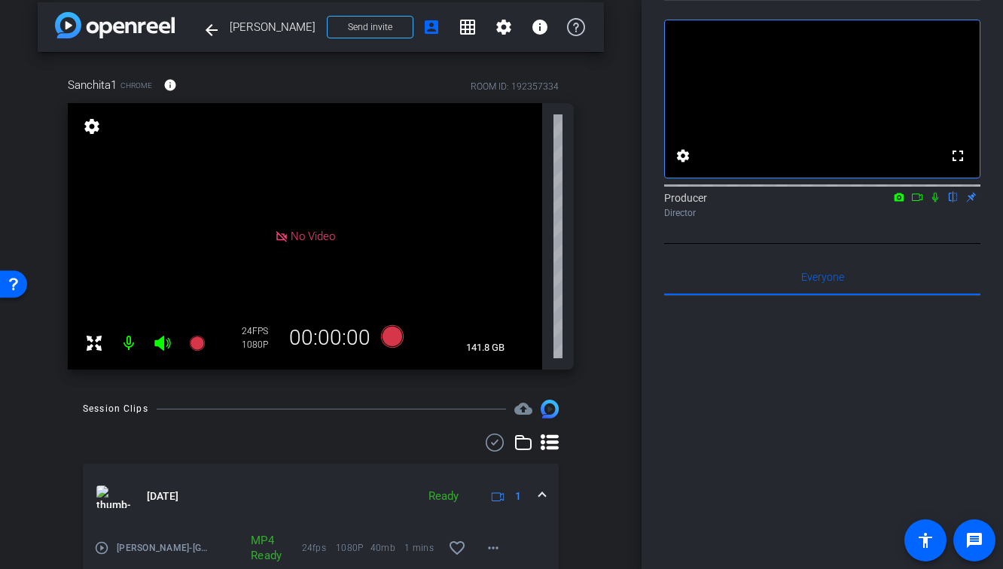
click at [609, 407] on div "arrow_back [PERSON_NAME] Back to project Send invite account_box grid_on settin…" at bounding box center [320, 271] width 641 height 569
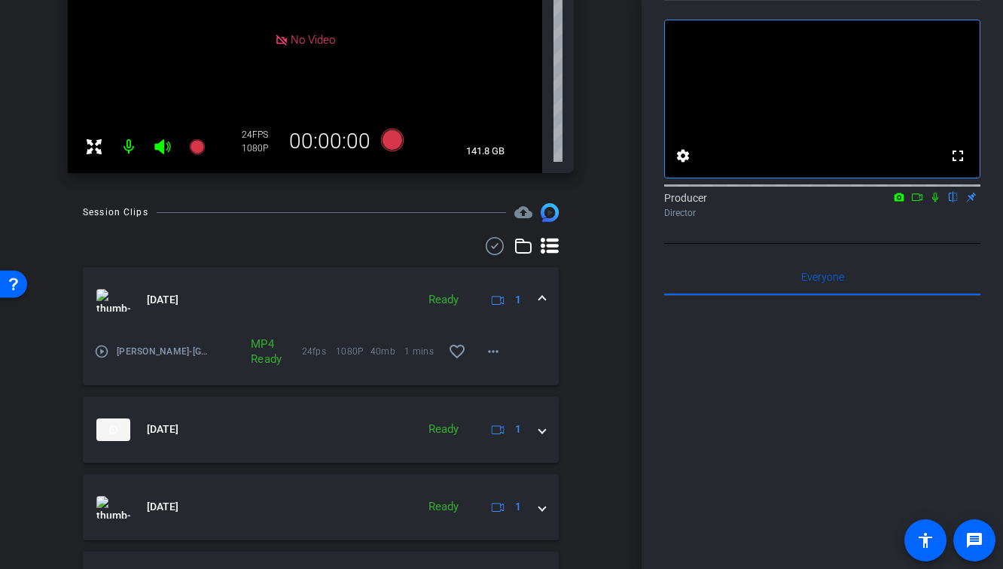
scroll to position [194, 0]
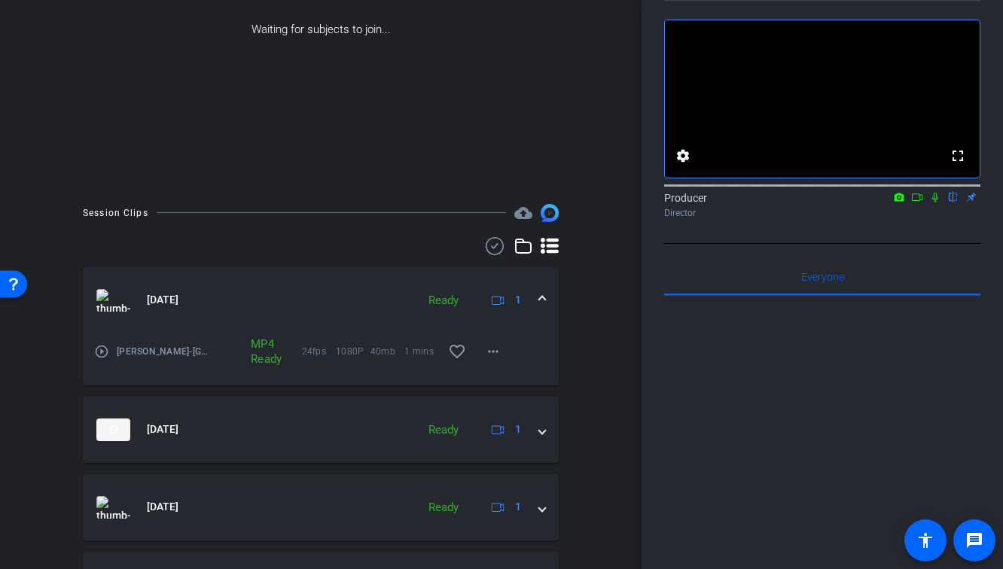
click at [487, 245] on icon at bounding box center [494, 246] width 23 height 18
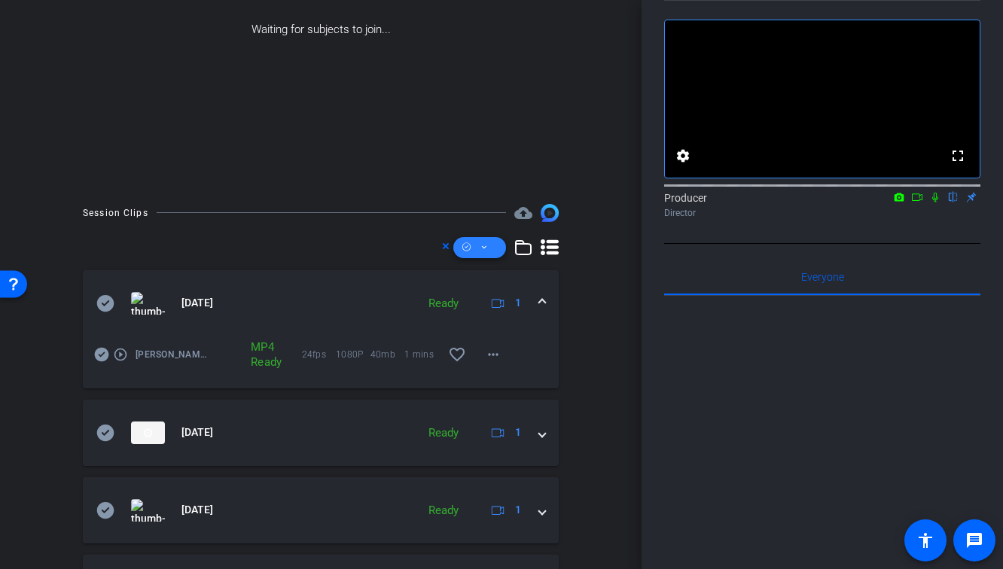
click at [480, 245] on span at bounding box center [479, 248] width 53 height 36
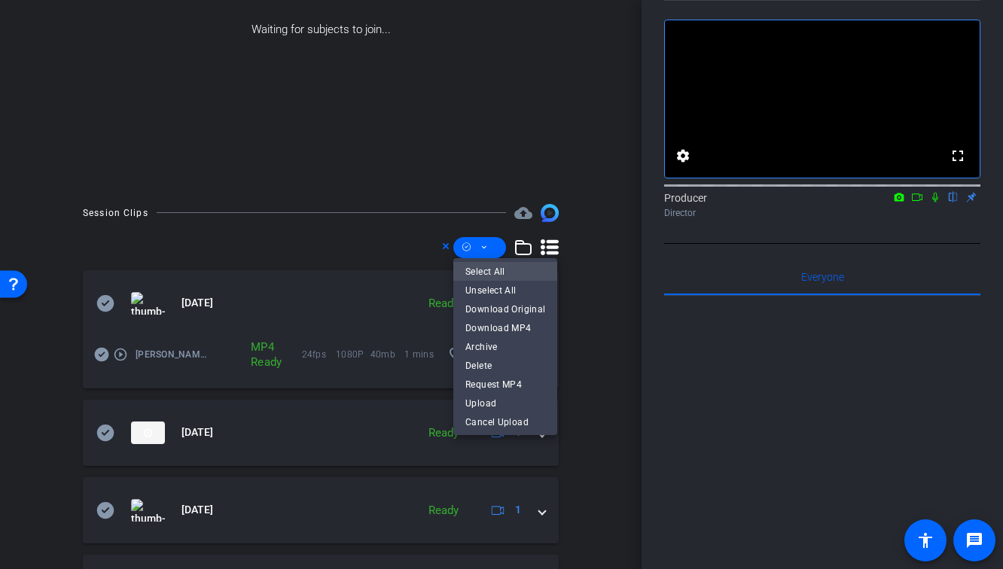
click at [486, 273] on span "Select All" at bounding box center [505, 272] width 80 height 18
click at [522, 331] on span "Download MP4" at bounding box center [505, 328] width 80 height 18
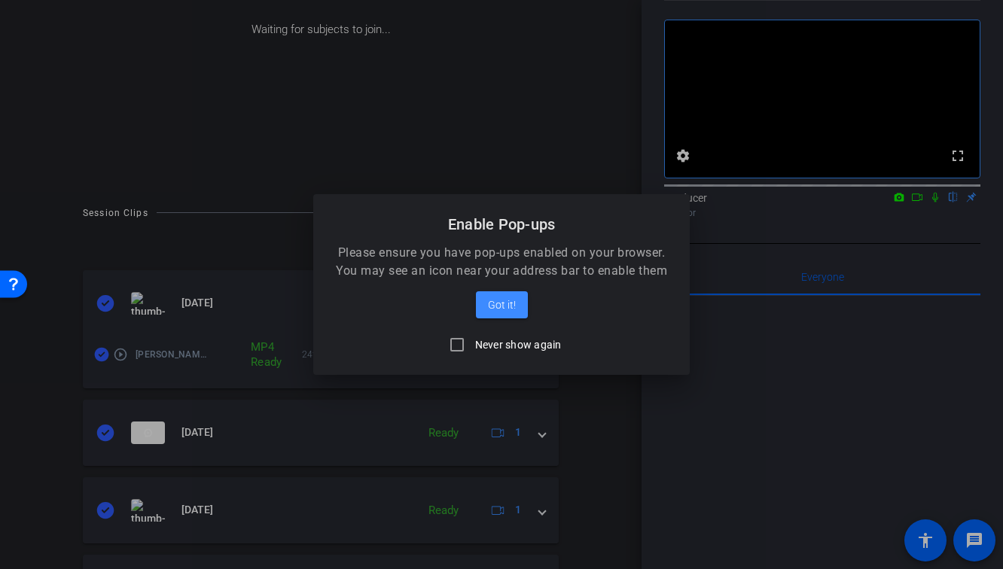
click at [591, 89] on div at bounding box center [501, 284] width 1003 height 569
click at [489, 307] on span "Got it!" at bounding box center [502, 305] width 28 height 18
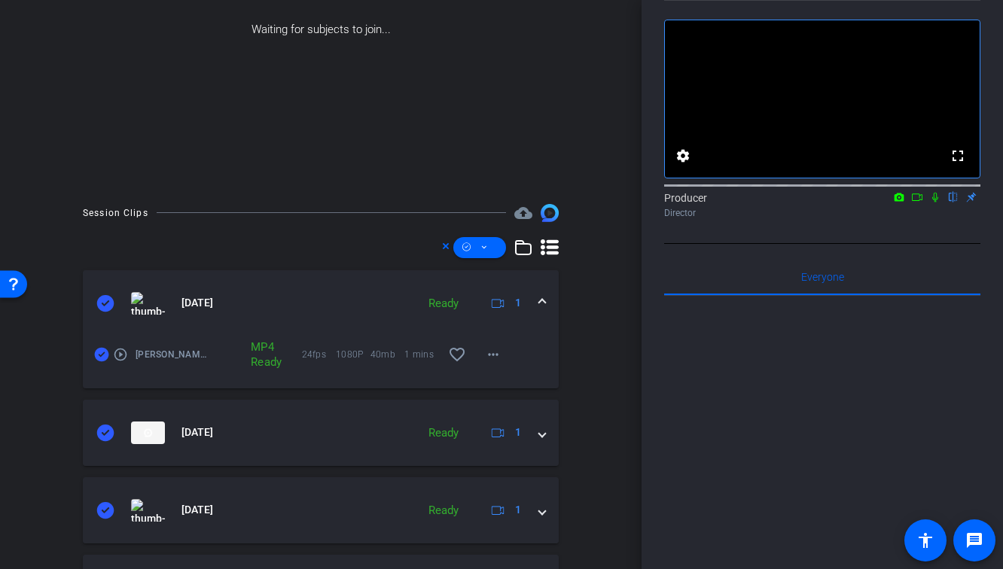
click at [934, 203] on icon at bounding box center [935, 197] width 12 height 11
click at [915, 203] on icon at bounding box center [917, 197] width 12 height 11
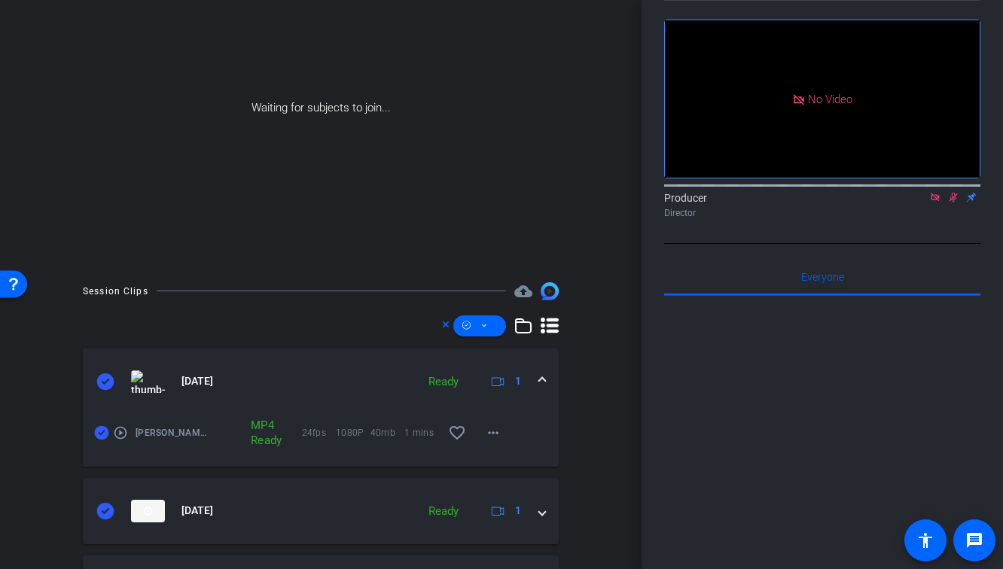
scroll to position [105, 0]
